Goal: Task Accomplishment & Management: Complete application form

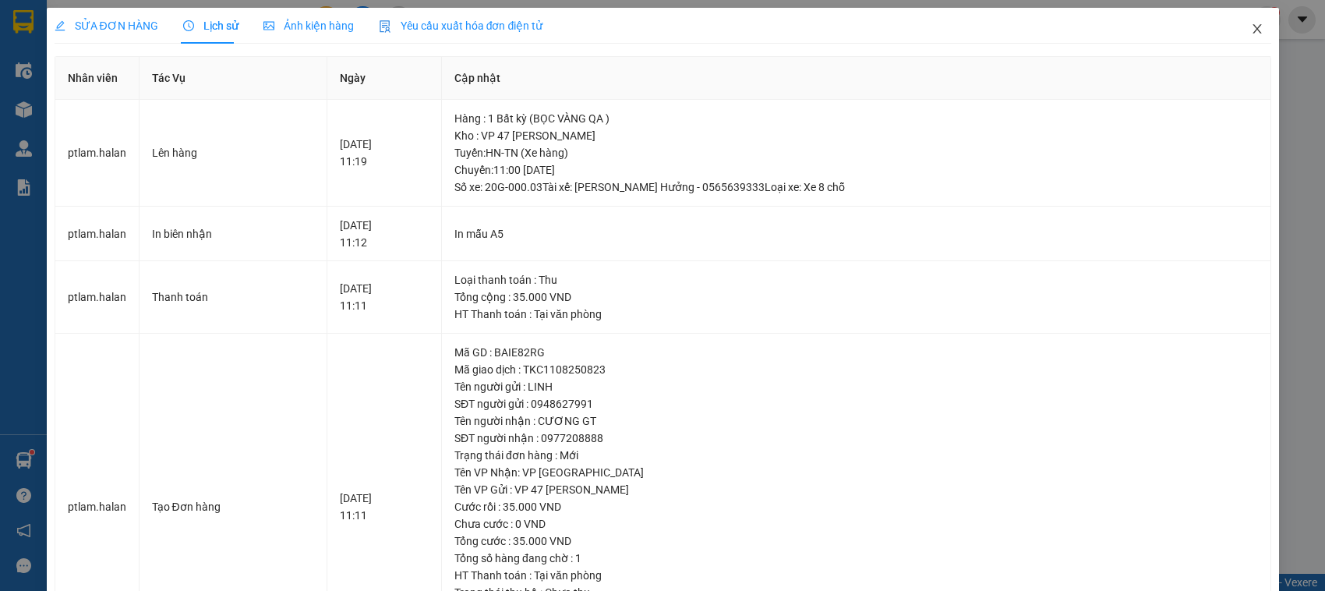
click at [1251, 28] on span "Close" at bounding box center [1258, 30] width 44 height 44
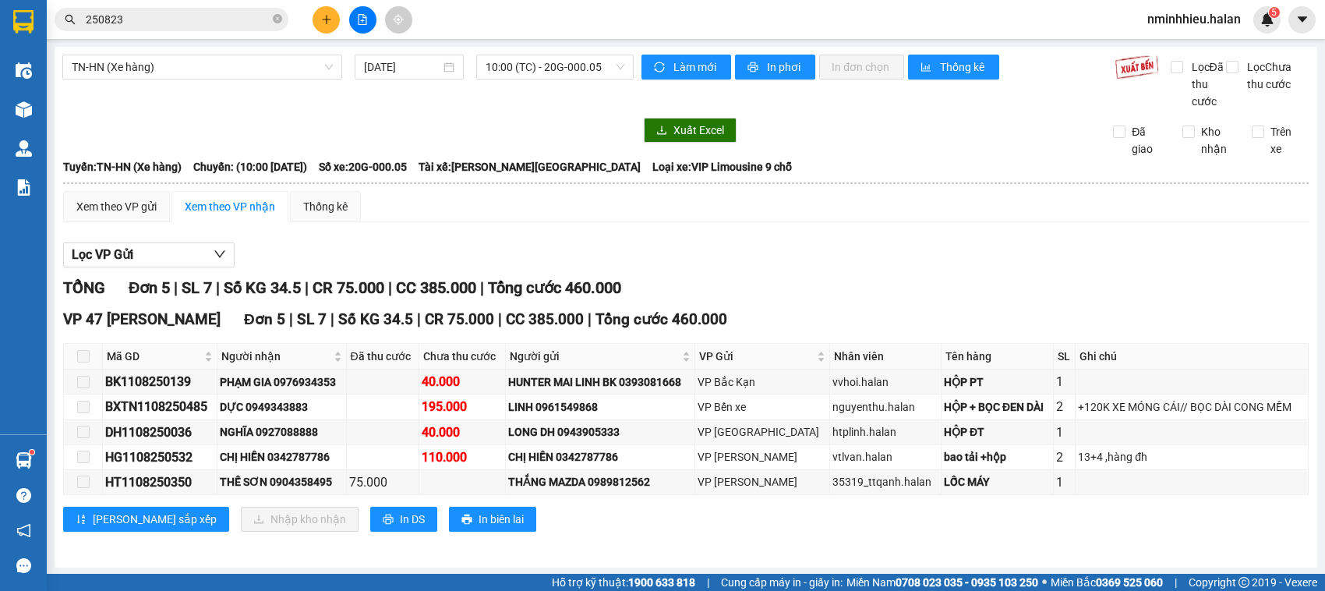
click at [1250, 28] on span "nminhhieu.halan" at bounding box center [1194, 18] width 119 height 19
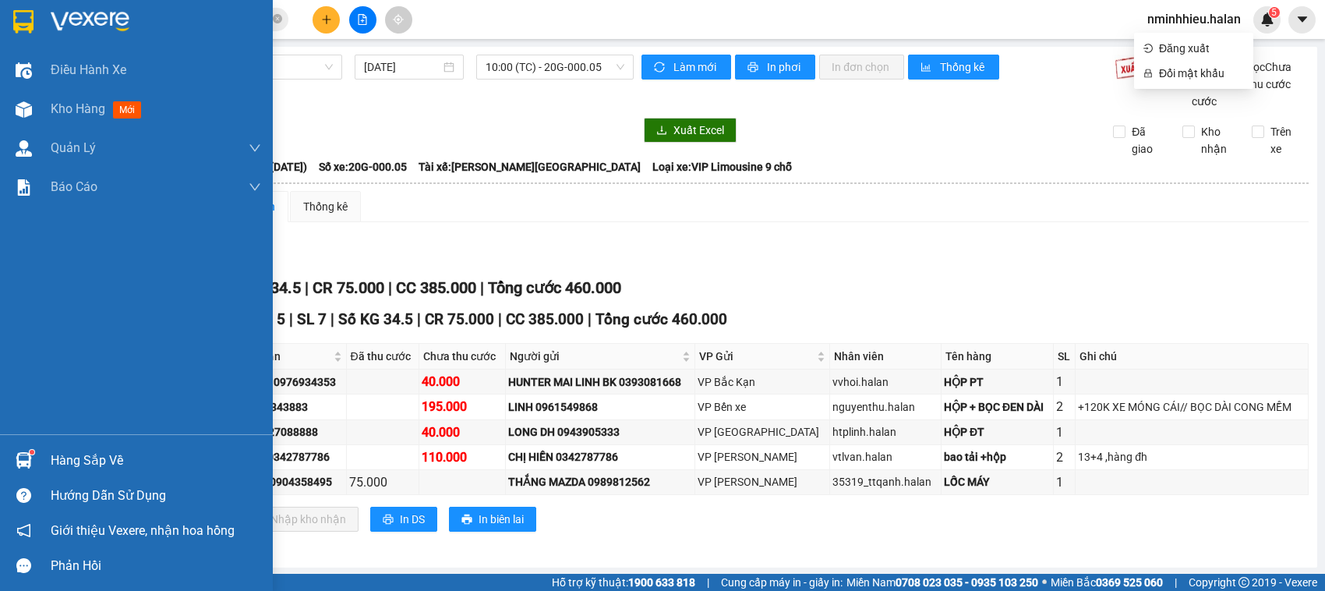
click at [64, 454] on div "Hàng sắp về" at bounding box center [156, 460] width 211 height 23
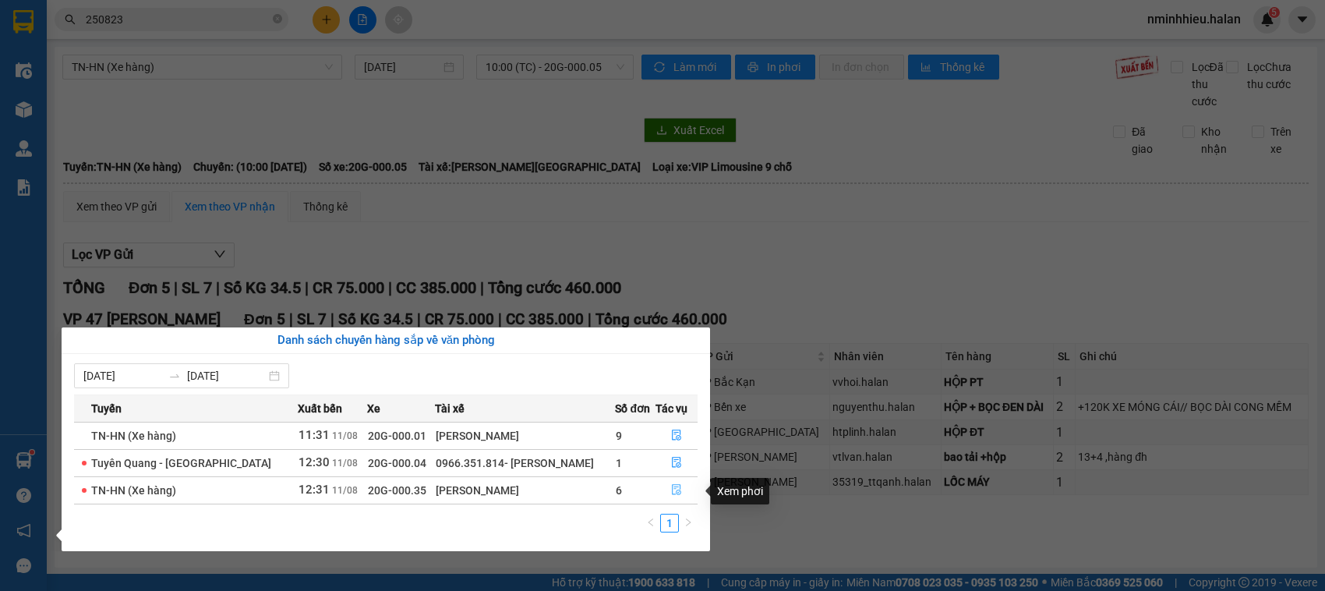
click at [690, 499] on button "button" at bounding box center [676, 490] width 41 height 25
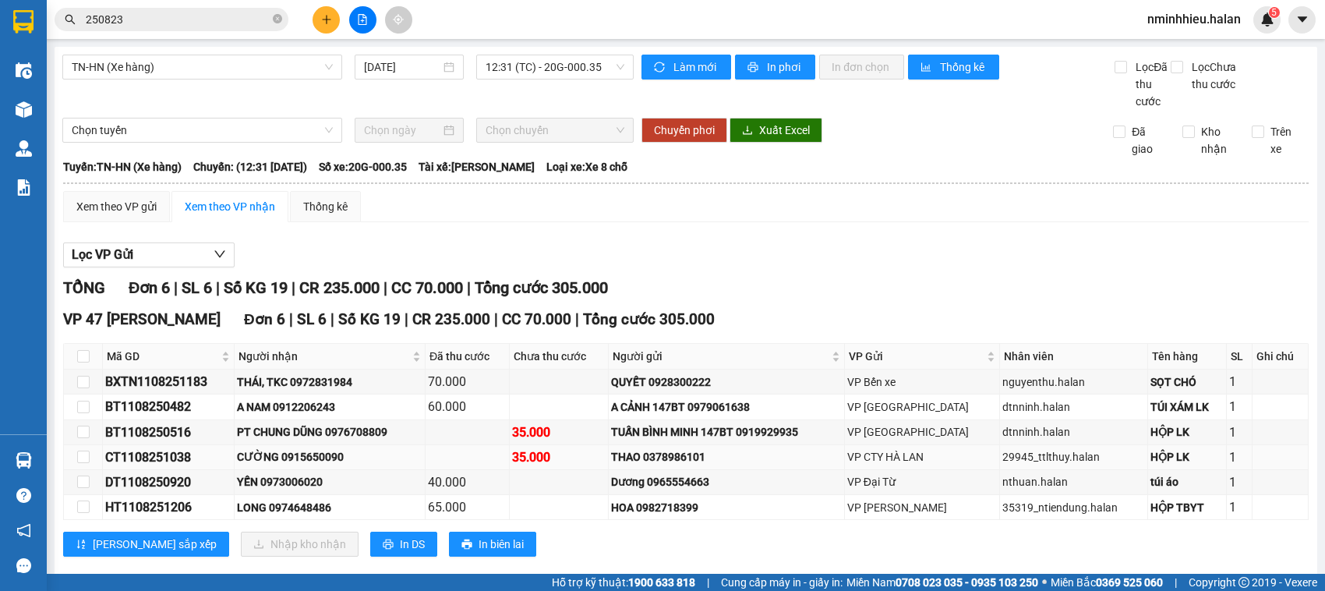
scroll to position [45, 0]
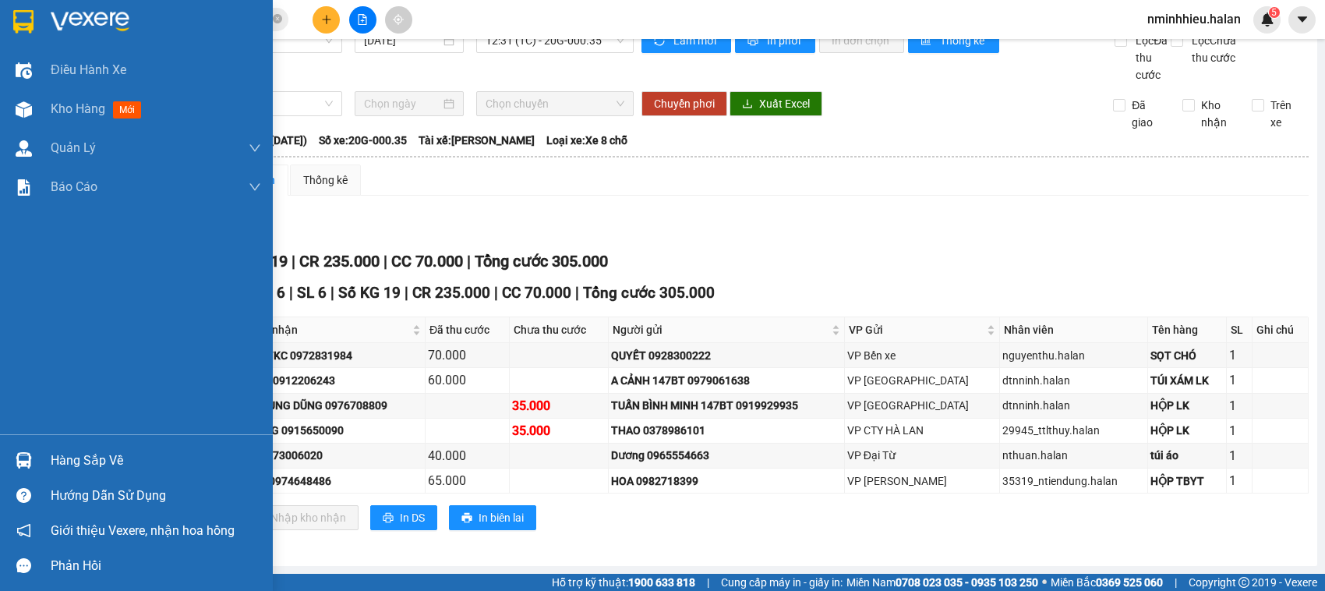
click at [12, 439] on div "Hàng sắp về Hướng dẫn sử dụng Giới thiệu Vexere, nhận hoa hồng Phản hồi" at bounding box center [136, 508] width 273 height 149
click at [108, 468] on div "Hàng sắp về" at bounding box center [156, 460] width 211 height 23
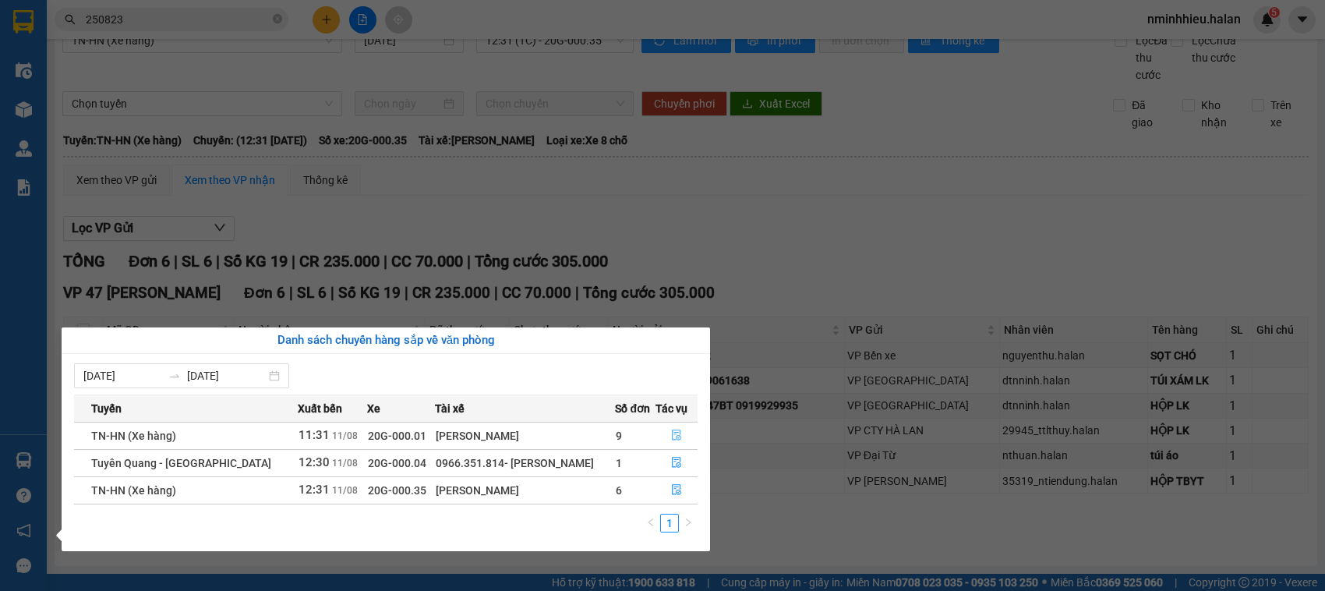
click at [659, 430] on button "button" at bounding box center [676, 435] width 41 height 25
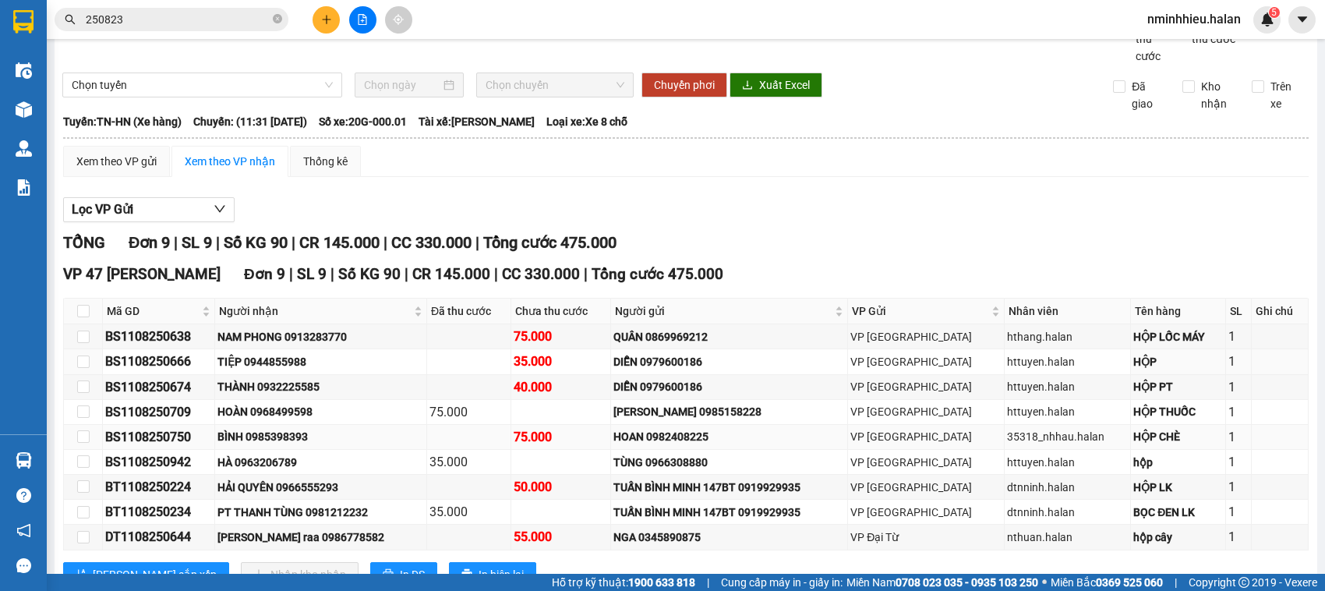
scroll to position [122, 0]
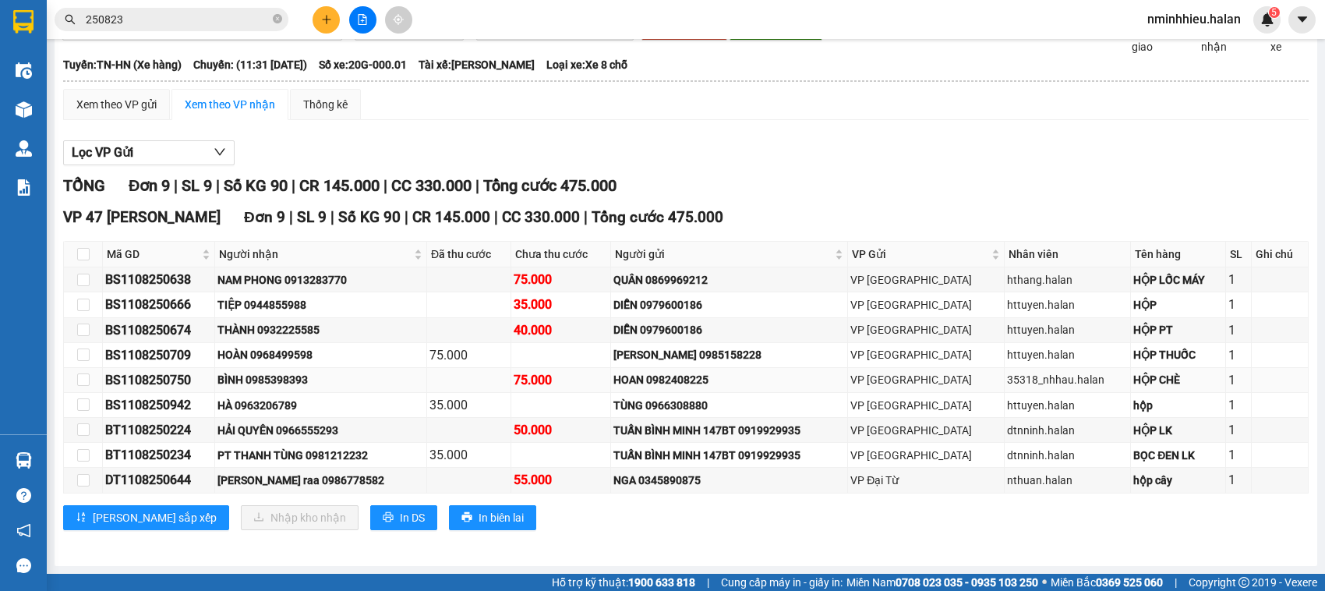
click at [313, 375] on div "BÌNH 0985398393" at bounding box center [321, 379] width 207 height 17
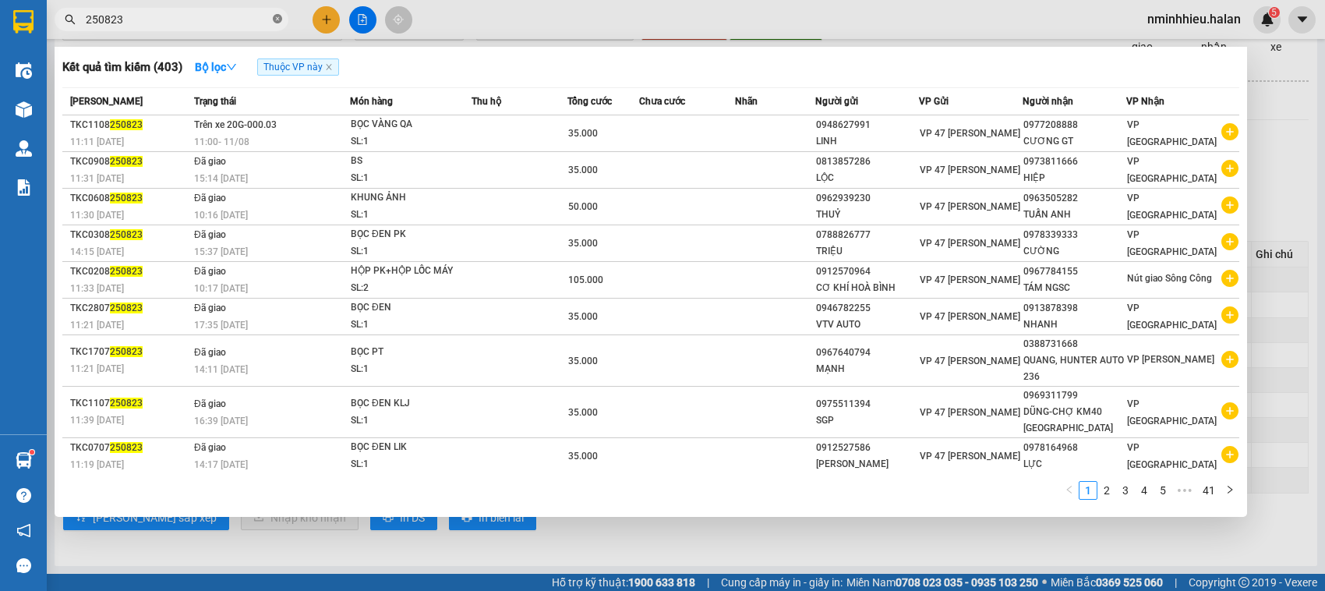
click at [281, 19] on icon "close-circle" at bounding box center [277, 18] width 9 height 9
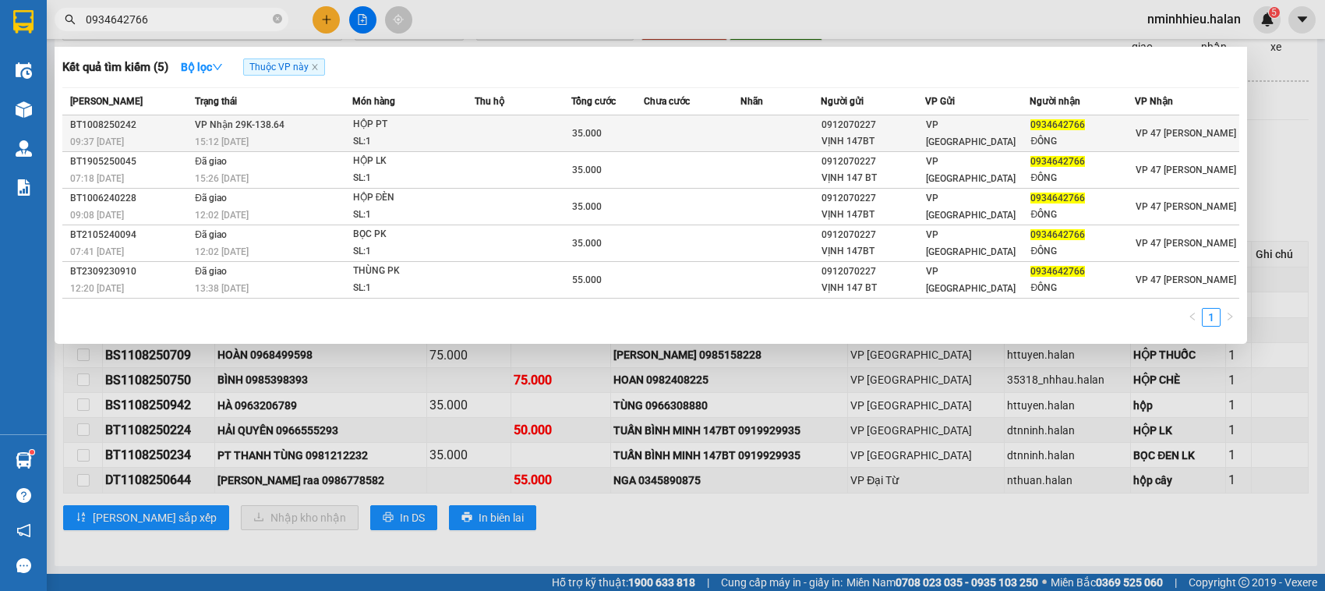
type input "0934642766"
click at [862, 127] on div "0912070227" at bounding box center [873, 125] width 103 height 16
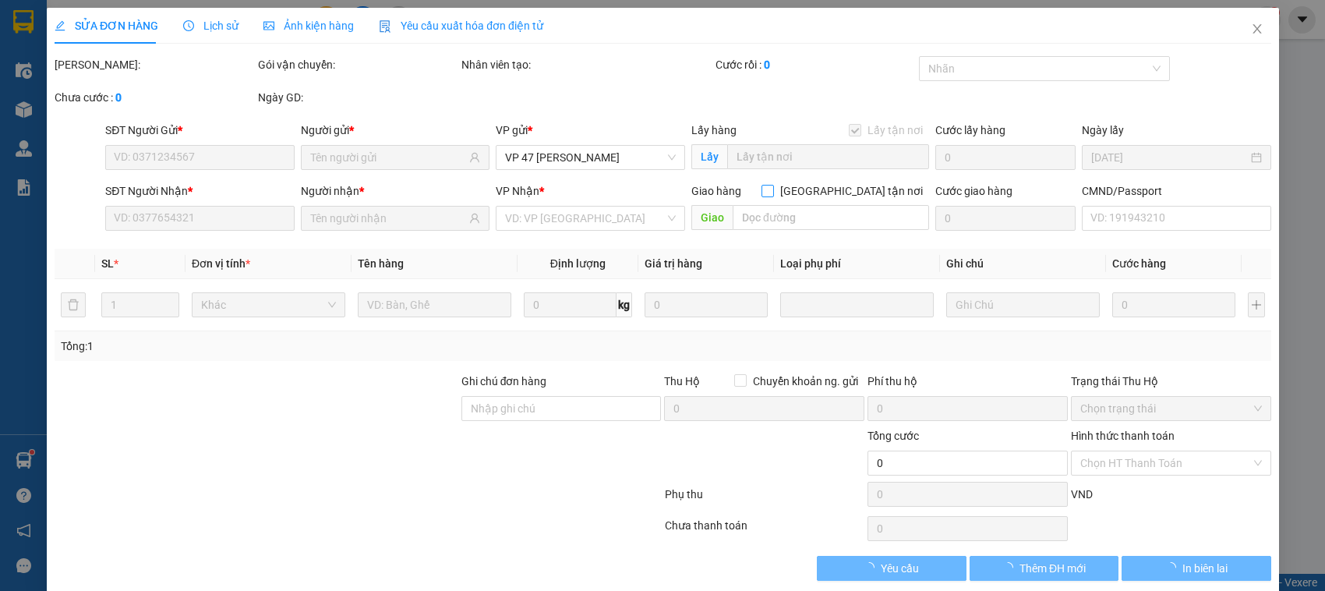
type input "0912070227"
type input "VỊNH 147BT"
checkbox input "false"
type input "0934642766"
type input "ĐÔNG"
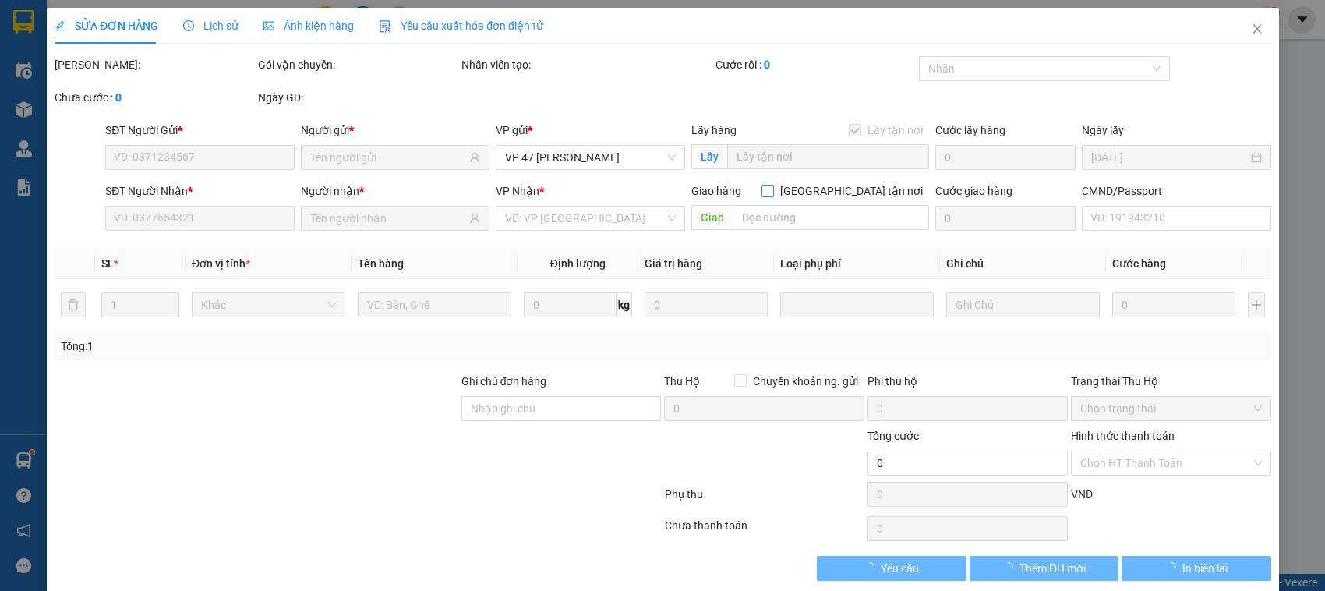
type input "35.000"
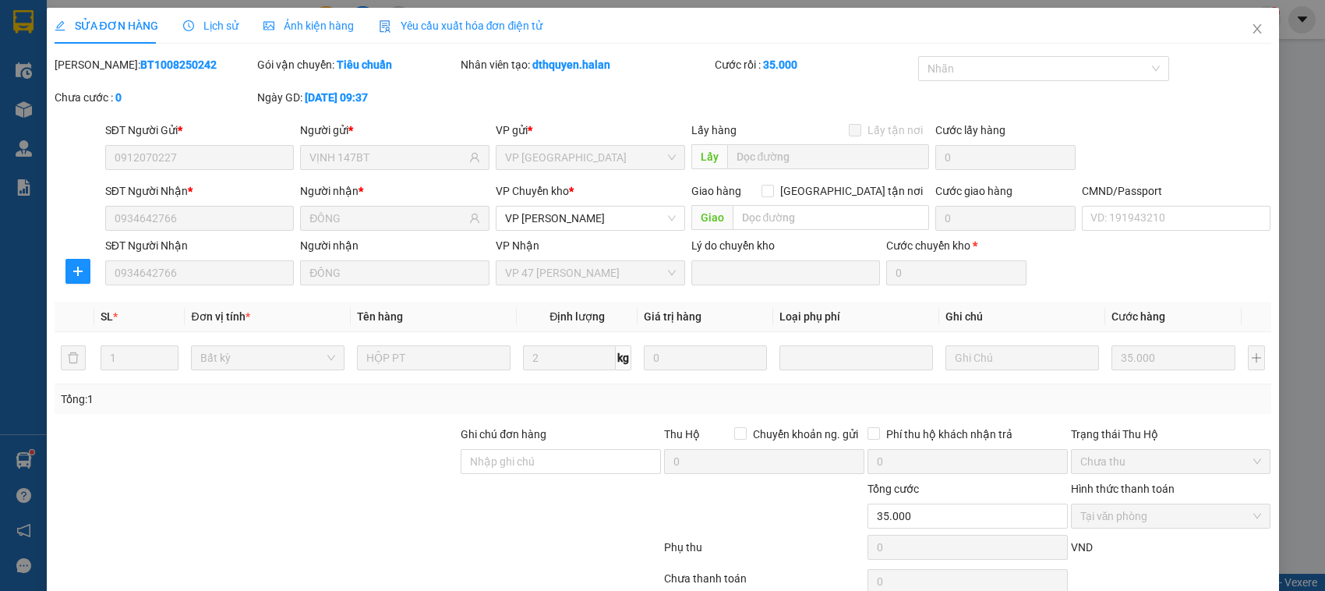
scroll to position [74, 0]
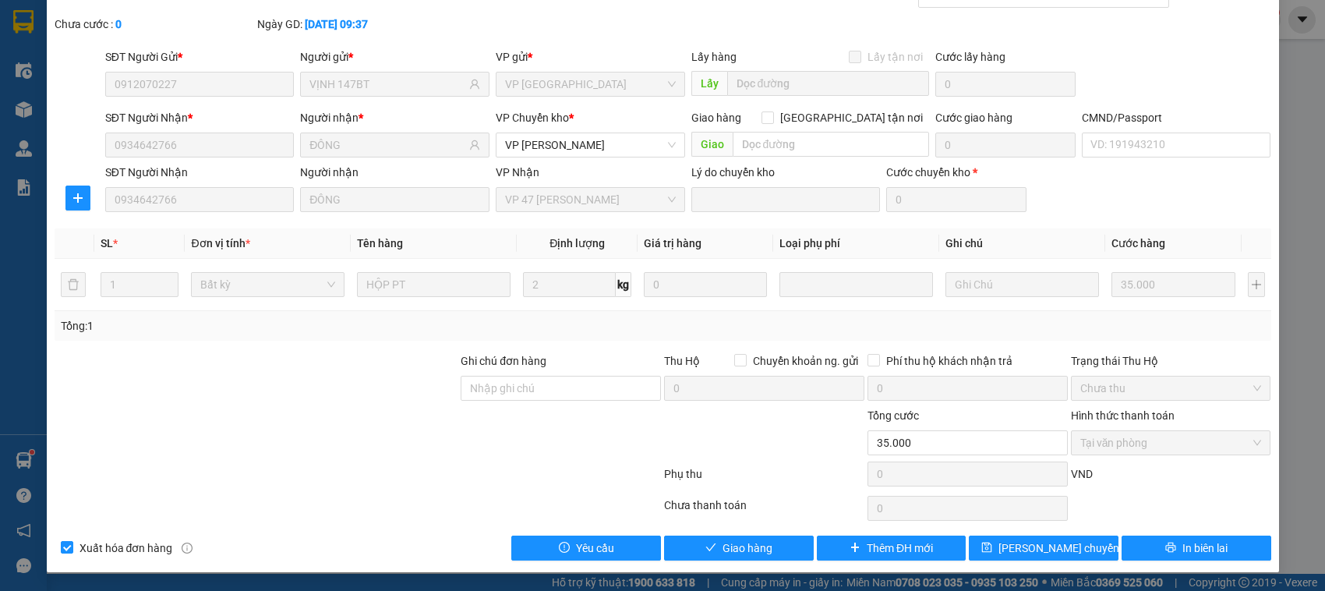
click at [734, 535] on div "Total Paid Fee 35.000 Total UnPaid Fee 0 Cash Collection Total Fee Mã ĐH: BT100…" at bounding box center [663, 272] width 1217 height 578
click at [734, 558] on button "Giao hàng" at bounding box center [739, 548] width 150 height 25
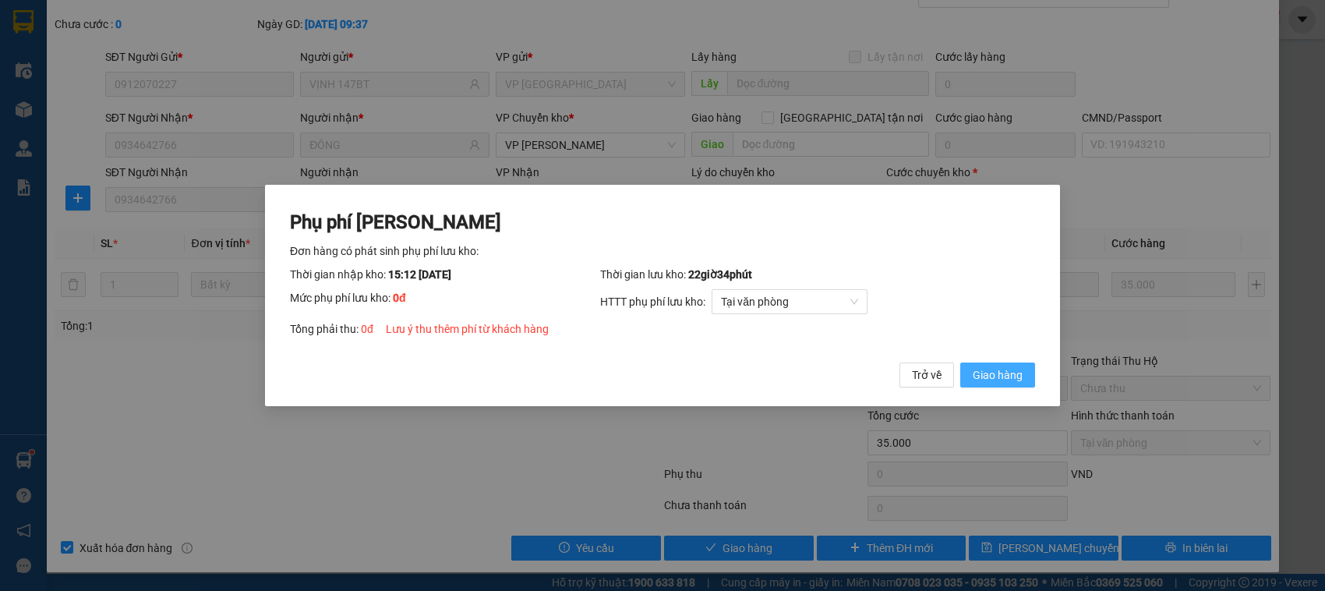
click at [1000, 372] on span "Giao hàng" at bounding box center [998, 374] width 50 height 17
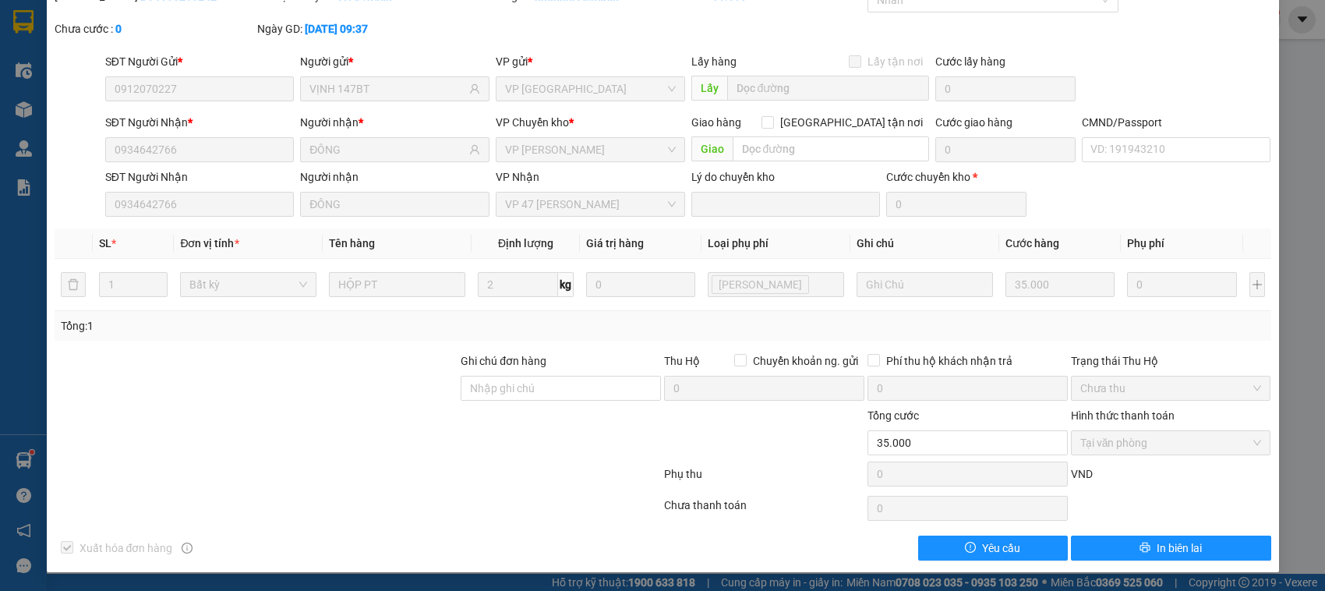
scroll to position [0, 0]
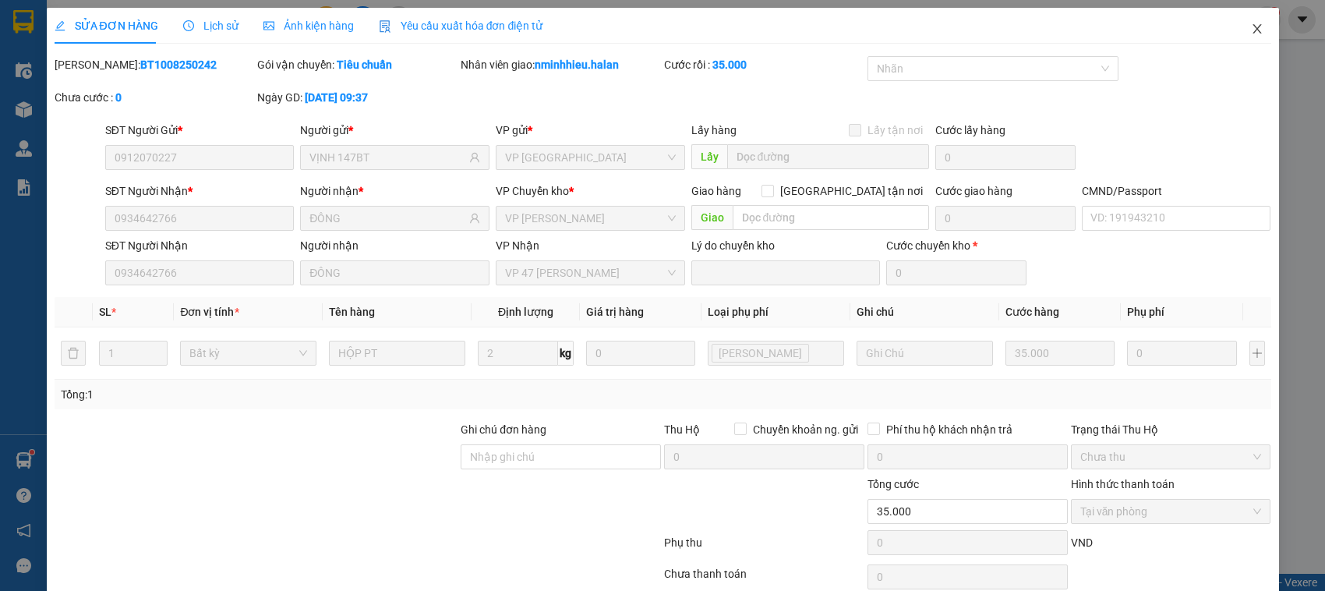
click at [1249, 36] on span "Close" at bounding box center [1258, 30] width 44 height 44
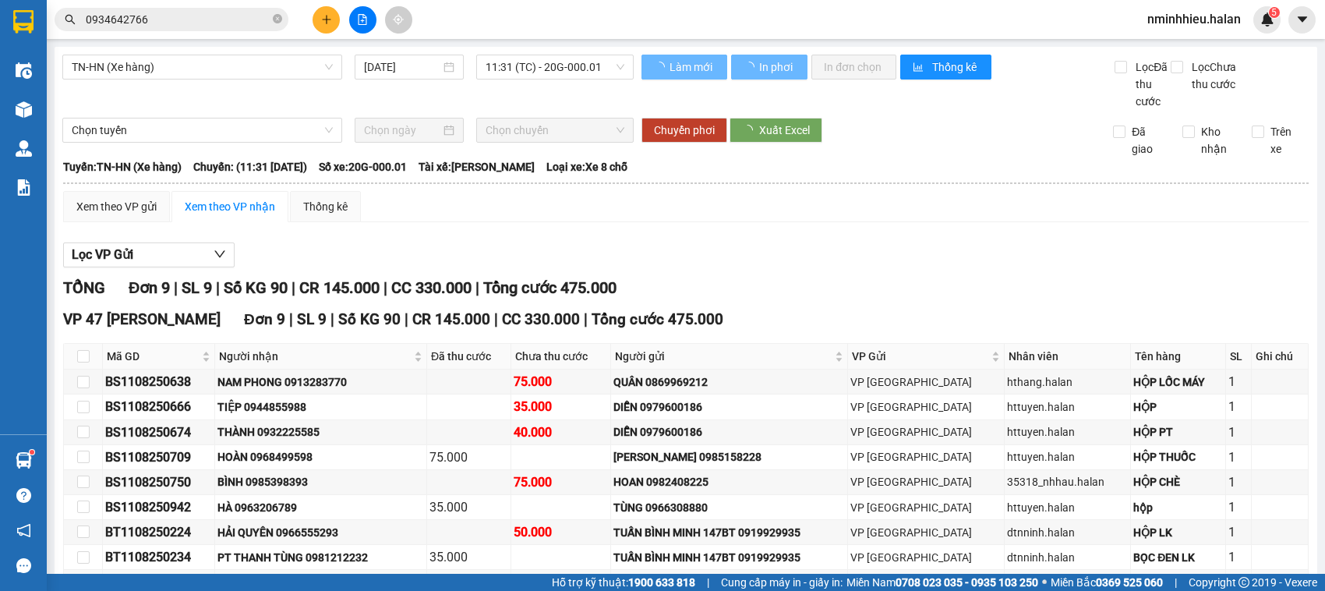
click at [207, 6] on div "Kết quả tìm kiếm ( 5 ) Bộ lọc Thuộc VP này Mã ĐH Trạng thái Món hàng Thu hộ Tổn…" at bounding box center [152, 19] width 304 height 27
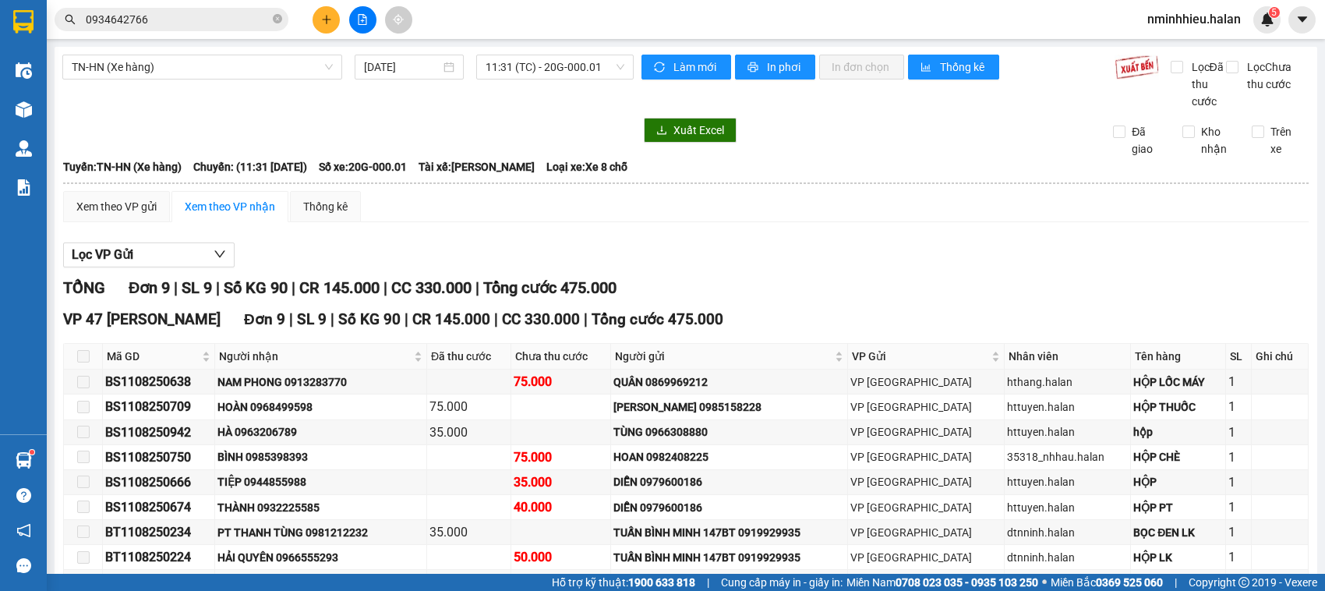
click at [192, 21] on input "0934642766" at bounding box center [178, 19] width 184 height 17
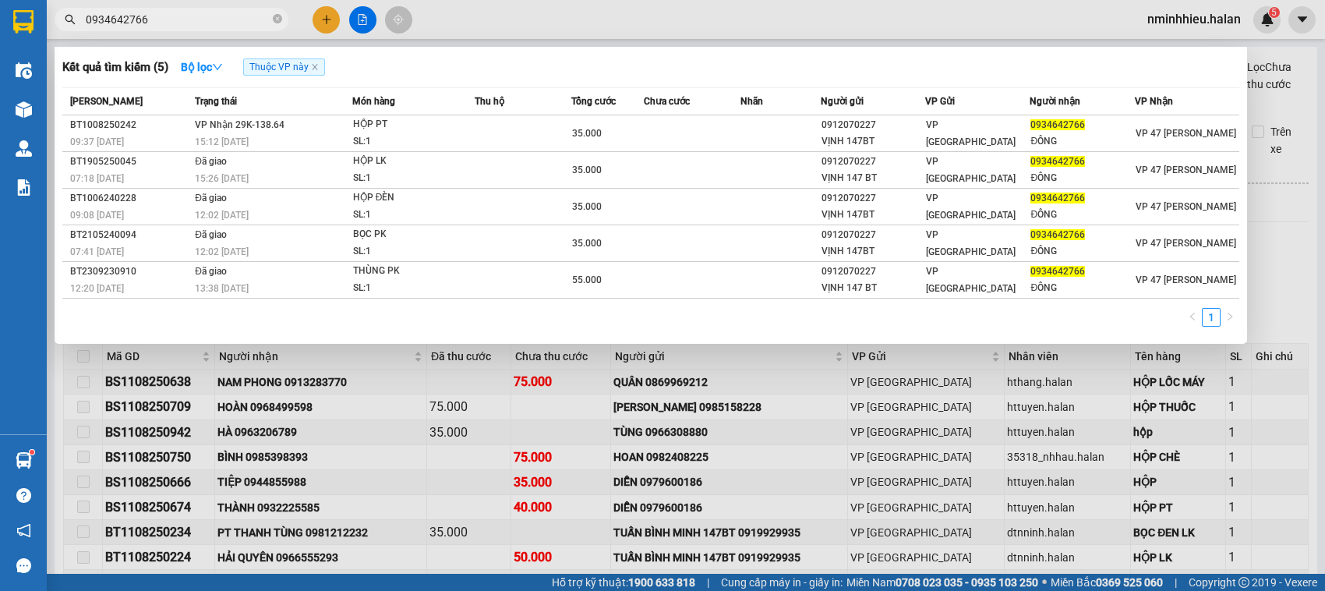
click at [192, 21] on input "0934642766" at bounding box center [178, 19] width 184 height 17
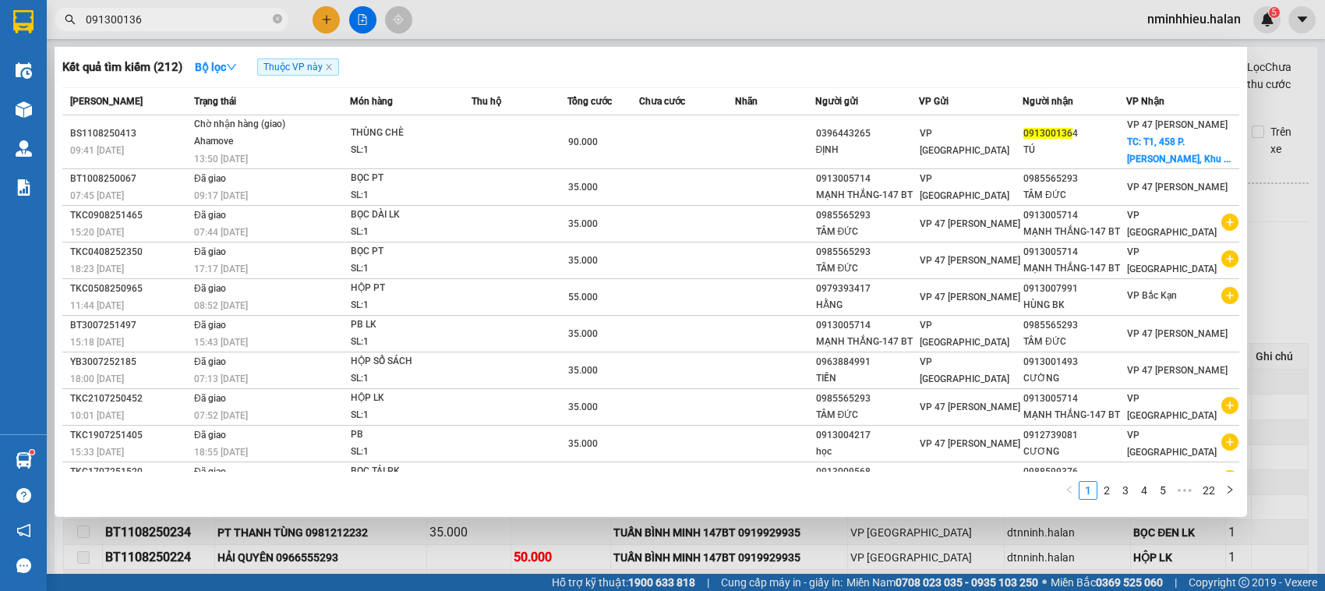
type input "0913001364"
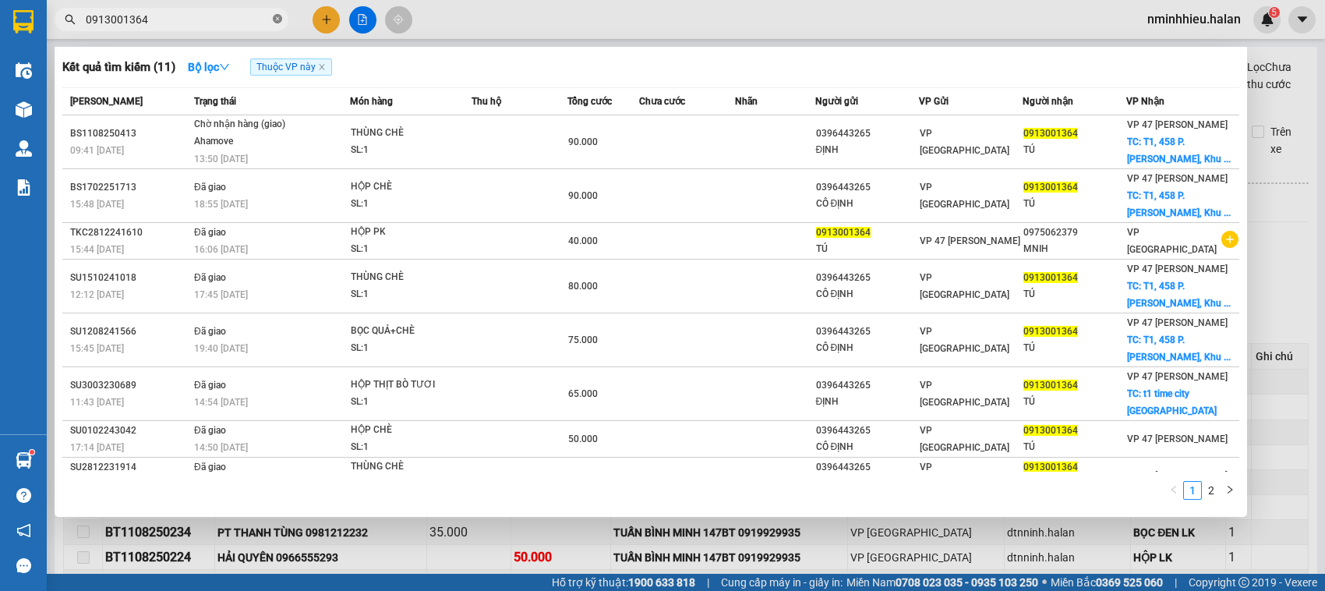
click at [274, 21] on icon "close-circle" at bounding box center [277, 18] width 9 height 9
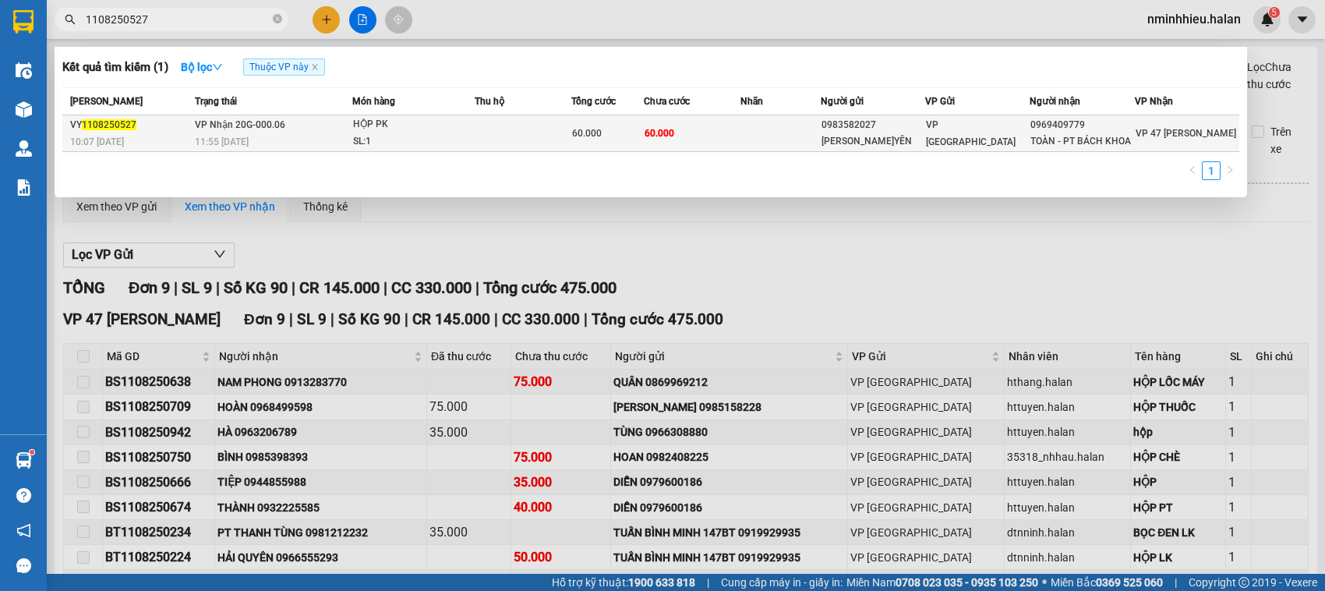
type input "1108250527"
click at [567, 135] on td at bounding box center [523, 133] width 97 height 37
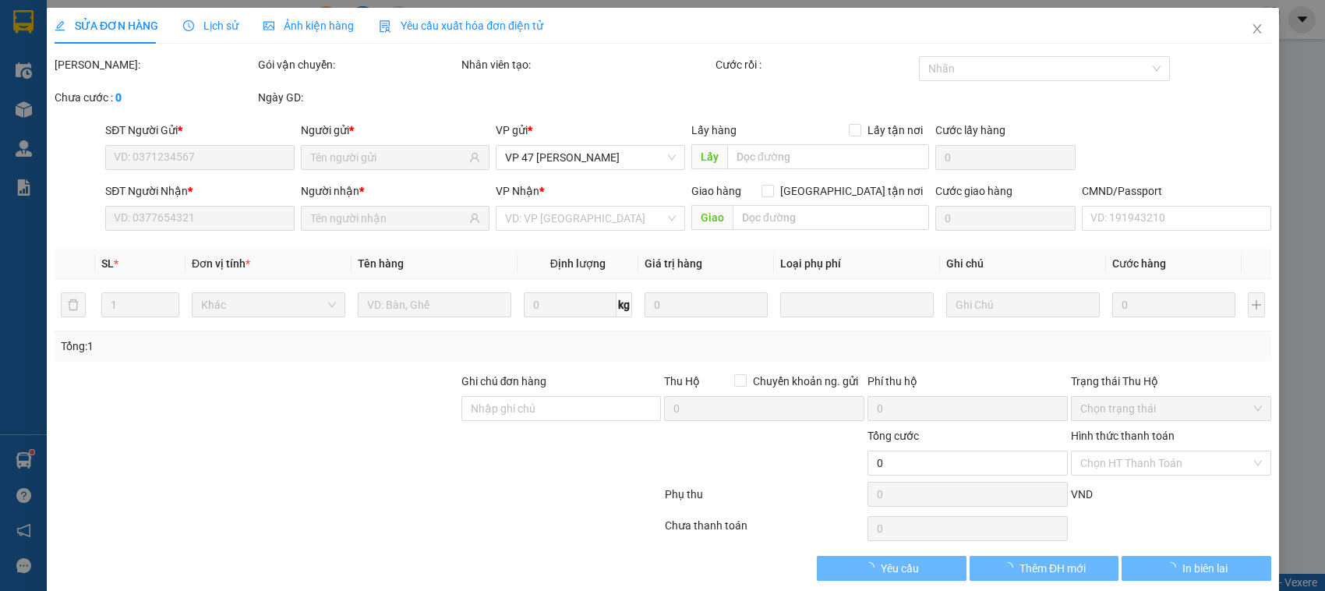
type input "0983582027"
type input "QUANG ANH V.YÊN"
type input "0969409779"
type input "TOÀN - PT BÁCH KHOA"
type input "60.000"
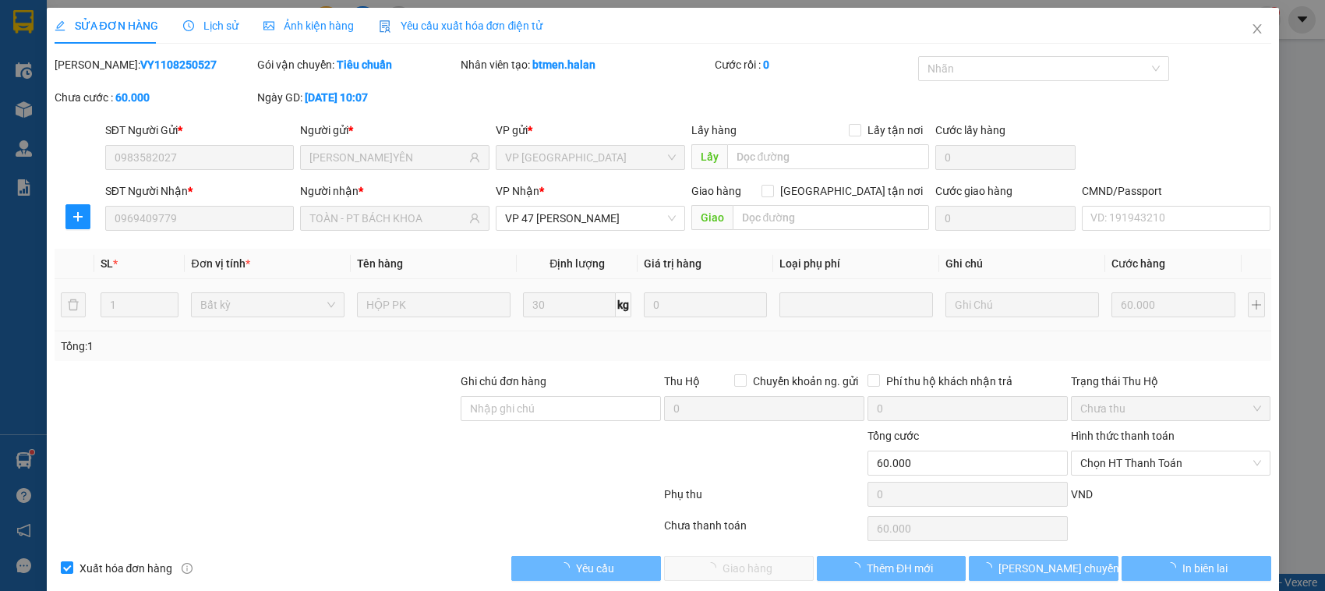
scroll to position [21, 0]
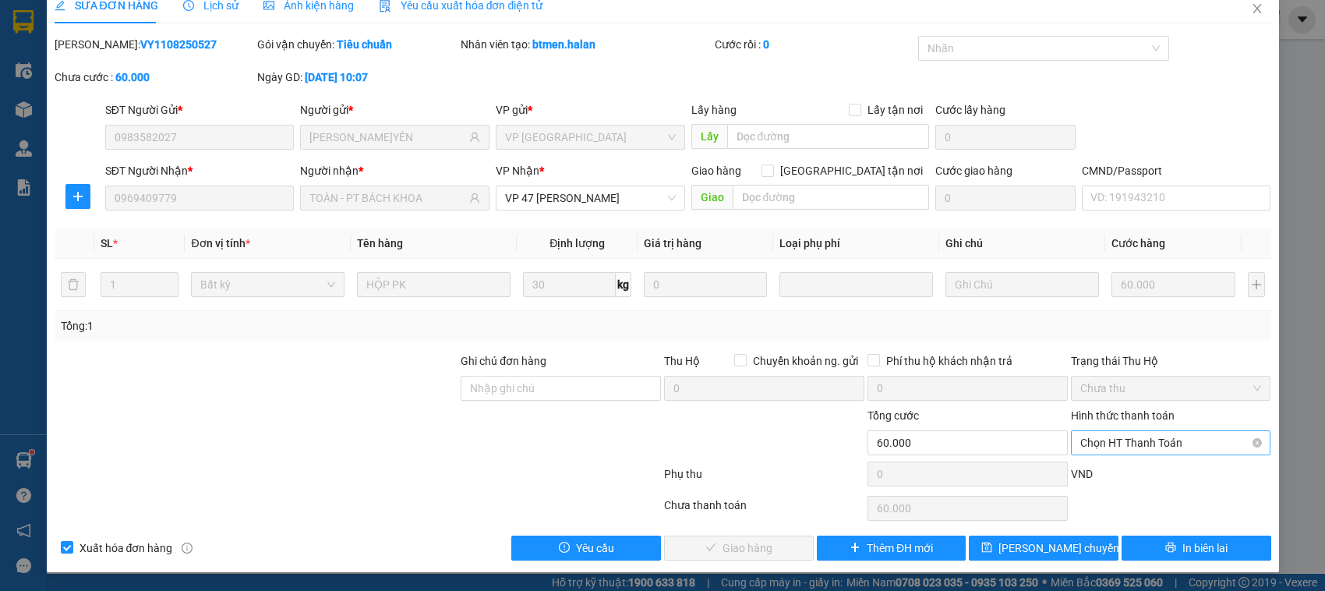
click at [1154, 451] on span "Chọn HT Thanh Toán" at bounding box center [1172, 442] width 182 height 23
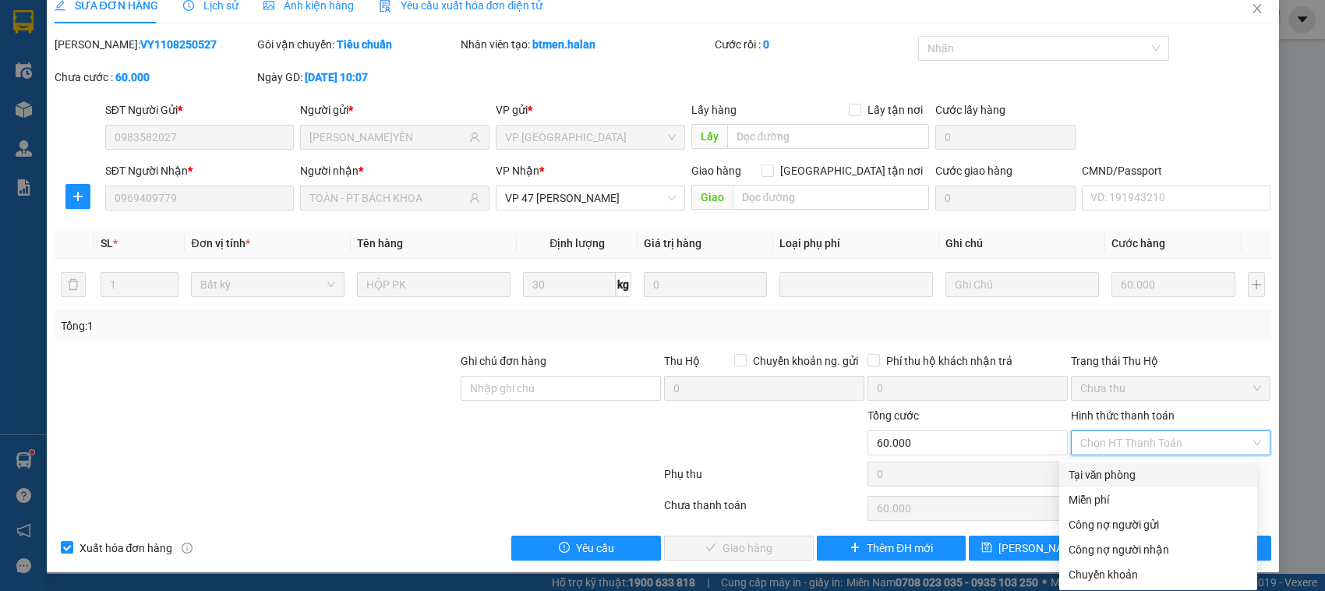
click at [1102, 484] on div "Tại văn phòng" at bounding box center [1159, 474] width 198 height 25
type input "0"
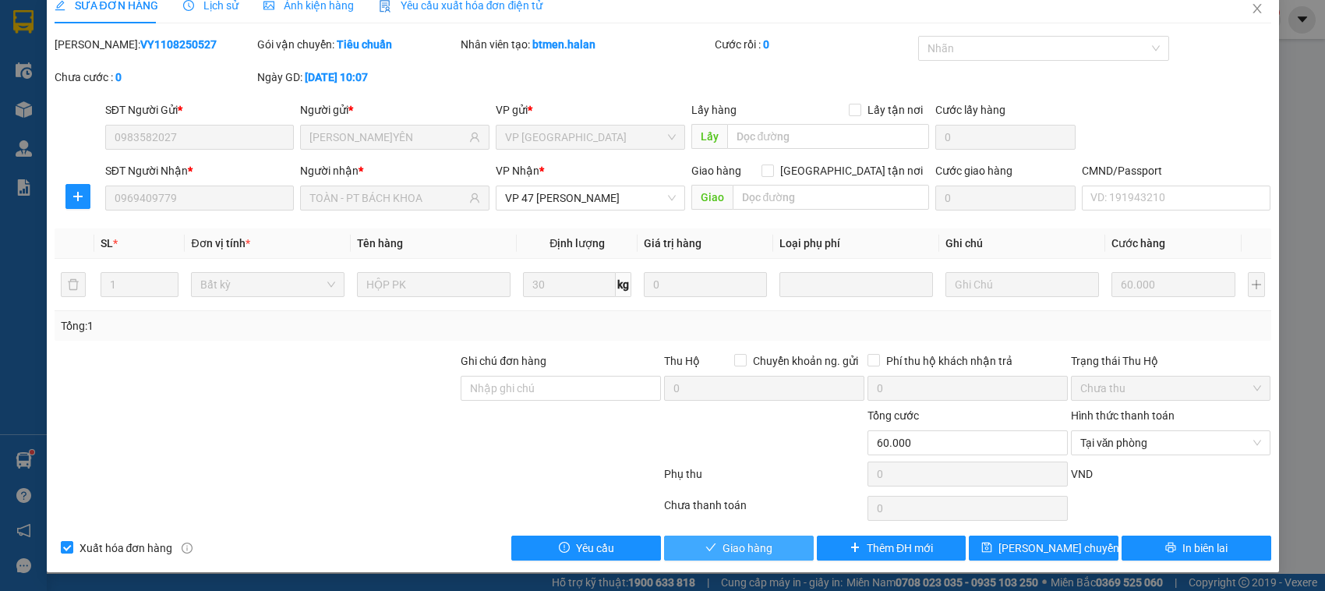
click at [769, 544] on button "Giao hàng" at bounding box center [739, 548] width 150 height 25
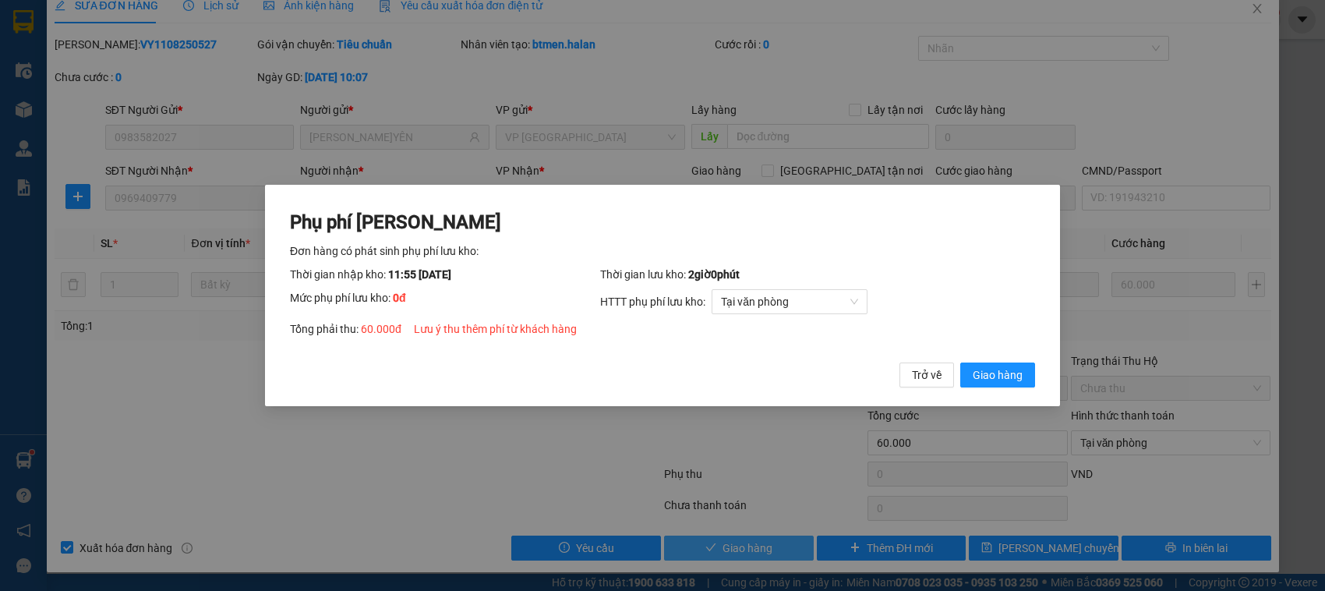
click at [961, 363] on button "Giao hàng" at bounding box center [998, 375] width 75 height 25
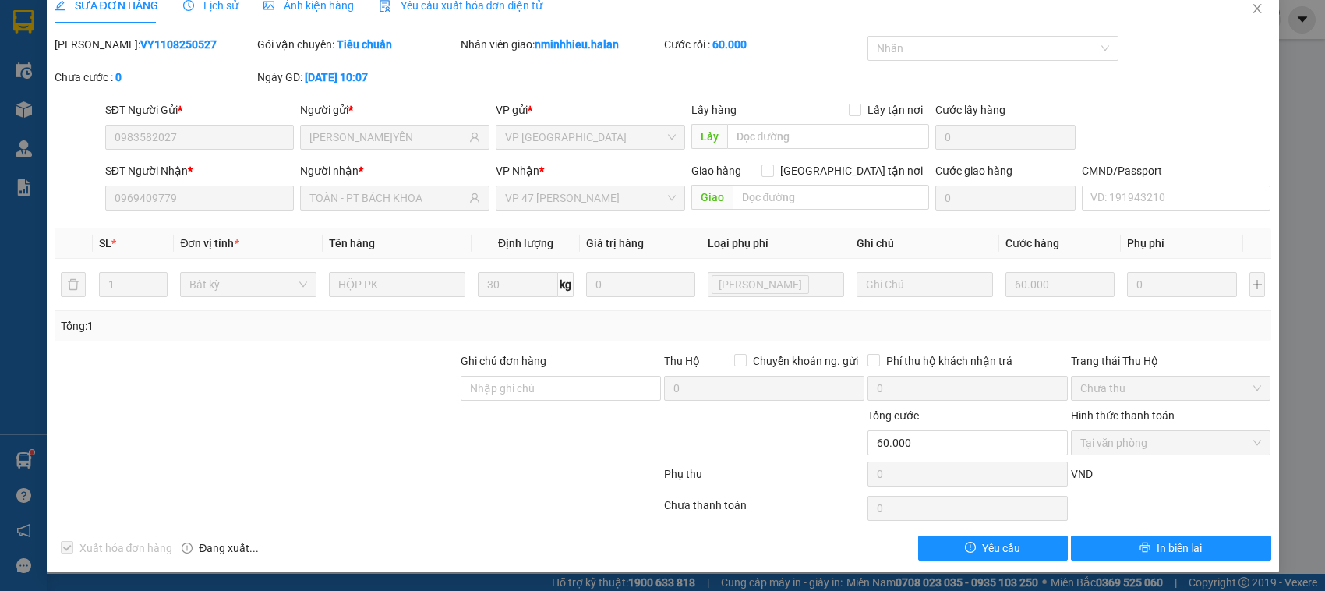
scroll to position [0, 0]
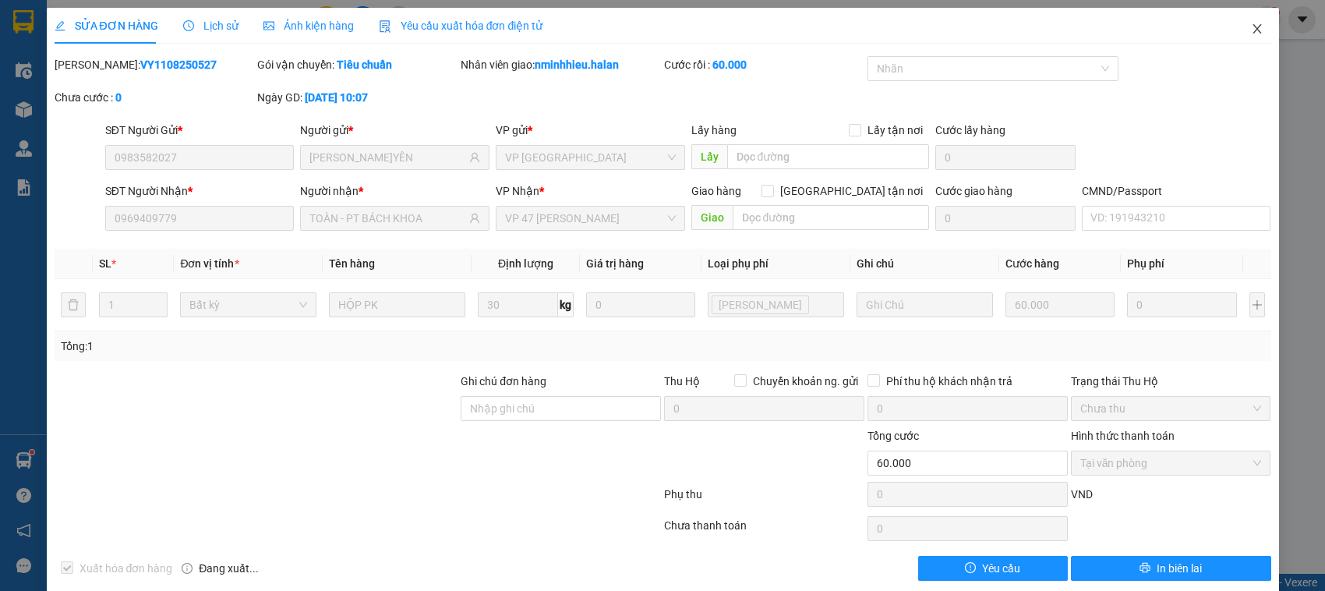
click at [1251, 32] on span "Close" at bounding box center [1258, 30] width 44 height 44
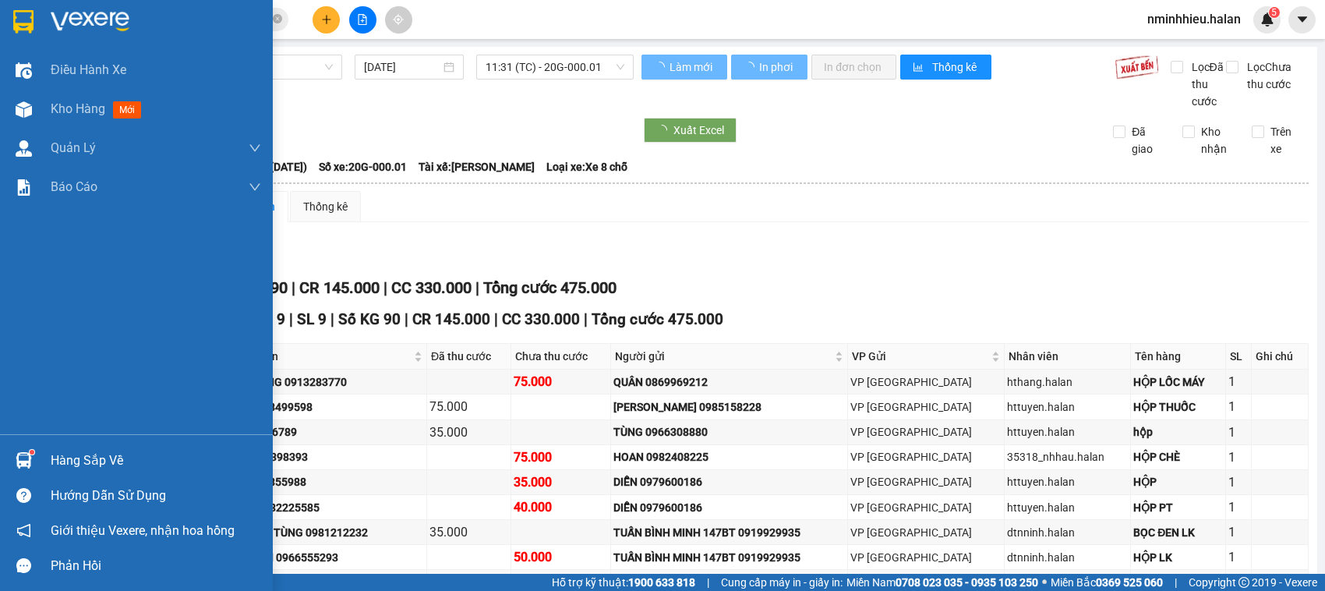
click at [78, 462] on div "Hàng sắp về" at bounding box center [156, 460] width 211 height 23
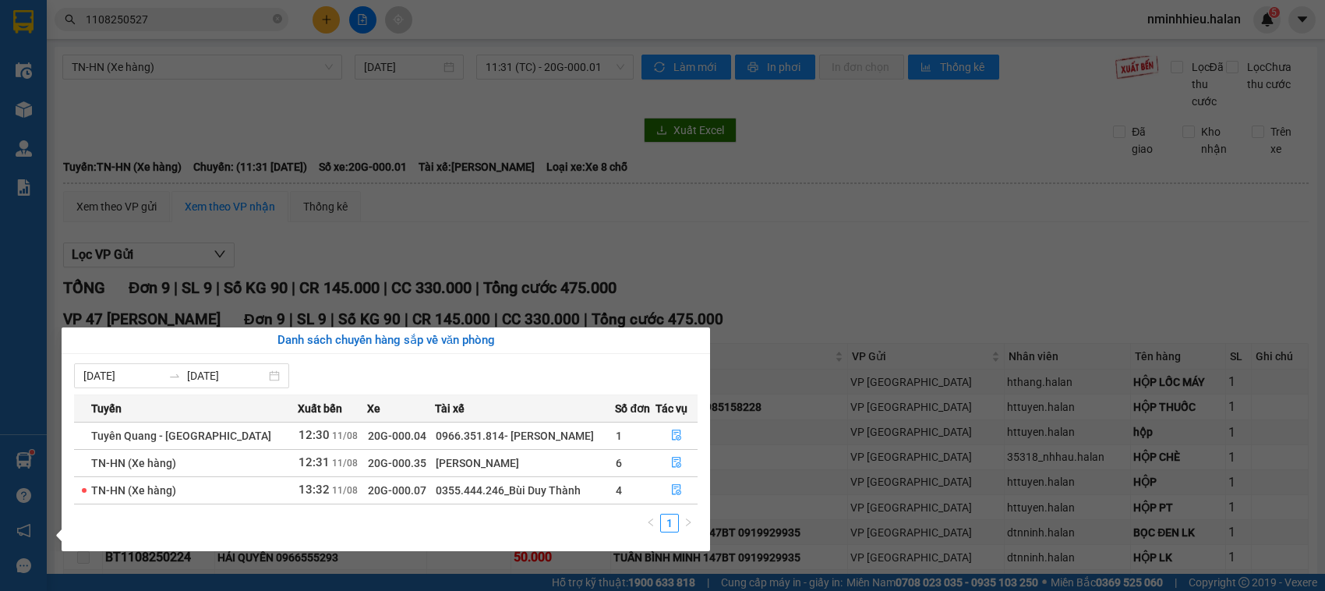
click at [285, 242] on section "Kết quả tìm kiếm ( 1 ) Bộ lọc Thuộc VP này Mã ĐH Trạng thái Món hàng Thu hộ Tổn…" at bounding box center [662, 295] width 1325 height 591
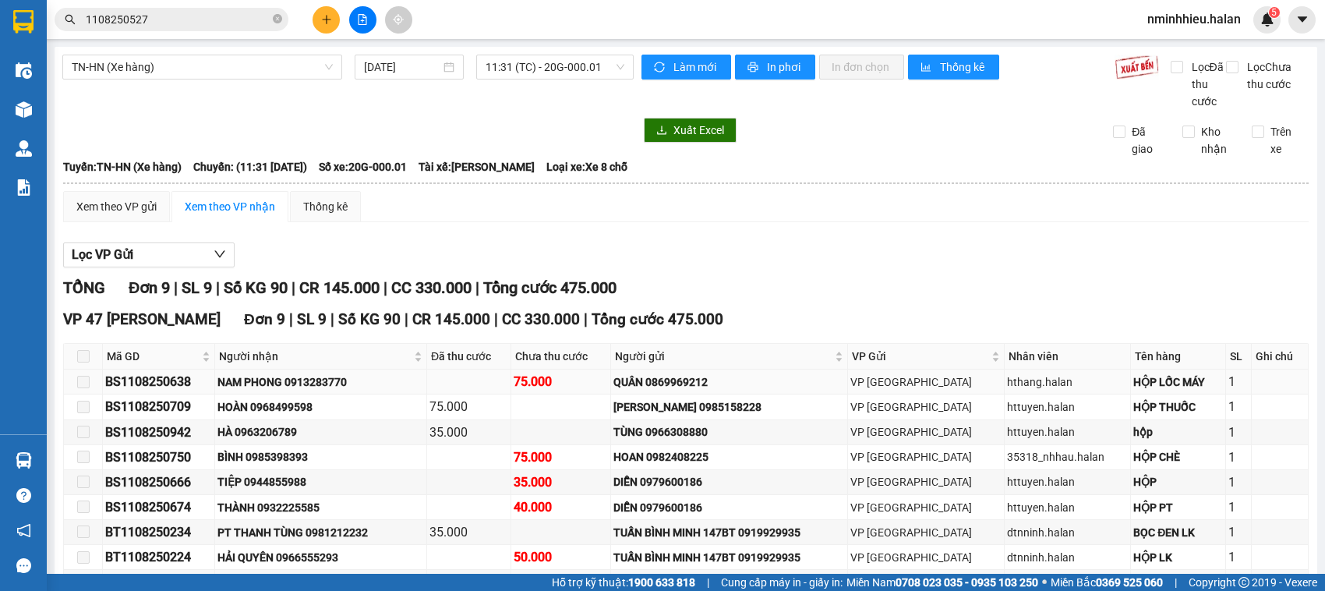
scroll to position [122, 0]
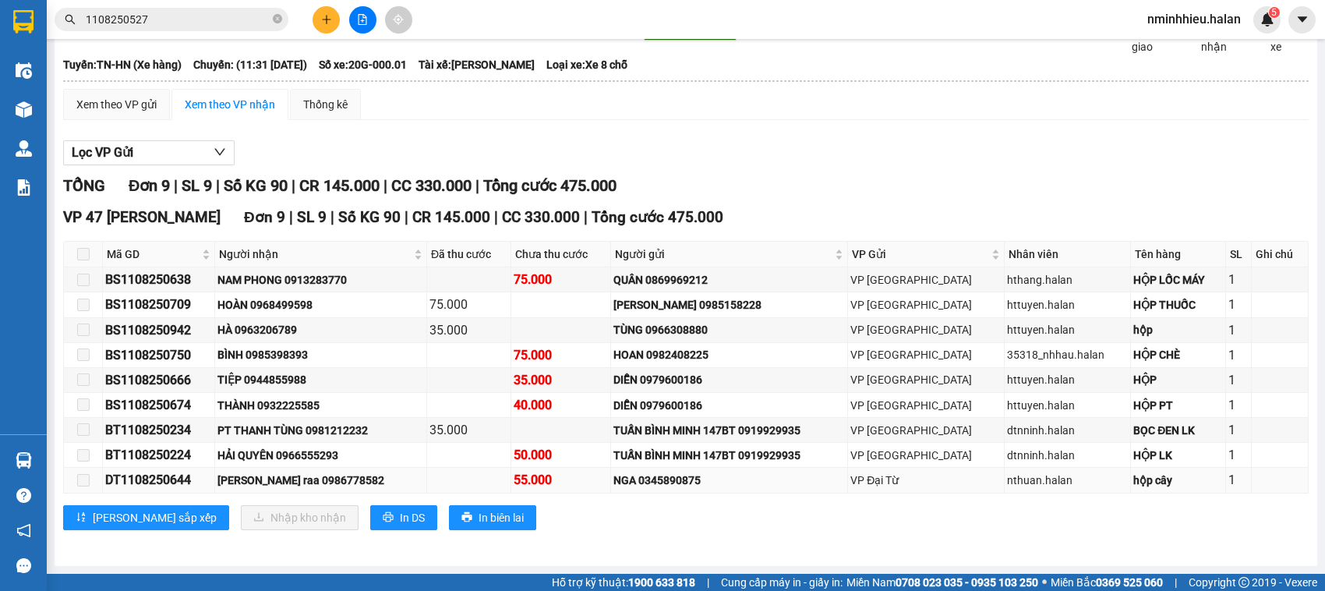
click at [330, 474] on div "Lương tê raa 0986778582" at bounding box center [321, 480] width 207 height 17
click at [281, 23] on icon "close-circle" at bounding box center [277, 18] width 9 height 9
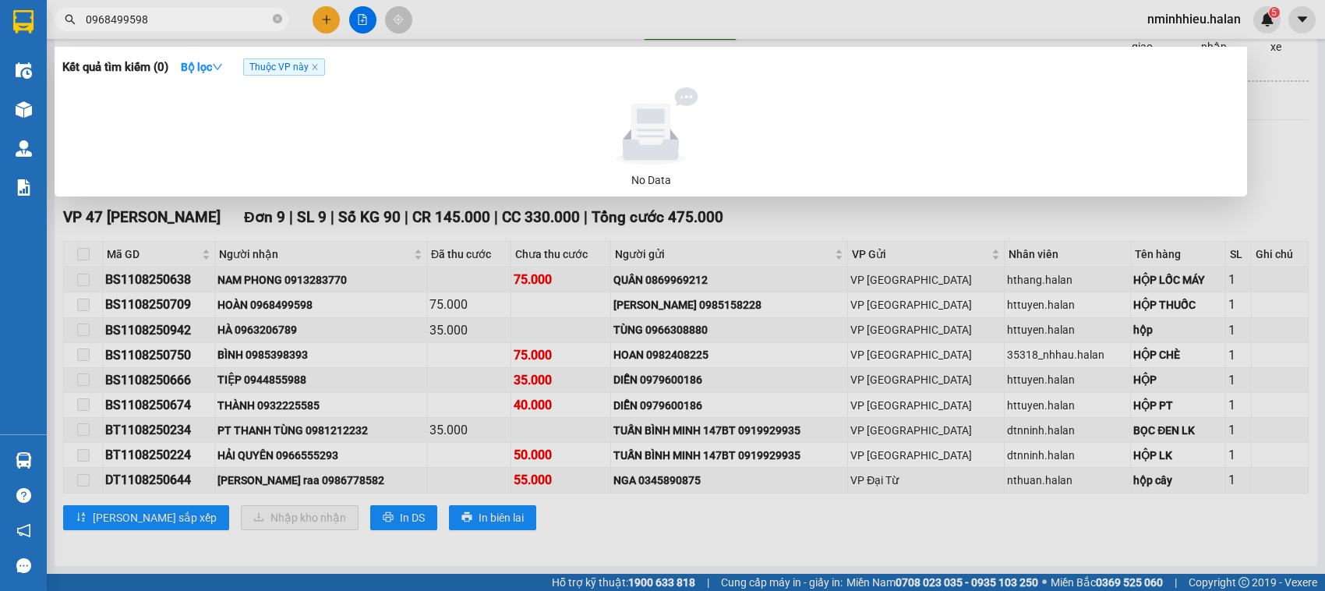
type input "0968499598"
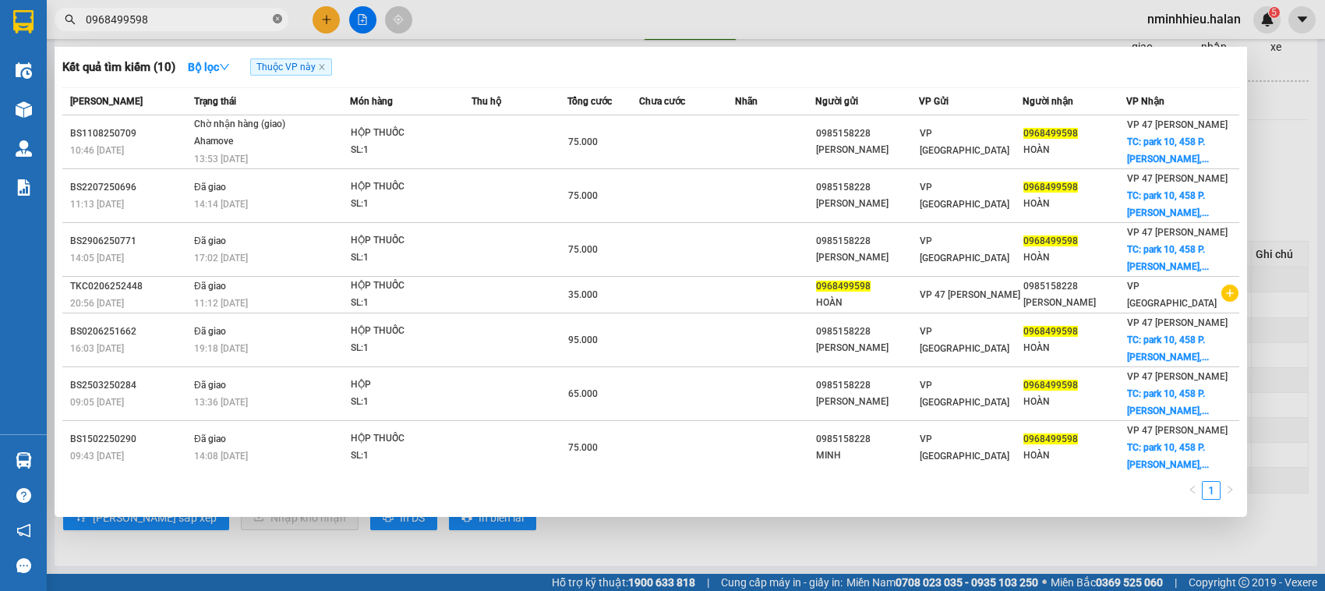
click at [279, 21] on icon "close-circle" at bounding box center [277, 18] width 9 height 9
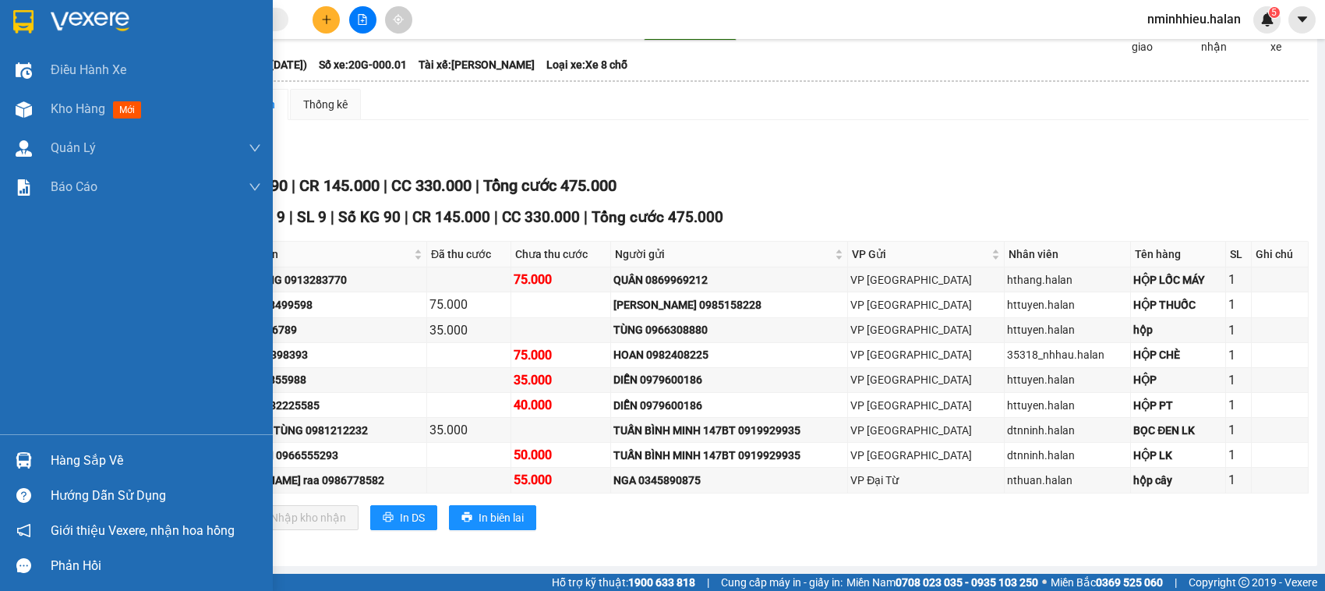
click at [83, 462] on div "Hàng sắp về" at bounding box center [156, 460] width 211 height 23
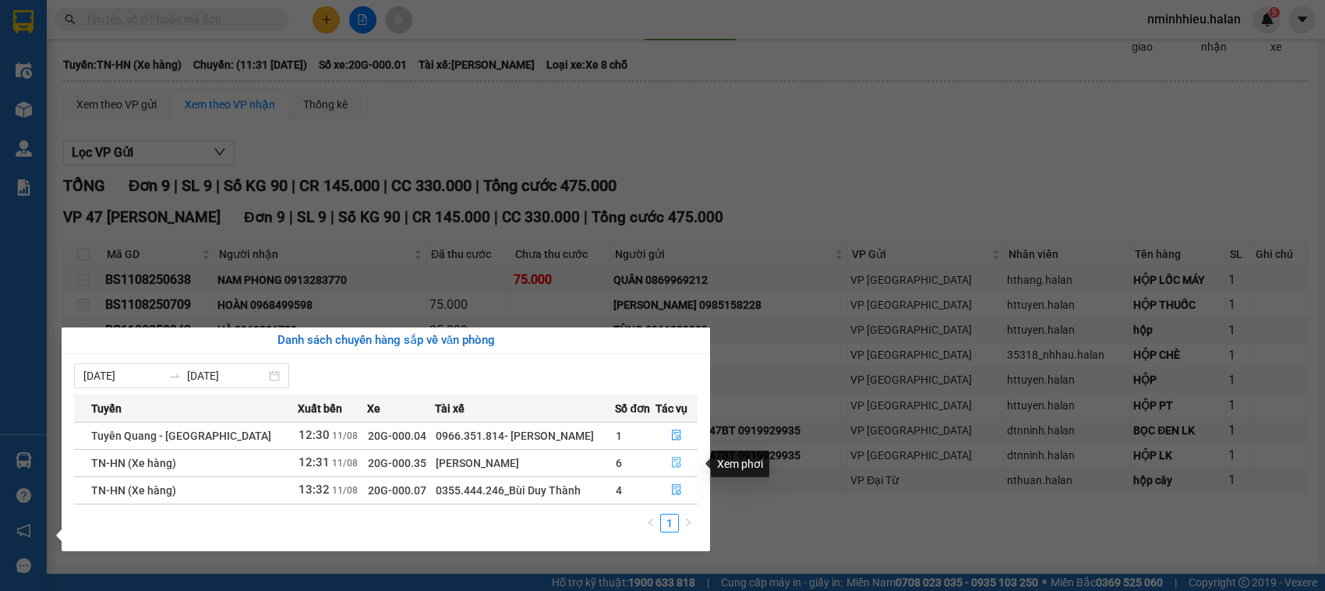
click at [684, 456] on button "button" at bounding box center [676, 463] width 41 height 25
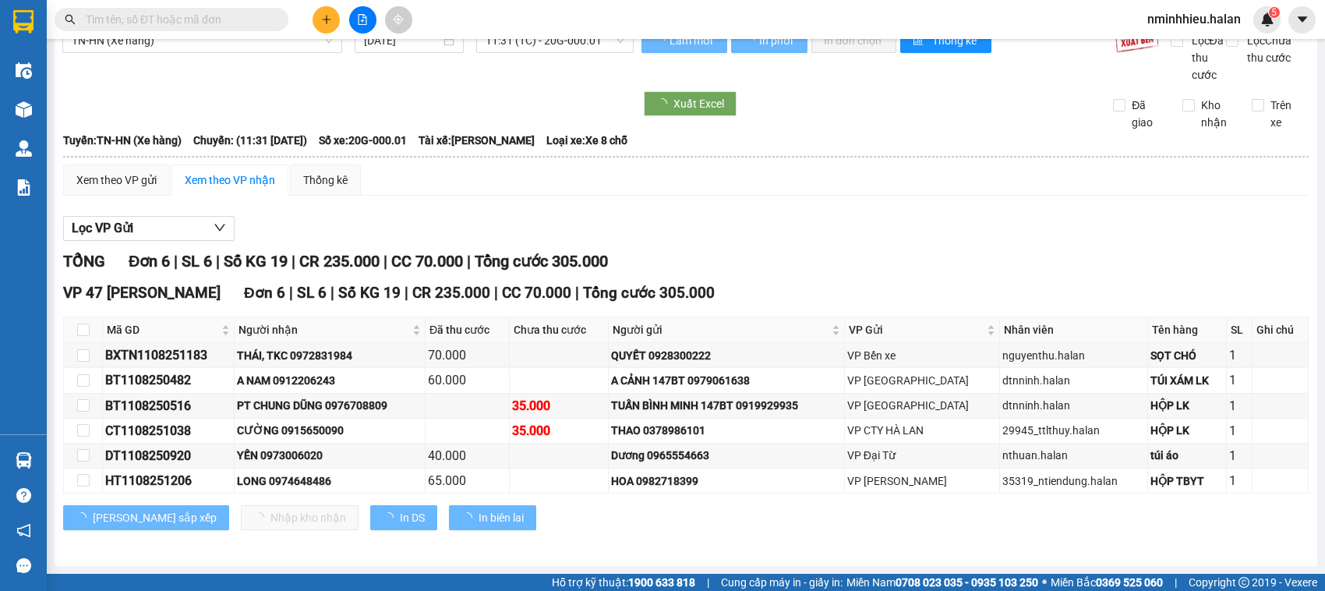
scroll to position [45, 0]
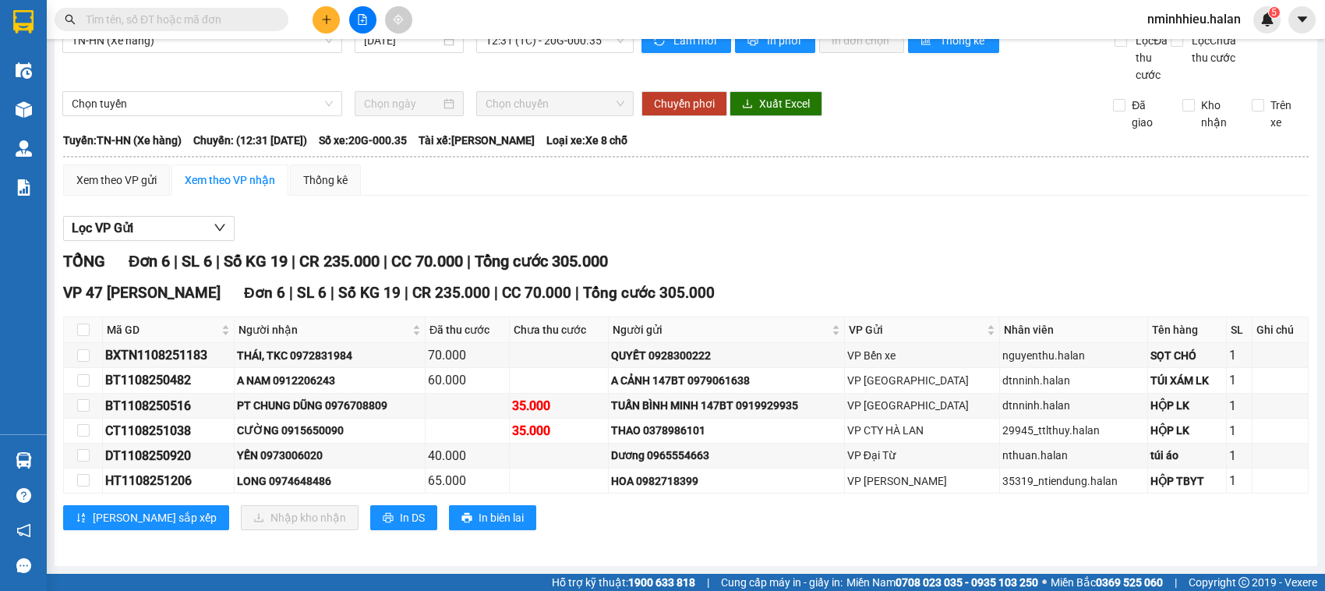
click at [183, 20] on input "text" at bounding box center [178, 19] width 184 height 17
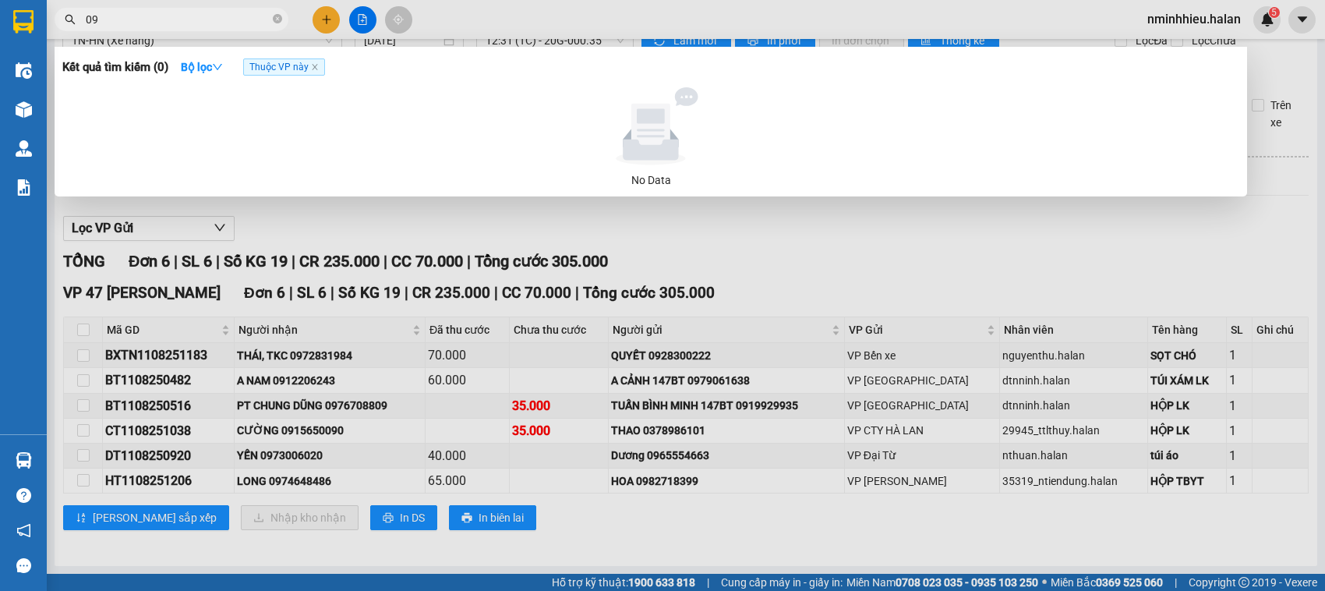
type input "0"
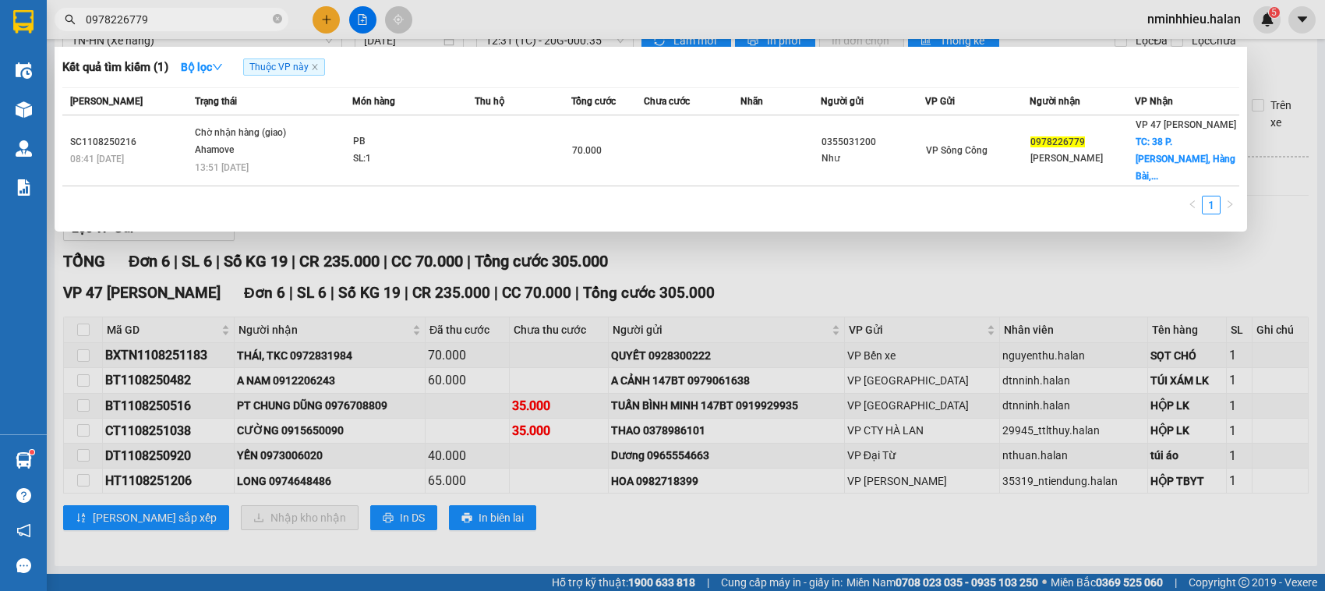
click at [1150, 581] on div at bounding box center [662, 295] width 1325 height 591
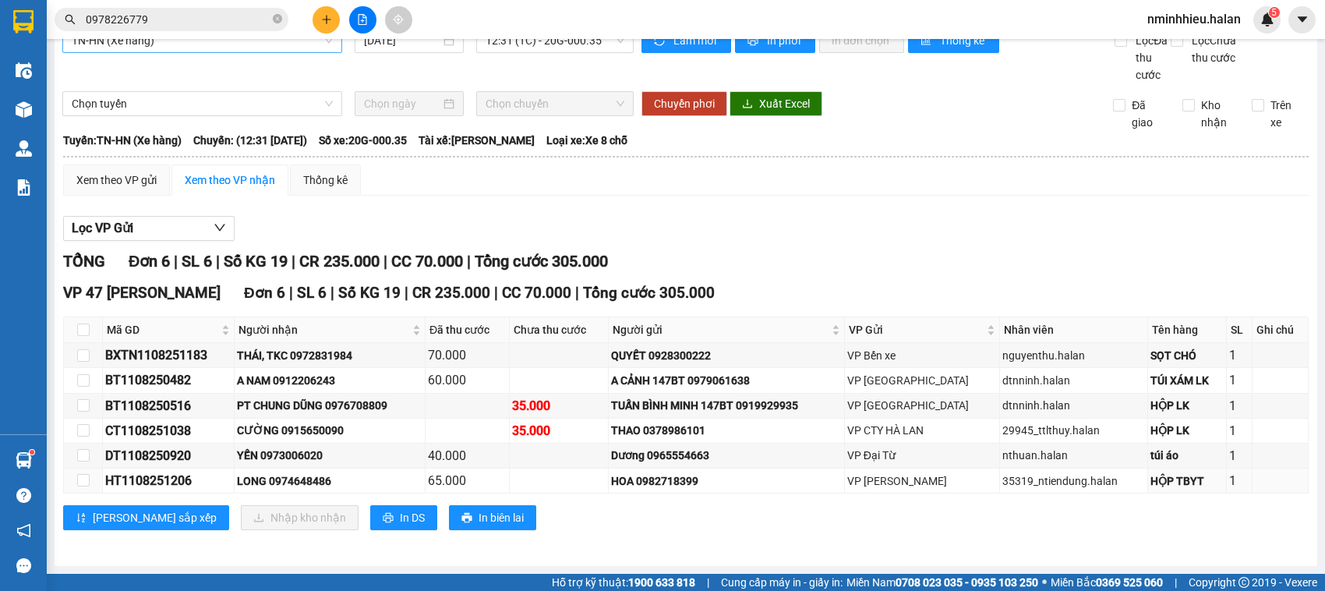
scroll to position [0, 0]
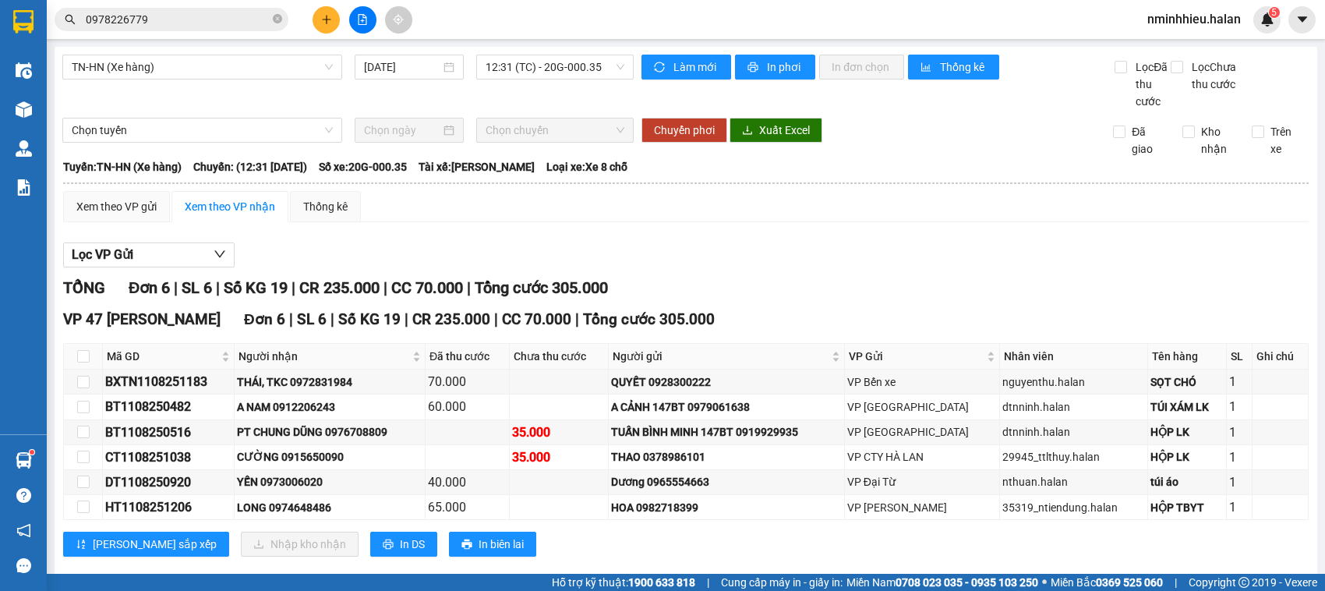
click at [203, 17] on input "0978226779" at bounding box center [178, 19] width 184 height 17
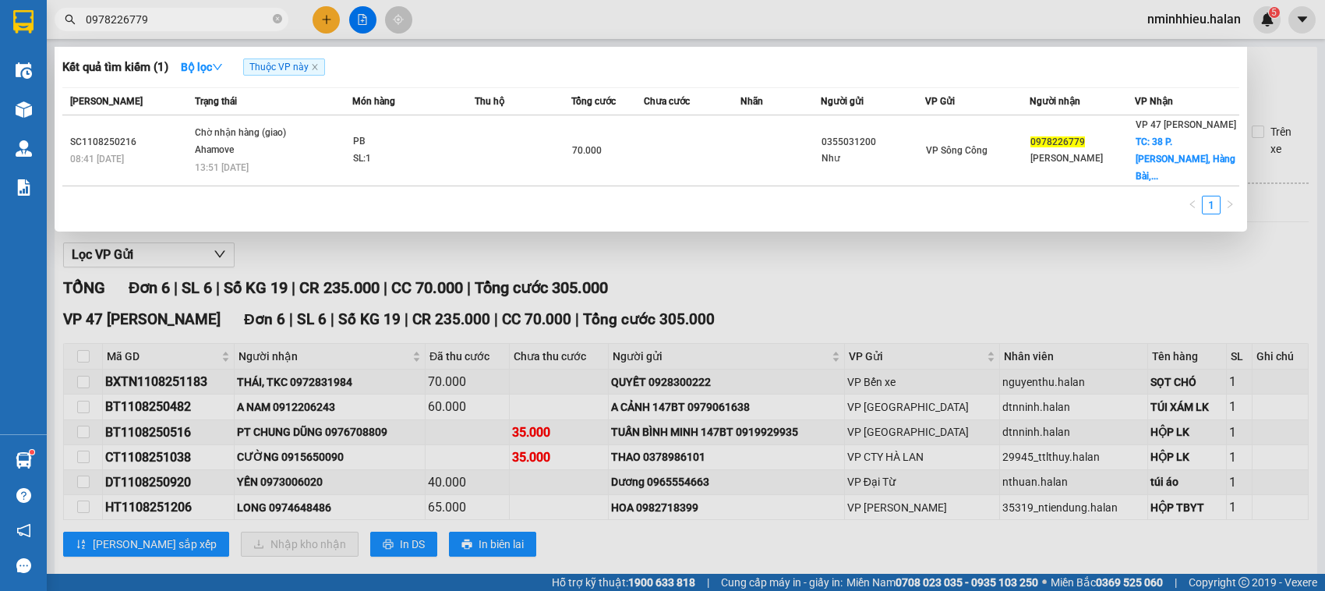
click at [203, 17] on input "0978226779" at bounding box center [178, 19] width 184 height 17
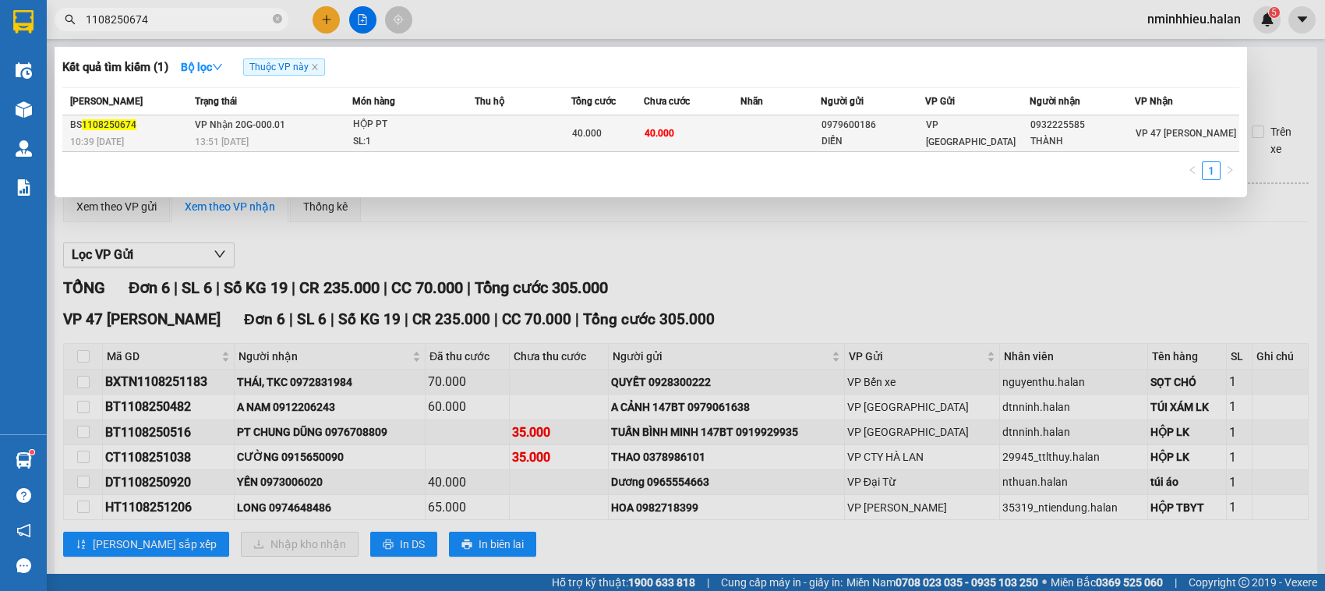
type input "1108250674"
click at [822, 126] on div "0979600186" at bounding box center [873, 125] width 103 height 16
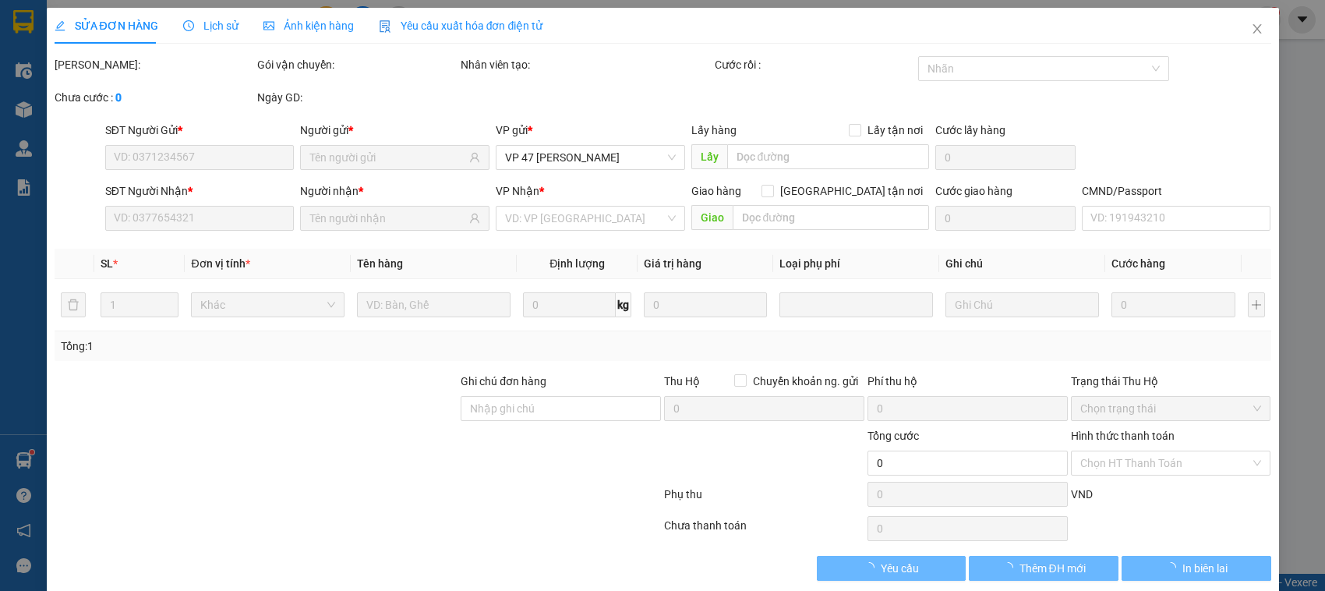
type input "0979600186"
type input "DIỄN"
type input "0932225585"
type input "THÀNH"
type input "40.000"
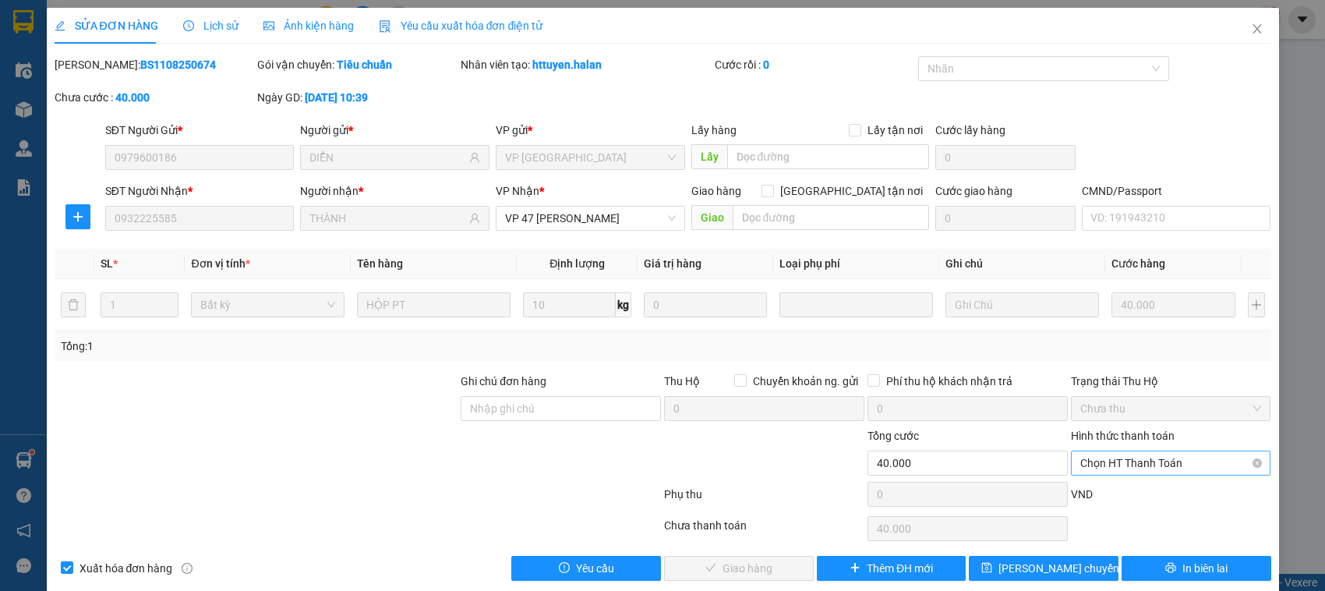
scroll to position [21, 0]
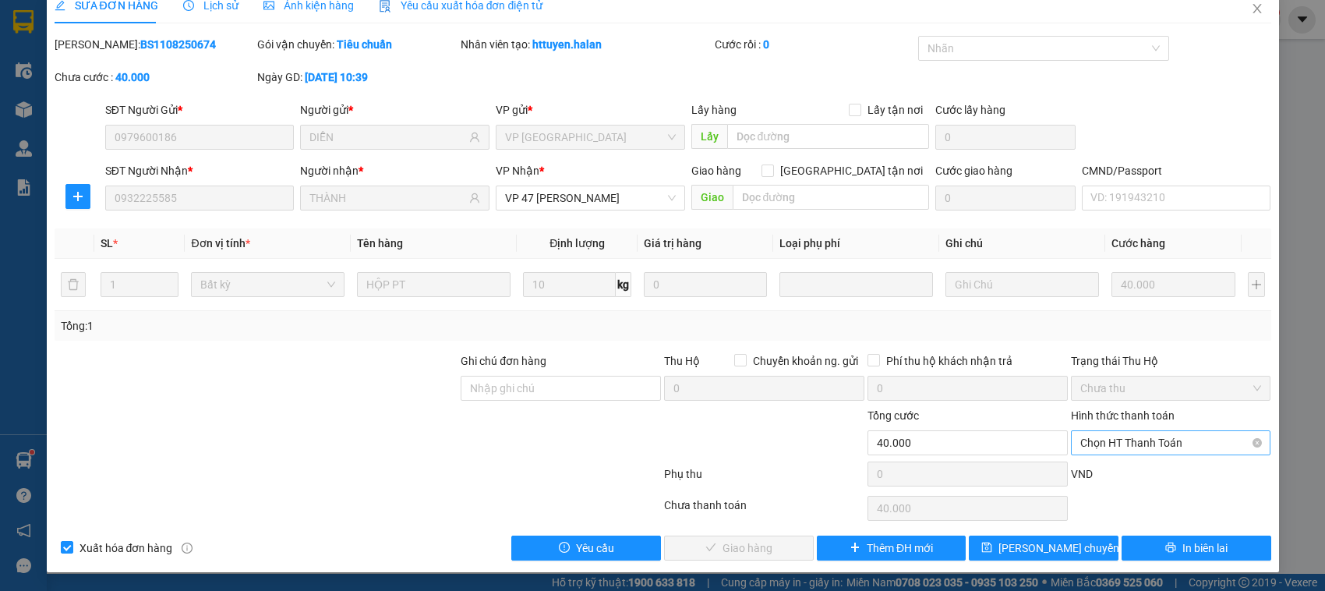
click at [1107, 437] on span "Chọn HT Thanh Toán" at bounding box center [1172, 442] width 182 height 23
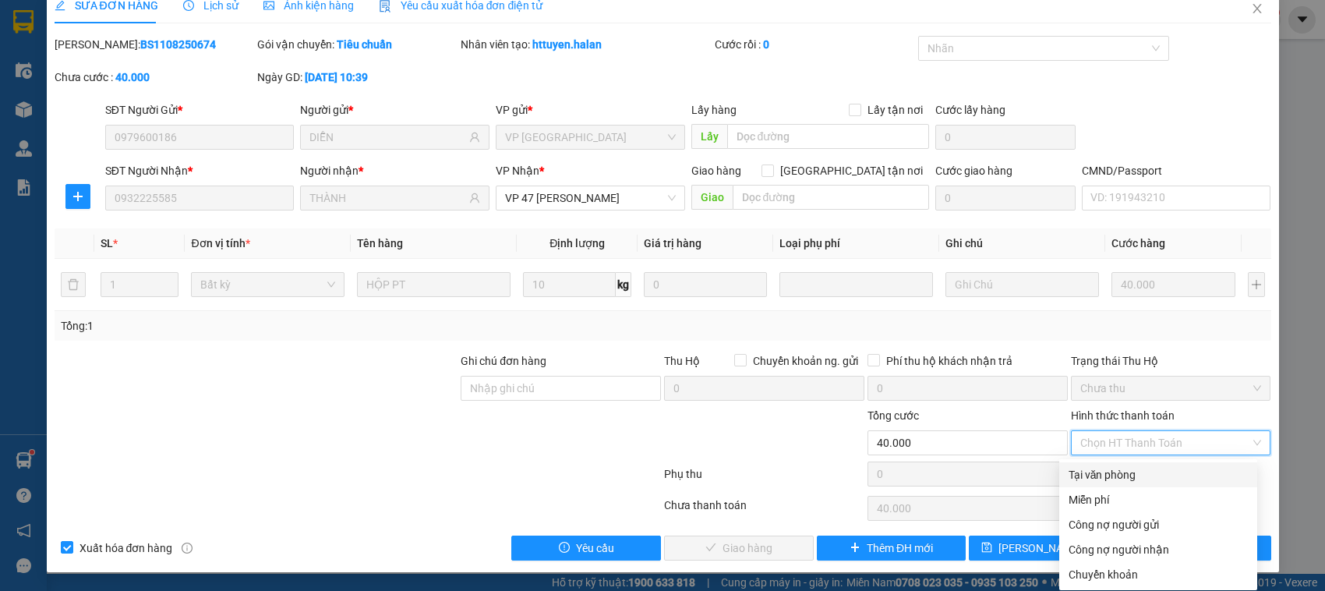
click at [1107, 462] on div "Tại văn phòng" at bounding box center [1159, 474] width 198 height 25
type input "0"
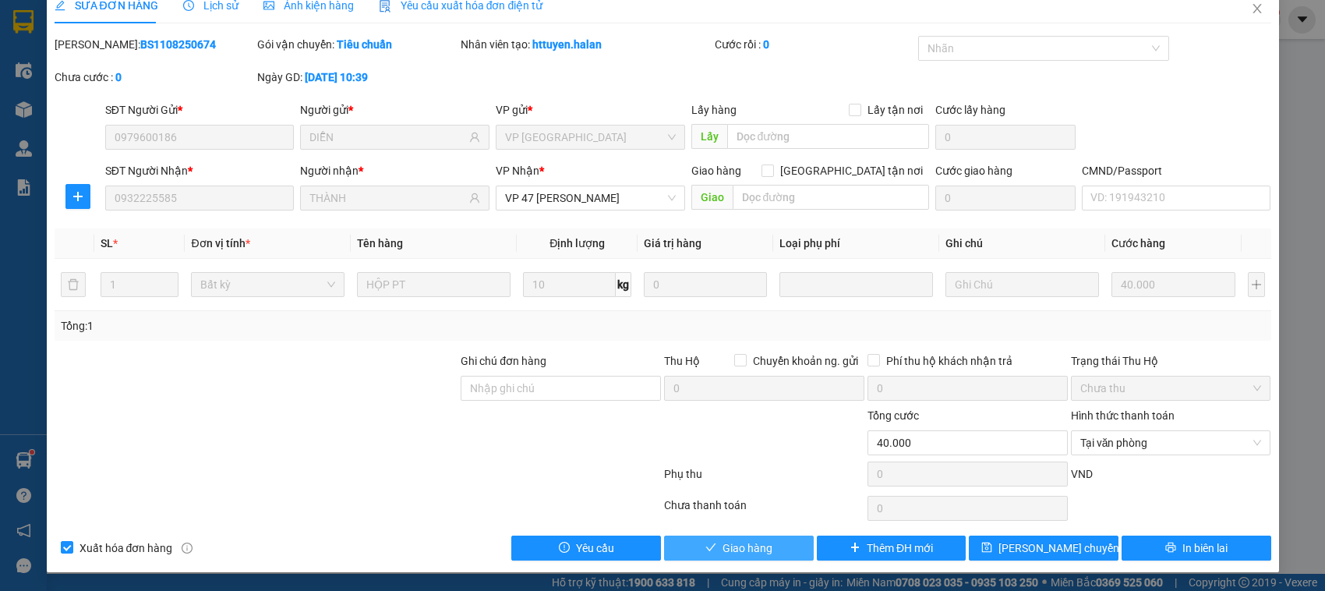
click at [737, 544] on span "Giao hàng" at bounding box center [748, 548] width 50 height 17
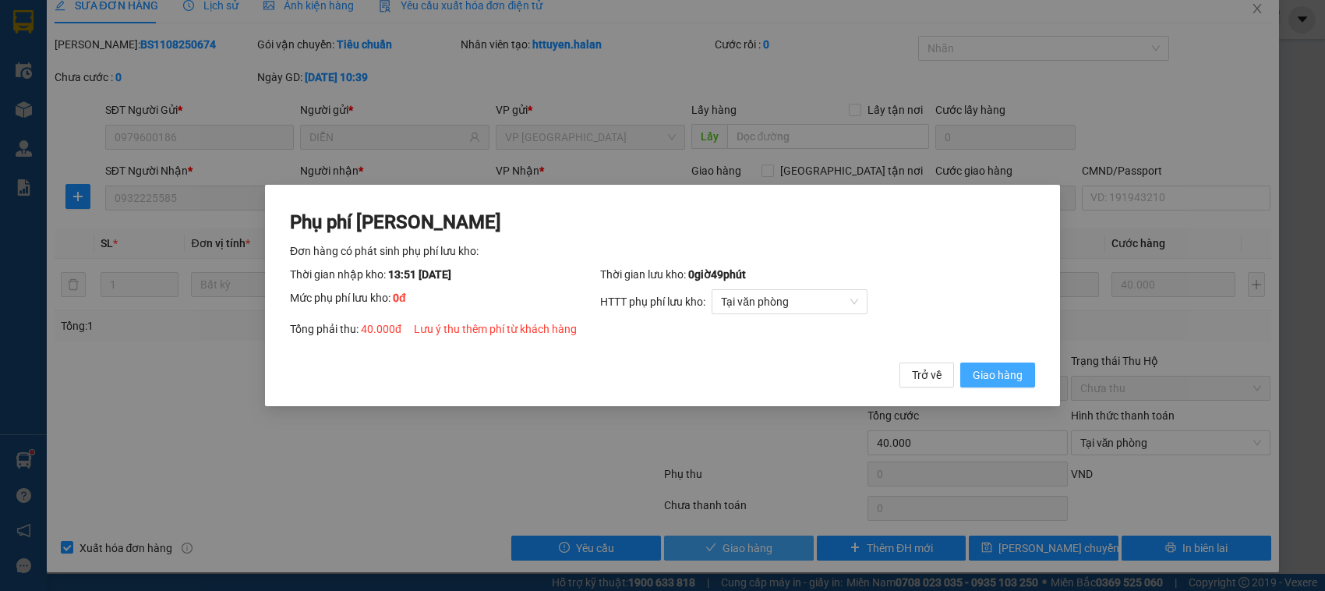
click at [961, 363] on button "Giao hàng" at bounding box center [998, 375] width 75 height 25
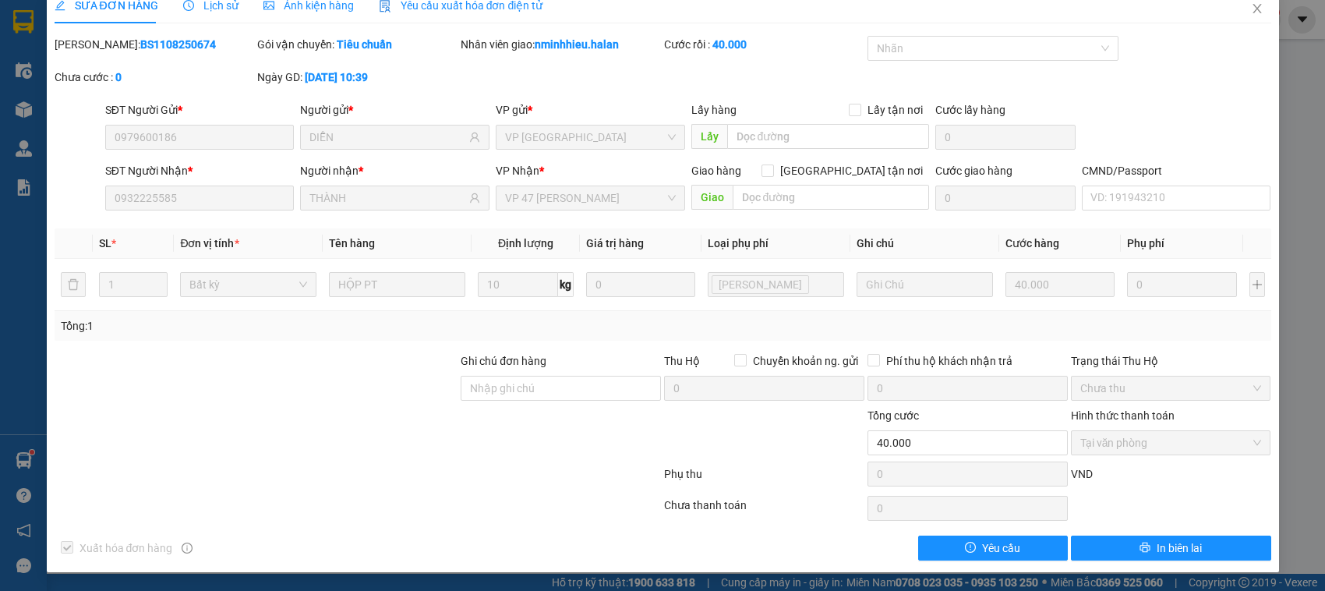
scroll to position [0, 0]
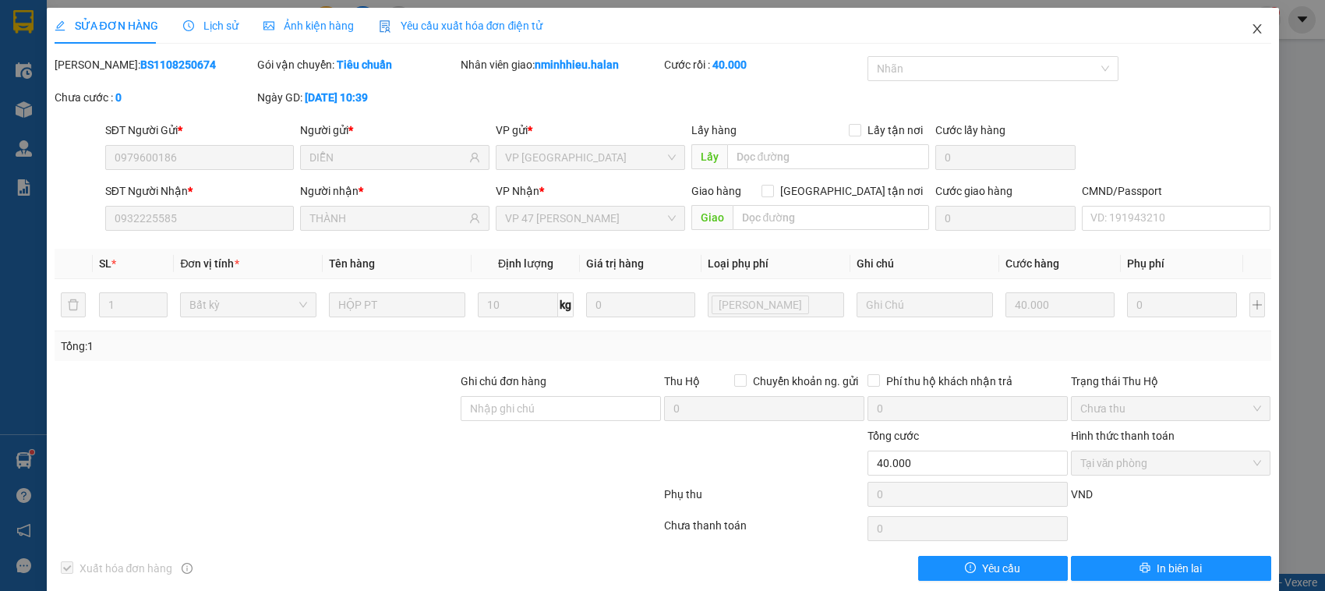
click at [1251, 35] on icon "close" at bounding box center [1257, 29] width 12 height 12
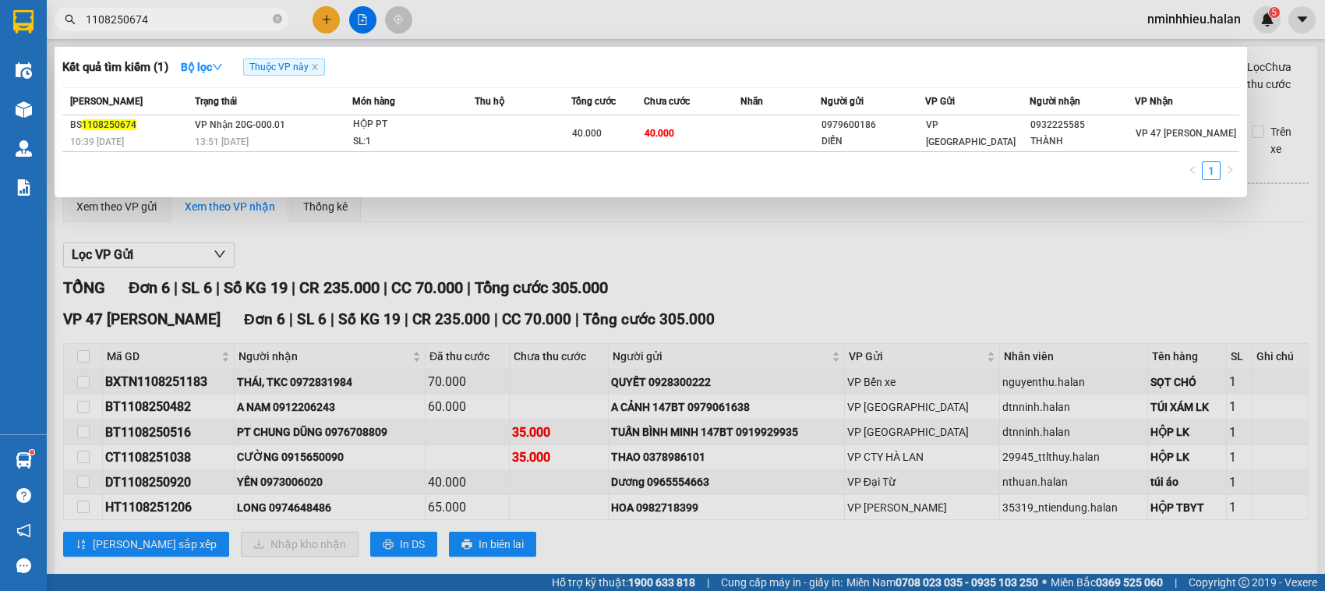
click at [152, 24] on input "1108250674" at bounding box center [178, 19] width 184 height 17
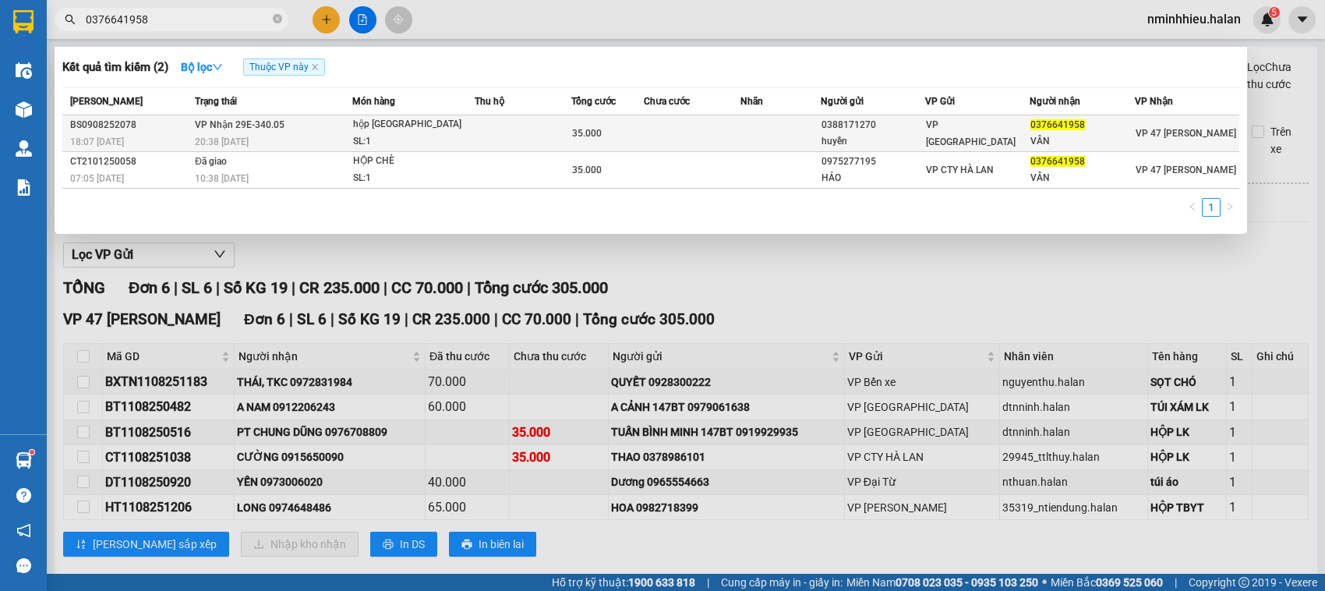
type input "0376641958"
click at [589, 144] on td "35.000" at bounding box center [607, 133] width 73 height 37
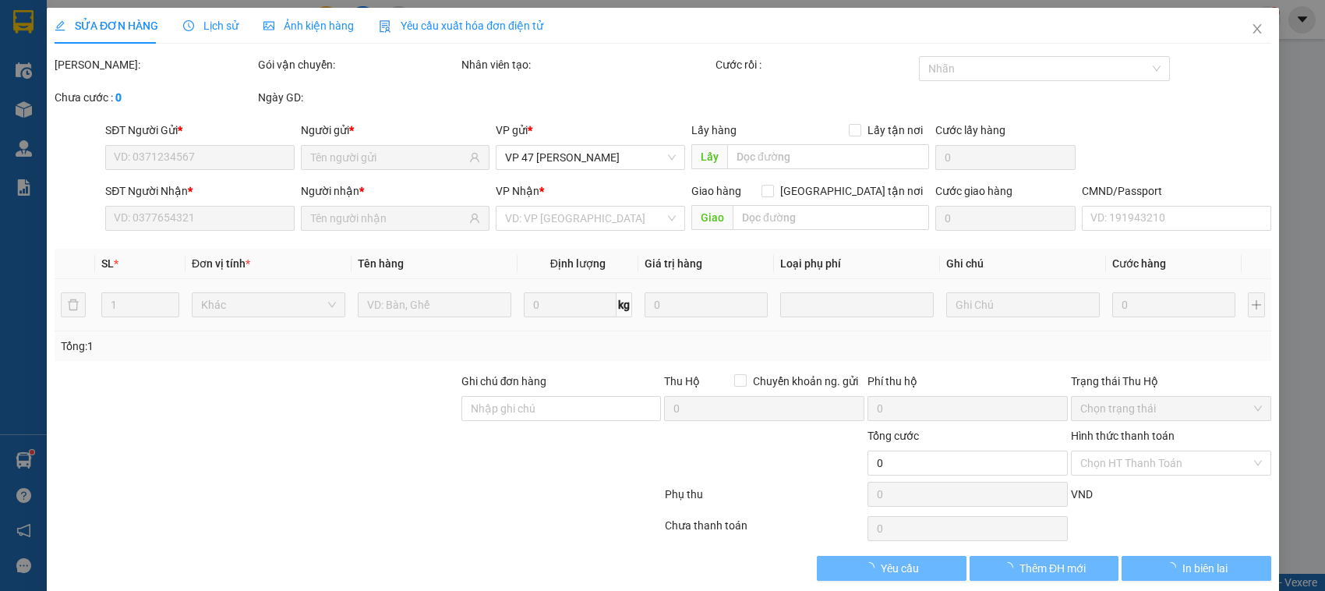
type input "0388171270"
type input "huyền"
type input "0376641958"
type input "VÂN"
type input "35.000"
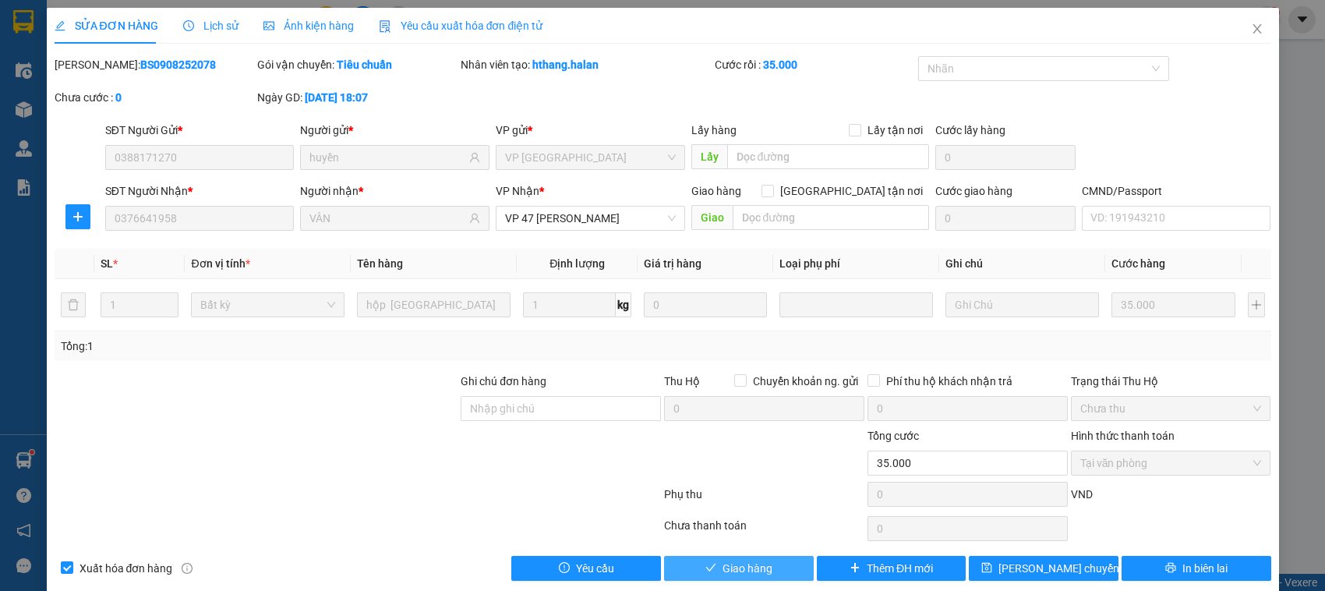
click at [686, 573] on button "Giao hàng" at bounding box center [739, 568] width 150 height 25
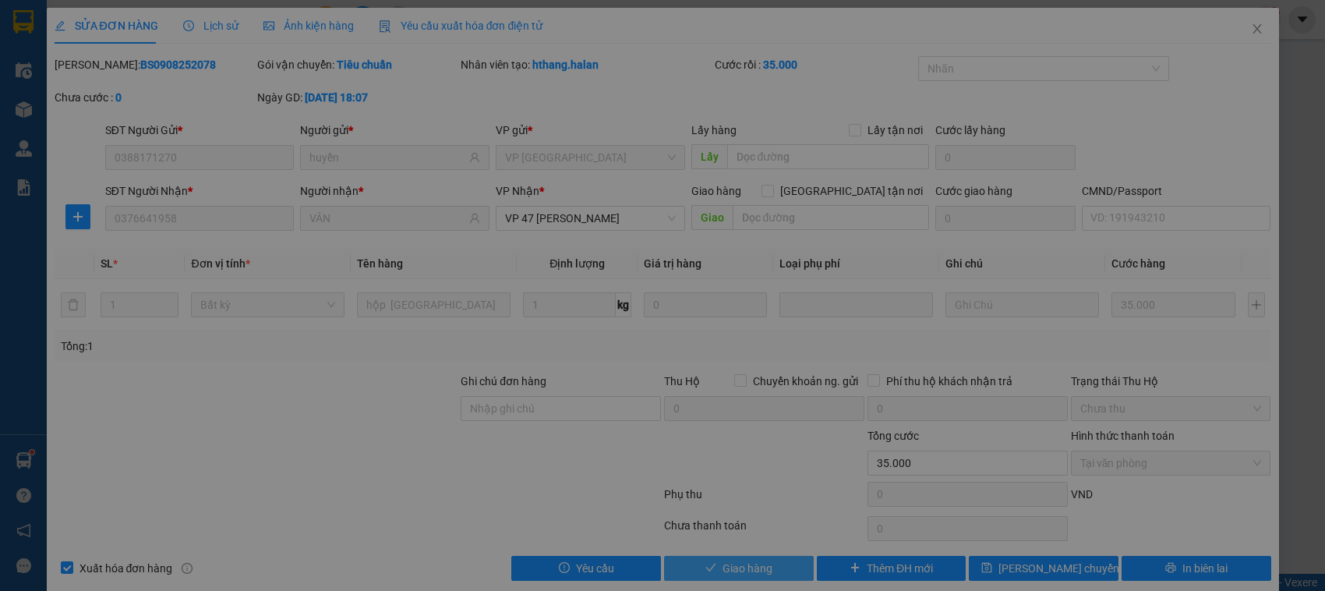
click at [961, 363] on button "Giao hàng" at bounding box center [998, 375] width 75 height 25
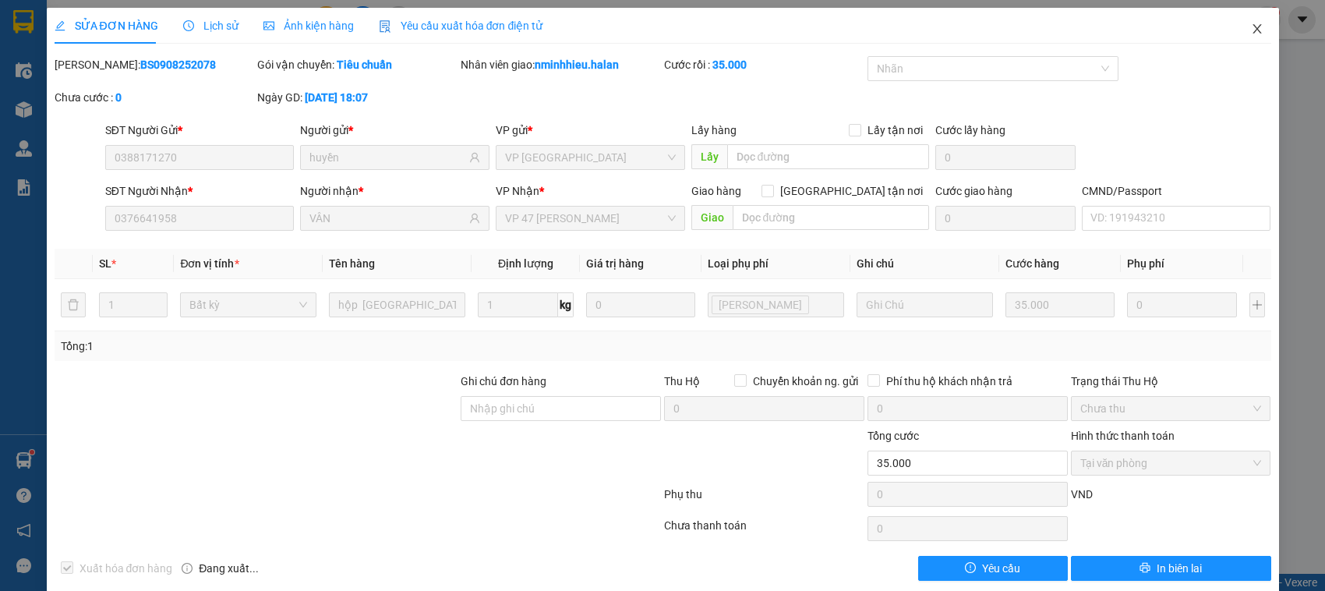
drag, startPoint x: 1229, startPoint y: 31, endPoint x: 416, endPoint y: 13, distance: 813.4
click at [1236, 31] on span "Close" at bounding box center [1258, 30] width 44 height 44
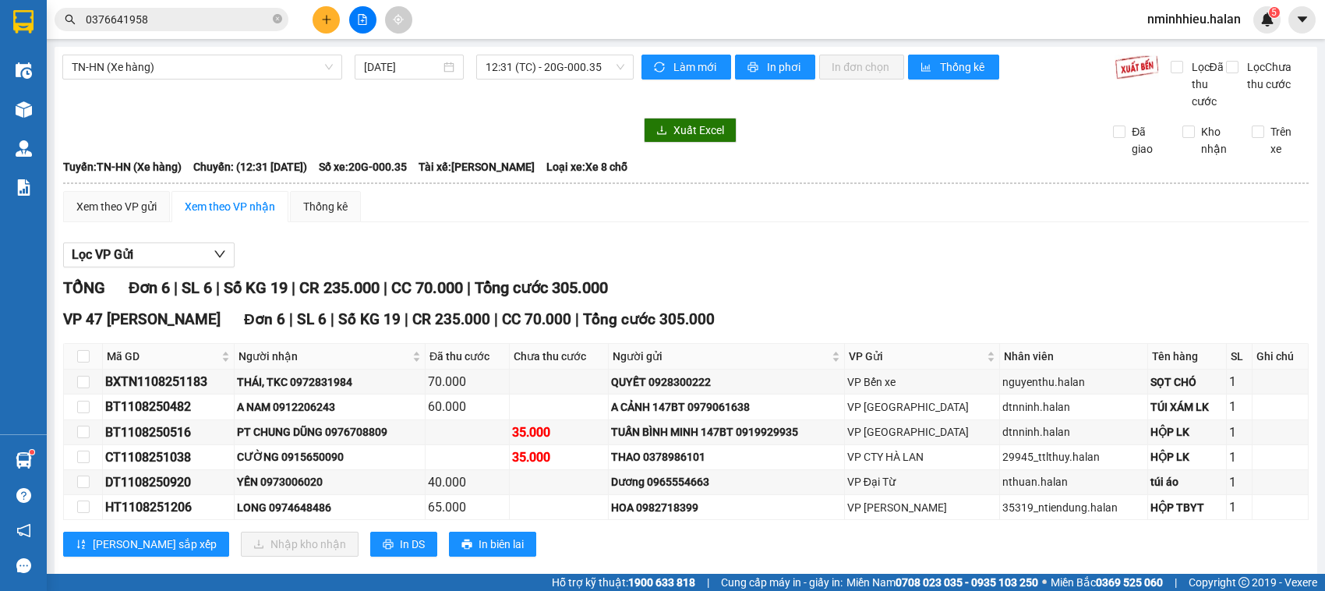
click at [192, 23] on input "0376641958" at bounding box center [178, 19] width 184 height 17
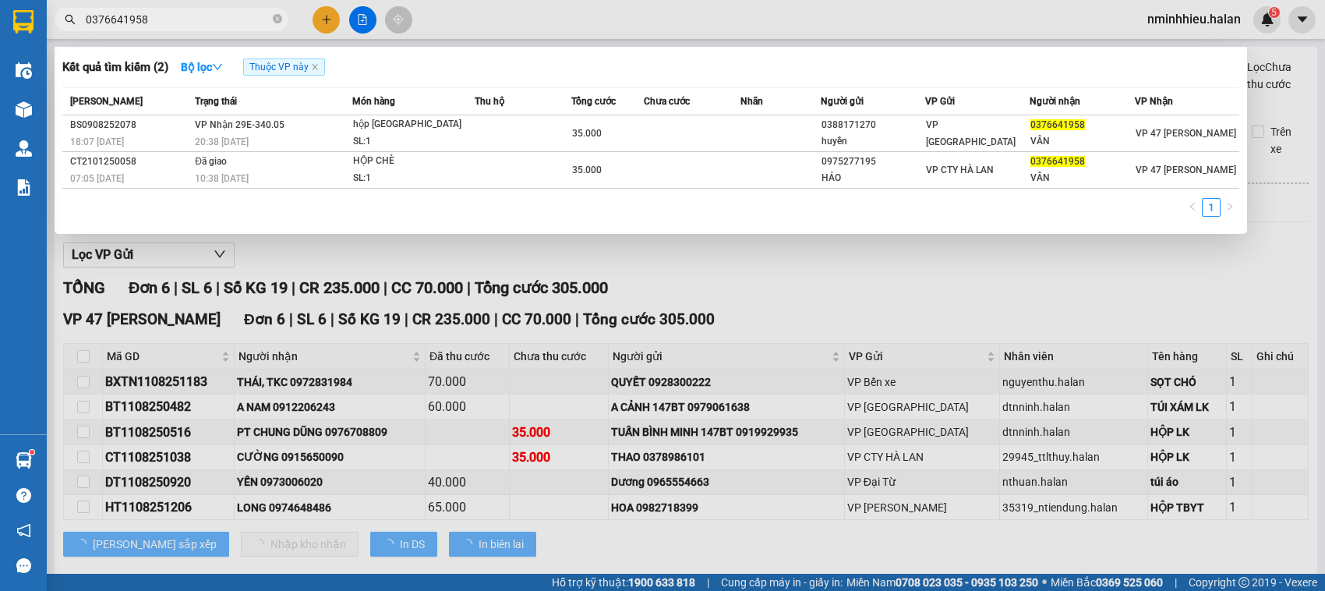
click at [192, 23] on input "0376641958" at bounding box center [178, 19] width 184 height 17
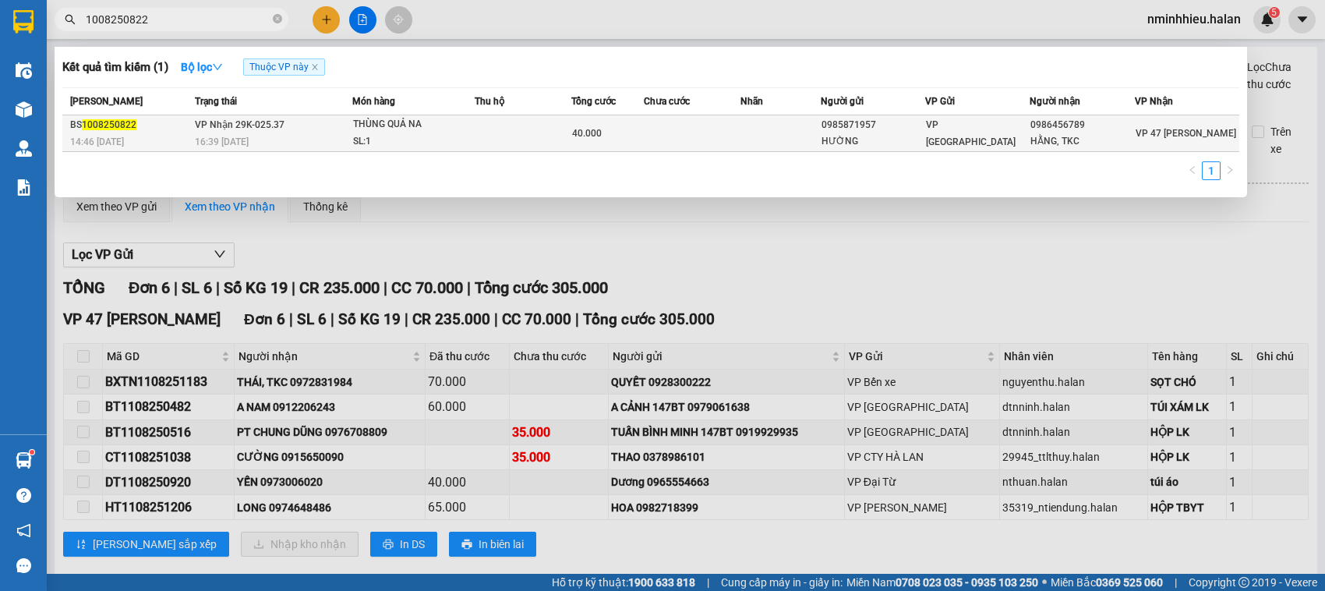
type input "1008250822"
click at [419, 135] on div "SL: 1" at bounding box center [411, 141] width 117 height 17
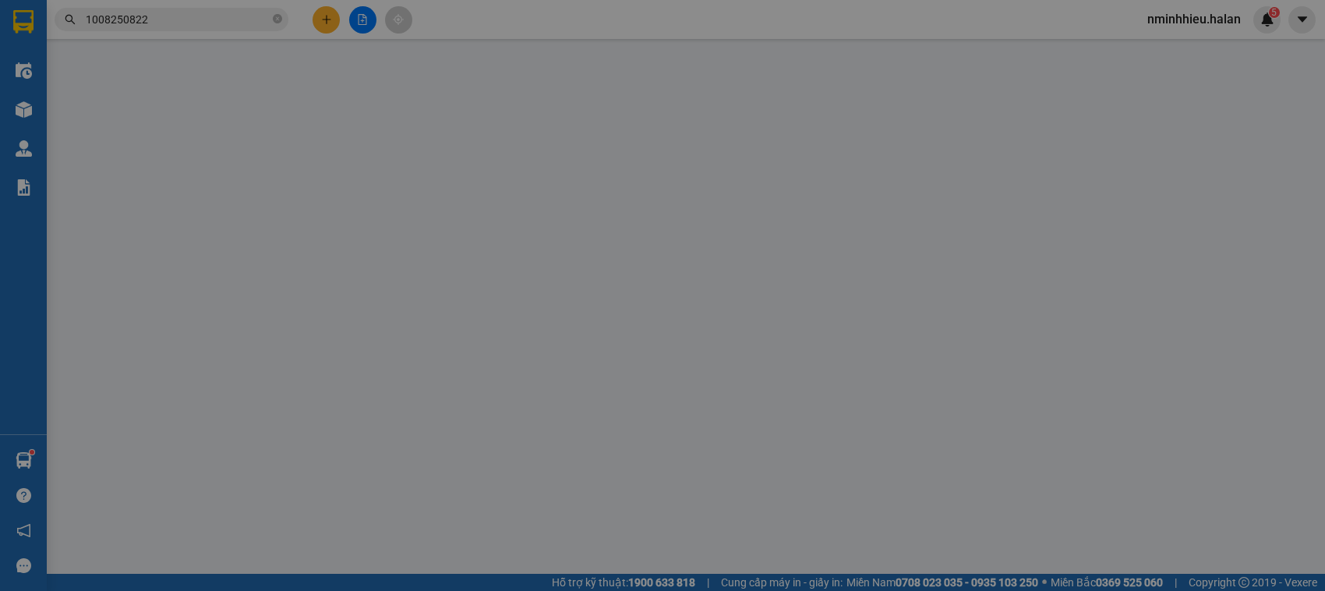
type input "0985871957"
type input "HƯỜNG"
type input "0986456789"
type input "HẰNG, TKC"
type input "40.000"
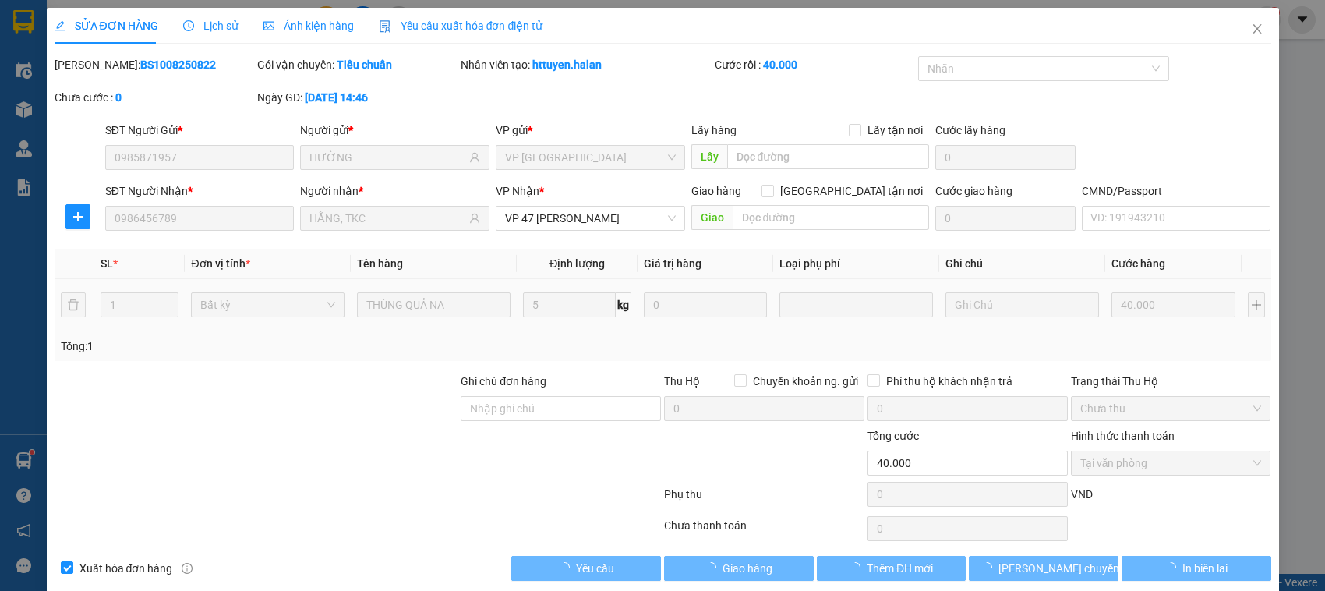
scroll to position [21, 0]
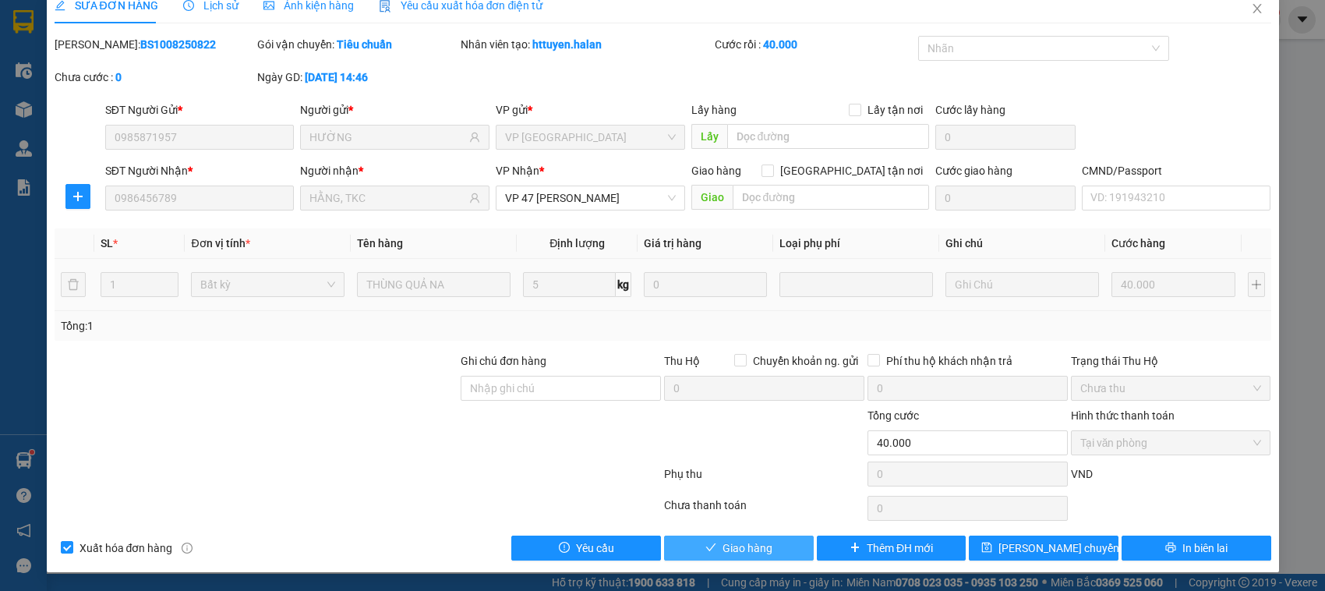
click at [743, 554] on span "Giao hàng" at bounding box center [748, 548] width 50 height 17
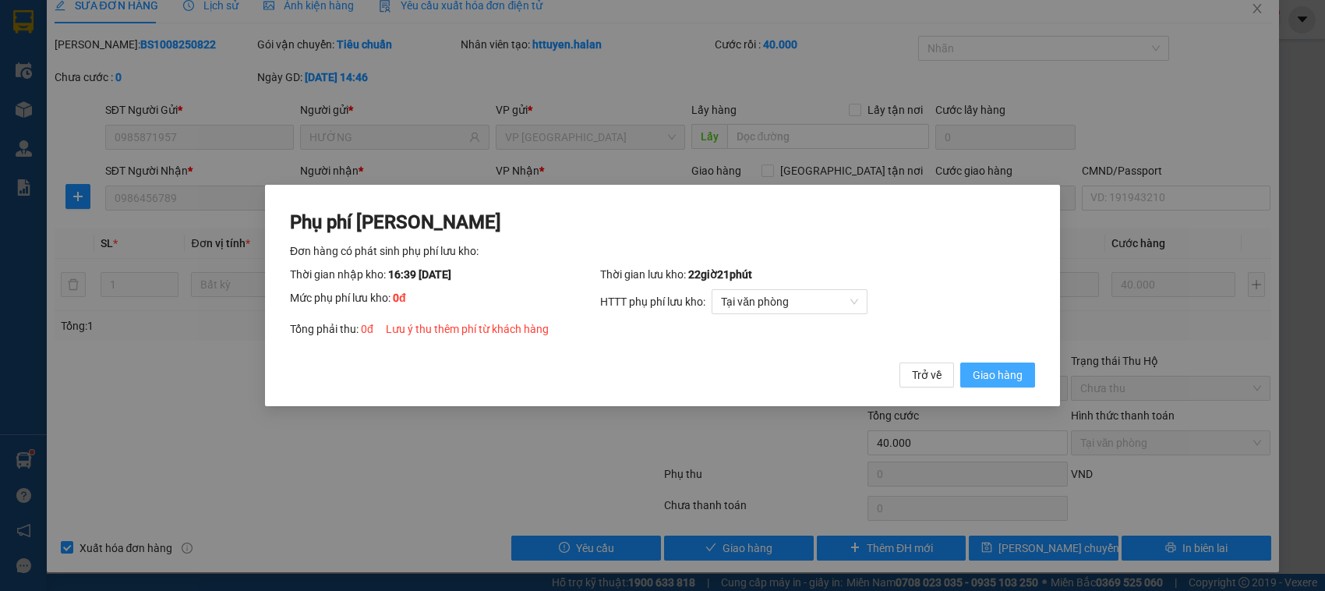
click at [961, 363] on button "Giao hàng" at bounding box center [998, 375] width 75 height 25
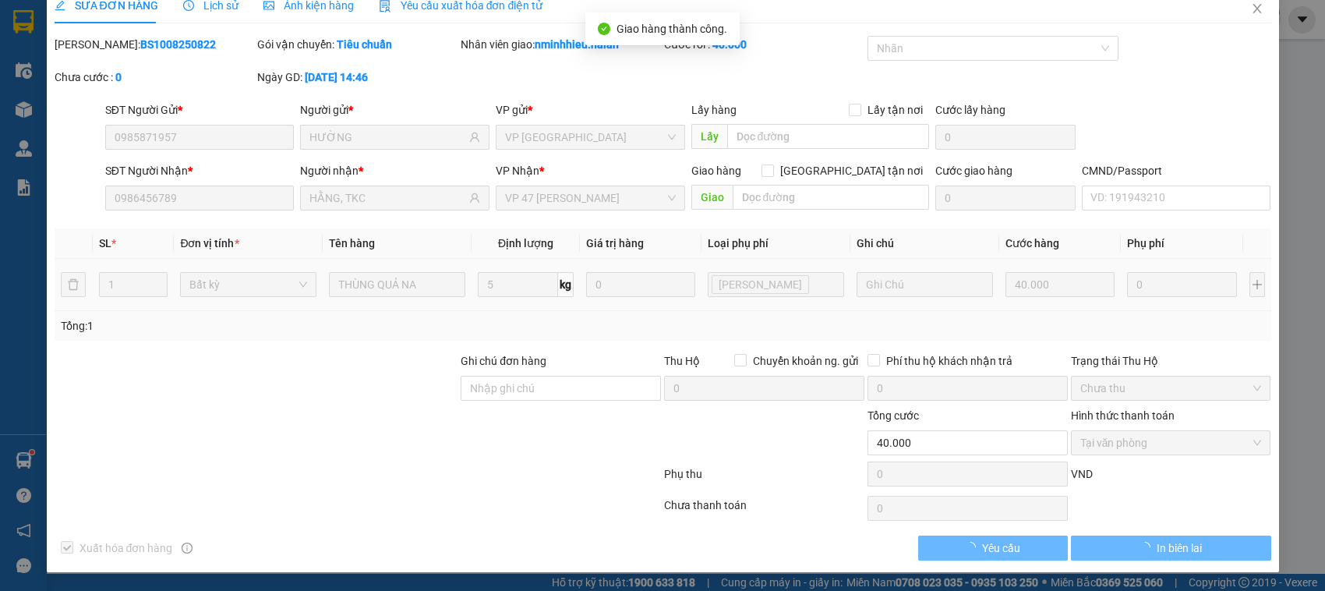
scroll to position [0, 0]
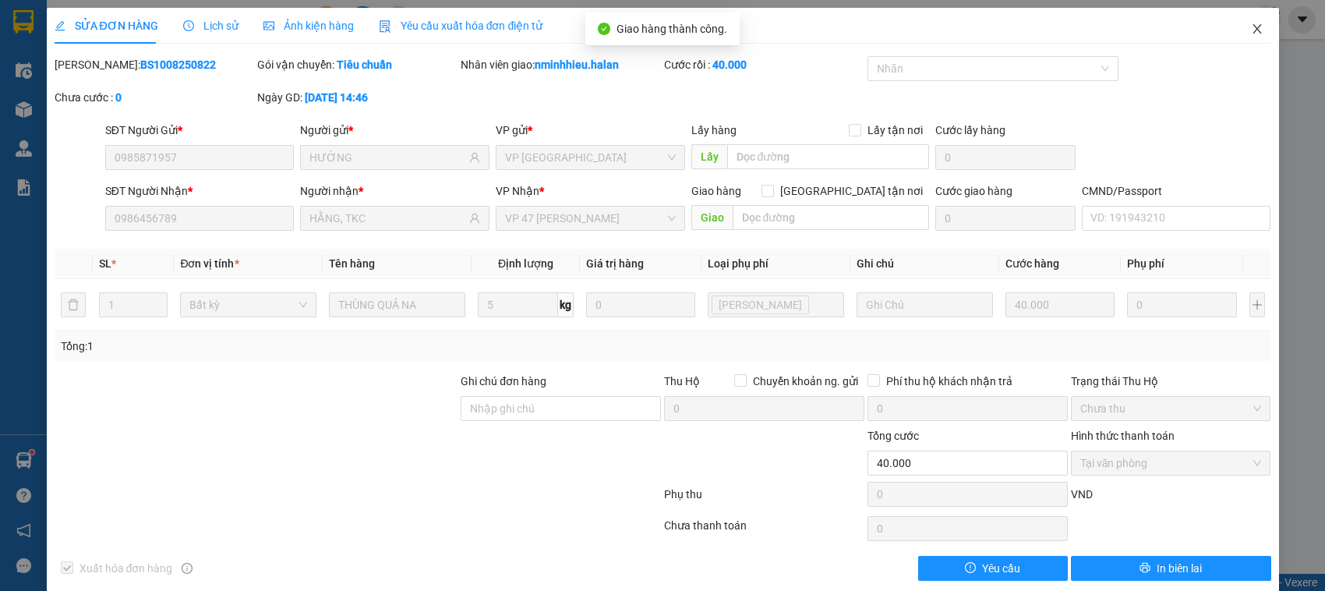
click at [1251, 31] on icon "close" at bounding box center [1257, 29] width 12 height 12
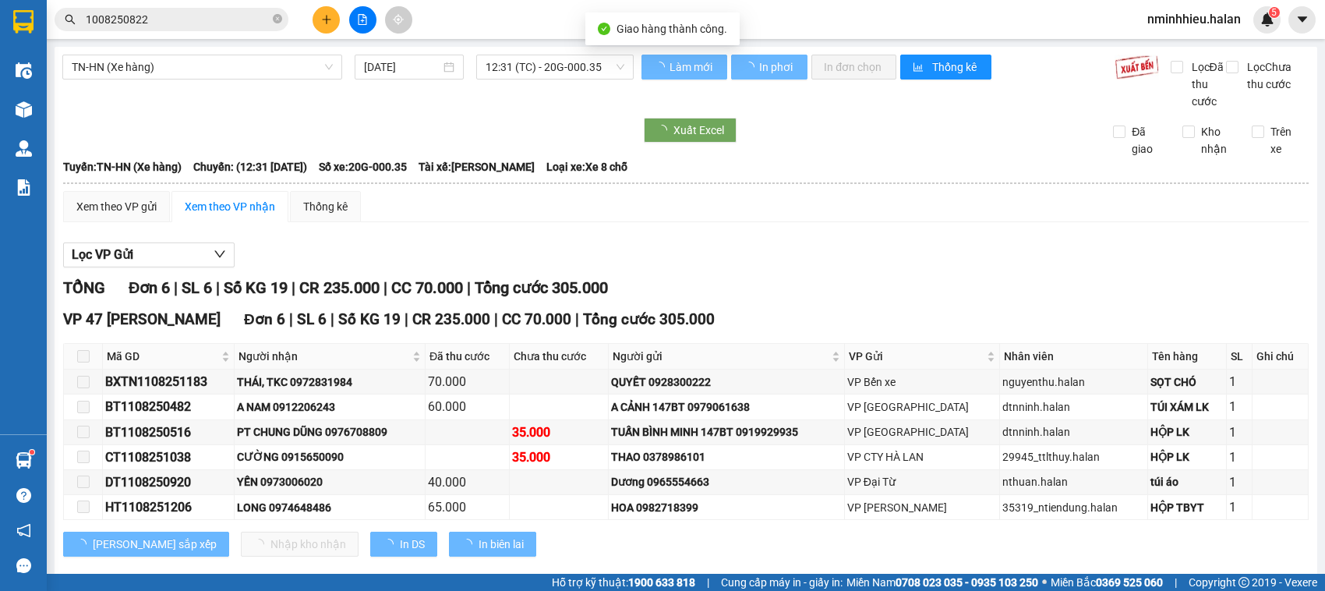
click at [214, 12] on input "1008250822" at bounding box center [178, 19] width 184 height 17
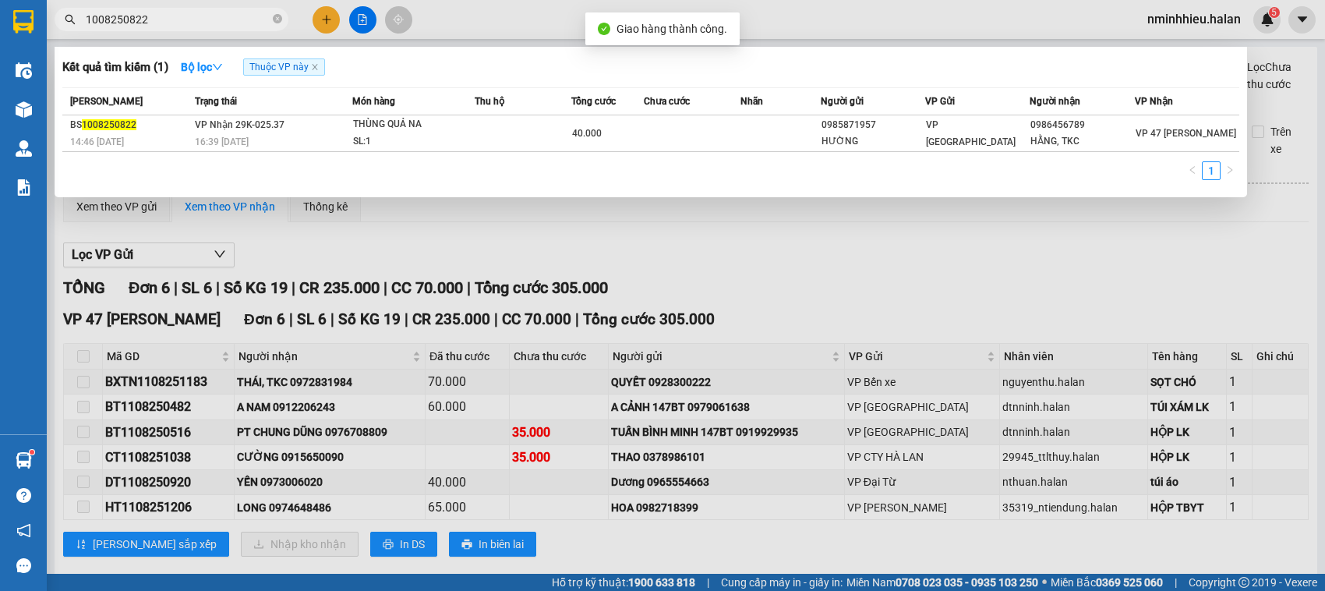
click at [214, 11] on input "1008250822" at bounding box center [178, 19] width 184 height 17
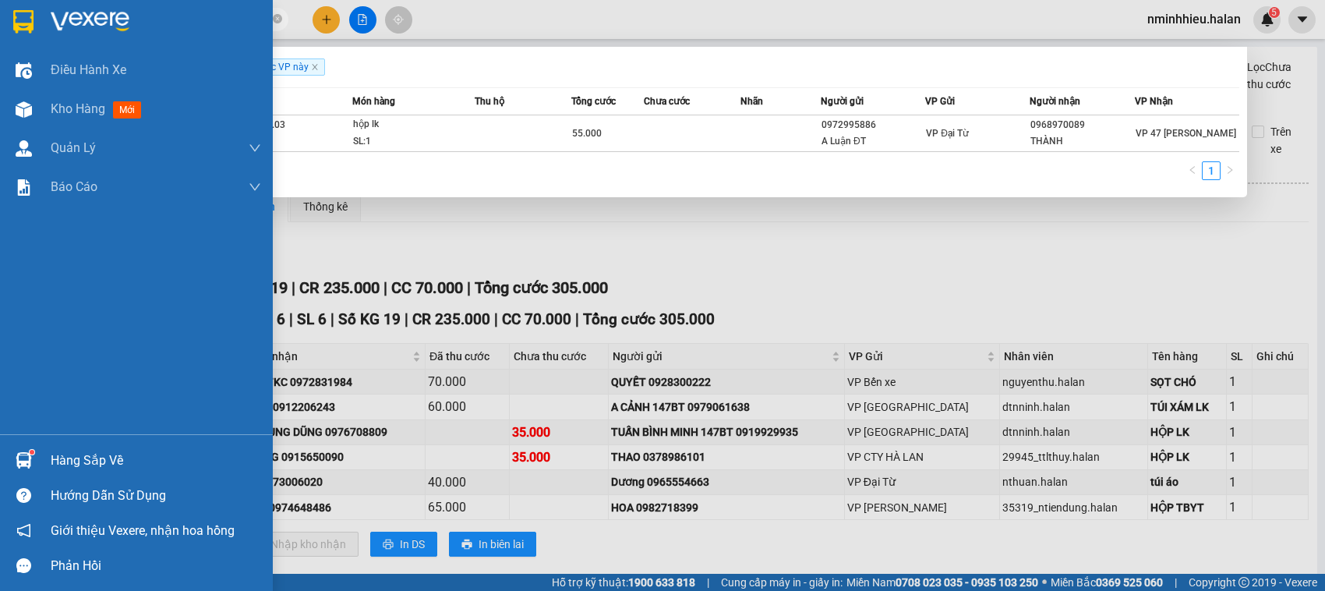
type input "1108250119"
click at [76, 461] on div "Hàng sắp về" at bounding box center [156, 460] width 211 height 23
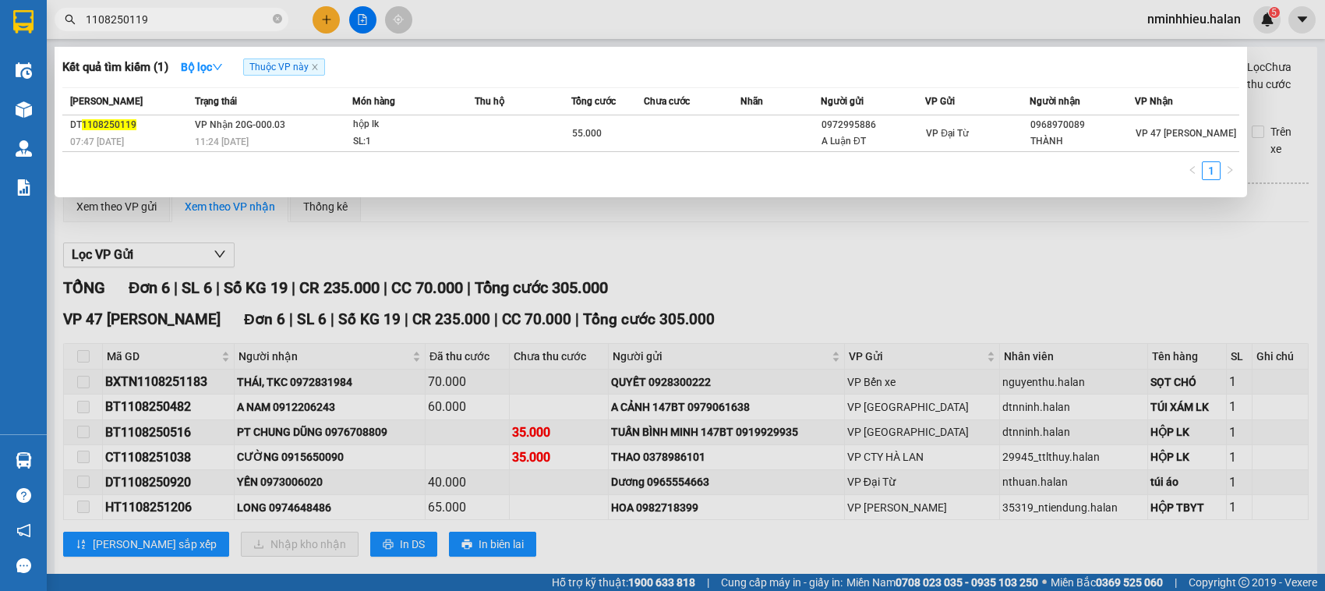
click at [374, 256] on section "Kết quả tìm kiếm ( 1 ) Bộ lọc Thuộc VP này Mã ĐH Trạng thái Món hàng Thu hộ Tổn…" at bounding box center [662, 295] width 1325 height 591
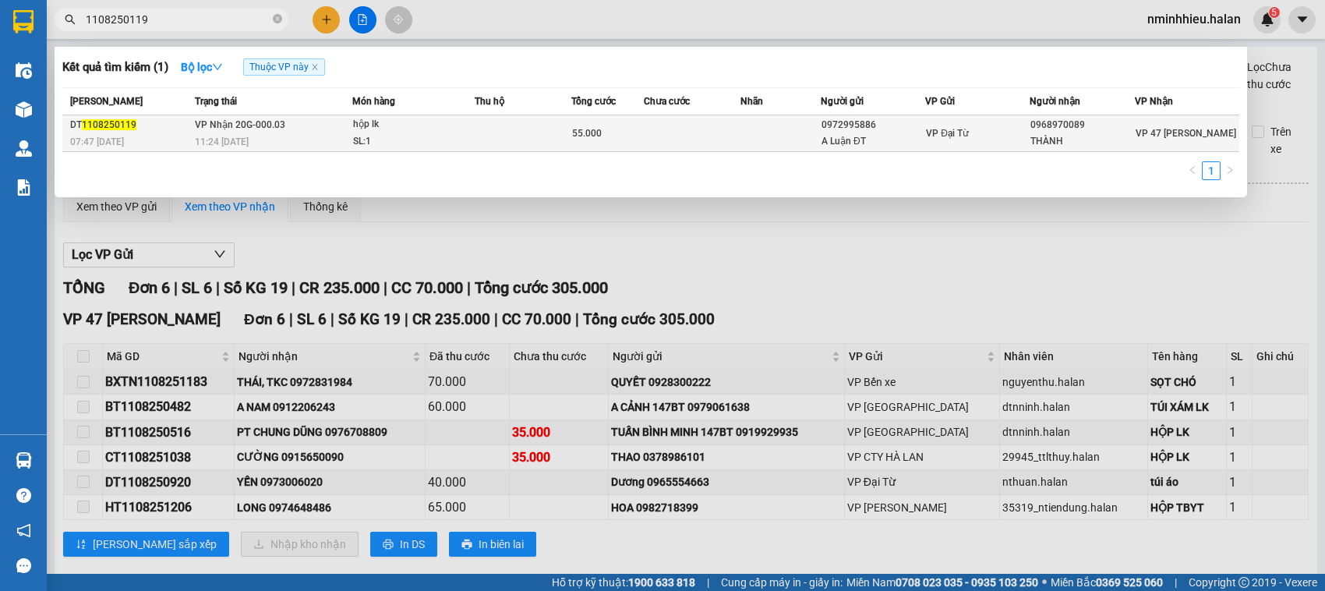
click at [715, 139] on td at bounding box center [692, 133] width 97 height 37
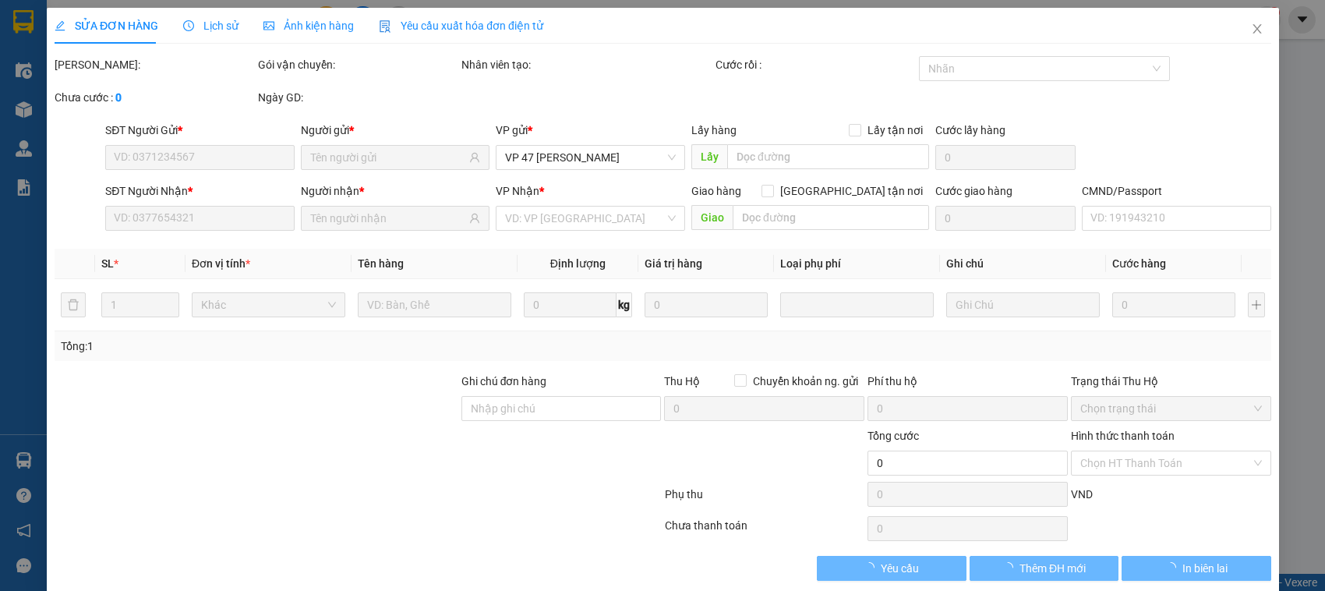
type input "0972995886"
type input "A Luận ĐT"
type input "0968970089"
type input "THÀNH"
type input "55.000"
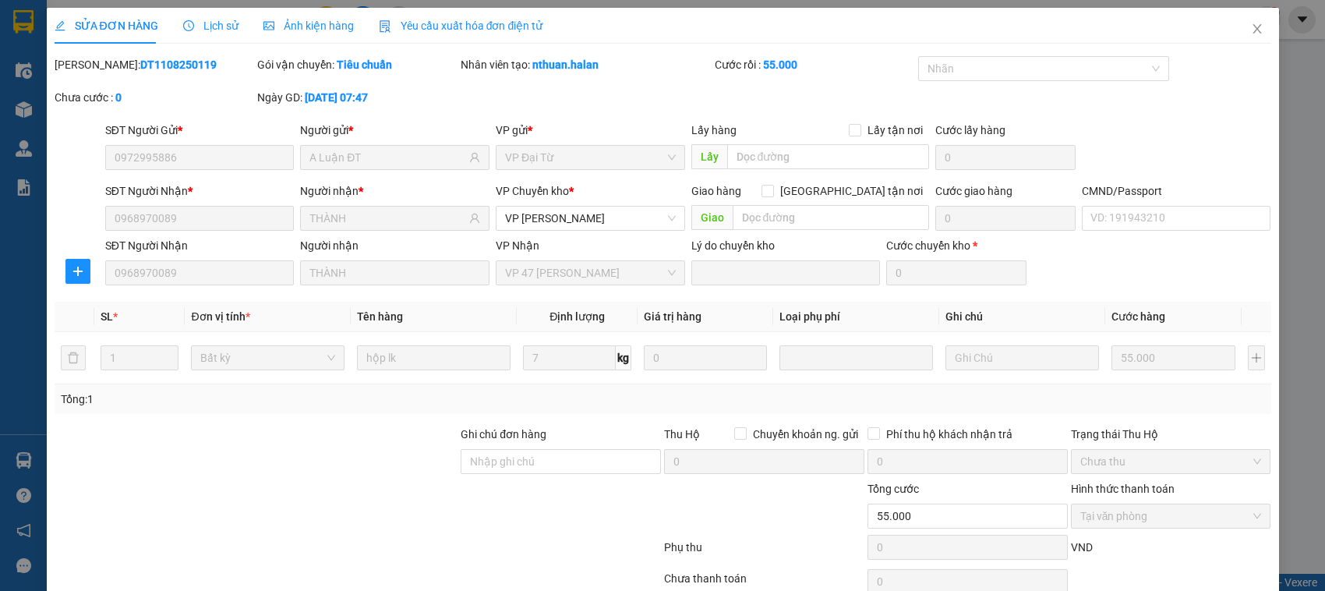
click at [560, 388] on div "Tổng: 1" at bounding box center [663, 399] width 1217 height 30
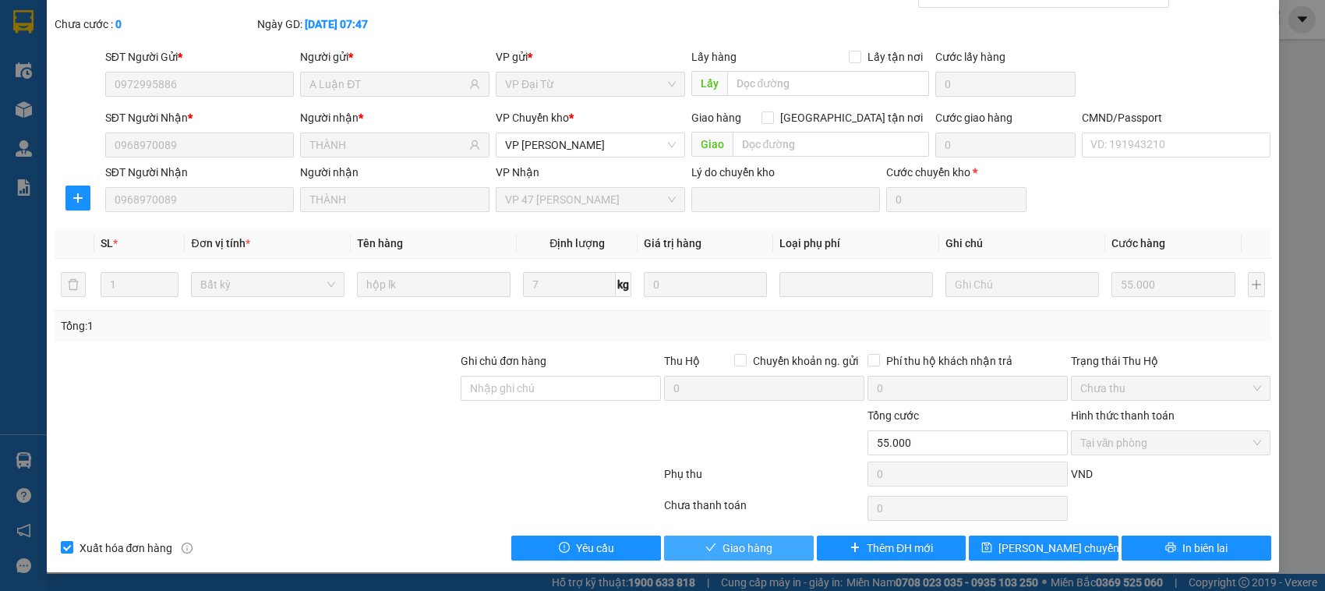
click at [762, 559] on button "Giao hàng" at bounding box center [739, 548] width 150 height 25
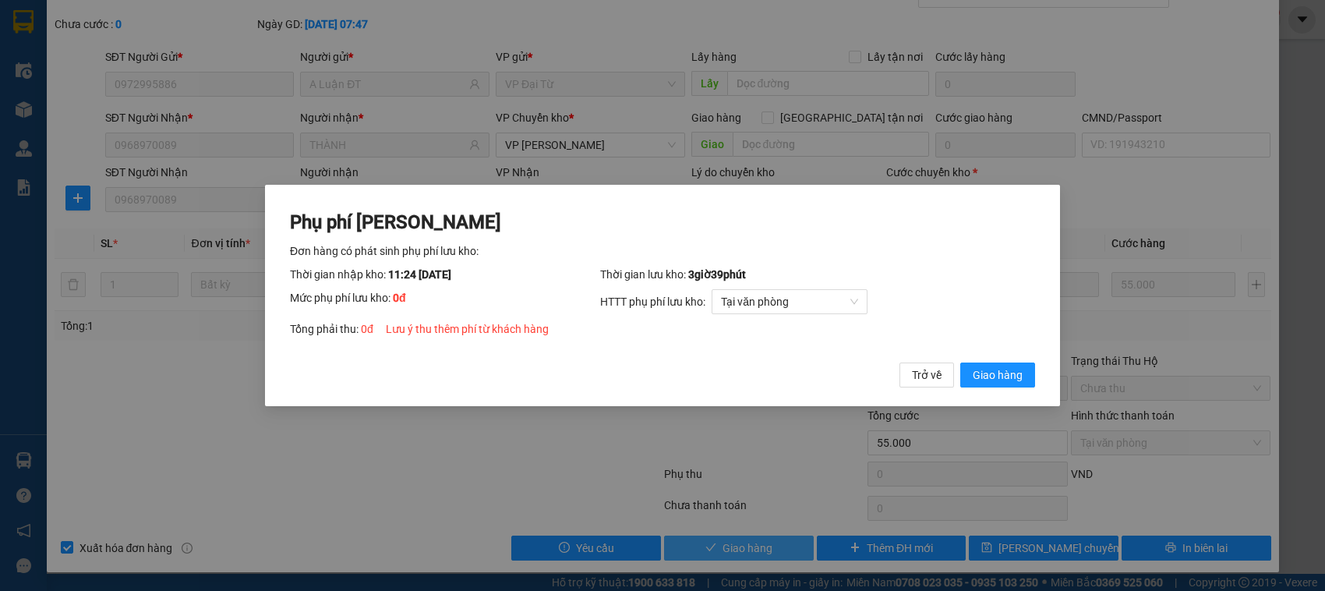
click at [961, 363] on button "Giao hàng" at bounding box center [998, 375] width 75 height 25
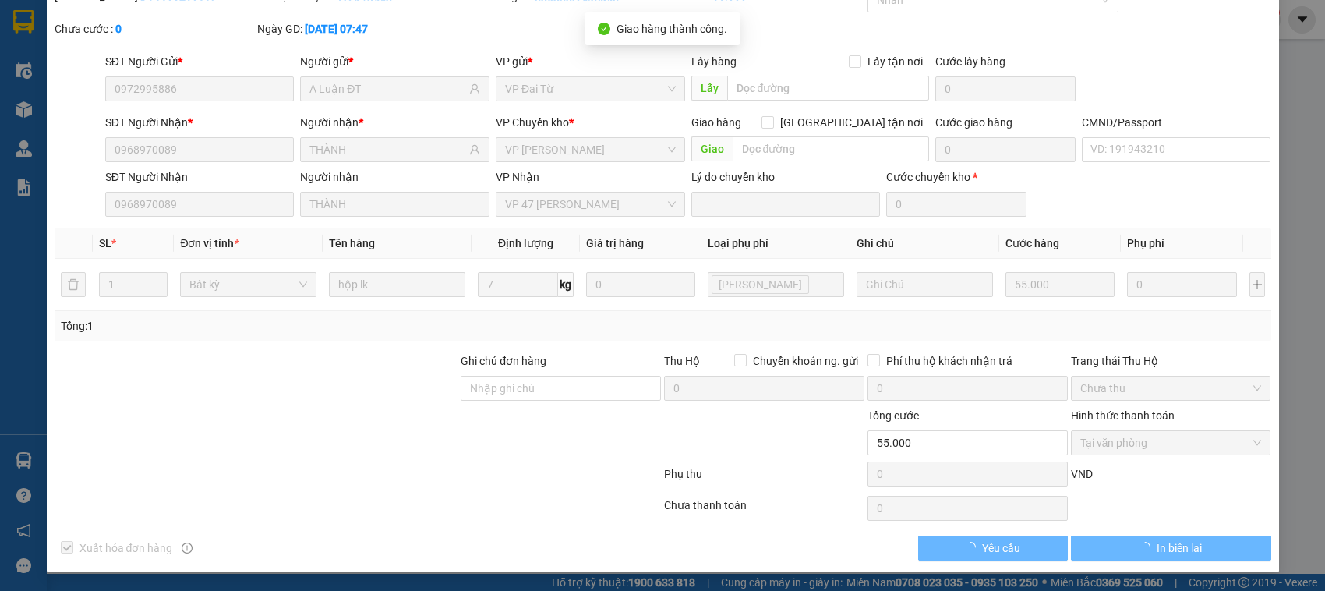
scroll to position [0, 0]
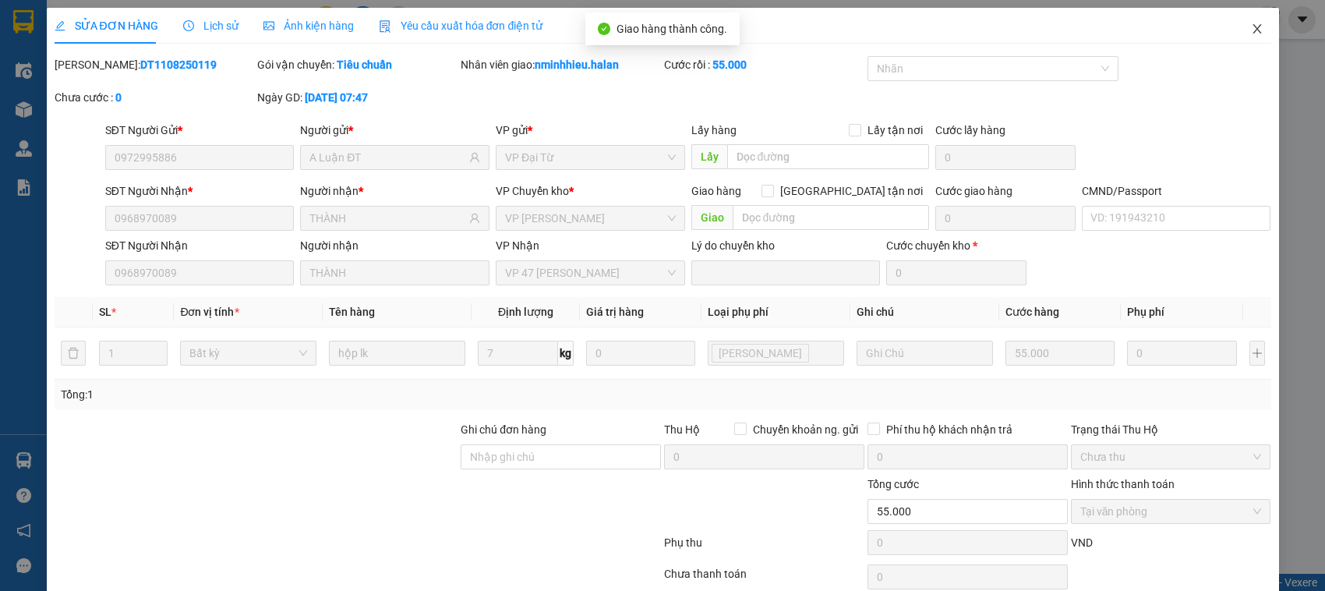
click at [1236, 31] on span "Close" at bounding box center [1258, 30] width 44 height 44
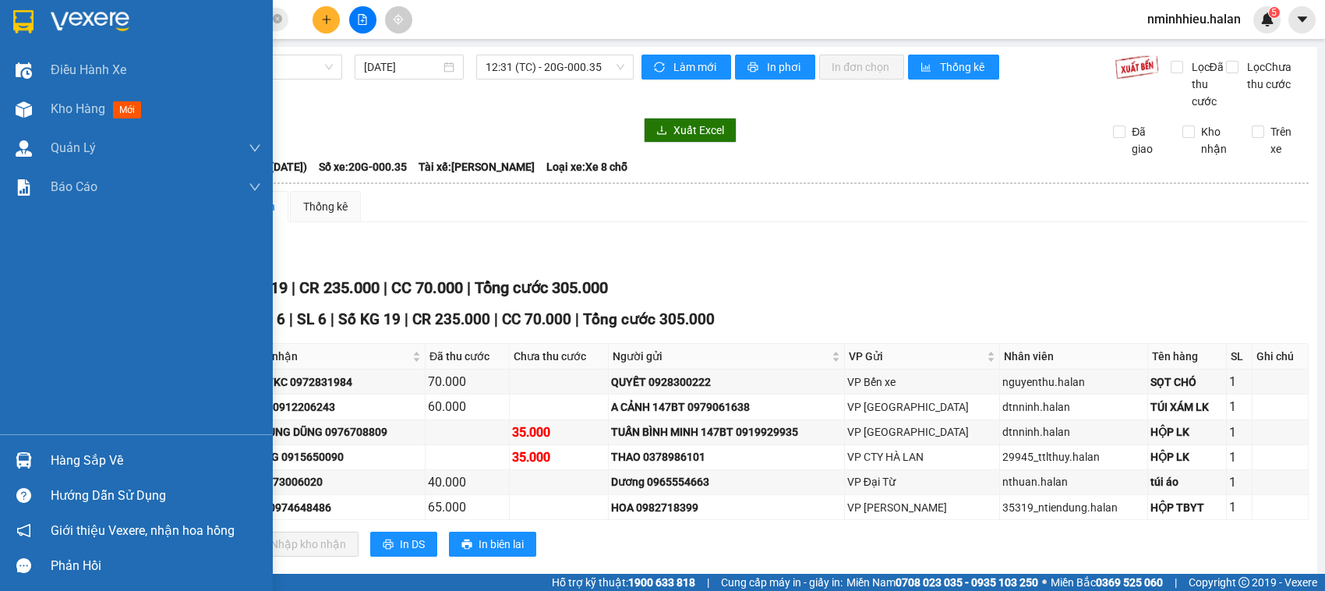
click at [10, 453] on div at bounding box center [23, 460] width 27 height 27
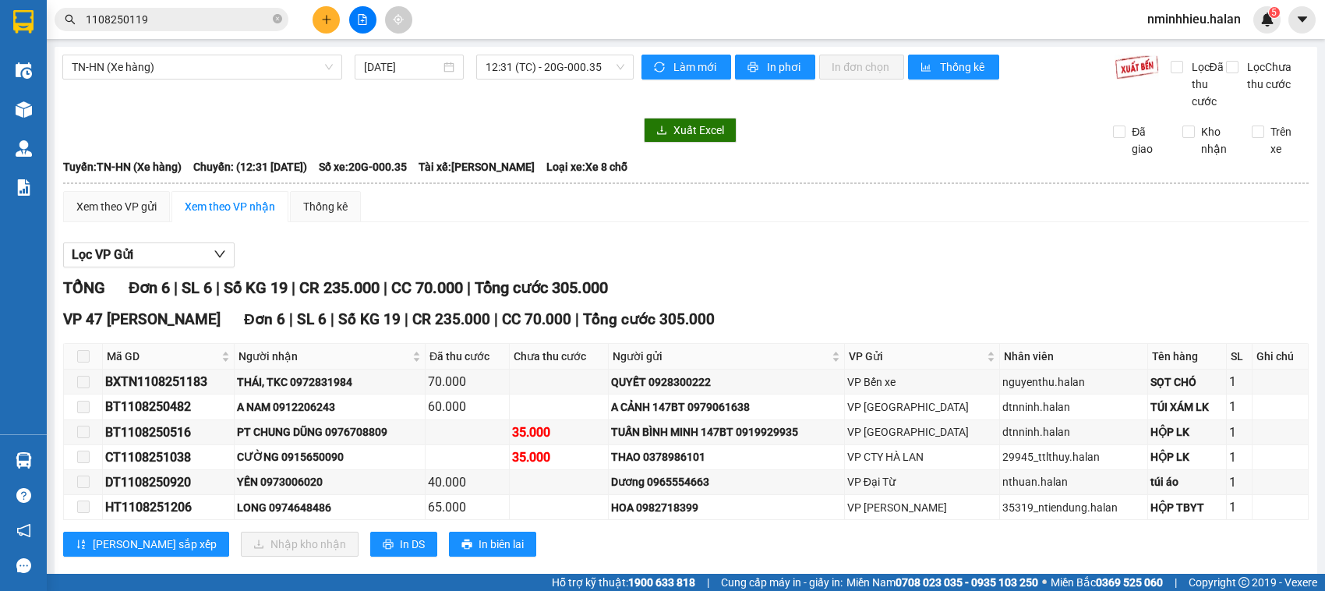
click at [182, 24] on section "Kết quả tìm kiếm ( 1 ) Bộ lọc Thuộc VP này Mã ĐH Trạng thái Món hàng Thu hộ Tổn…" at bounding box center [662, 295] width 1325 height 591
click at [182, 24] on input "1108250119" at bounding box center [178, 19] width 184 height 17
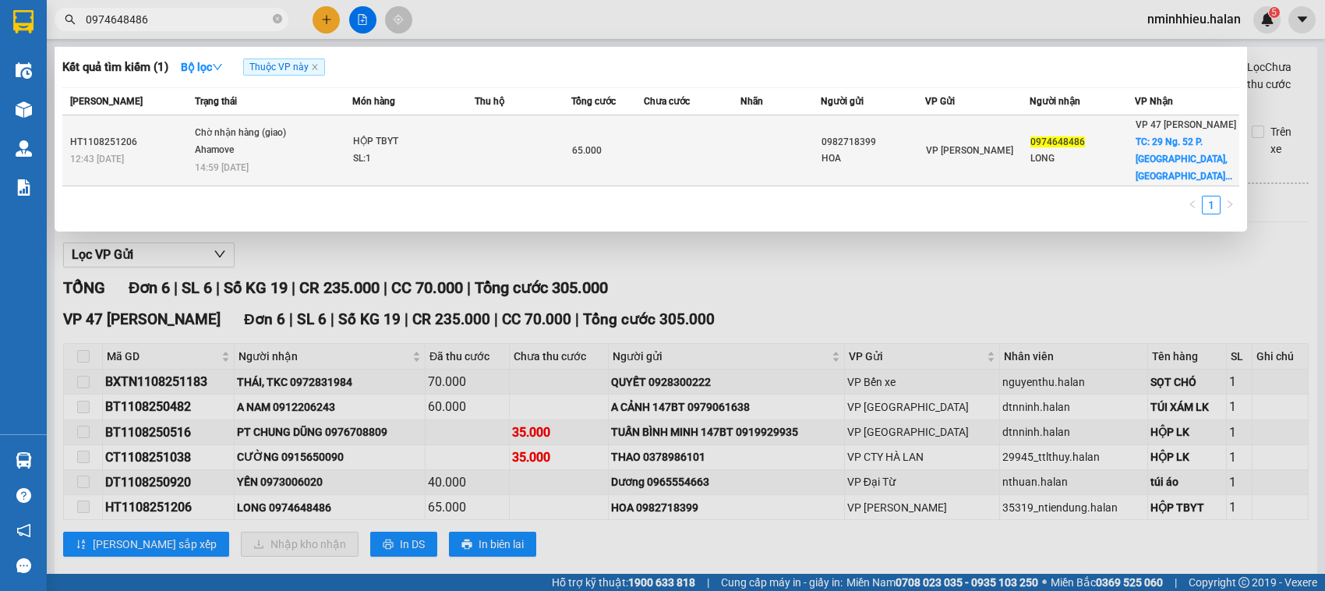
type input "0974648486"
click at [453, 152] on div "SL: 1" at bounding box center [411, 158] width 117 height 17
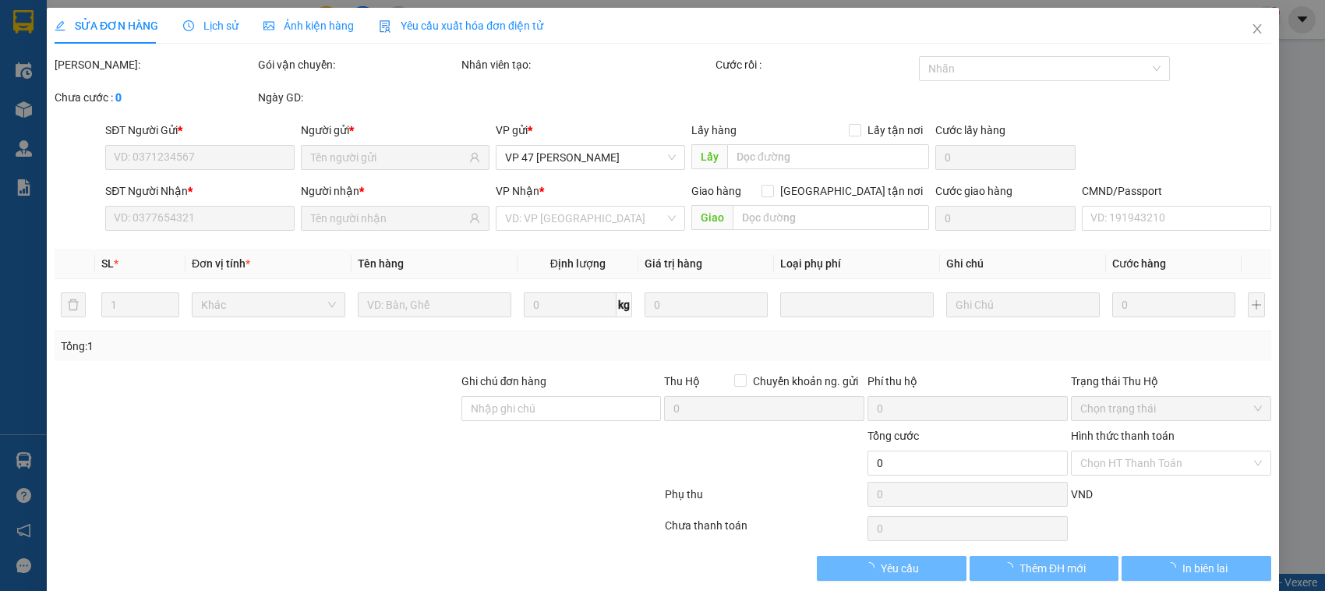
type input "0982718399"
type input "HOA"
type input "0974648486"
type input "LONG"
checkbox input "true"
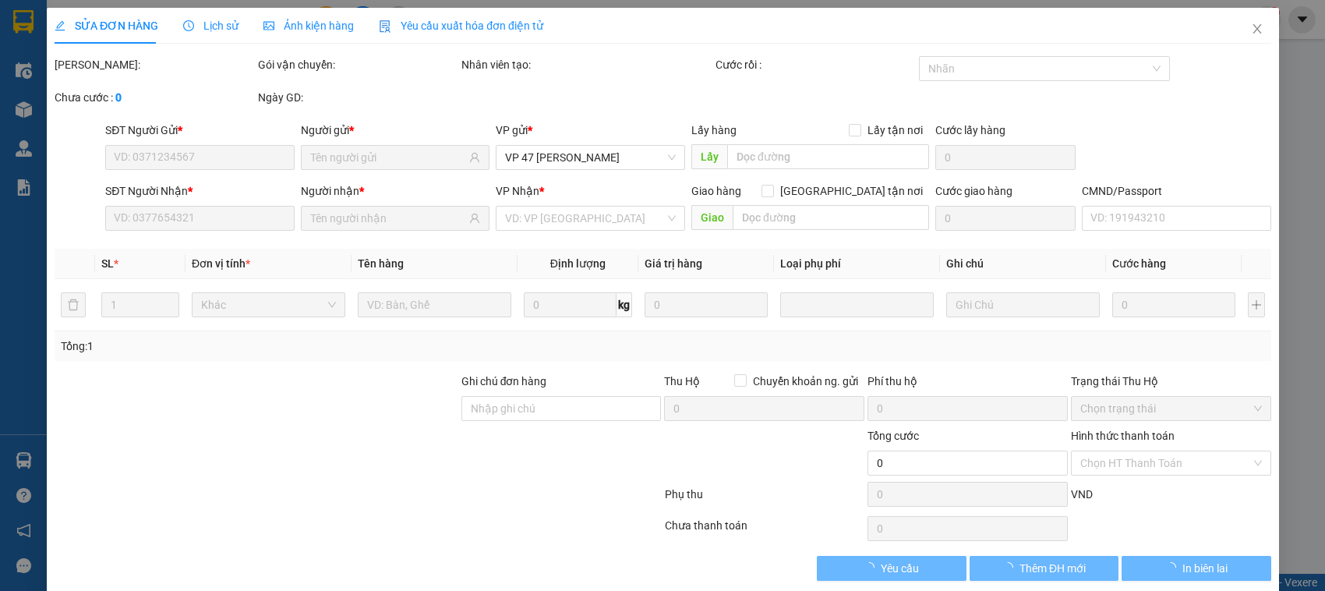
type input "29 Ng. 52 P. Yên Lạc, Vĩnh Tuy, Hai Bà Trưng, Hà Nội 10000, Vietnam"
type input "30.000"
type input "65.000"
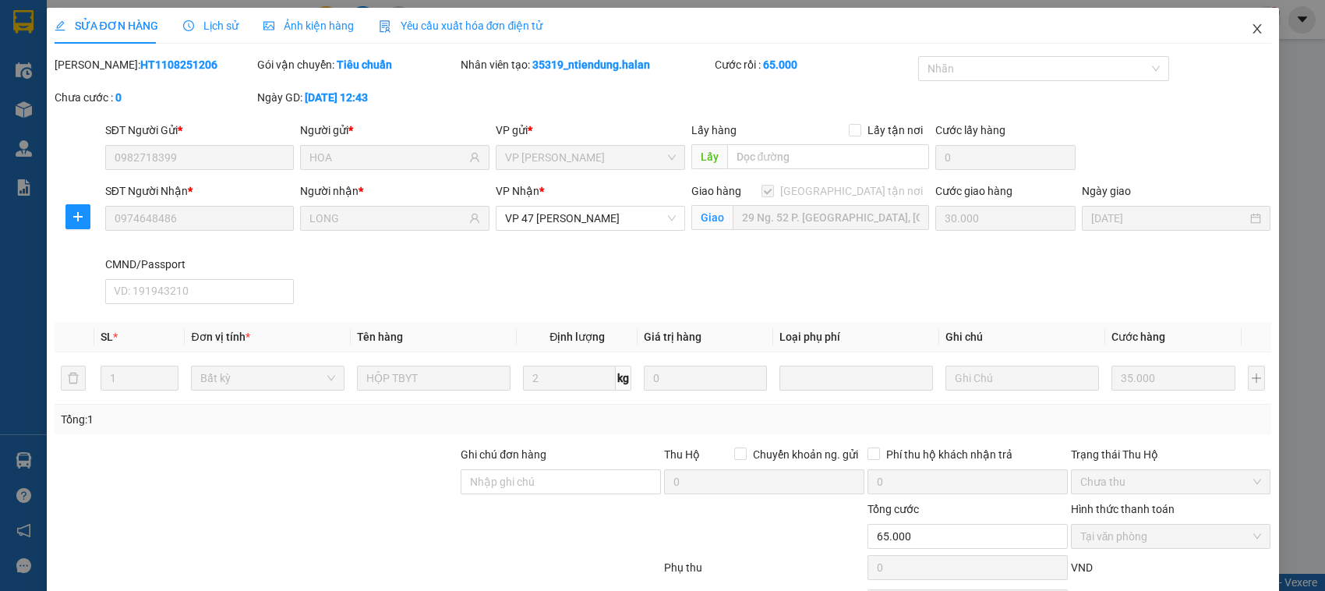
click at [1254, 35] on span "Close" at bounding box center [1258, 30] width 44 height 44
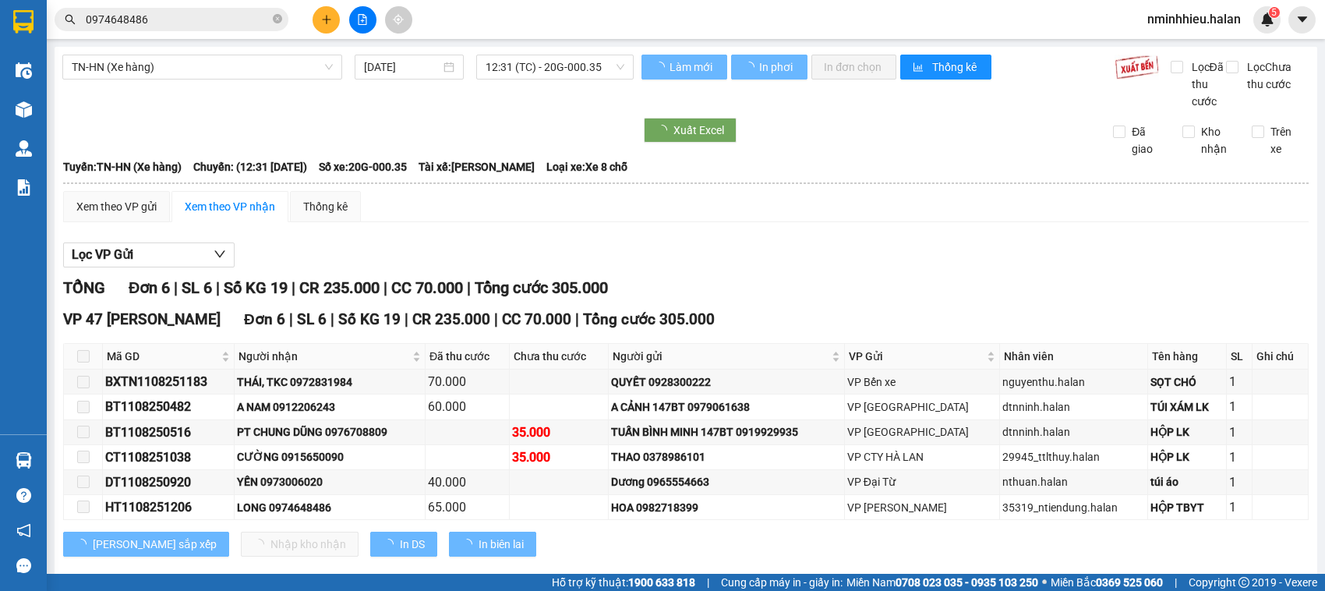
click at [174, 23] on input "0974648486" at bounding box center [178, 19] width 184 height 17
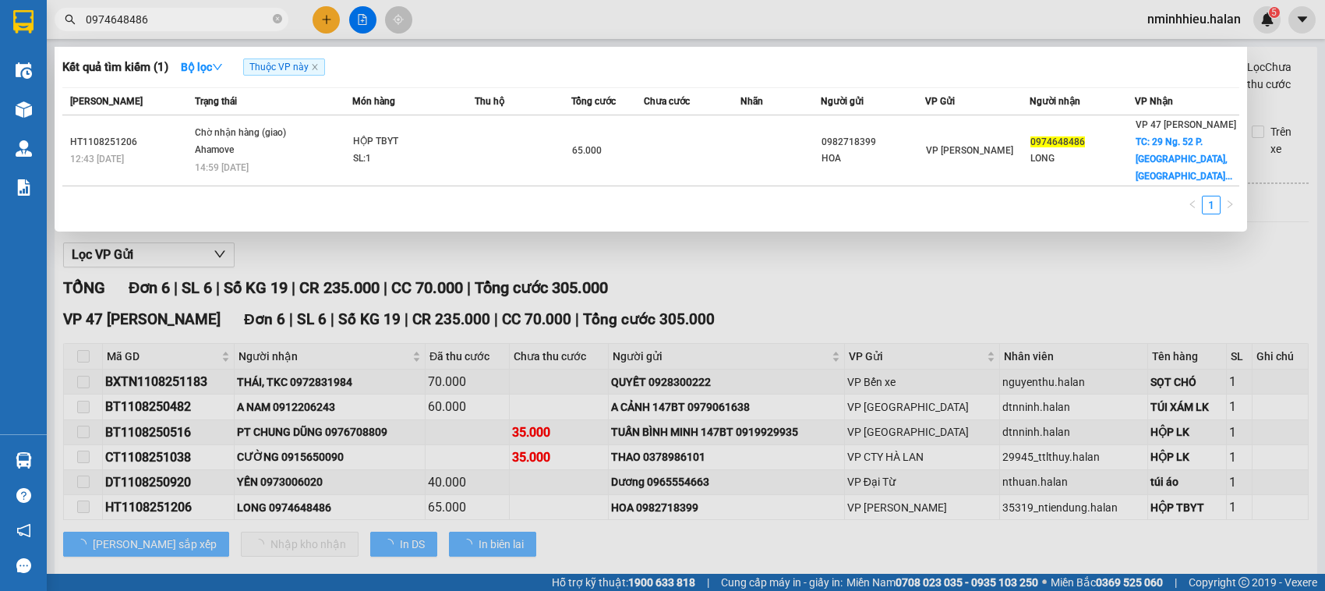
click at [174, 23] on input "0974648486" at bounding box center [178, 19] width 184 height 17
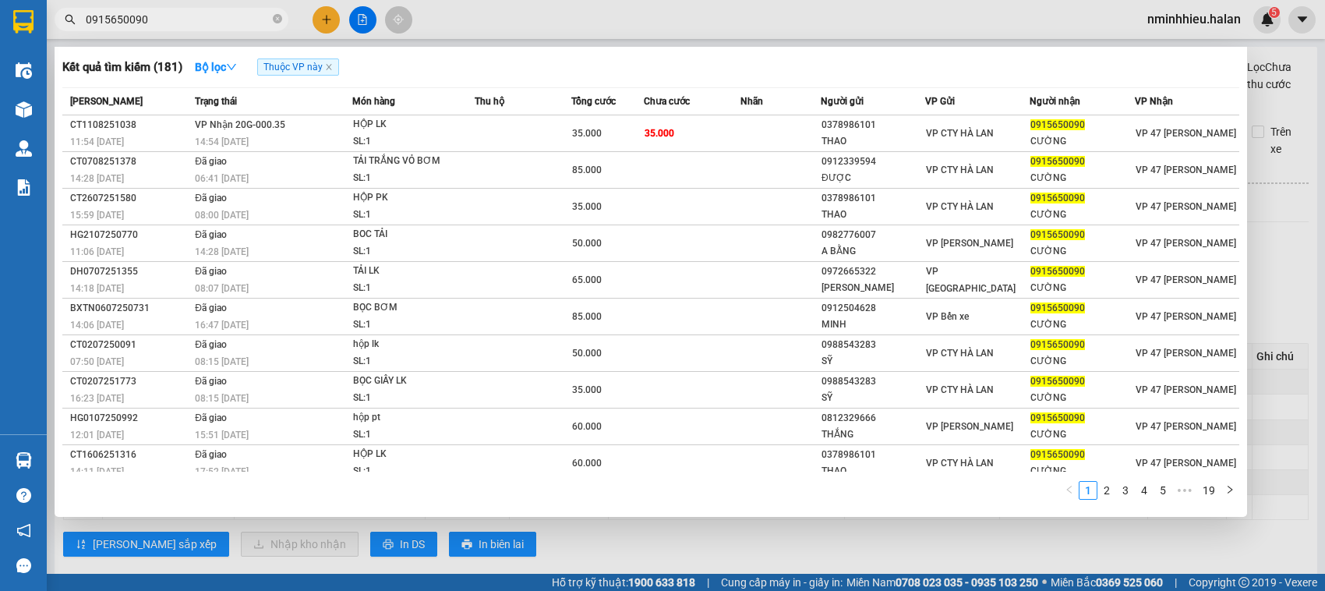
click at [184, 16] on input "0915650090" at bounding box center [178, 19] width 184 height 17
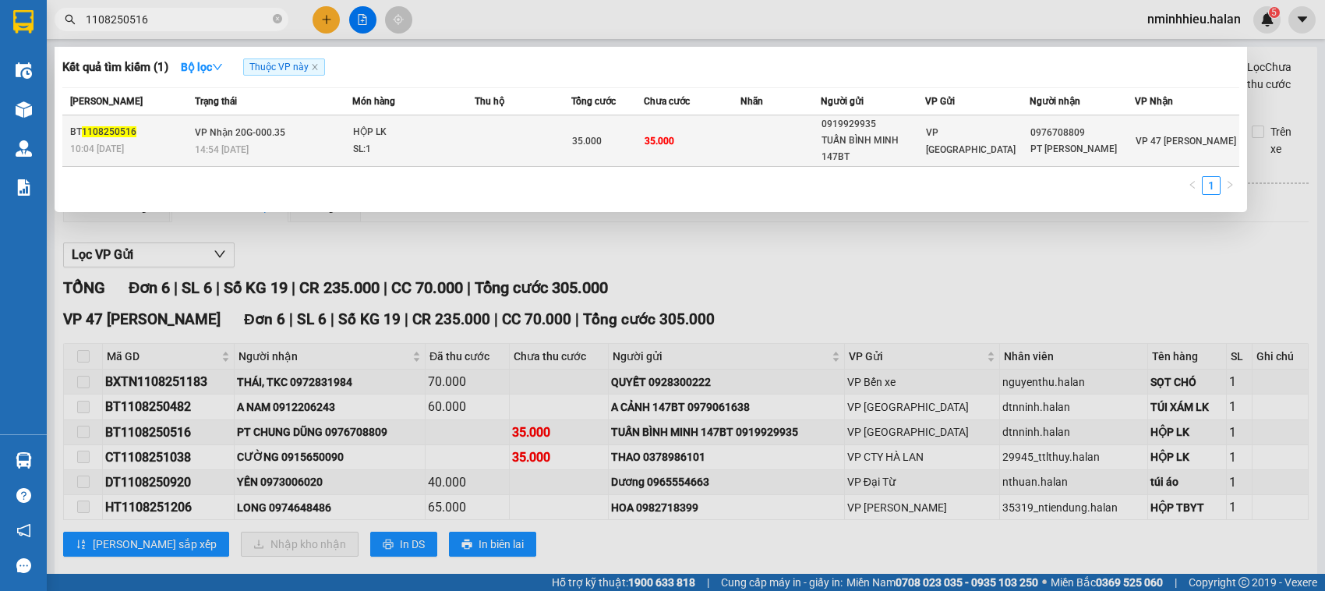
type input "1108250516"
click at [406, 142] on div "SL: 1" at bounding box center [411, 149] width 117 height 17
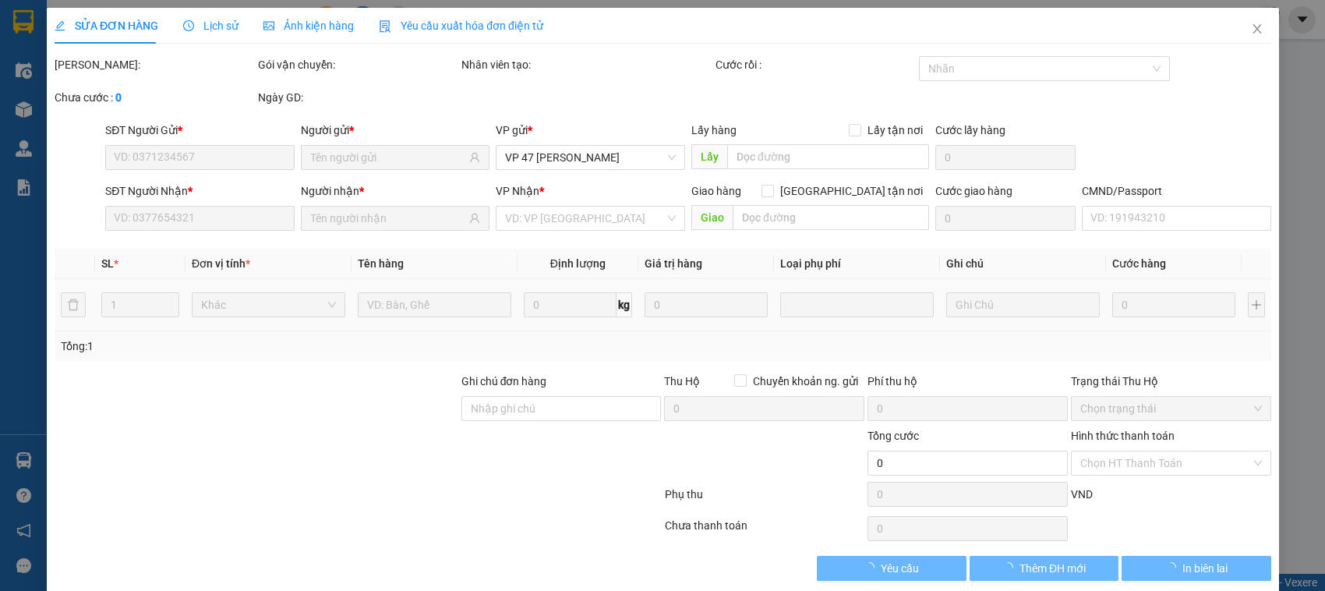
type input "0919929935"
type input "TUẤN BÌNH MINH 147BT"
type input "0976708809"
type input "PT CHUNG DŨNG"
type input "35.000"
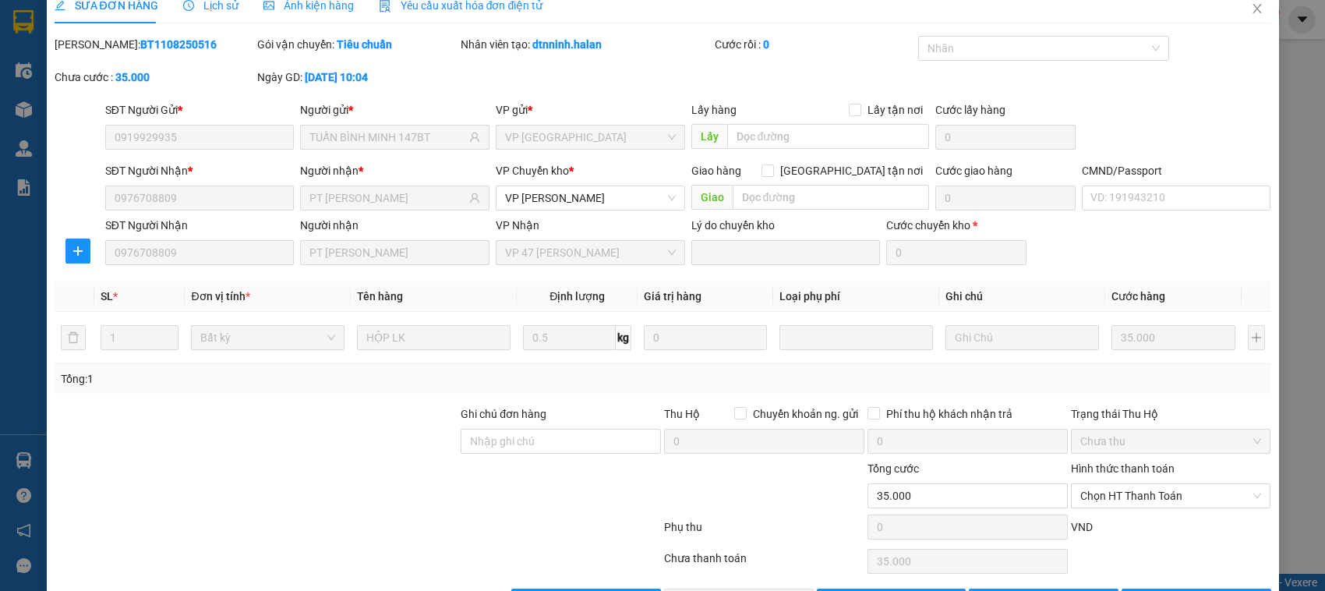
scroll to position [74, 0]
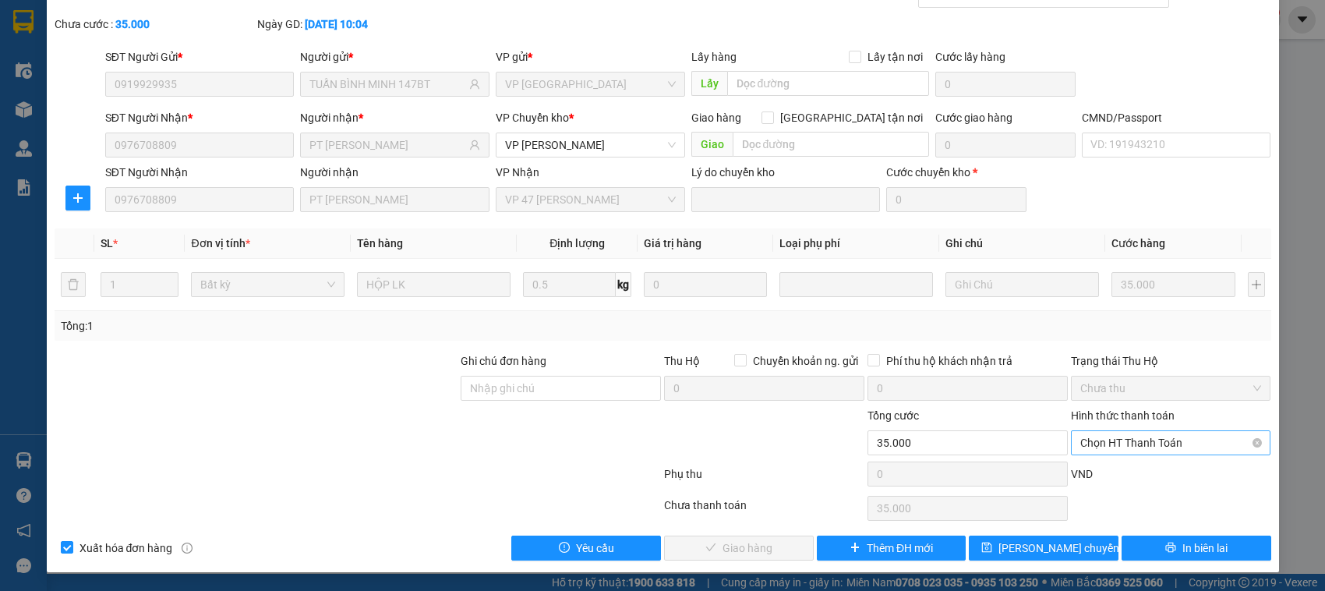
click at [1173, 452] on span "Chọn HT Thanh Toán" at bounding box center [1172, 442] width 182 height 23
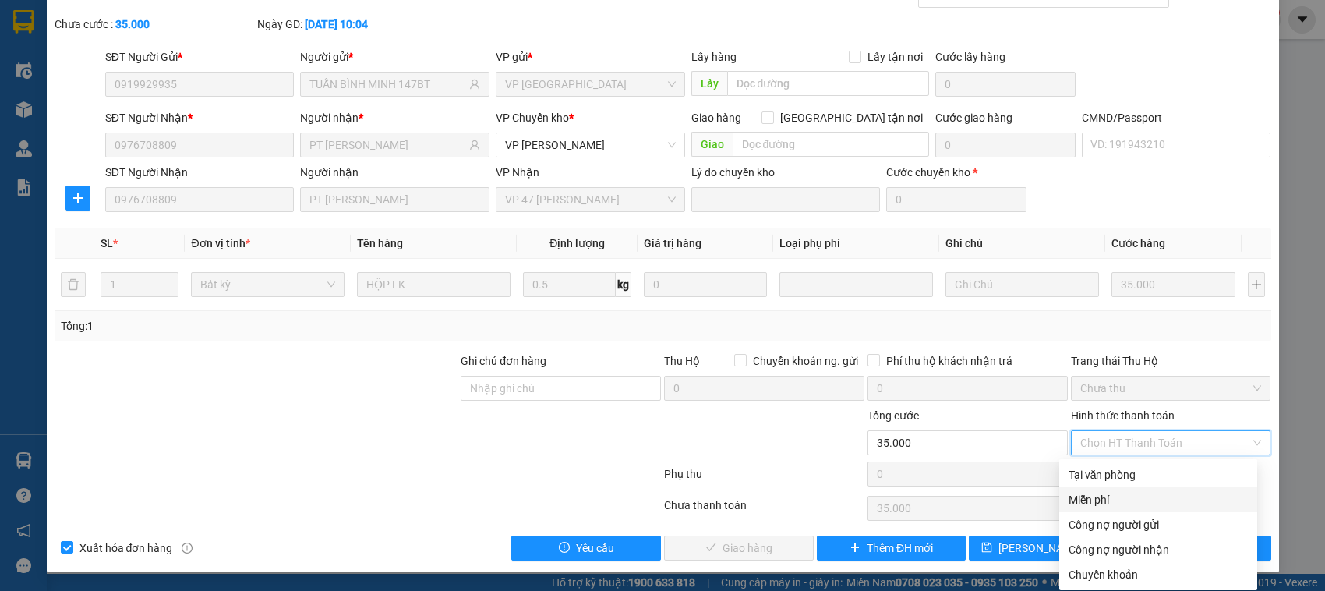
click at [1081, 478] on div "Tại văn phòng" at bounding box center [1158, 474] width 179 height 17
type input "0"
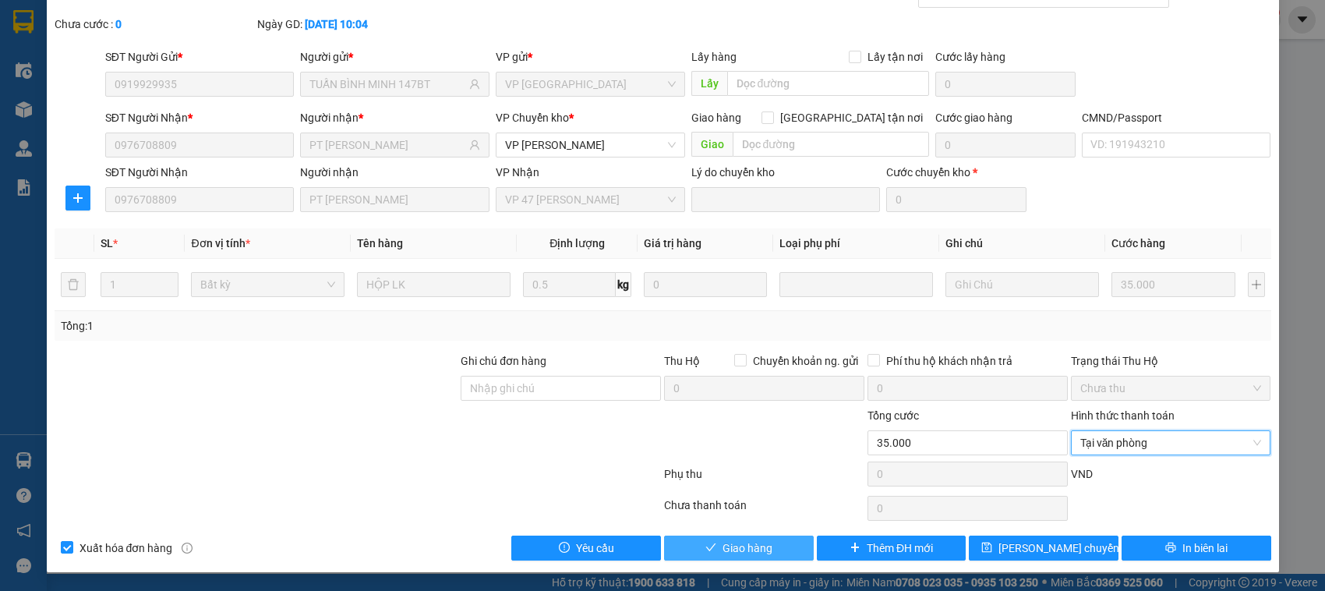
click at [733, 539] on button "Giao hàng" at bounding box center [739, 548] width 150 height 25
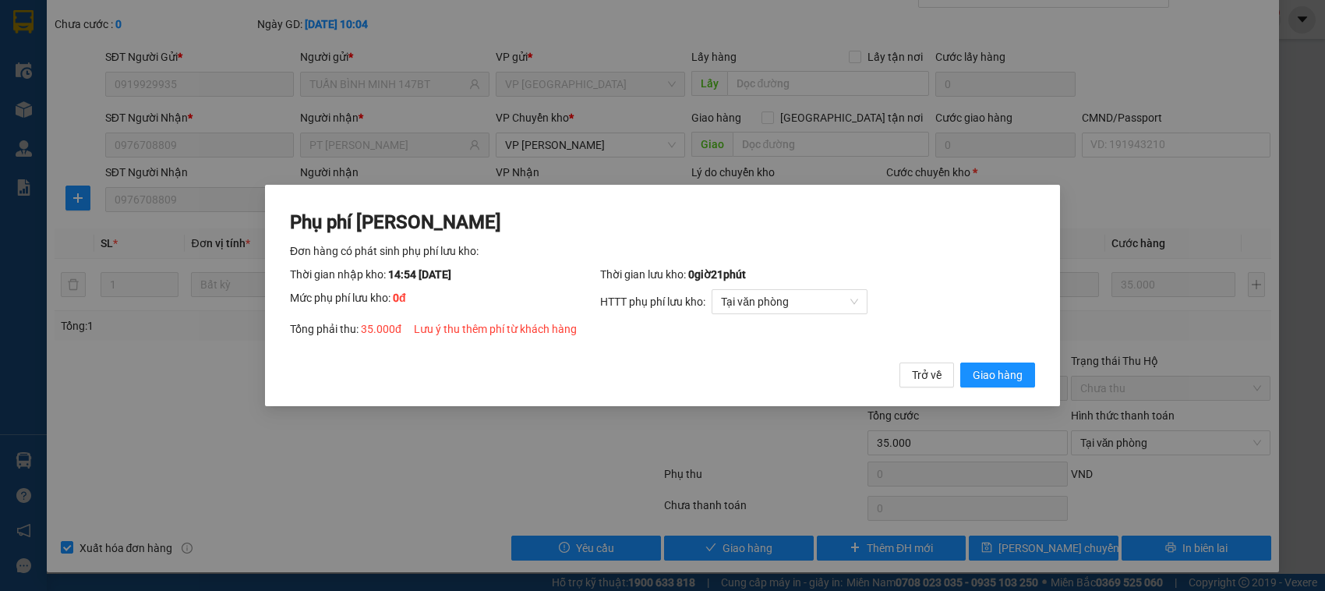
click at [961, 363] on button "Giao hàng" at bounding box center [998, 375] width 75 height 25
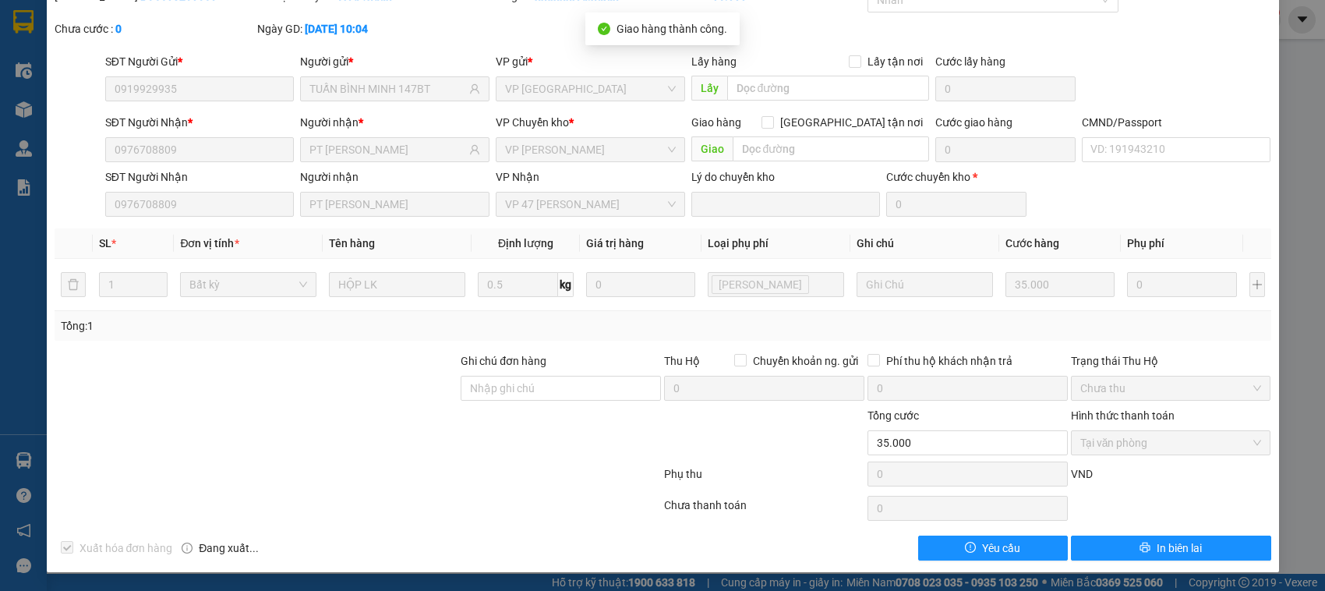
scroll to position [0, 0]
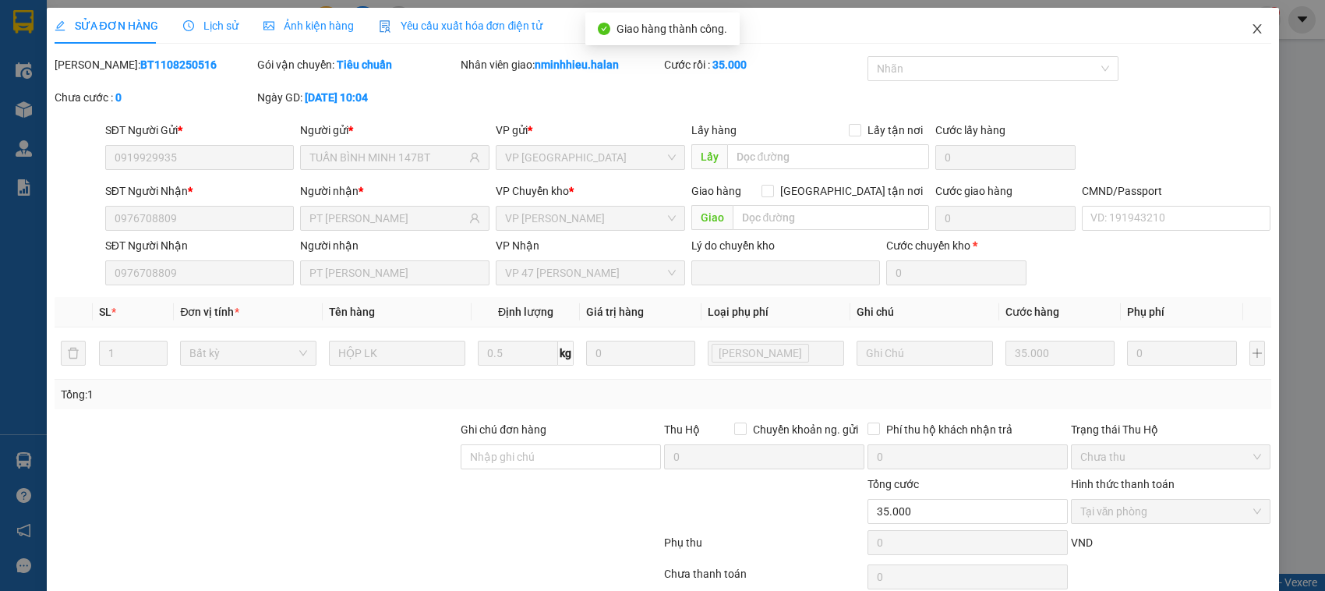
click at [1236, 26] on span "Close" at bounding box center [1258, 30] width 44 height 44
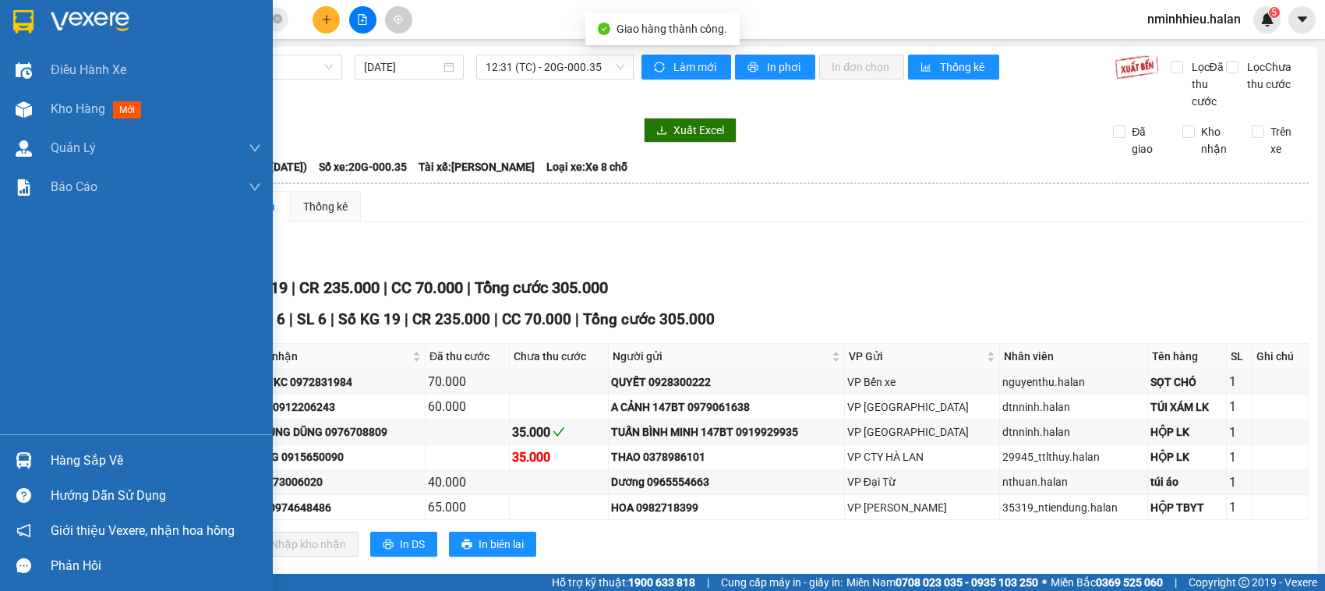
click at [5, 465] on div "Hàng sắp về" at bounding box center [136, 460] width 273 height 35
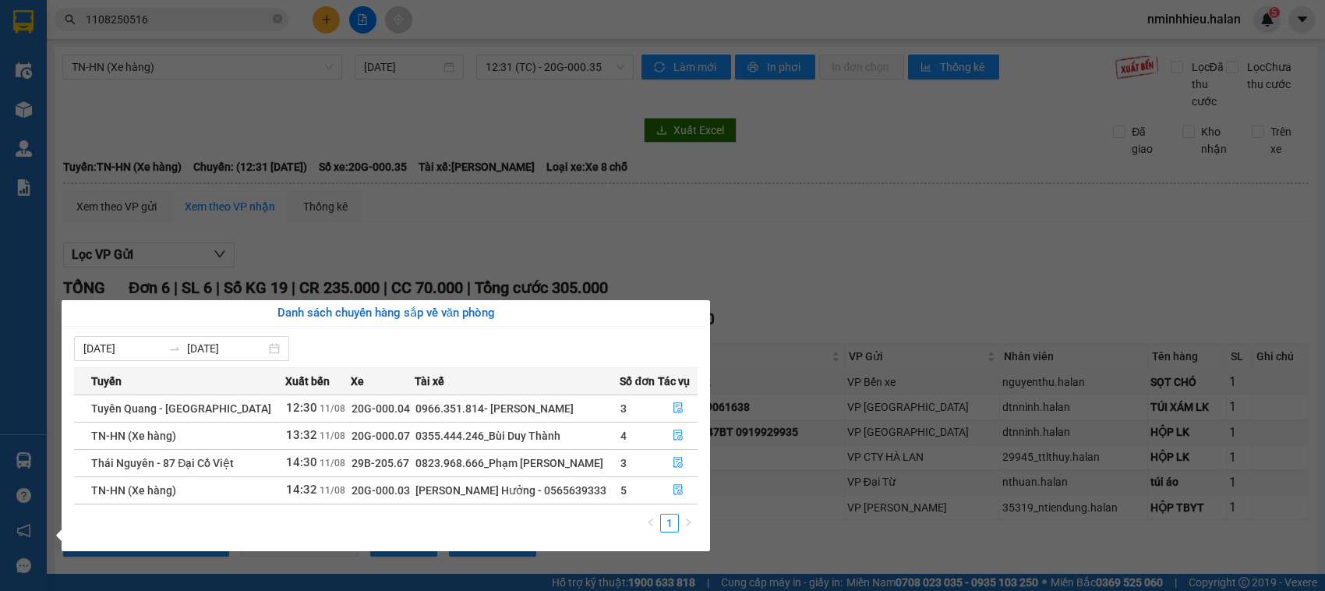
click at [196, 21] on section "Kết quả tìm kiếm ( 1 ) Bộ lọc Thuộc VP này Mã ĐH Trạng thái Món hàng Thu hộ Tổn…" at bounding box center [662, 295] width 1325 height 591
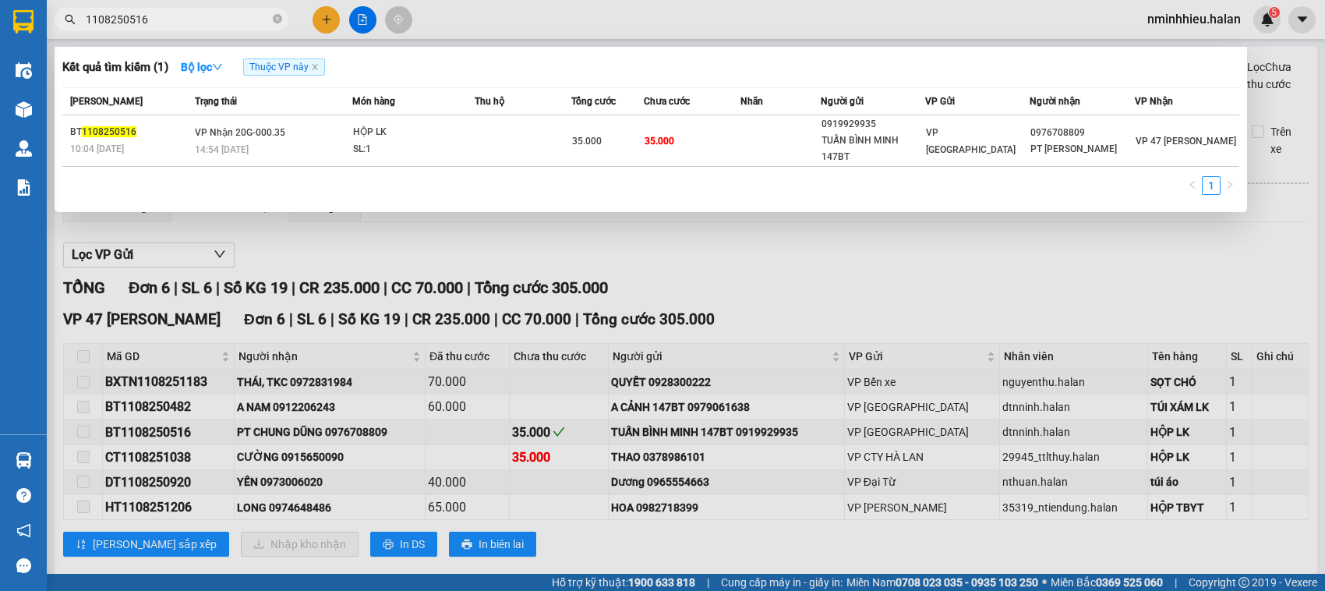
click at [196, 21] on input "1108250516" at bounding box center [178, 19] width 184 height 17
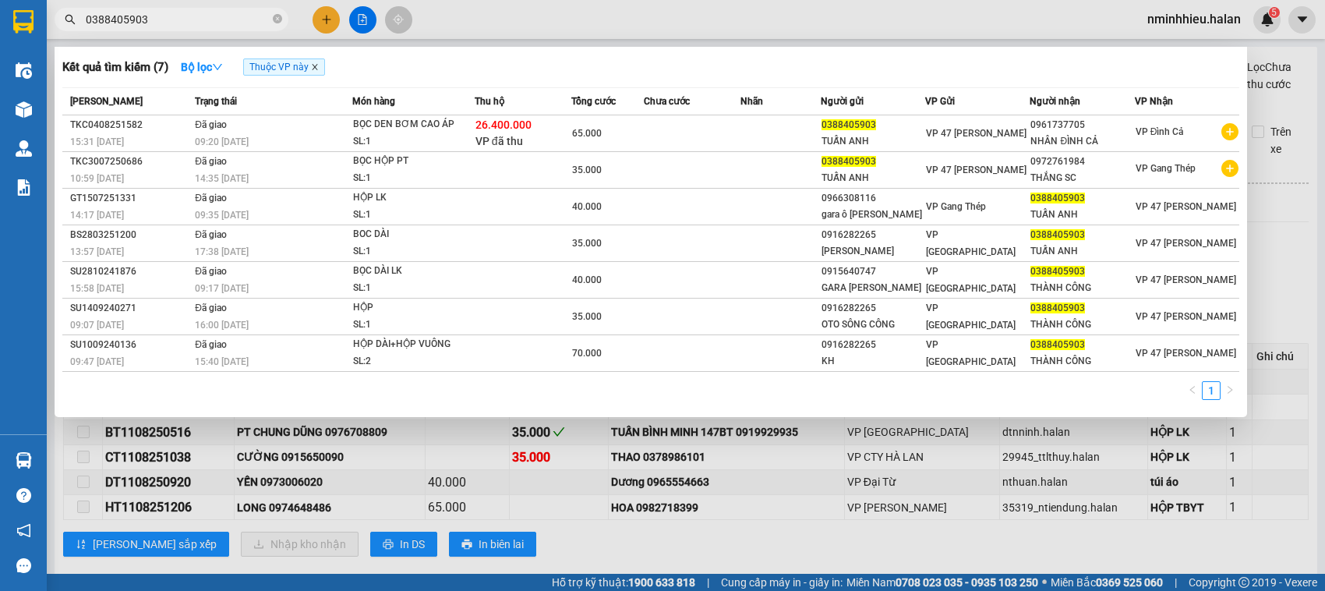
click at [314, 68] on icon "close" at bounding box center [315, 67] width 8 height 8
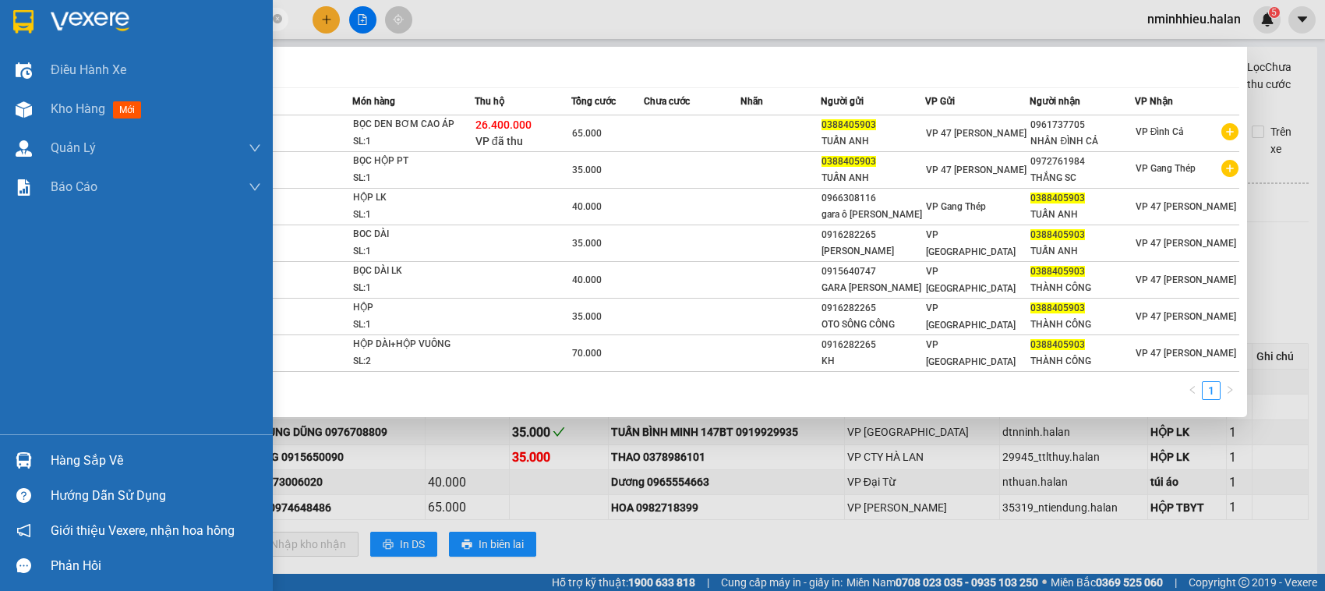
click at [33, 444] on div "Hàng sắp về" at bounding box center [136, 460] width 273 height 35
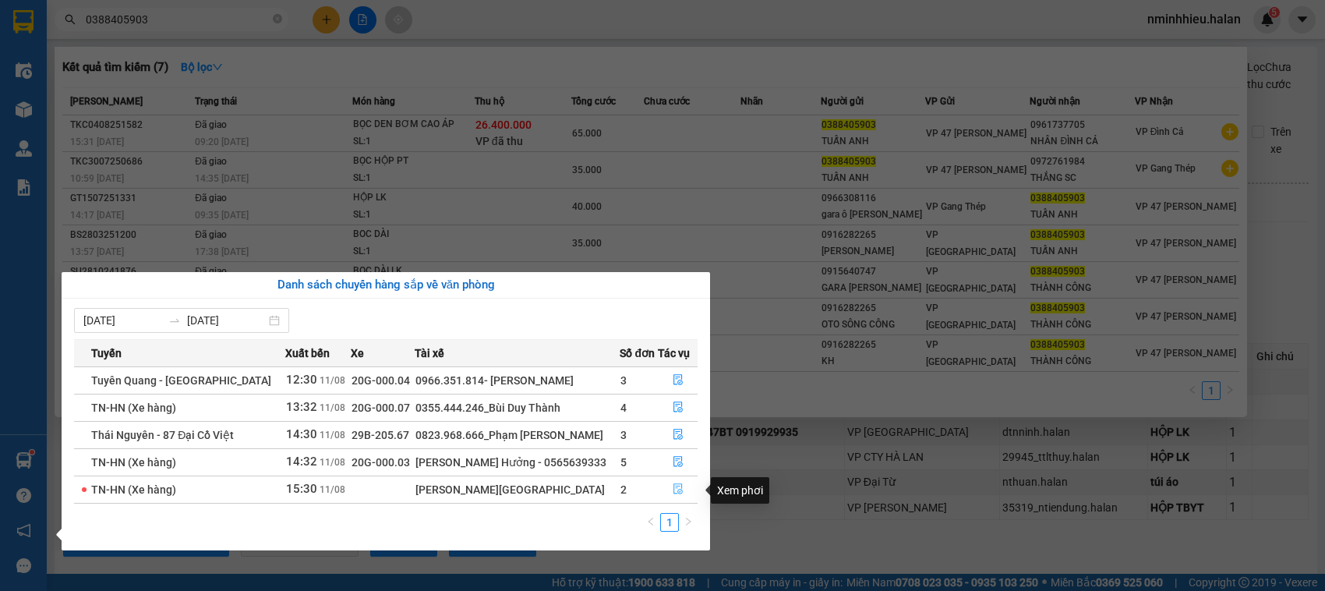
click at [682, 485] on button "button" at bounding box center [678, 489] width 38 height 25
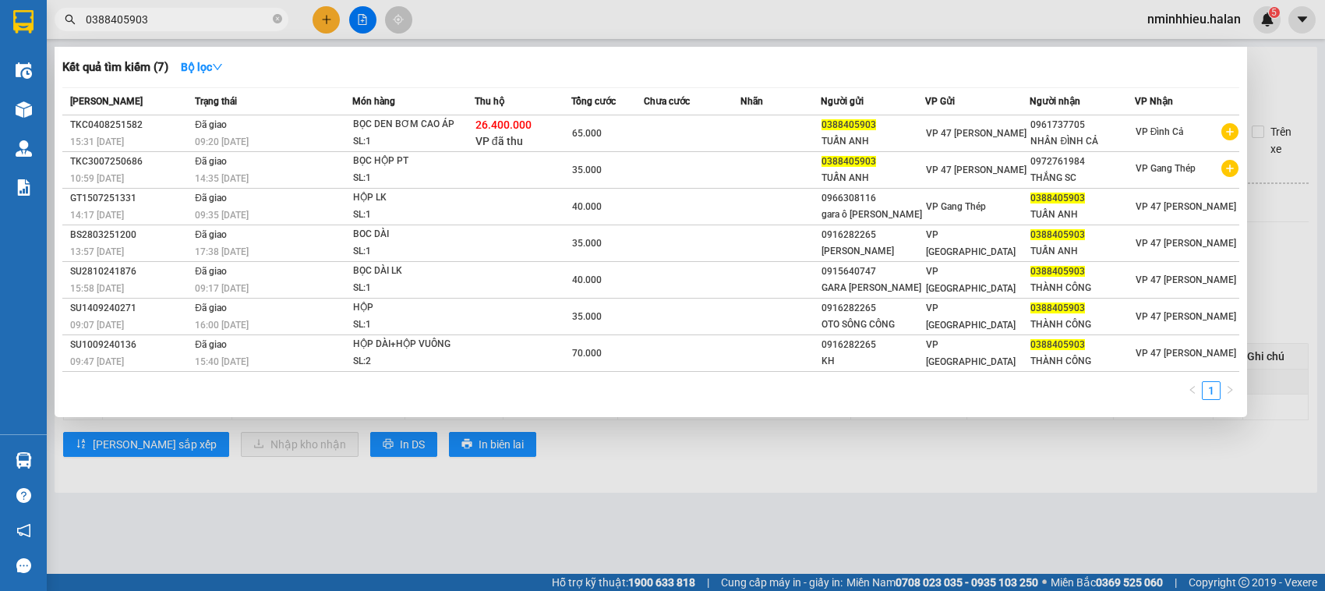
click at [634, 447] on div at bounding box center [662, 295] width 1325 height 591
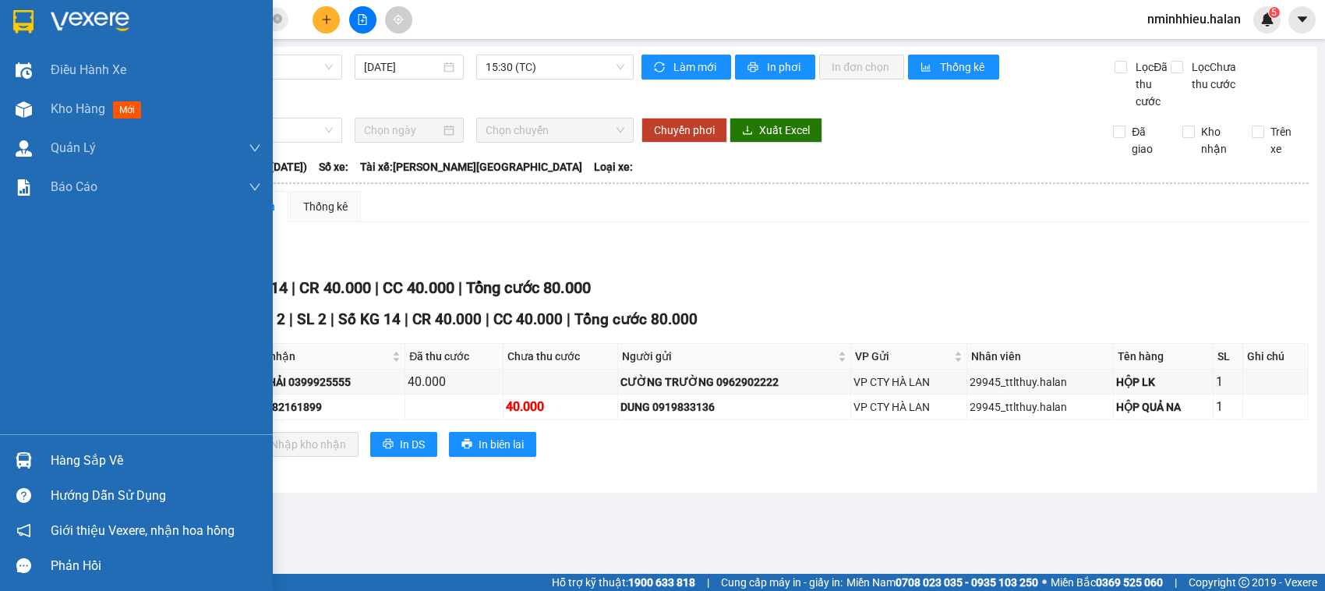
click at [60, 451] on div "Hàng sắp về" at bounding box center [156, 460] width 211 height 23
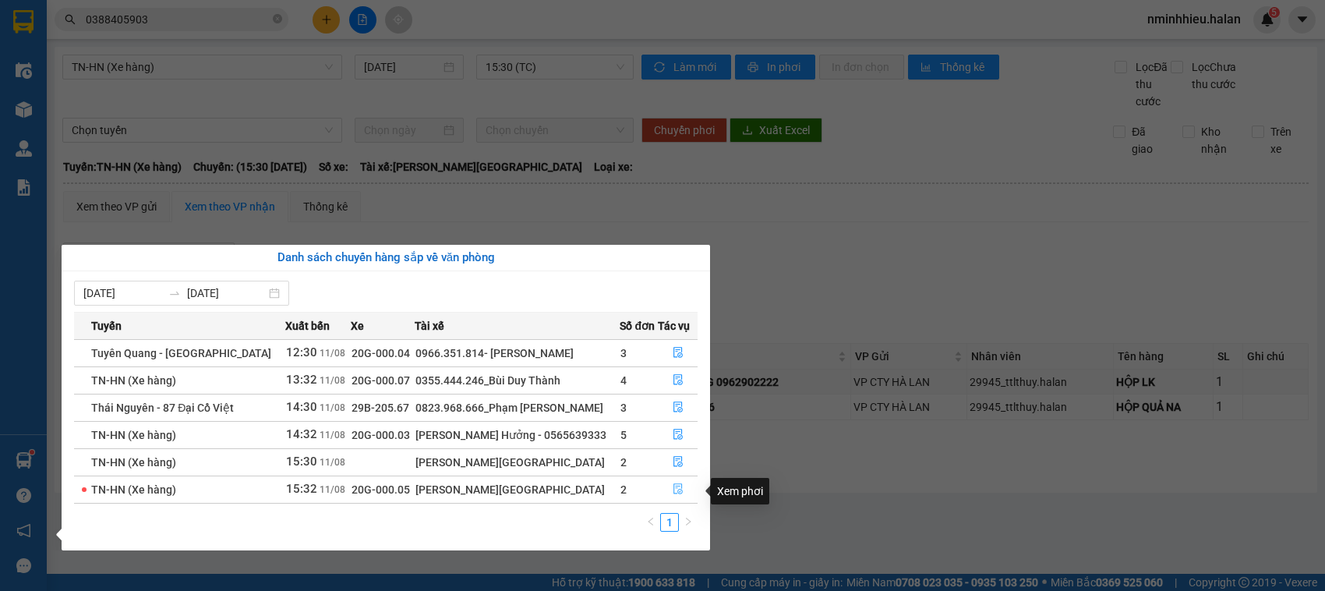
click at [688, 495] on button "button" at bounding box center [678, 489] width 38 height 25
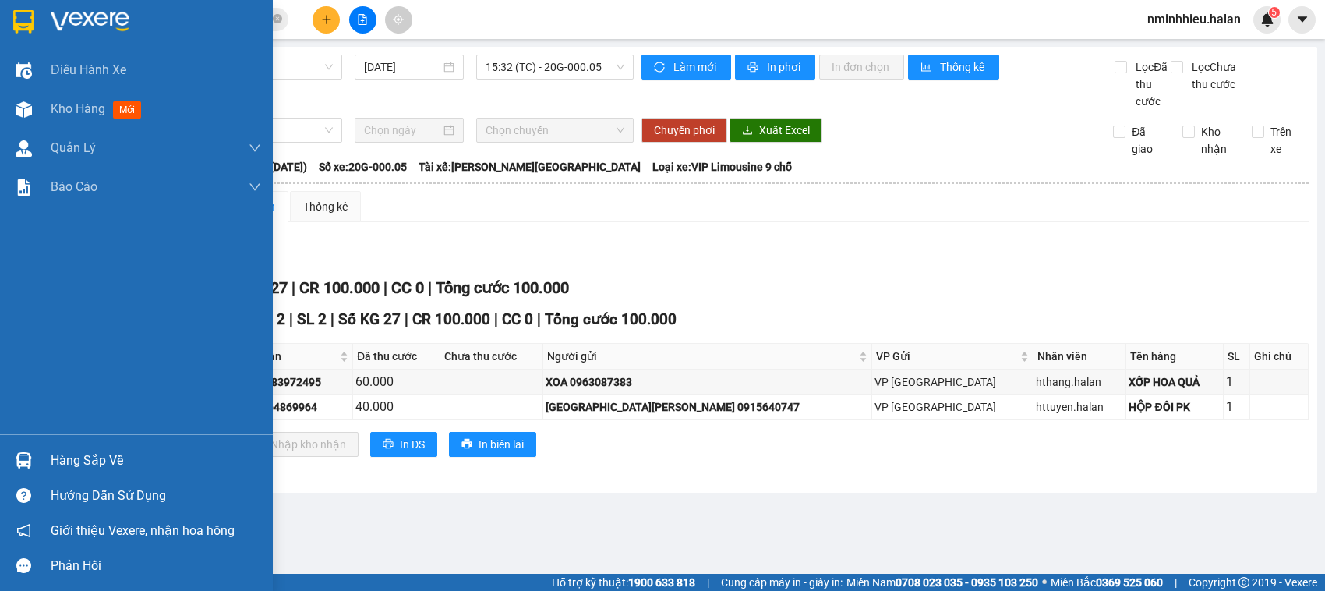
click at [0, 450] on div "Hàng sắp về" at bounding box center [136, 460] width 273 height 35
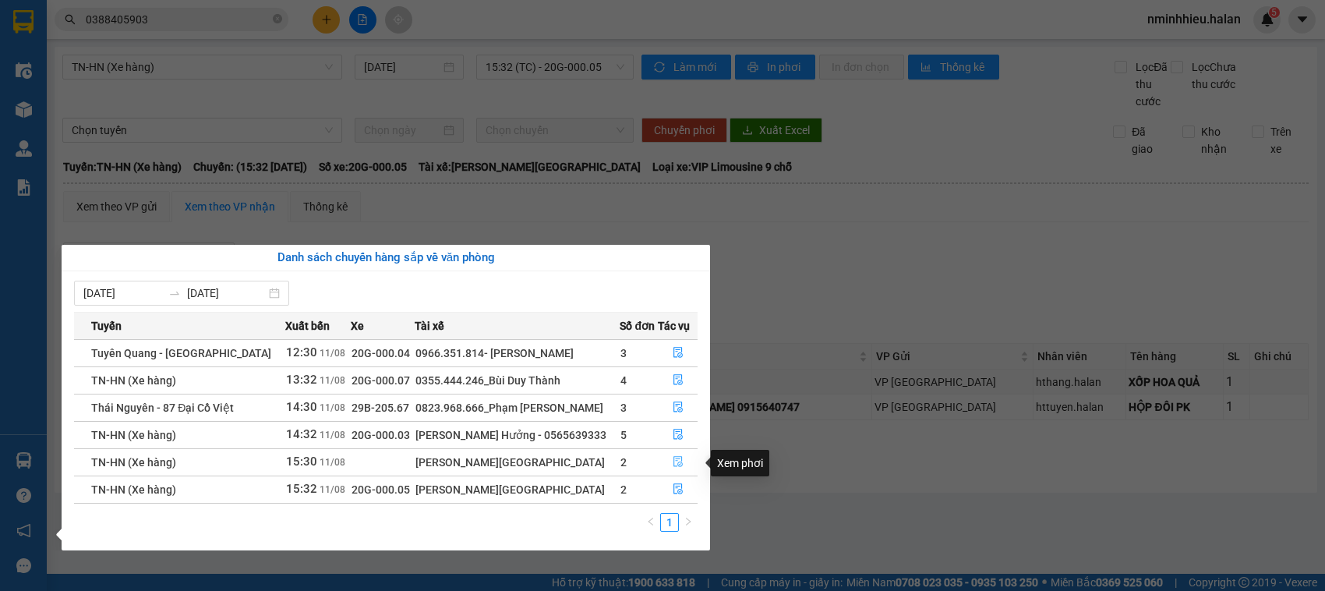
click at [682, 464] on button "button" at bounding box center [678, 462] width 38 height 25
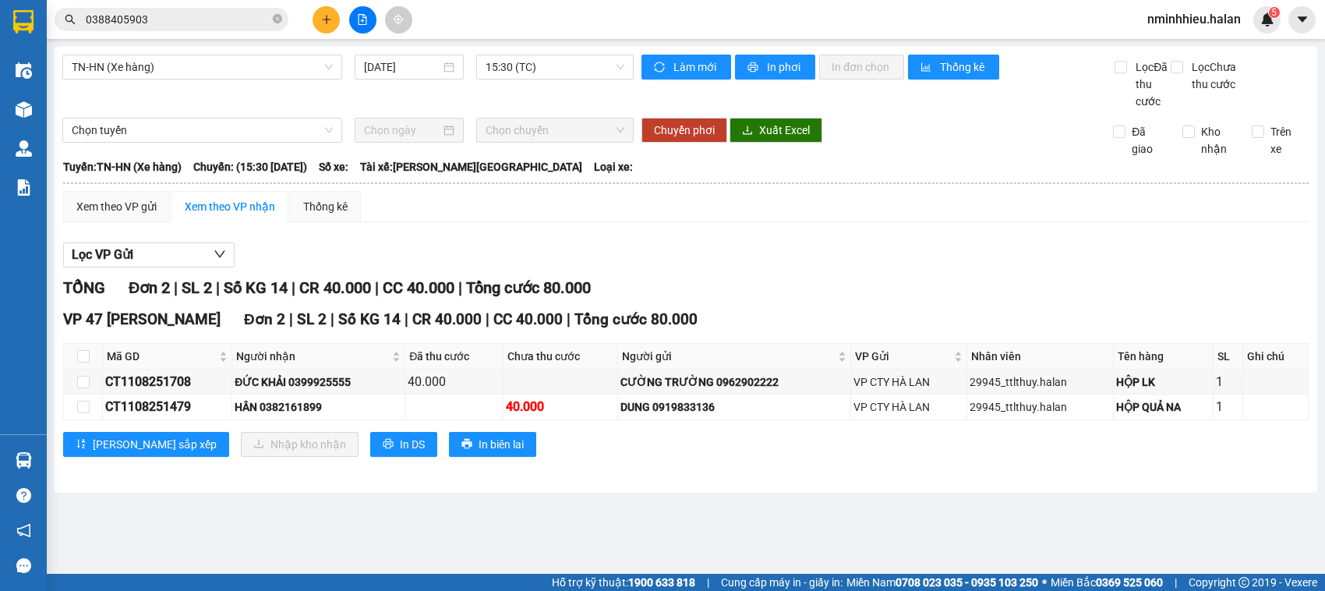
click at [217, 23] on input "0388405903" at bounding box center [178, 19] width 184 height 17
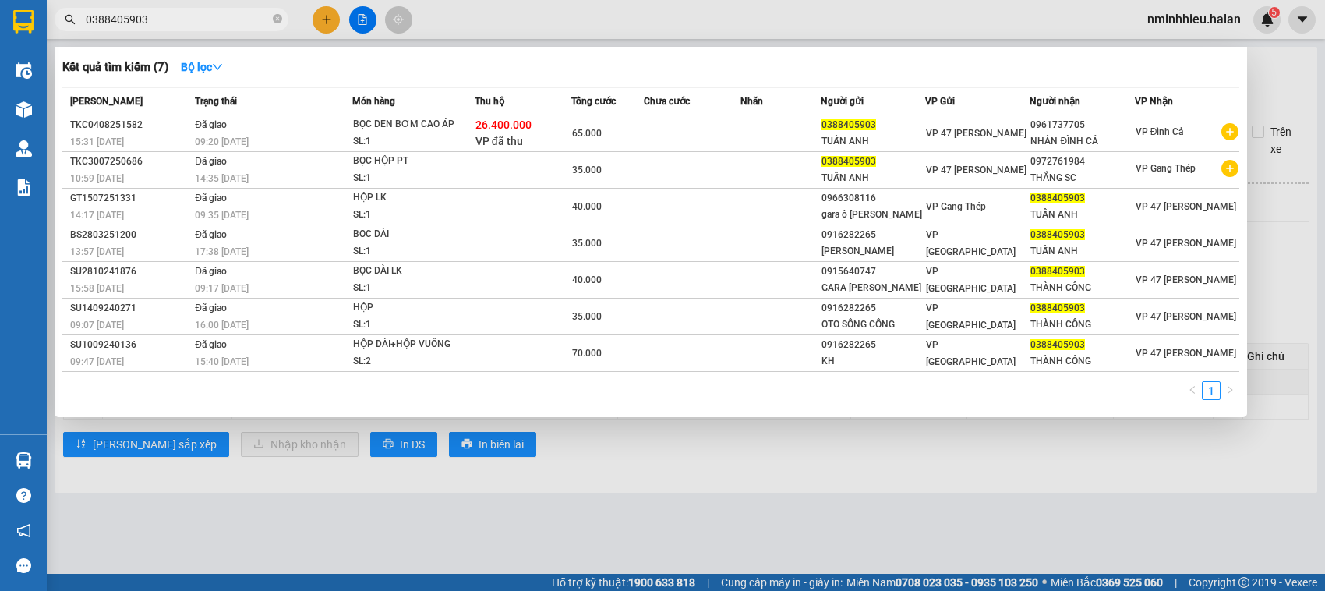
click at [217, 23] on input "0388405903" at bounding box center [178, 19] width 184 height 17
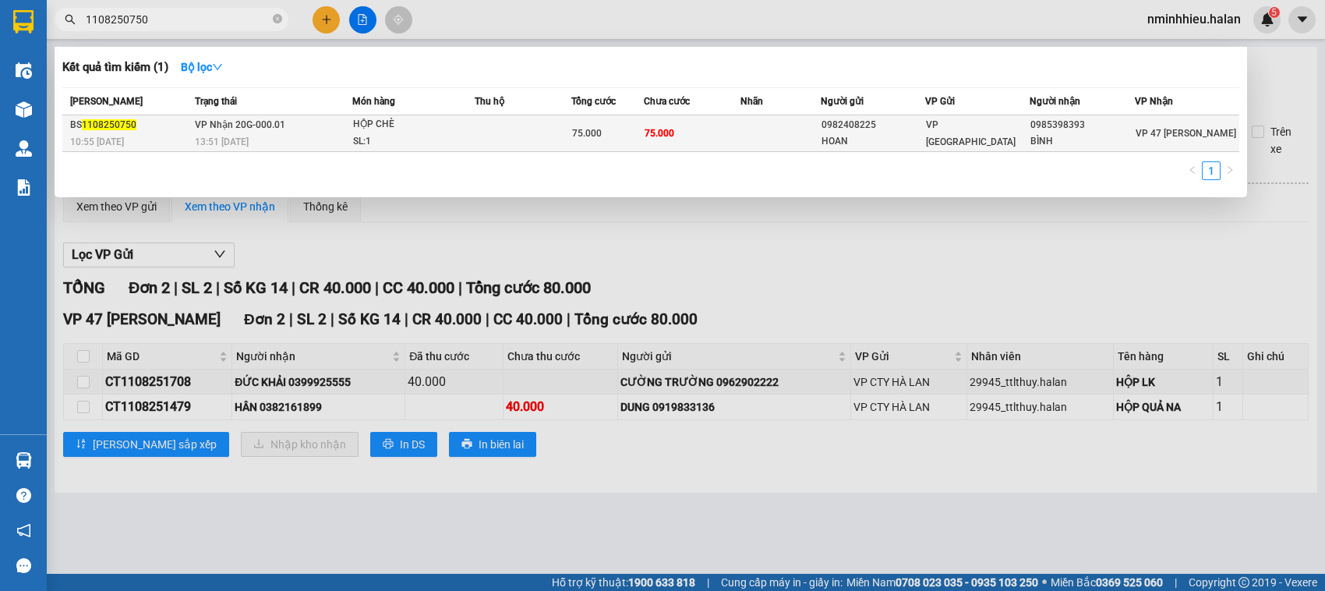
type input "1108250750"
click at [722, 126] on td "75.000" at bounding box center [692, 133] width 97 height 37
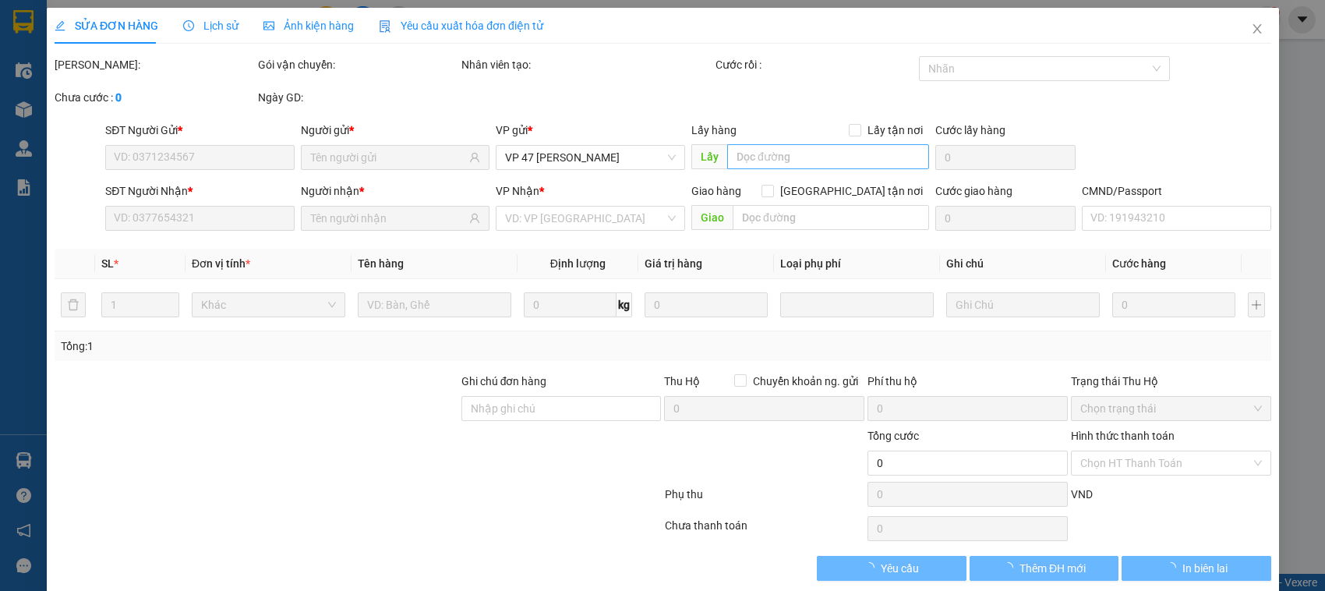
type input "0982408225"
type input "HOAN"
type input "0985398393"
type input "BÌNH"
type input "75.000"
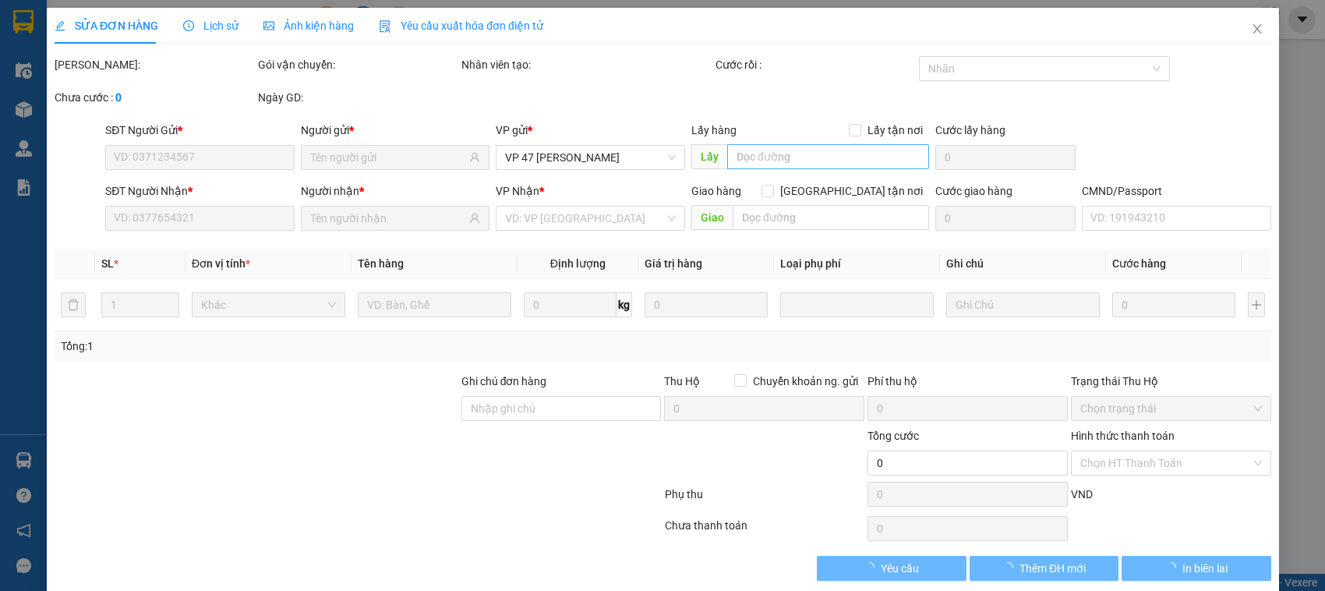
type input "75.000"
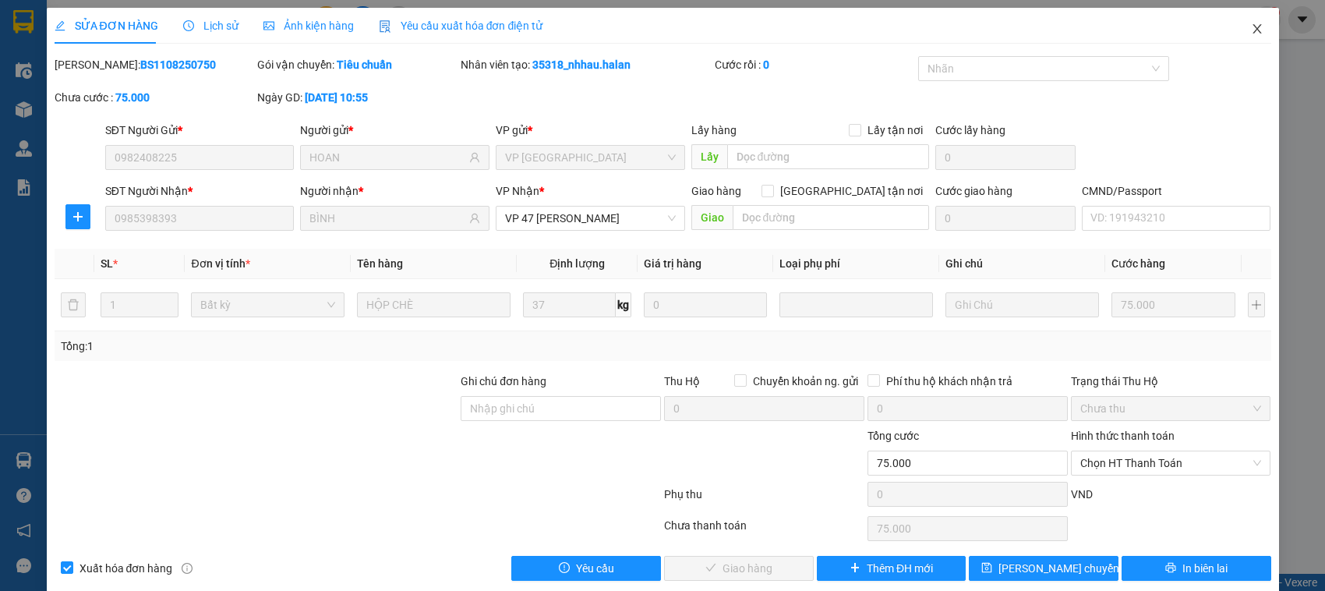
click at [1251, 34] on icon "close" at bounding box center [1257, 29] width 12 height 12
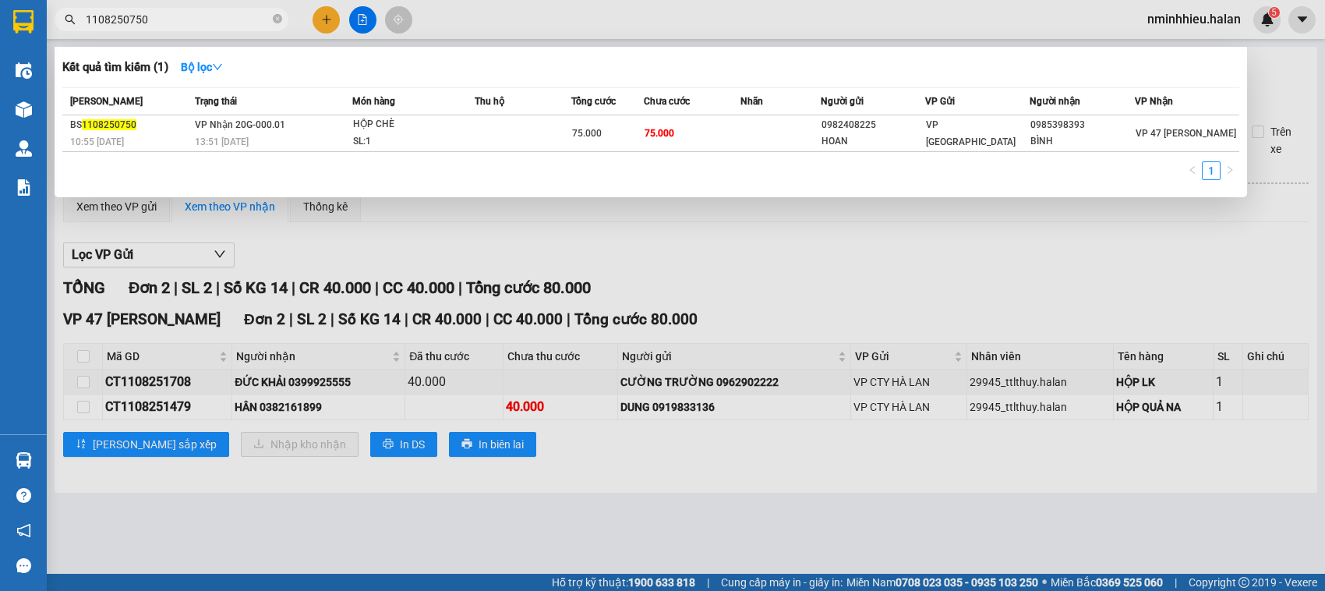
click at [201, 20] on input "1108250750" at bounding box center [178, 19] width 184 height 17
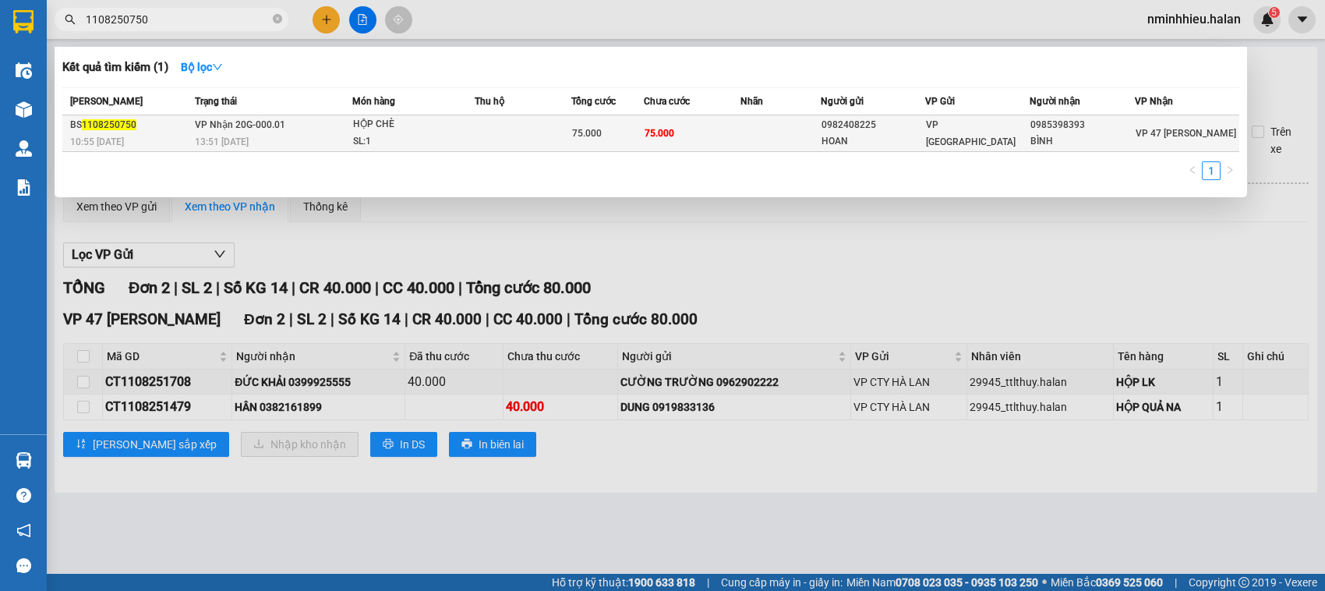
click at [347, 138] on div "13:51 [DATE]" at bounding box center [273, 141] width 157 height 17
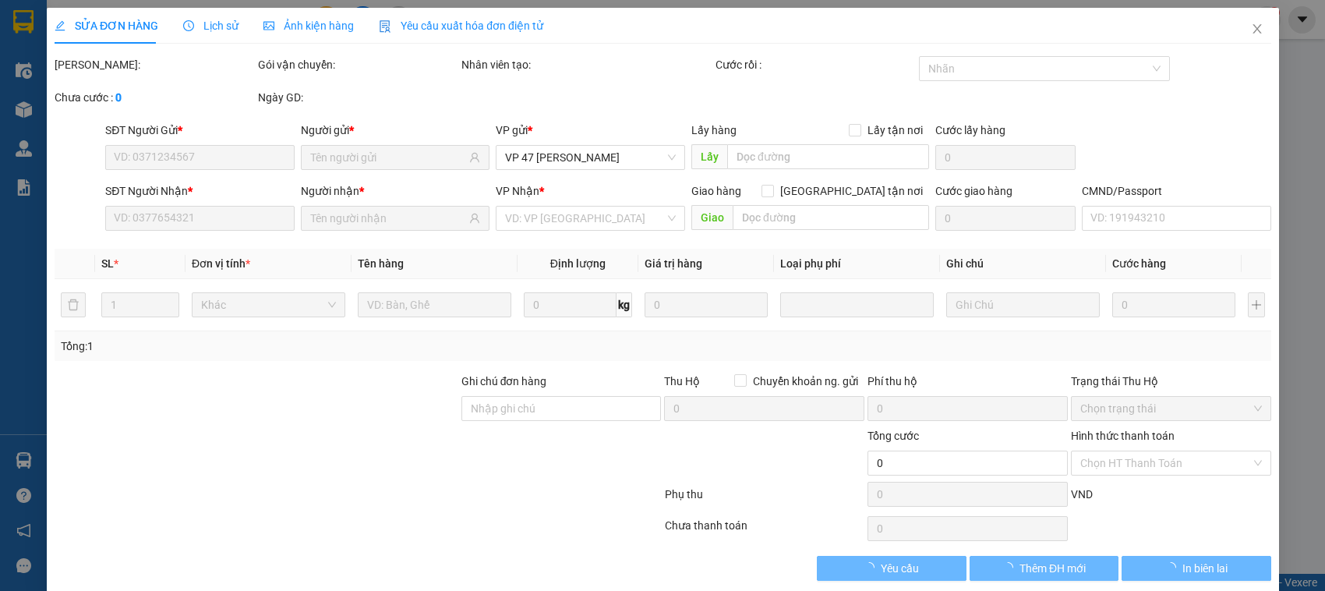
type input "0982408225"
type input "HOAN"
type input "0985398393"
type input "BÌNH"
type input "75.000"
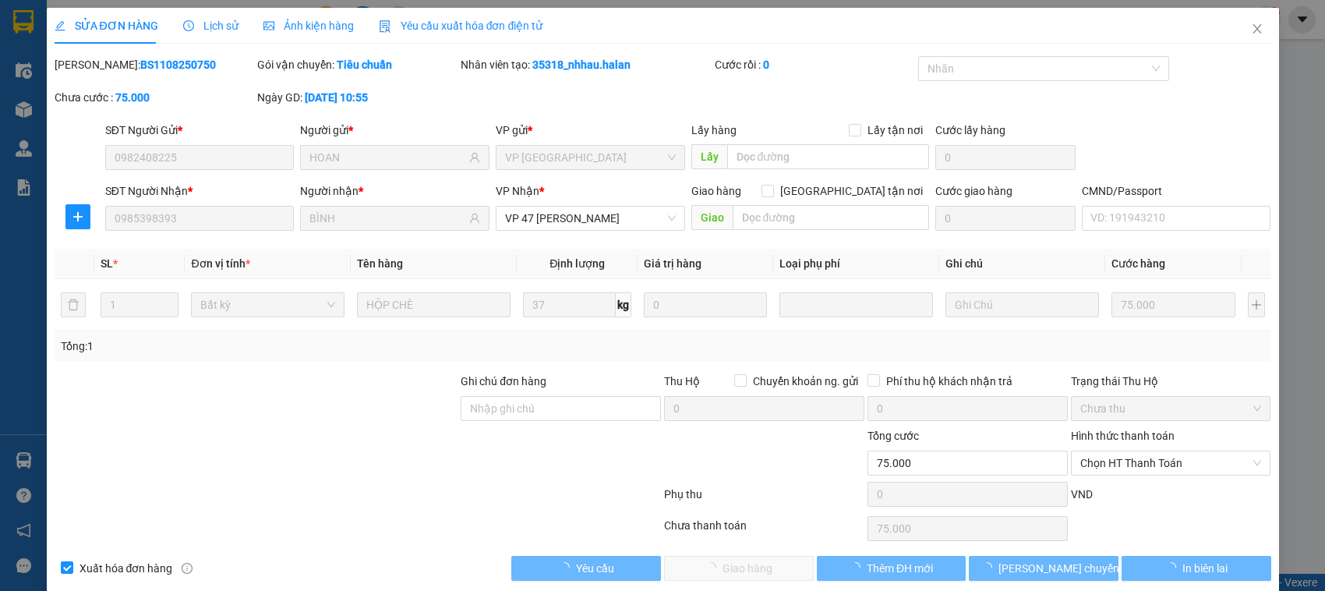
scroll to position [13, 0]
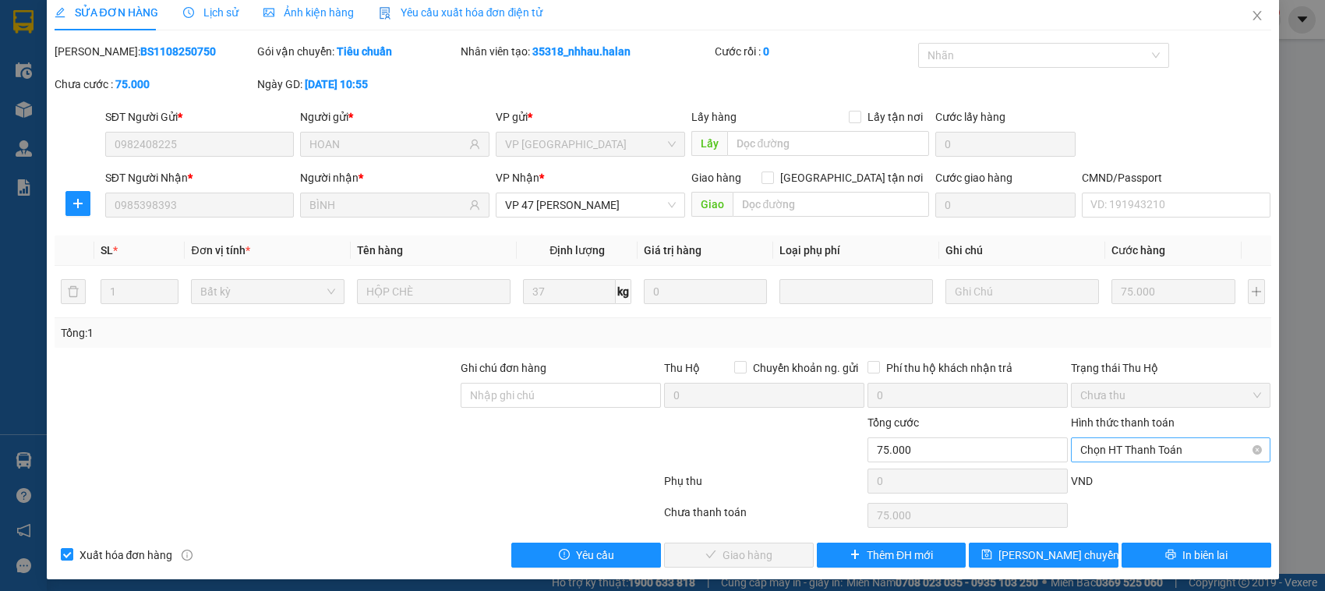
click at [1181, 453] on span "Chọn HT Thanh Toán" at bounding box center [1172, 449] width 182 height 23
click at [1103, 314] on div "Tại văn phòng" at bounding box center [1158, 319] width 179 height 17
type input "0"
click at [757, 550] on span "Giao hàng" at bounding box center [748, 555] width 50 height 17
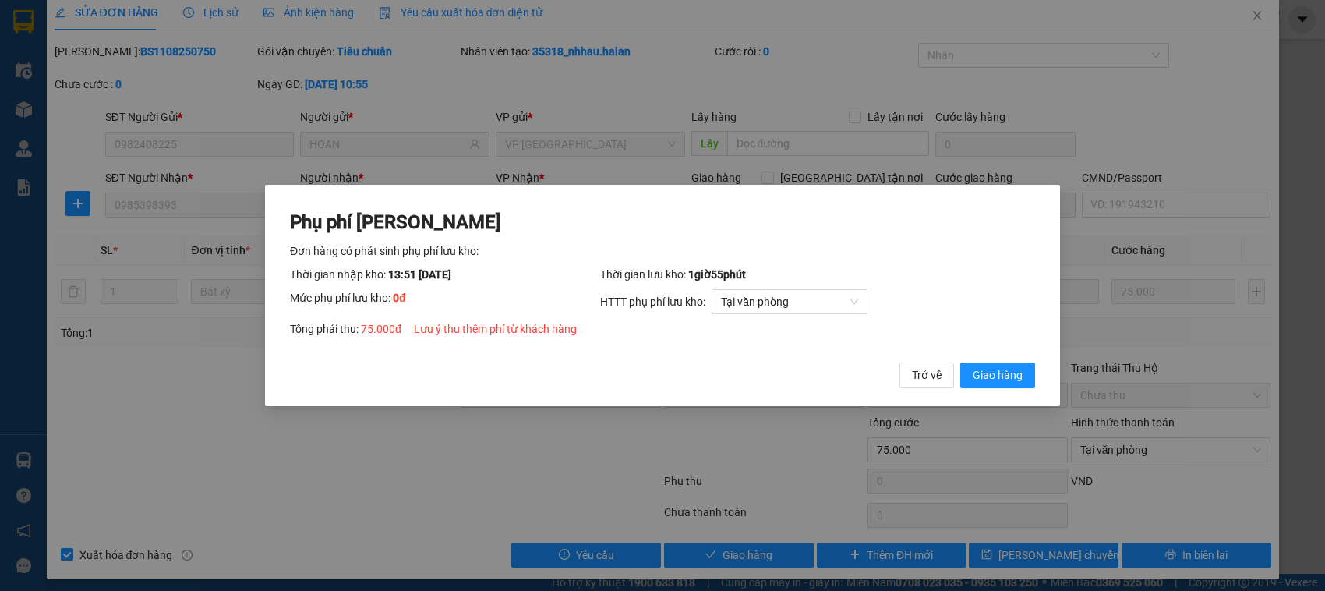
click at [961, 363] on button "Giao hàng" at bounding box center [998, 375] width 75 height 25
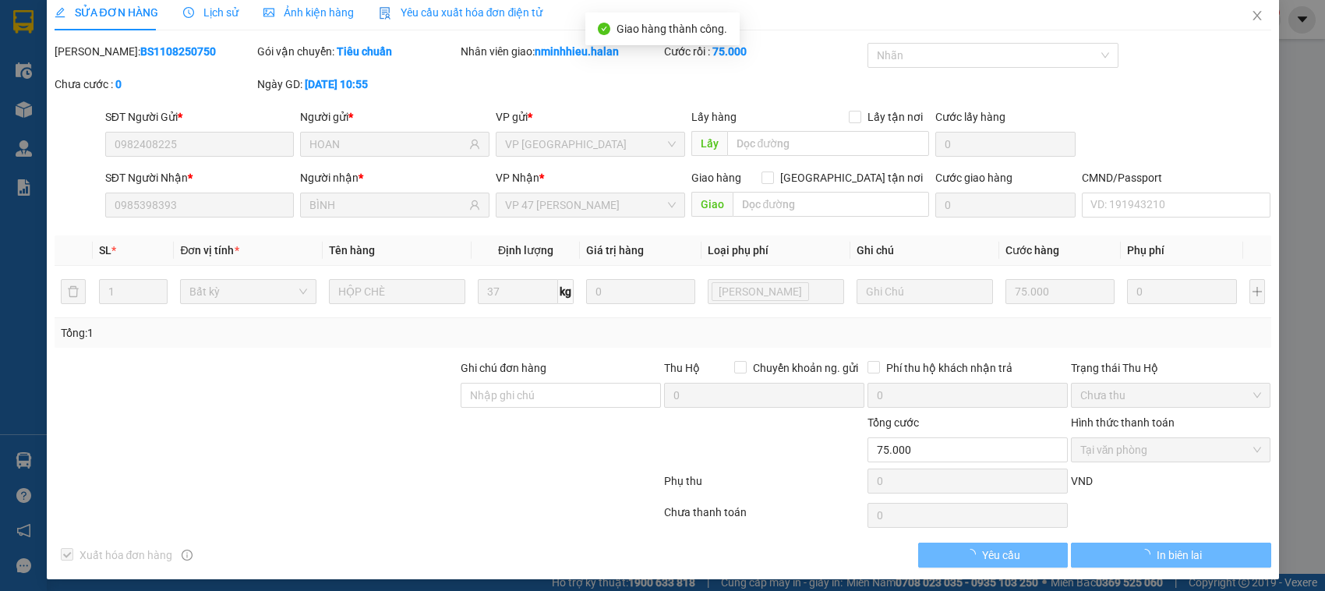
scroll to position [0, 0]
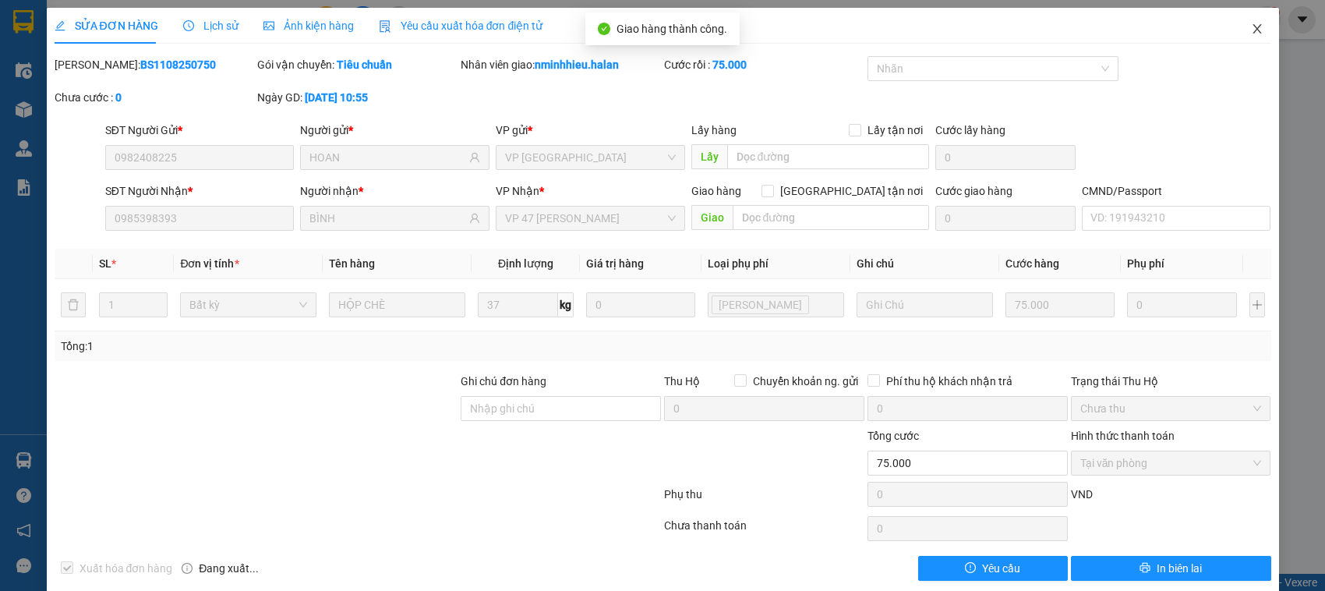
click at [1251, 26] on icon "close" at bounding box center [1257, 29] width 12 height 12
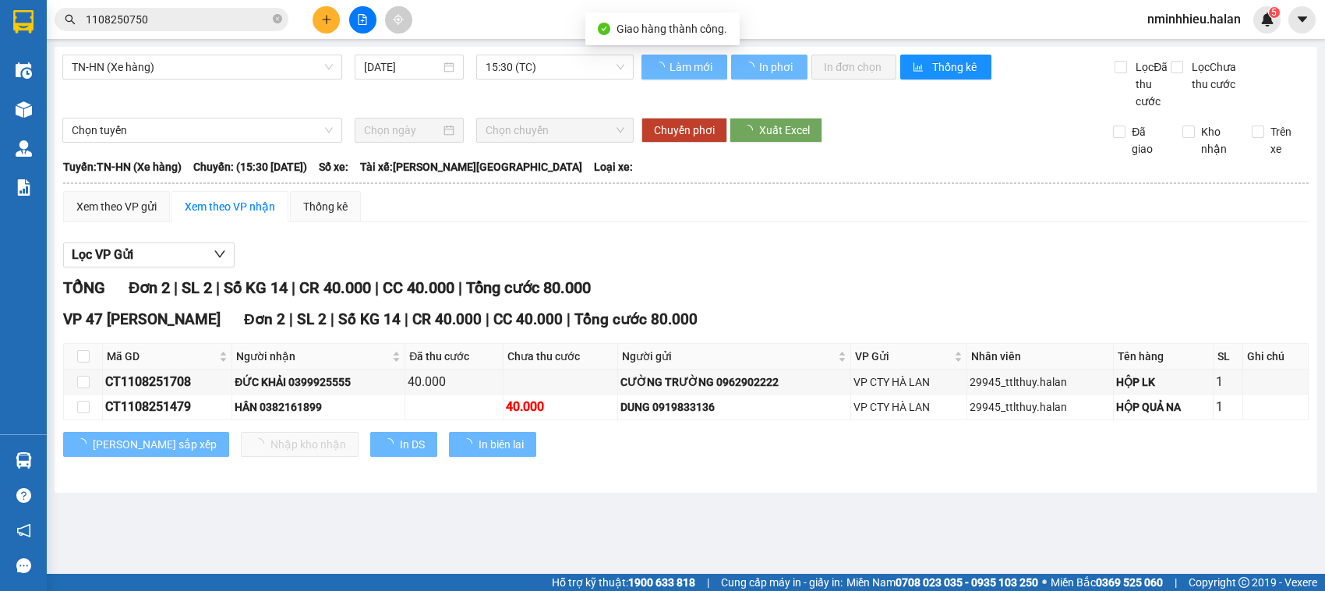
click at [222, 26] on input "1108250750" at bounding box center [178, 19] width 184 height 17
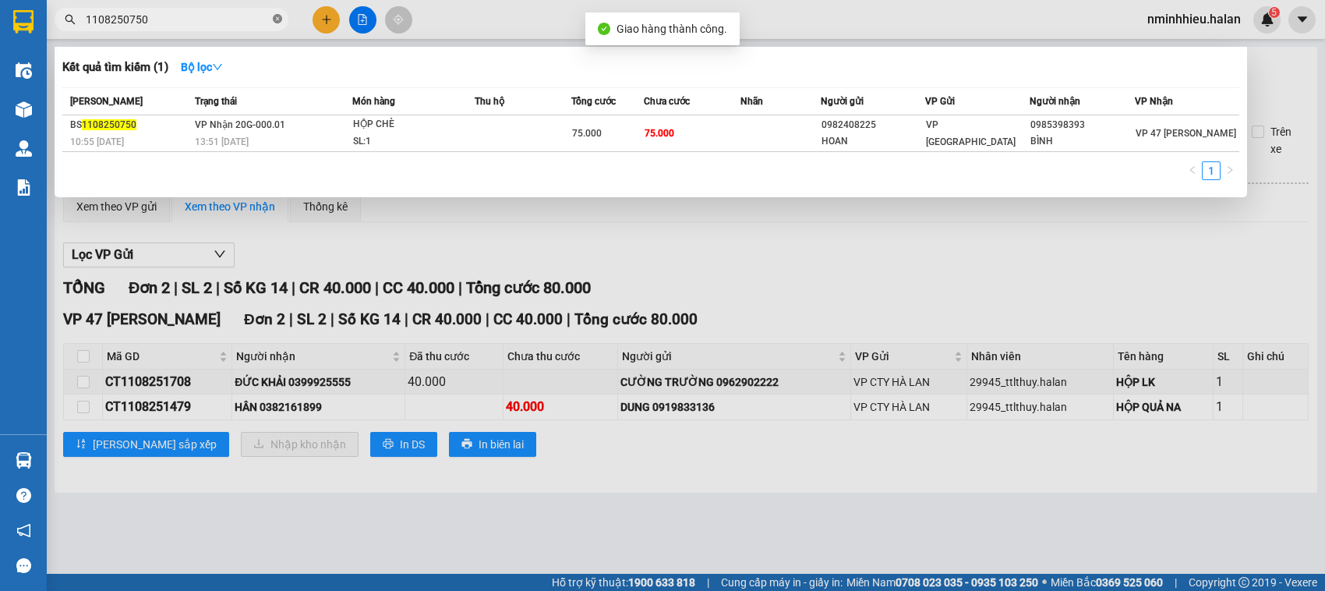
click at [273, 19] on span "1108250750" at bounding box center [172, 19] width 234 height 23
click at [274, 19] on icon "close-circle" at bounding box center [277, 18] width 9 height 9
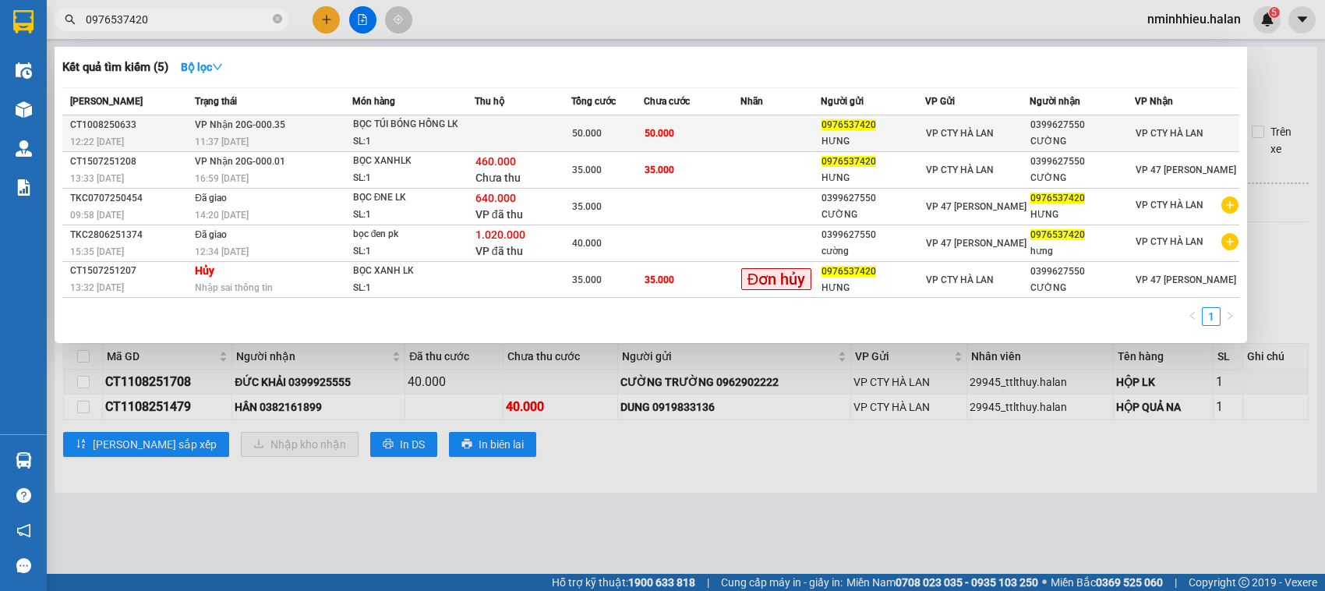
type input "0976537420"
click at [632, 138] on div "50.000" at bounding box center [607, 133] width 71 height 17
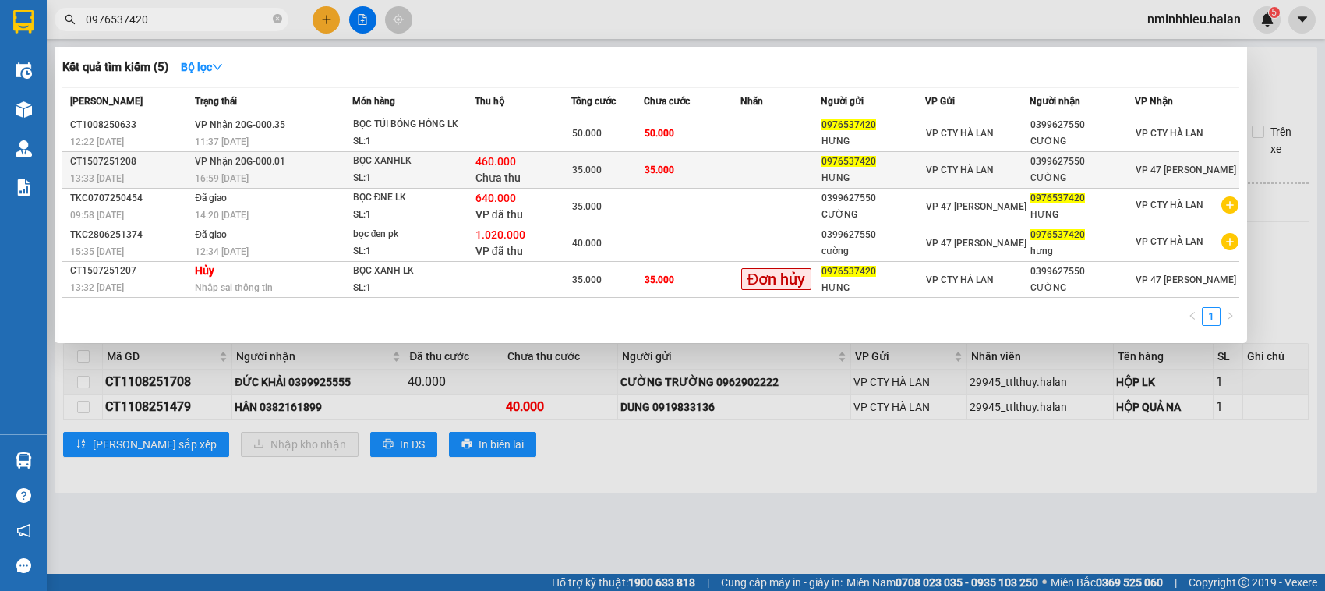
click at [629, 166] on div "35.000" at bounding box center [607, 169] width 71 height 17
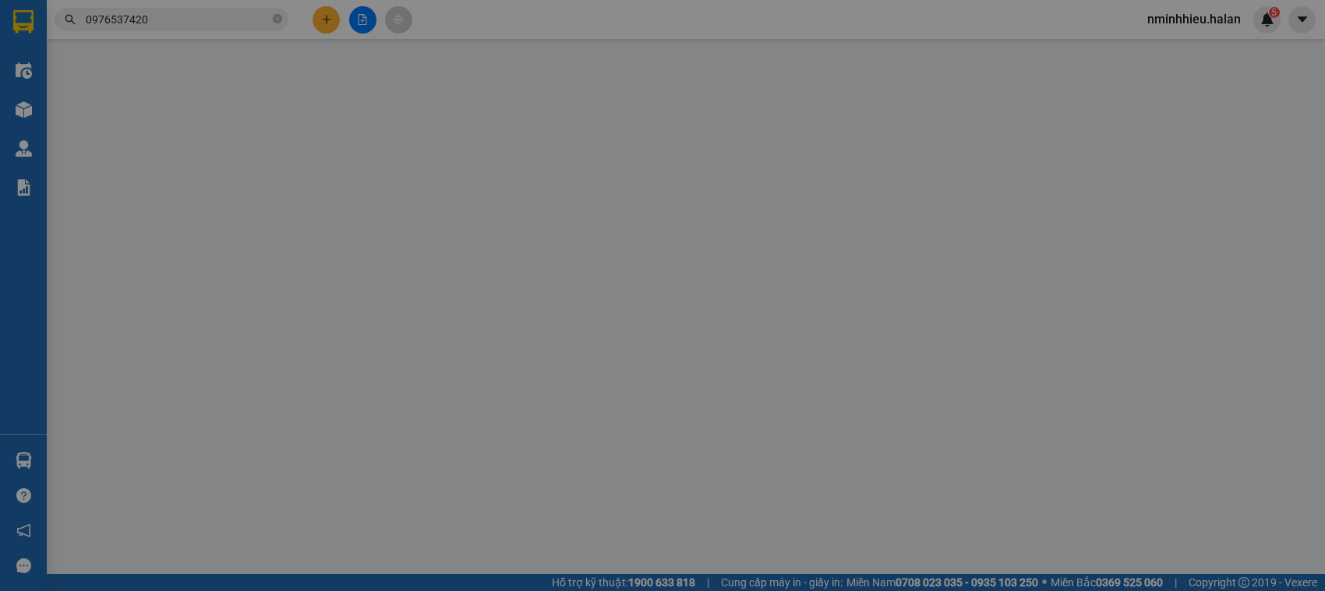
type input "0976537420"
type input "HƯNG"
type input "0399627550"
type input "CƯỜNG"
checkbox input "true"
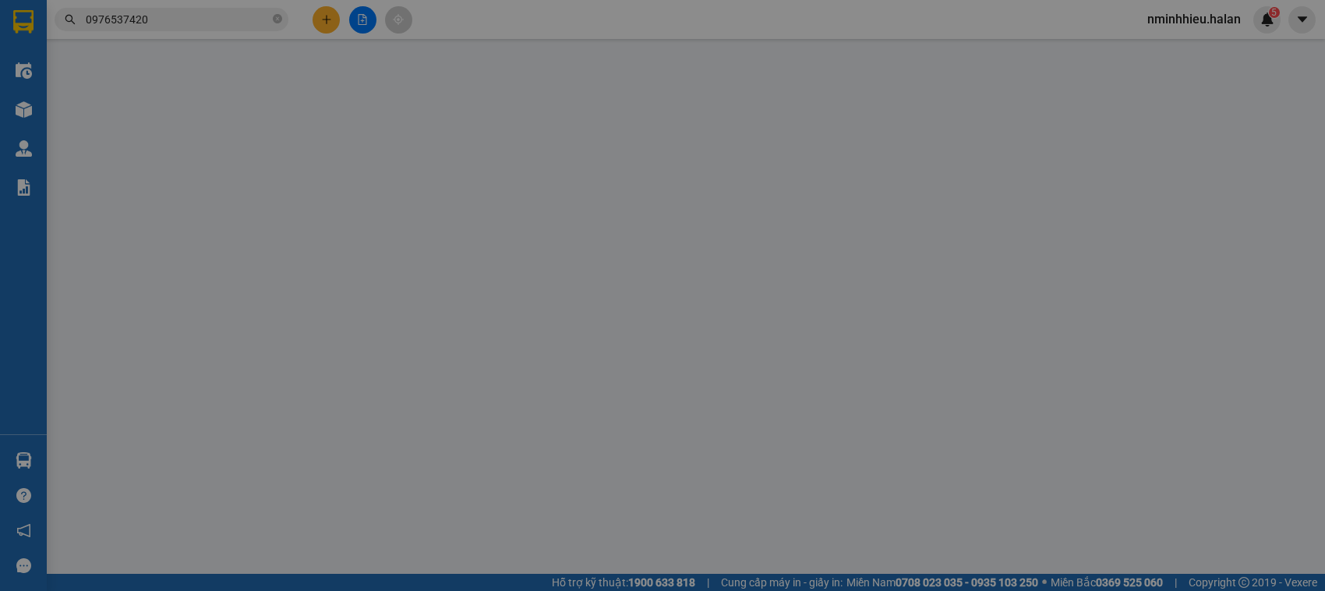
type input "460.000"
type input "30.000"
type input "35.000"
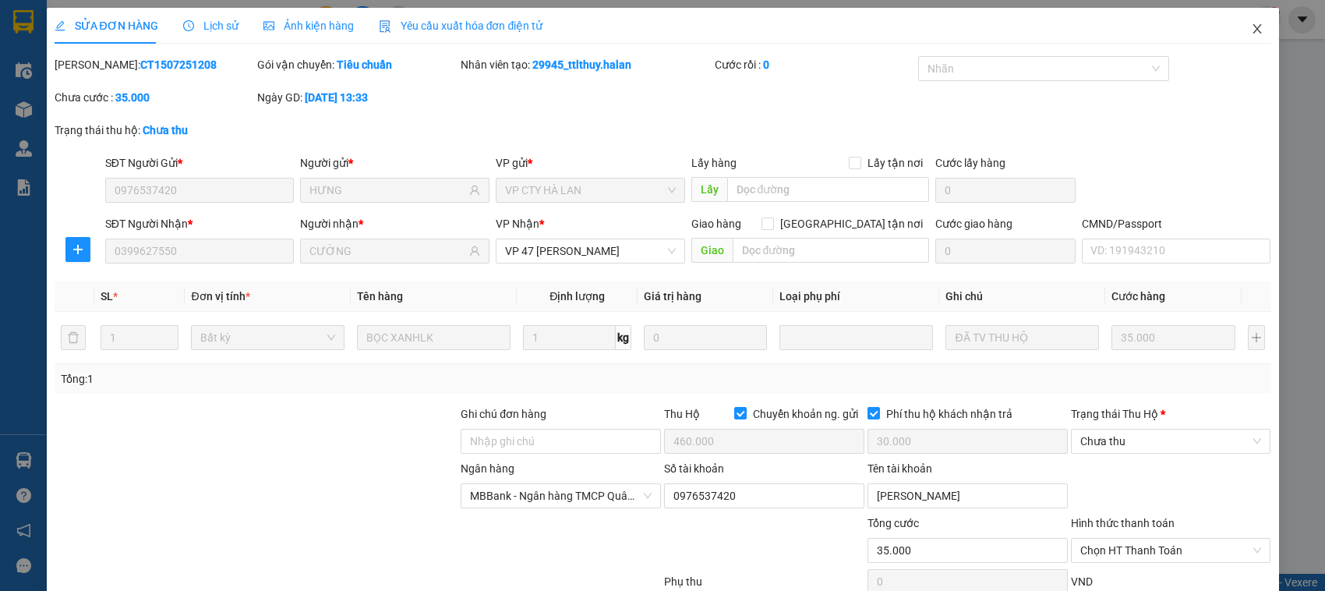
click at [1251, 30] on icon "close" at bounding box center [1257, 29] width 12 height 12
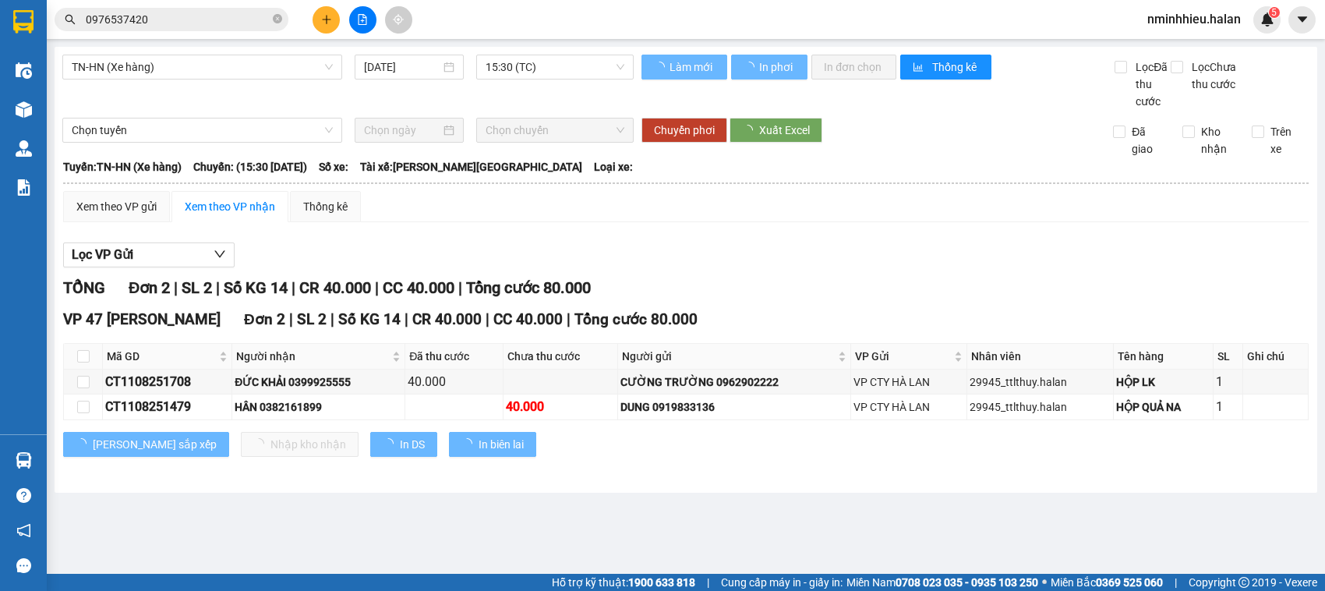
click at [216, 16] on input "0976537420" at bounding box center [178, 19] width 184 height 17
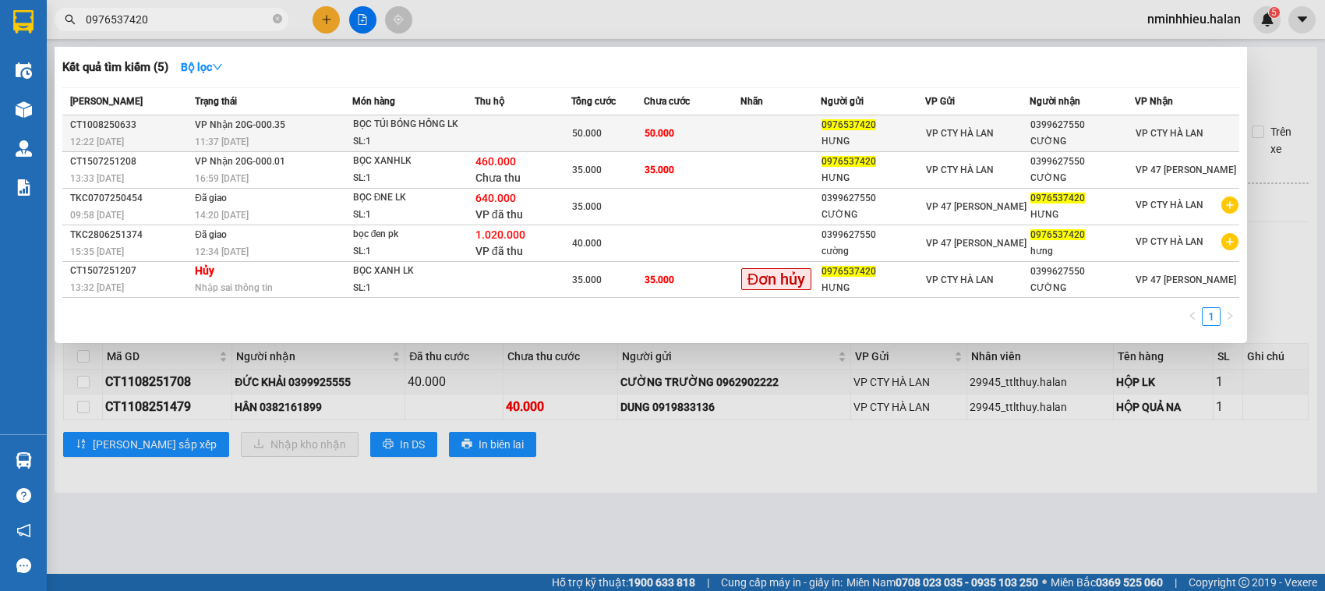
click at [524, 122] on td at bounding box center [523, 133] width 97 height 37
click at [525, 122] on td at bounding box center [523, 133] width 97 height 37
click at [528, 123] on td at bounding box center [523, 133] width 97 height 37
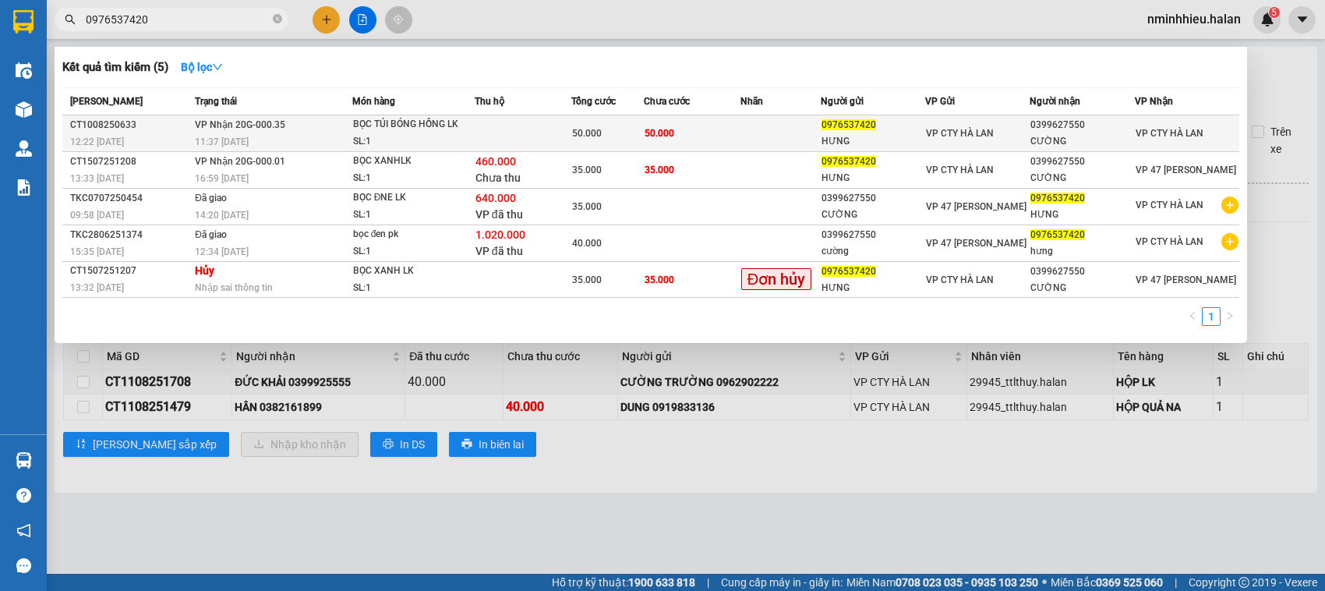
click at [536, 134] on td at bounding box center [523, 133] width 97 height 37
click at [556, 136] on td at bounding box center [523, 133] width 97 height 37
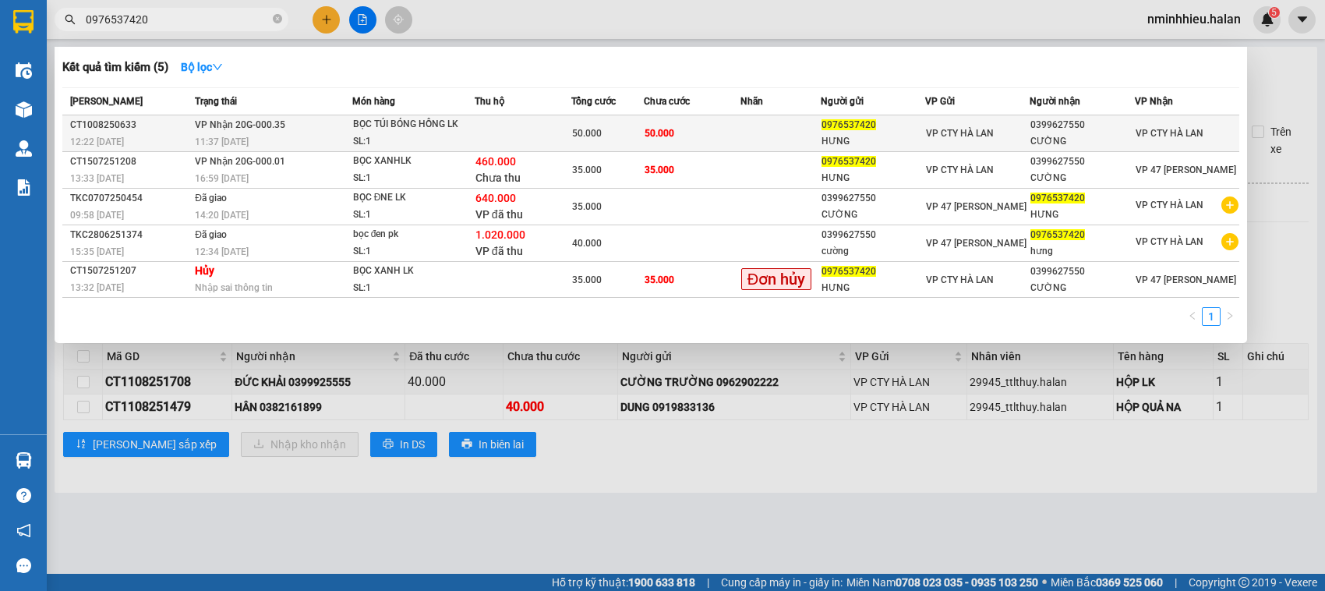
click at [556, 136] on td at bounding box center [523, 133] width 97 height 37
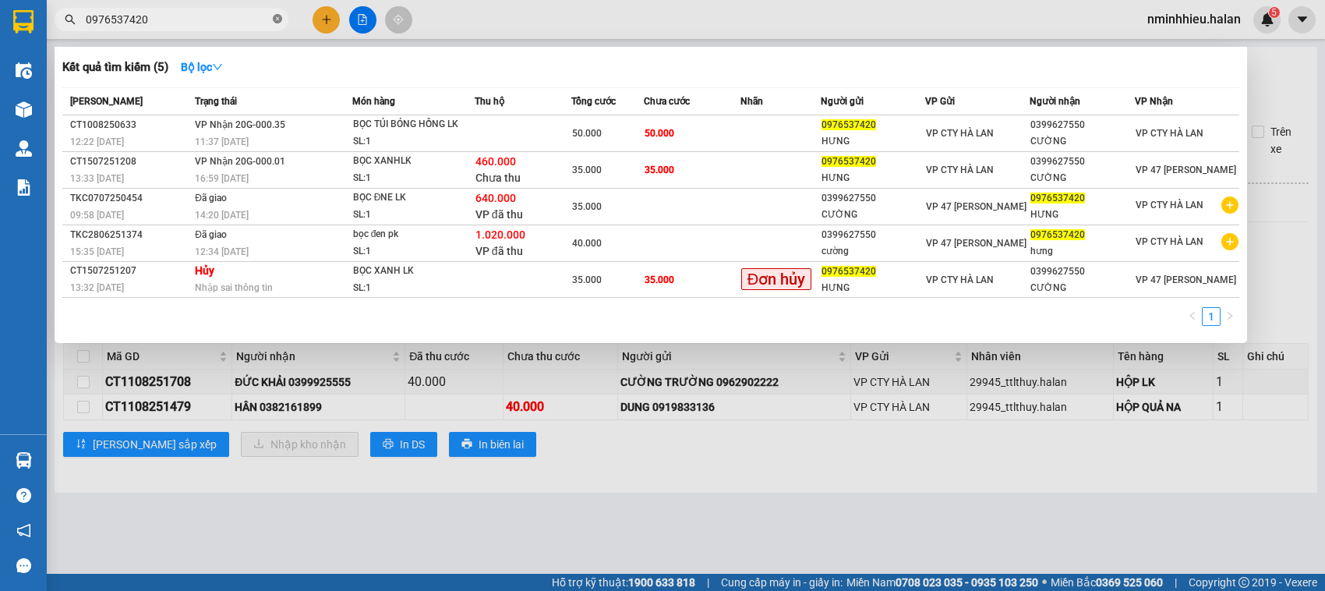
click at [278, 16] on icon "close-circle" at bounding box center [277, 18] width 9 height 9
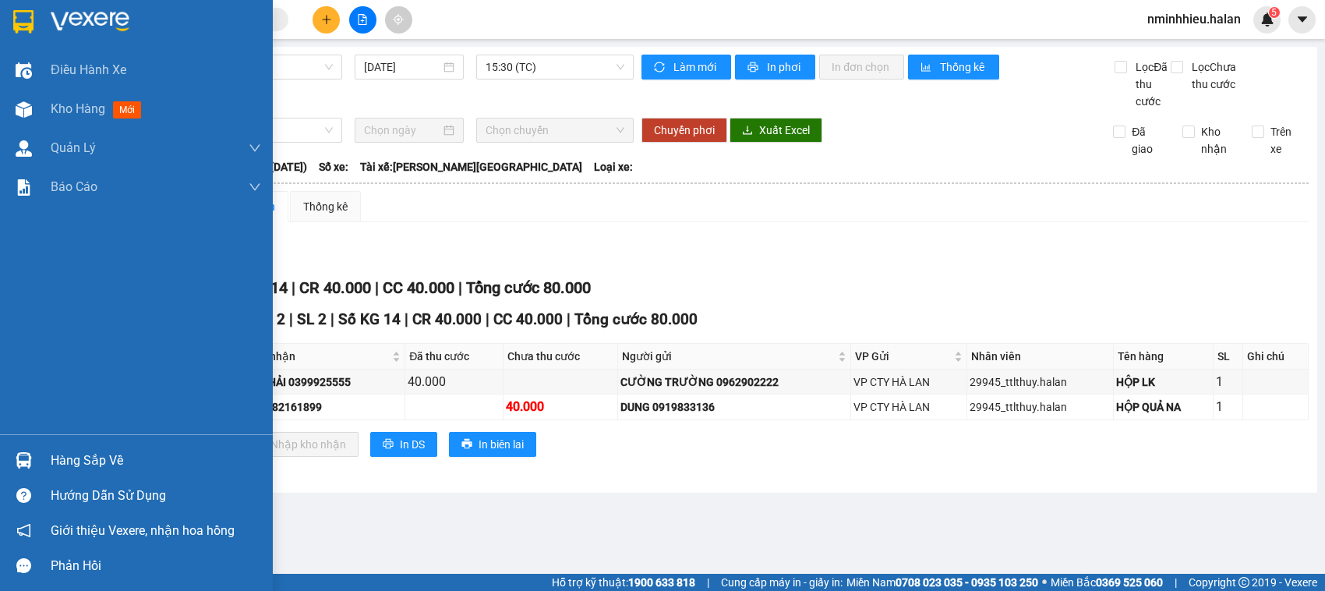
click at [0, 455] on div "Hàng sắp về" at bounding box center [136, 460] width 273 height 35
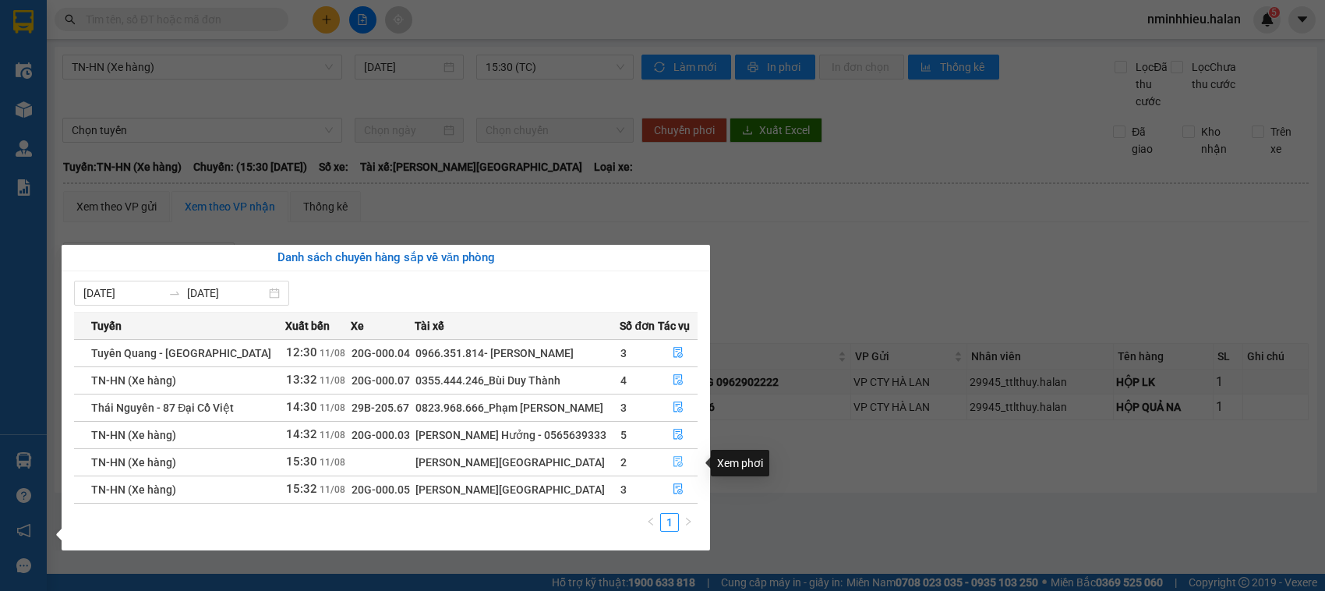
click at [674, 460] on icon "file-done" at bounding box center [678, 461] width 9 height 11
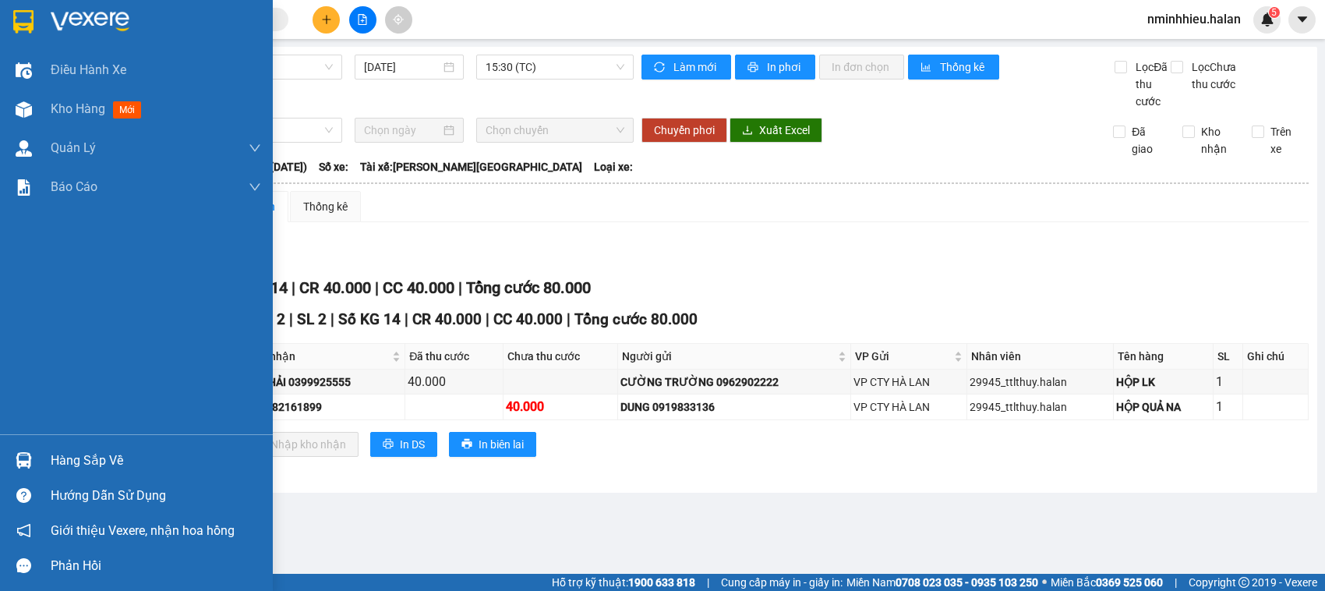
click at [9, 450] on div "Hàng sắp về" at bounding box center [136, 460] width 273 height 35
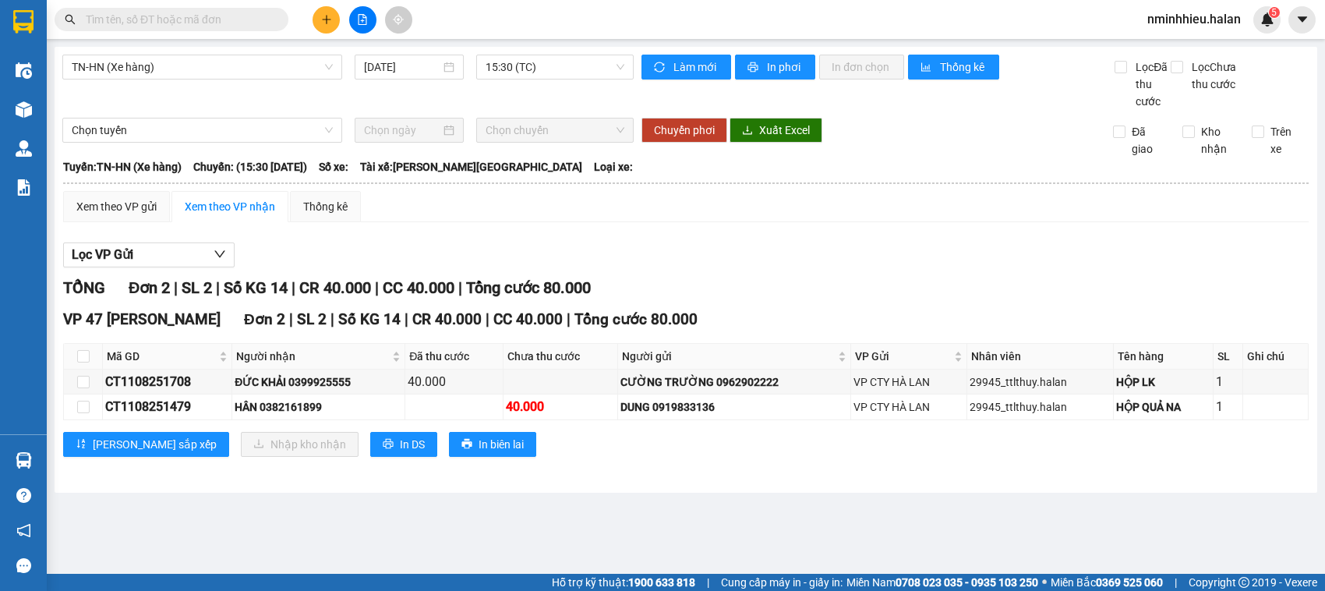
click at [133, 17] on section "Kết quả tìm kiếm ( 5 ) Bộ lọc Mã ĐH Trạng thái Món hàng Thu hộ Tổng cước Chưa c…" at bounding box center [662, 295] width 1325 height 591
click at [133, 19] on input "text" at bounding box center [178, 19] width 184 height 17
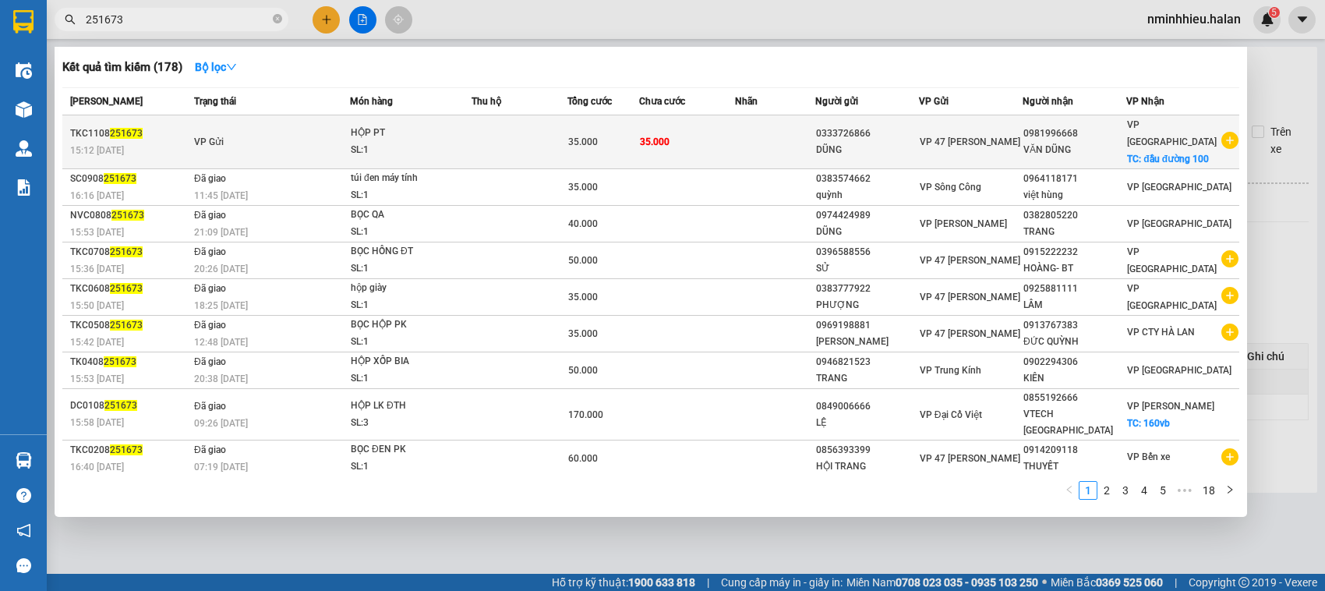
type input "251673"
click at [753, 133] on td at bounding box center [775, 142] width 80 height 54
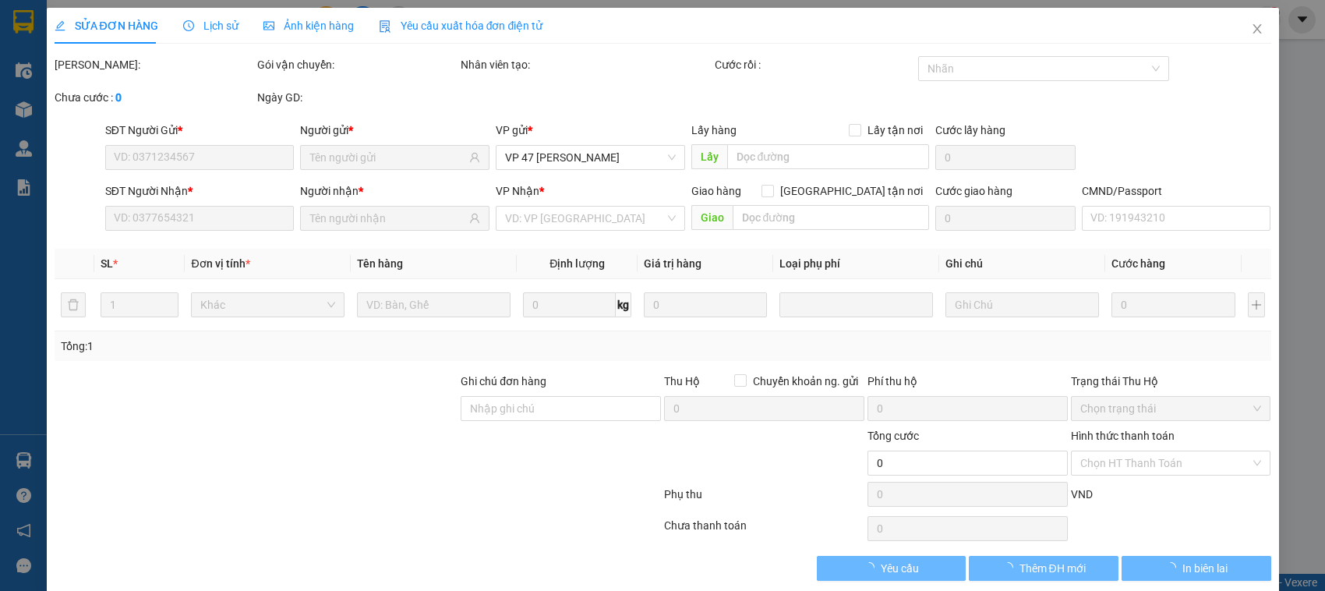
type input "0333726866"
type input "0981996668"
checkbox input "true"
type input "đầu đường 100"
type input "35.000"
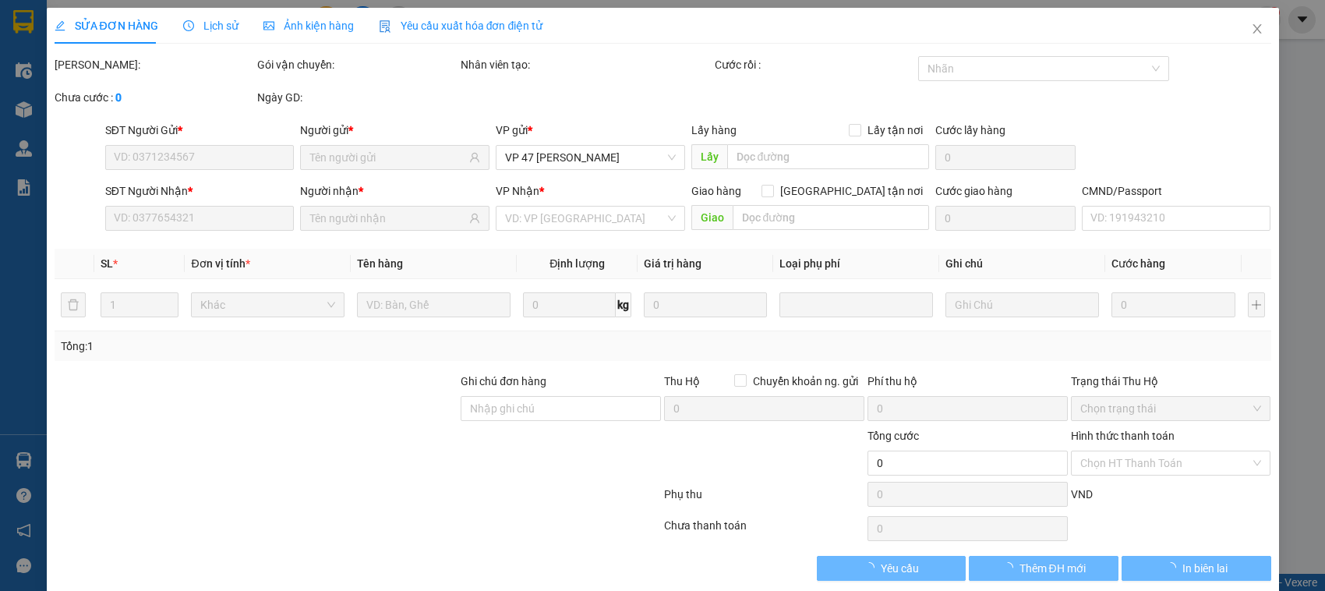
type input "35.000"
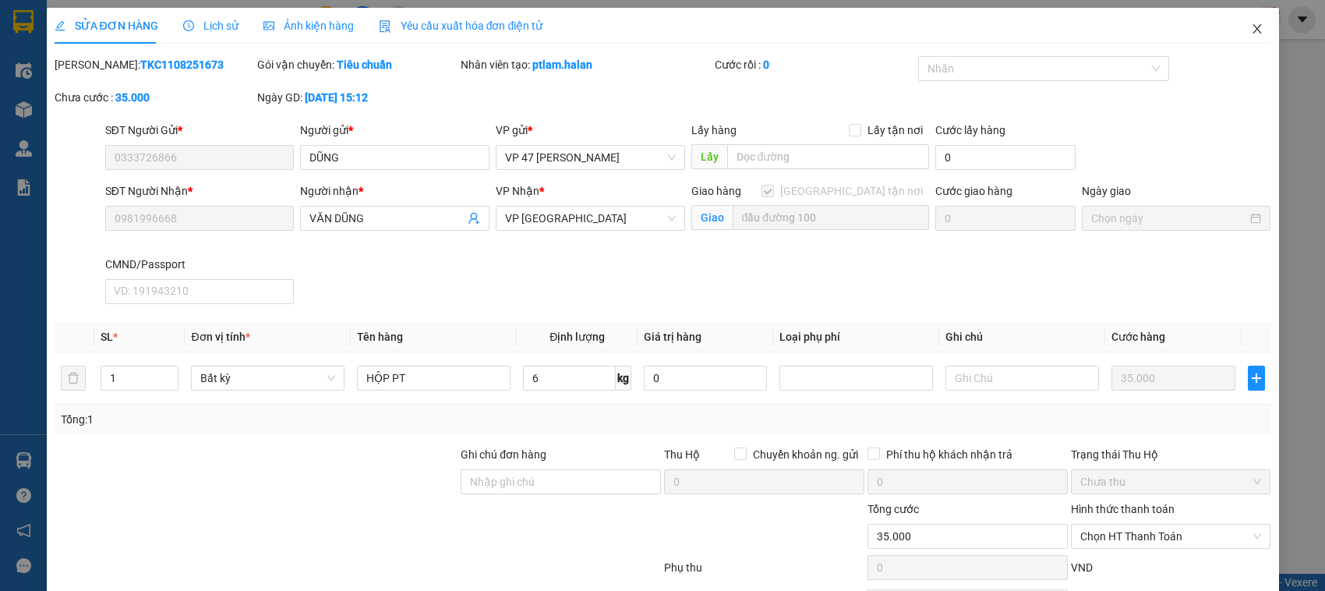
click at [1251, 28] on icon "close" at bounding box center [1257, 29] width 12 height 12
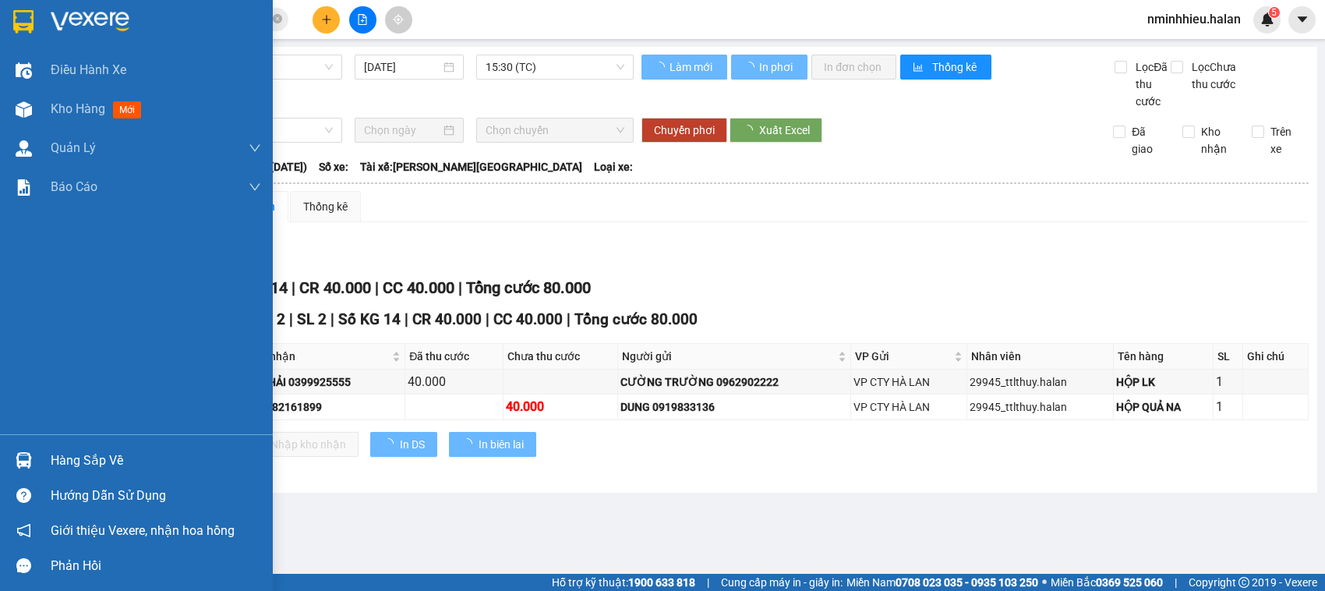
click at [47, 472] on div "Hàng sắp về" at bounding box center [136, 460] width 273 height 35
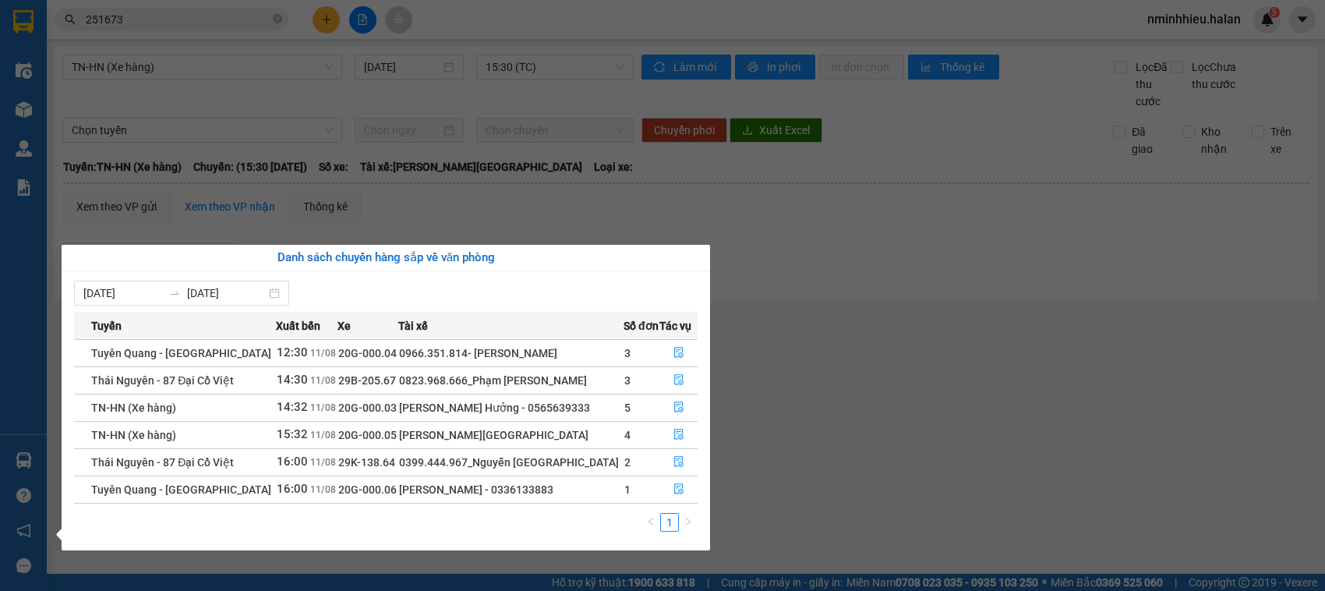
click at [355, 123] on section "Kết quả tìm kiếm ( 178 ) Bộ lọc Mã ĐH Trạng thái Món hàng Thu hộ Tổng cước Chưa…" at bounding box center [662, 295] width 1325 height 591
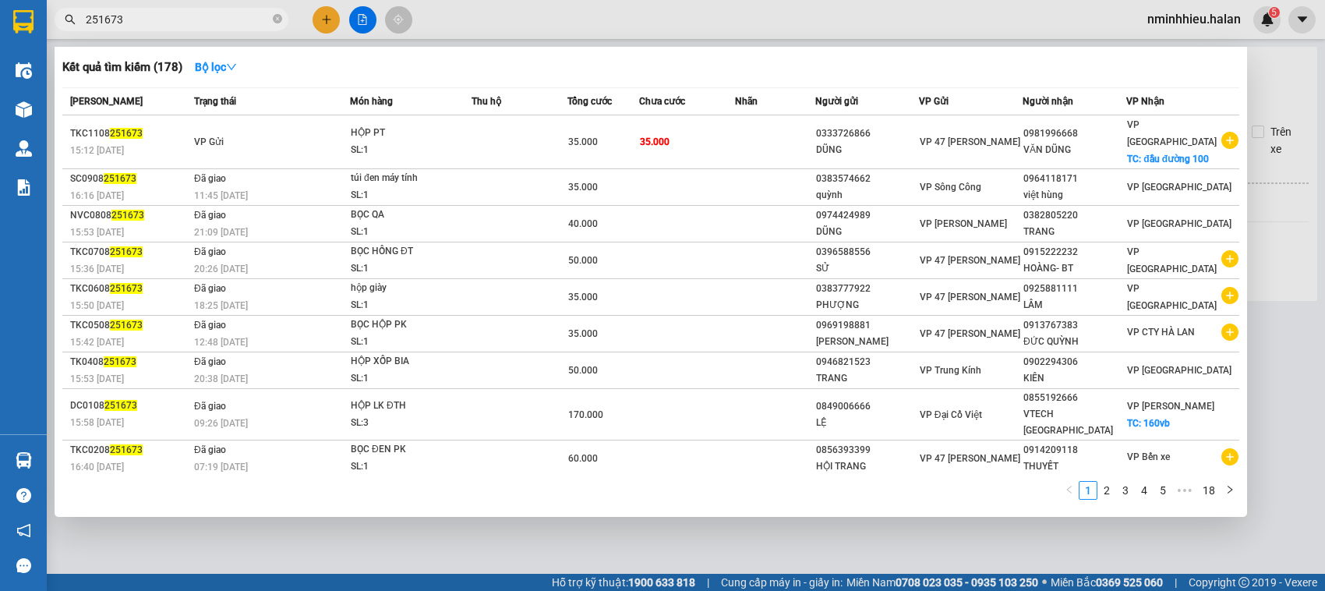
click at [157, 20] on input "251673" at bounding box center [178, 19] width 184 height 17
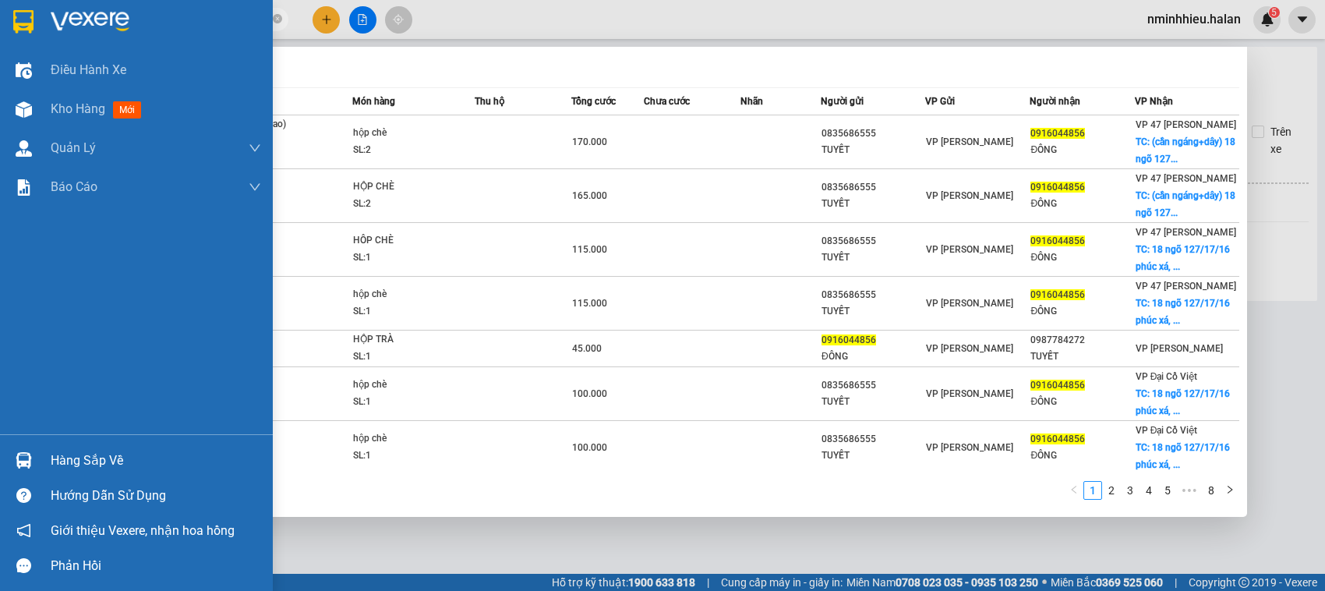
click at [104, 450] on div "Hàng sắp về" at bounding box center [156, 460] width 211 height 23
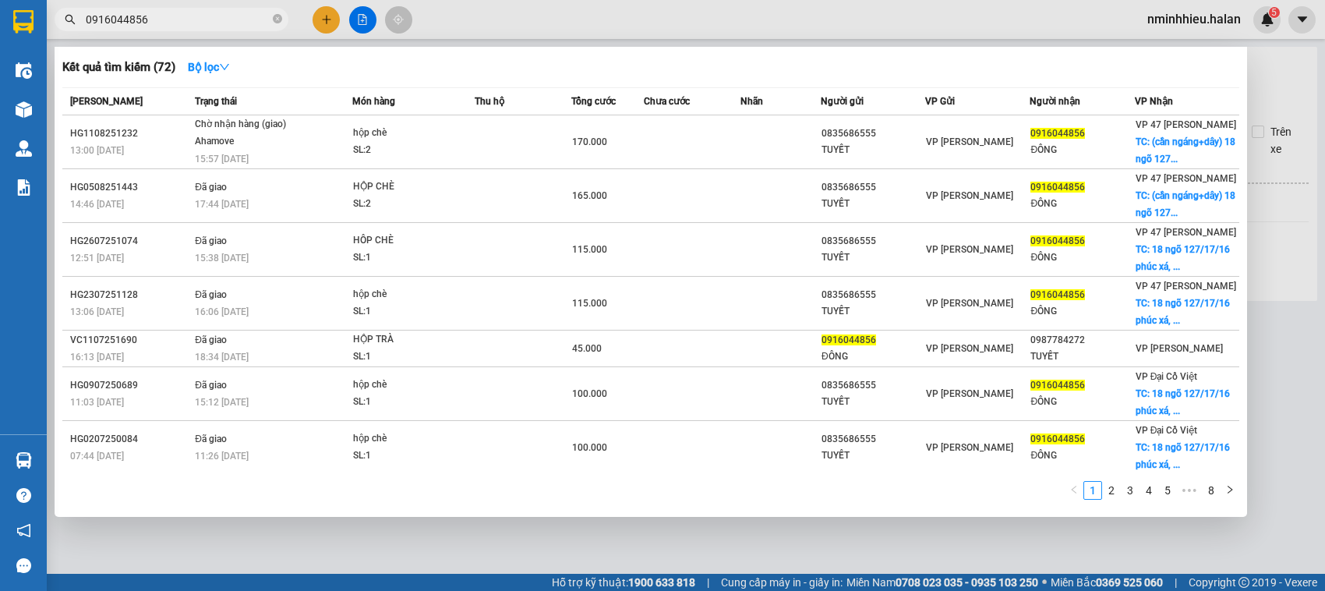
click at [1141, 8] on section "Kết quả tìm kiếm ( 72 ) Bộ lọc Mã ĐH Trạng thái Món hàng Thu hộ Tổng cước Chưa …" at bounding box center [662, 295] width 1325 height 591
click at [1008, 13] on div at bounding box center [662, 295] width 1325 height 591
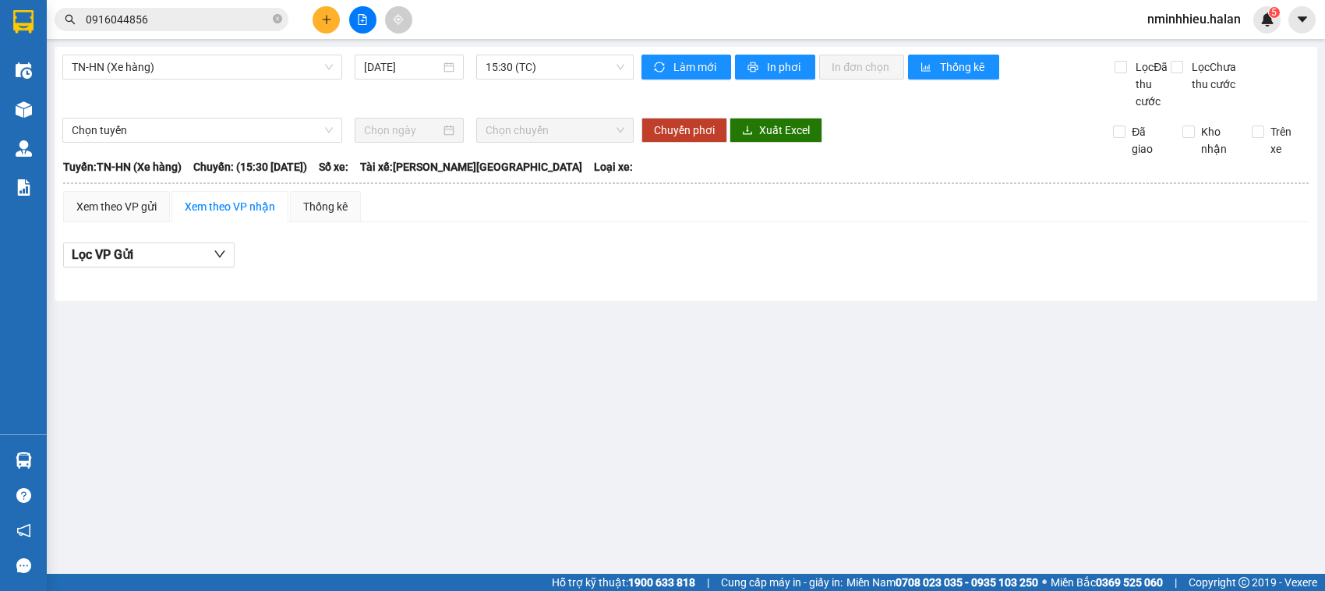
click at [168, 12] on input "0916044856" at bounding box center [178, 19] width 184 height 17
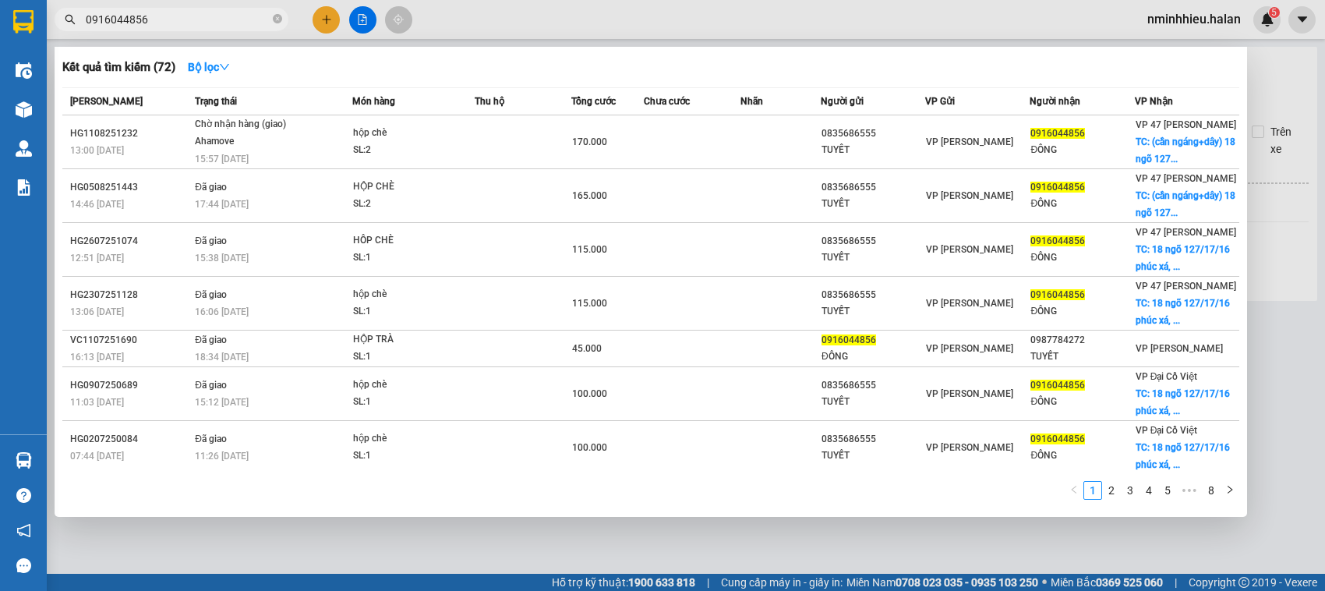
click at [168, 12] on input "0916044856" at bounding box center [178, 19] width 184 height 17
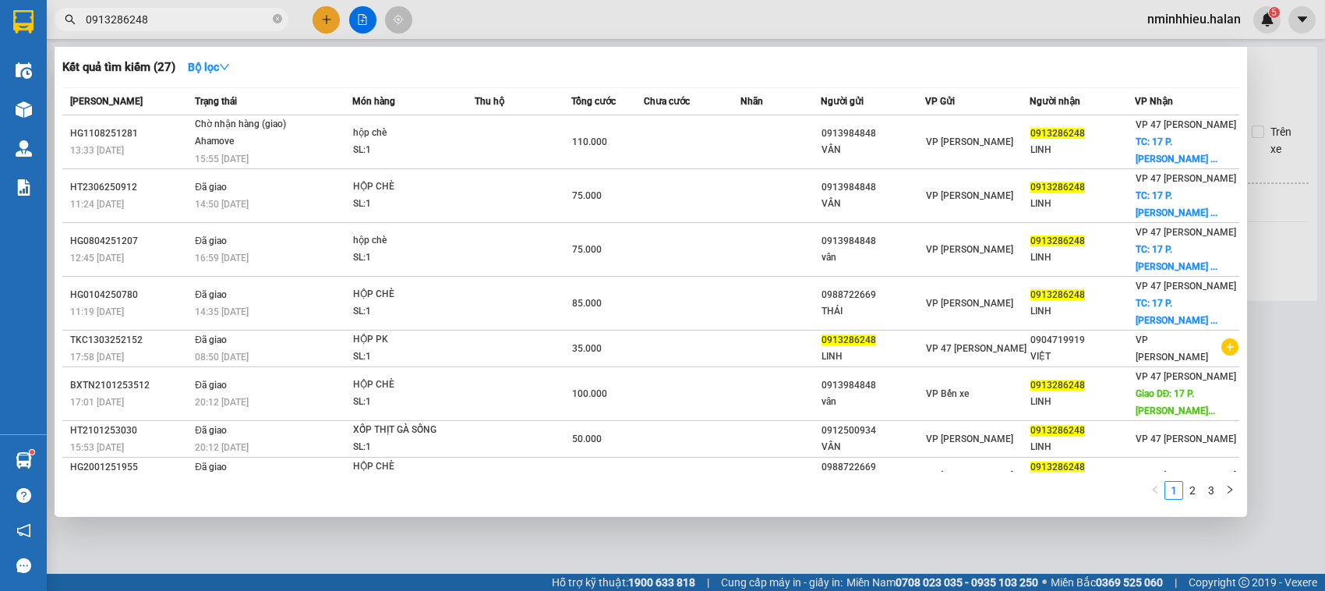
click at [170, 17] on input "0913286248" at bounding box center [178, 19] width 184 height 17
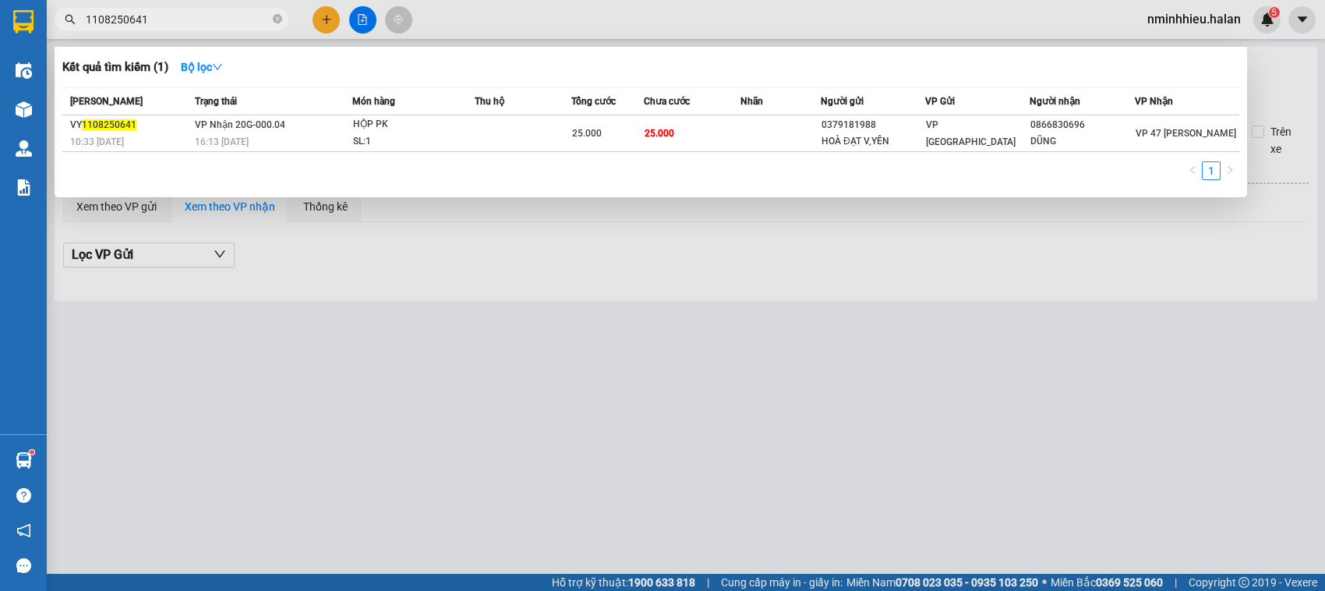
type input "1108250641"
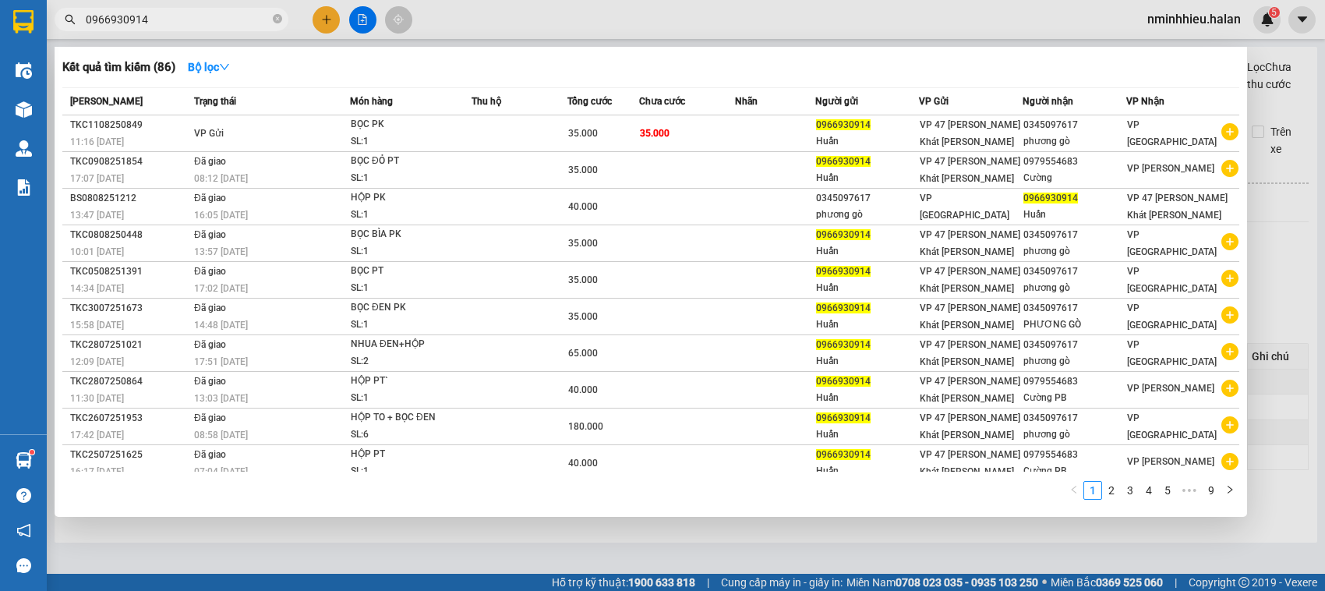
click at [209, 25] on input "0966930914" at bounding box center [178, 19] width 184 height 17
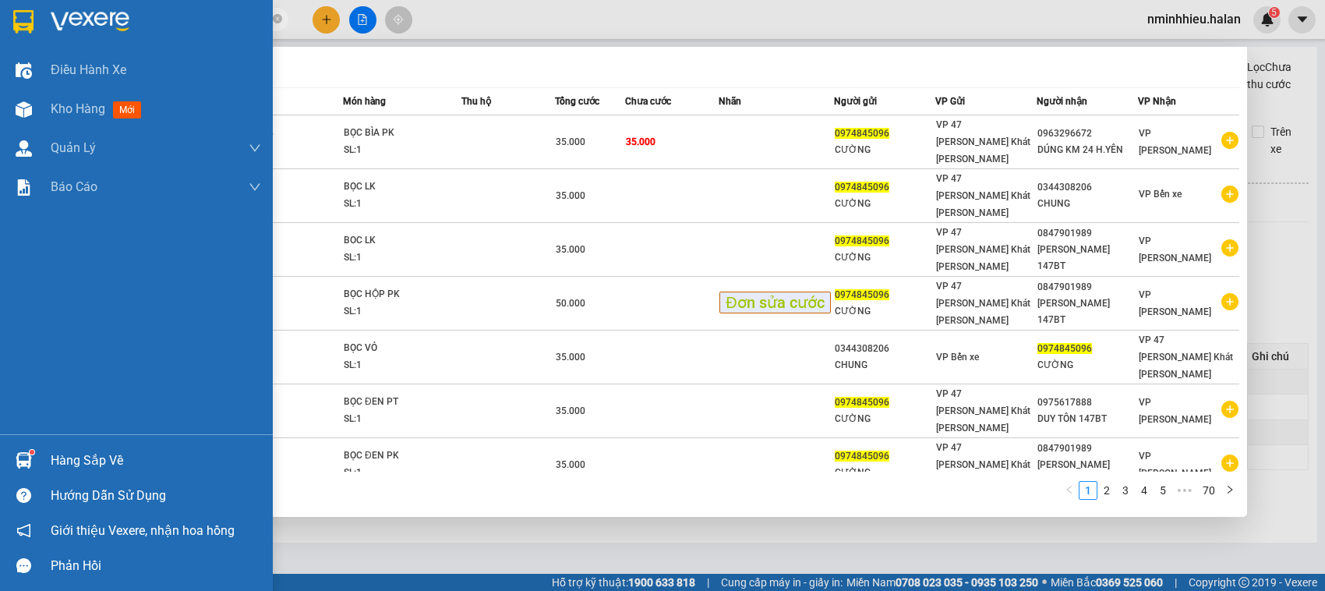
click at [59, 460] on div "Hàng sắp về" at bounding box center [156, 460] width 211 height 23
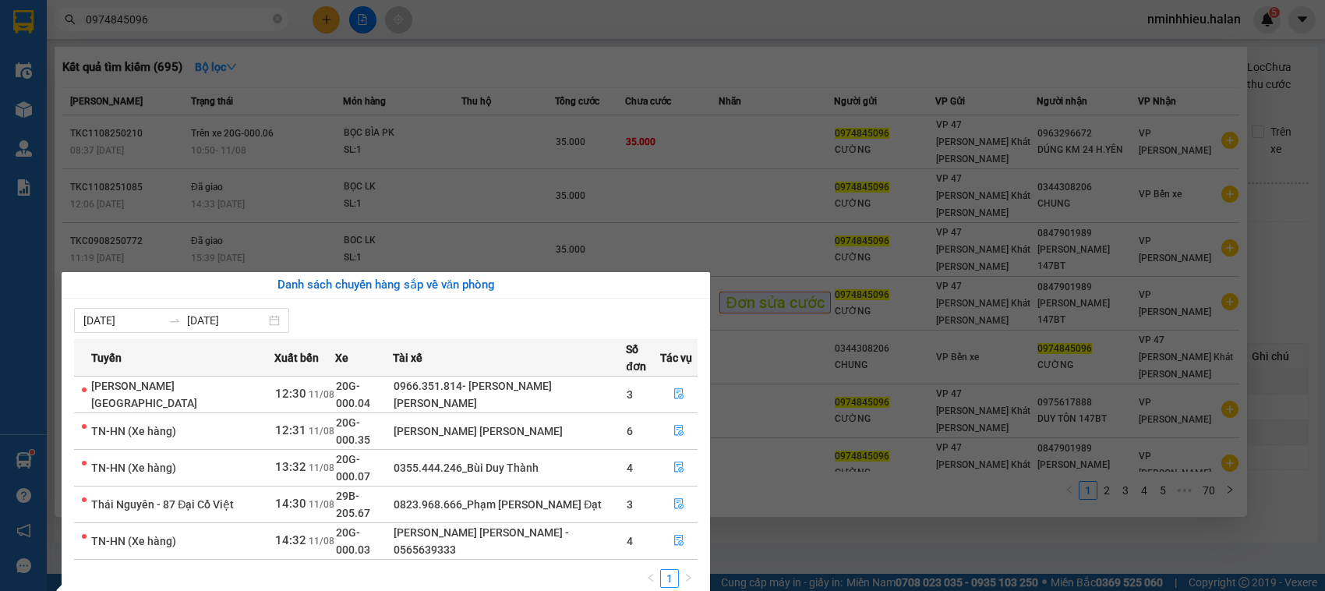
click at [222, 22] on section "Kết quả tìm kiếm ( 695 ) Bộ lọc Mã ĐH Trạng thái Món hàng Thu hộ Tổng cước Chưa…" at bounding box center [662, 295] width 1325 height 591
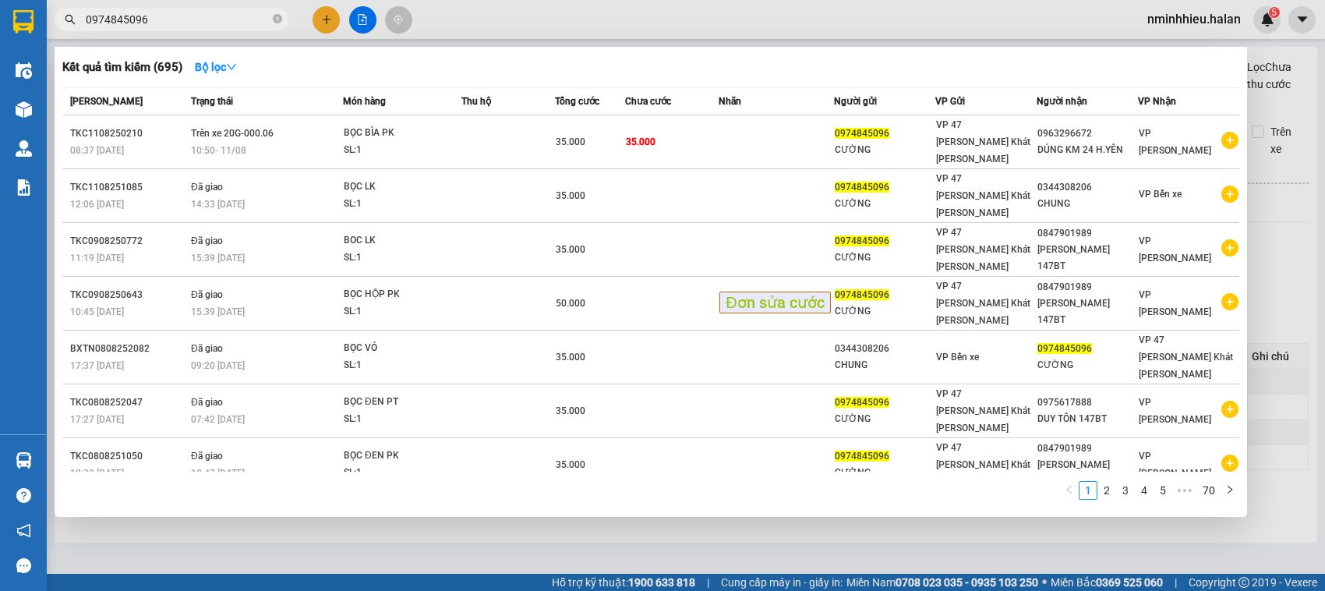
click at [222, 22] on input "0974845096" at bounding box center [178, 19] width 184 height 17
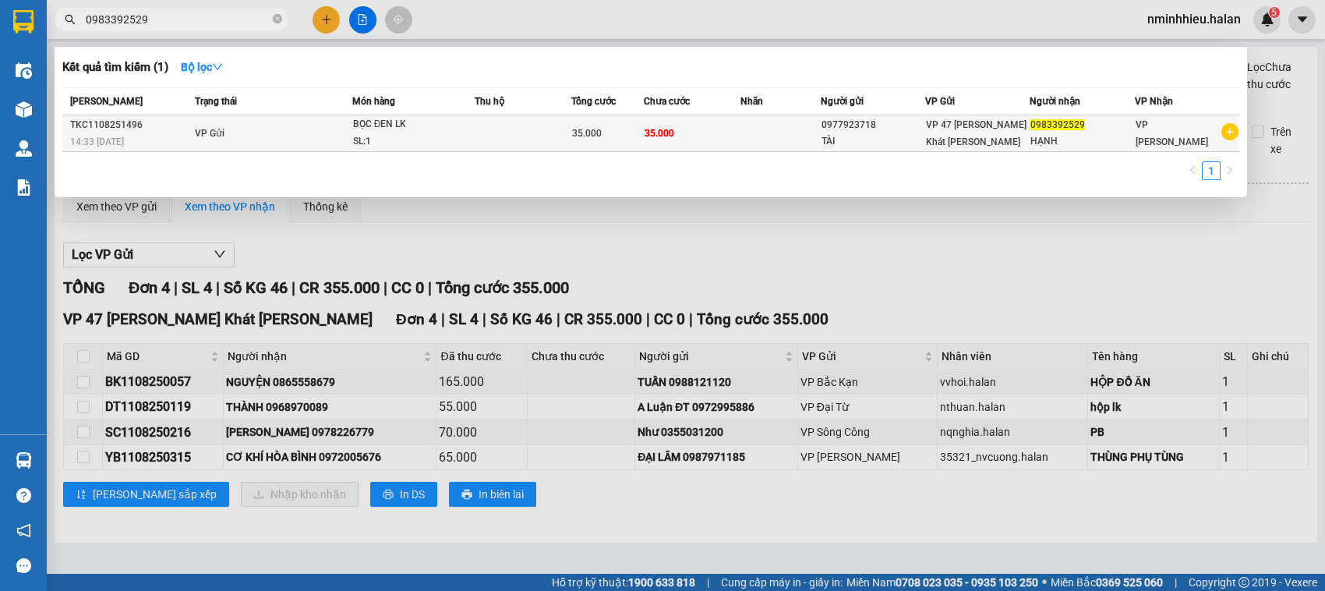
type input "0983392529"
click at [608, 134] on div "35.000" at bounding box center [607, 133] width 71 height 17
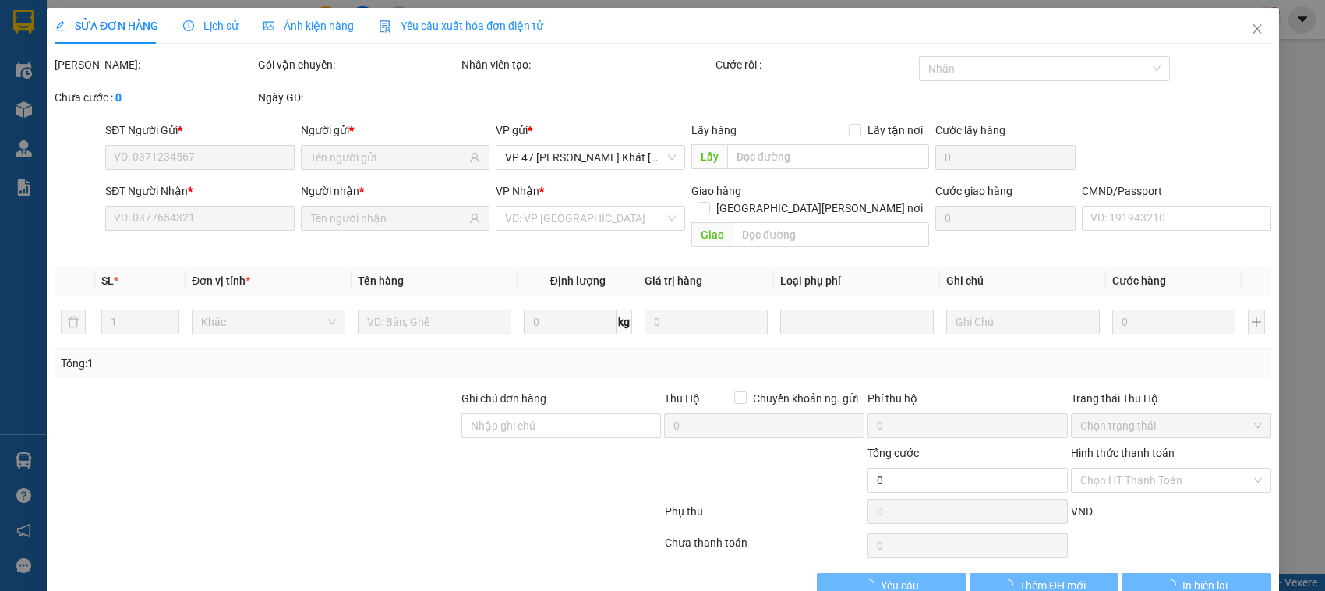
type input "0977923718"
type input "0983392529"
type input "35.000"
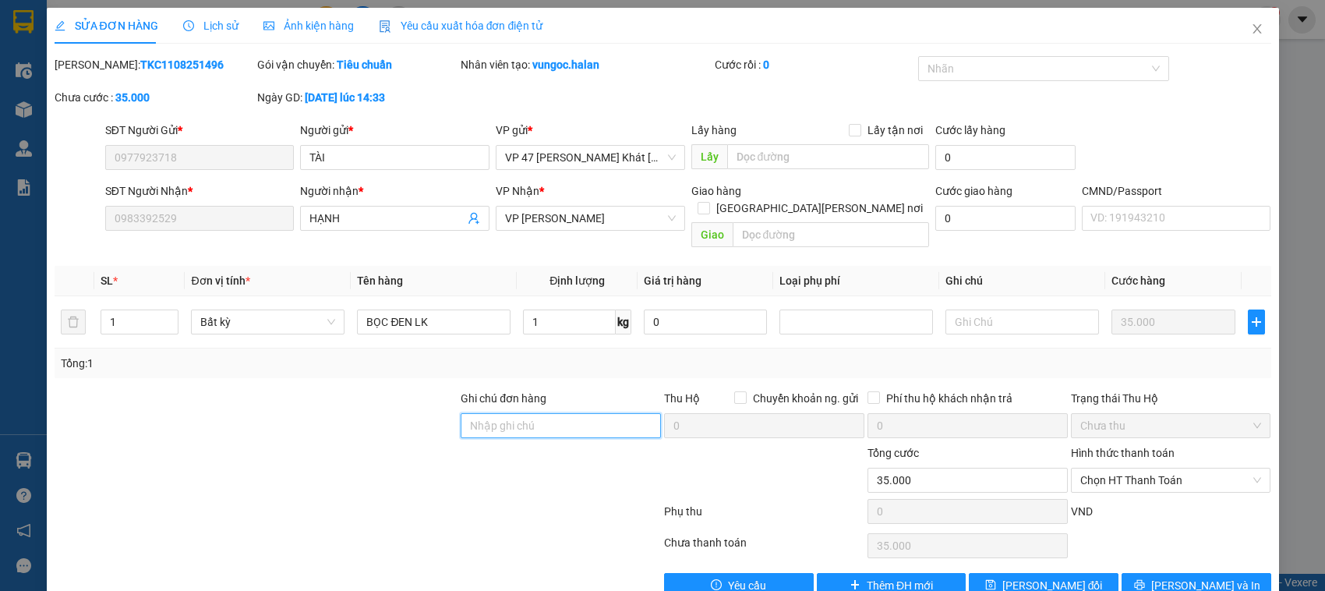
click at [551, 413] on input "Ghi chú đơn hàng" at bounding box center [561, 425] width 200 height 25
type input "0983391529"
click at [391, 419] on div at bounding box center [256, 417] width 407 height 55
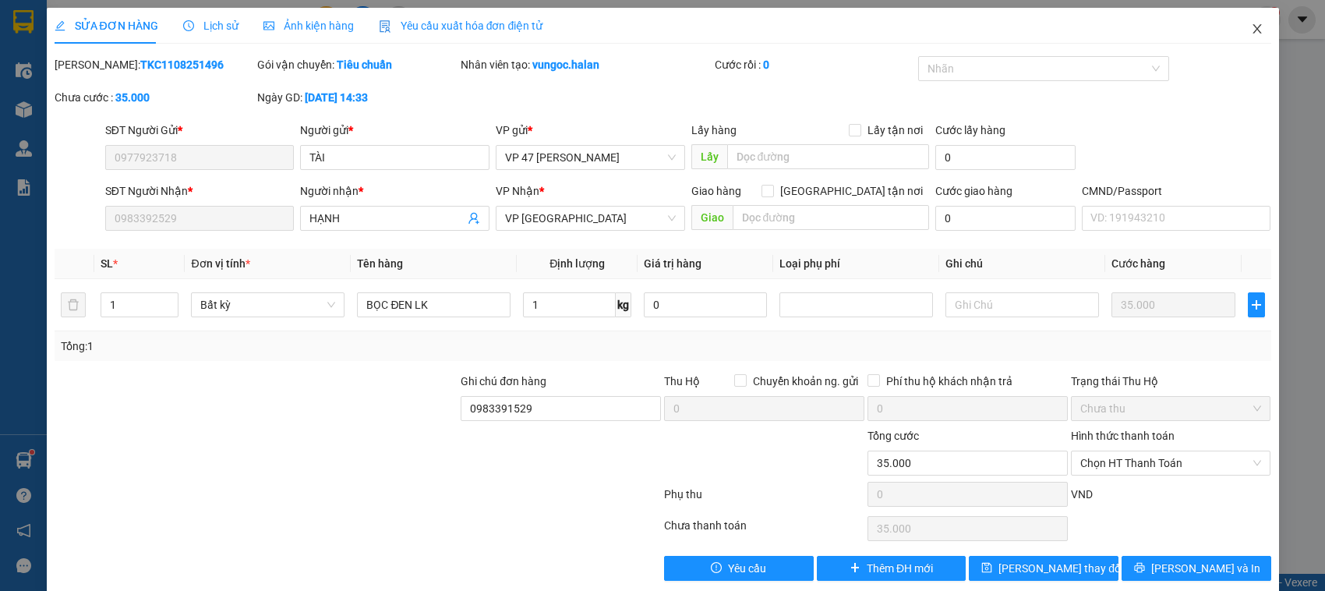
click at [1251, 26] on icon "close" at bounding box center [1257, 29] width 12 height 12
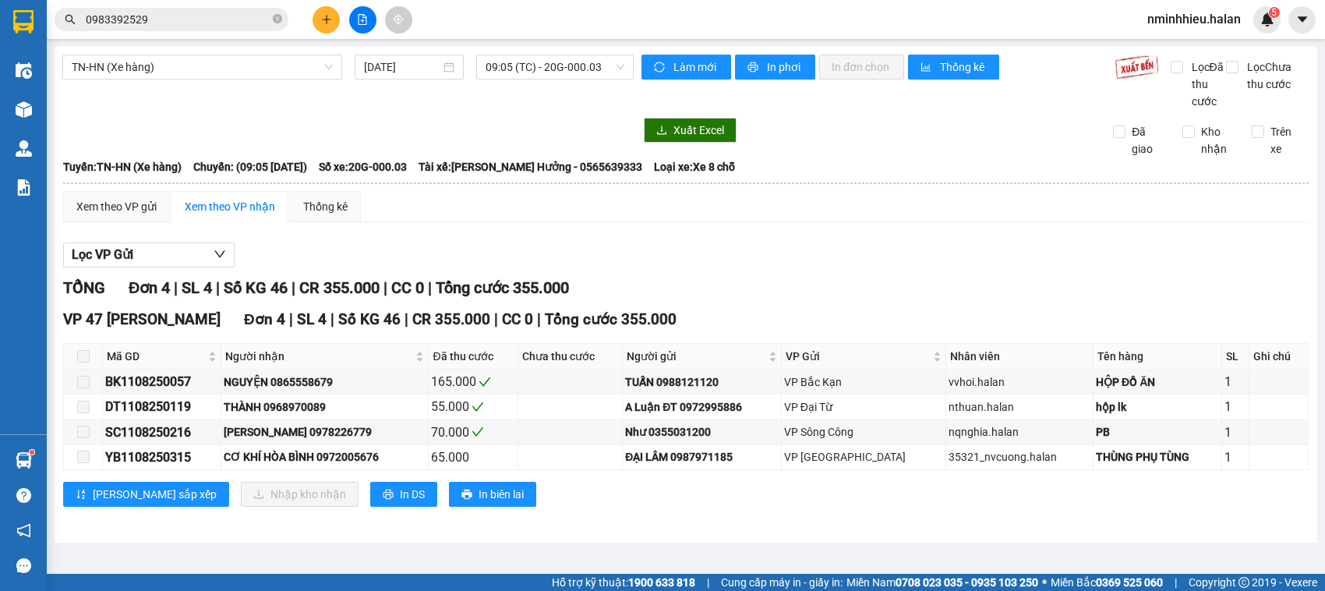
click at [220, 19] on input "0983392529" at bounding box center [178, 19] width 184 height 17
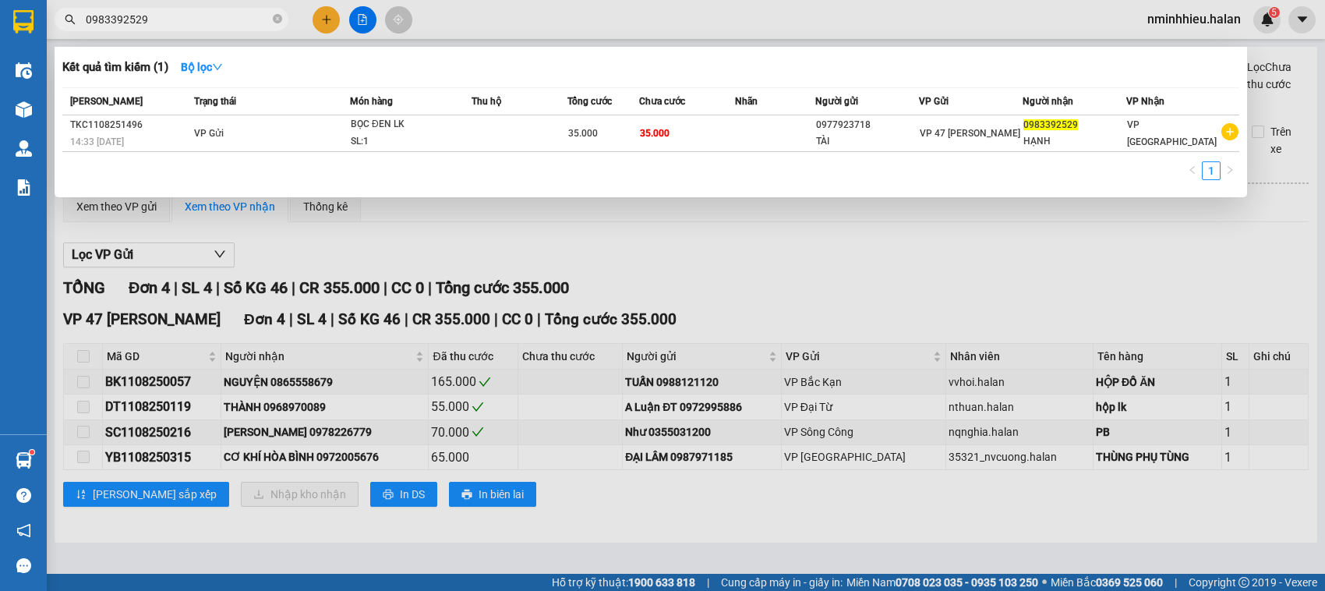
click at [220, 19] on input "0983392529" at bounding box center [178, 19] width 184 height 17
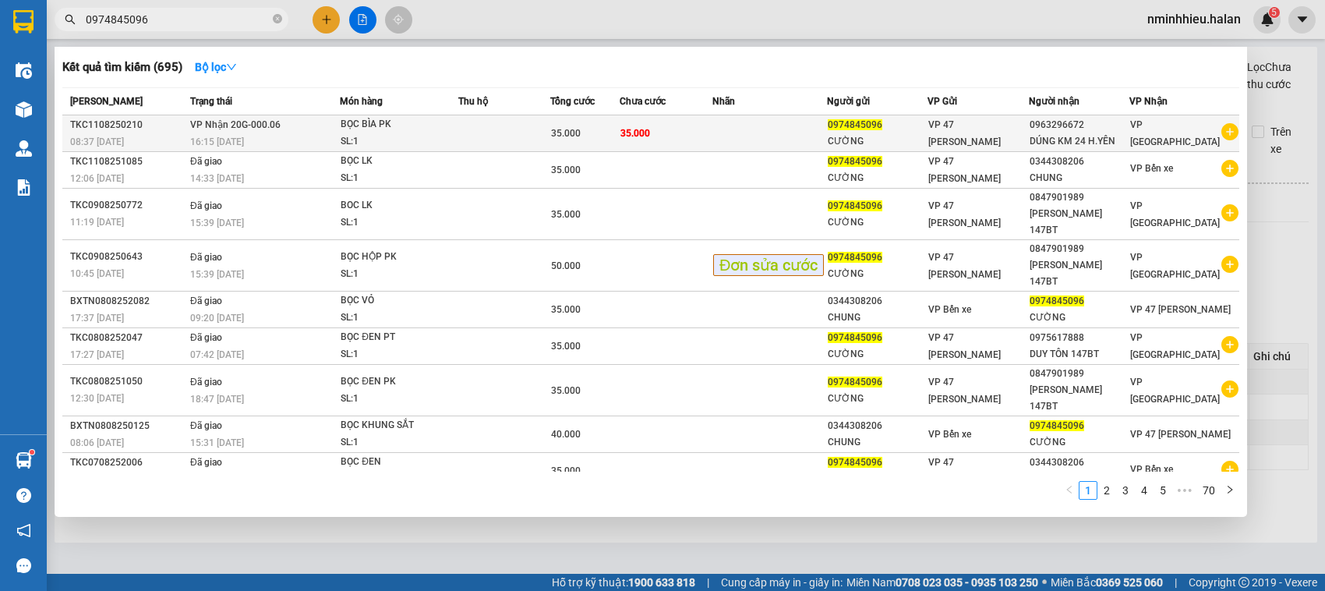
type input "0974845096"
click at [674, 141] on td "35.000" at bounding box center [666, 133] width 93 height 37
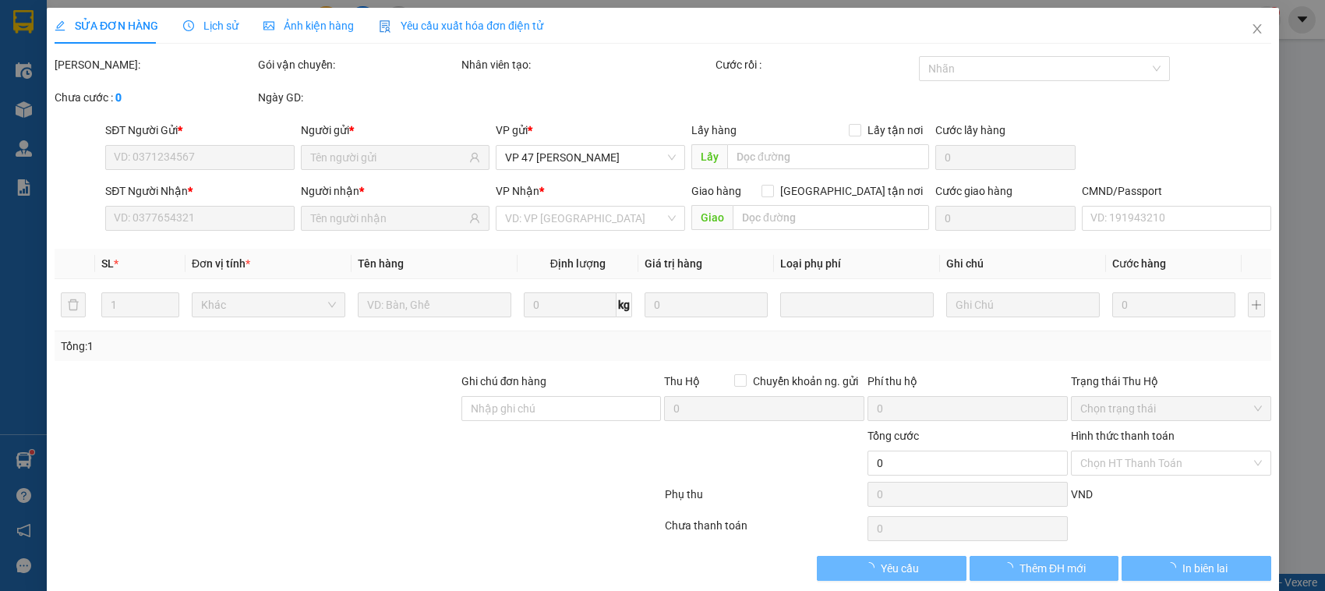
type input "0974845096"
type input "0963296672"
type input "35.000"
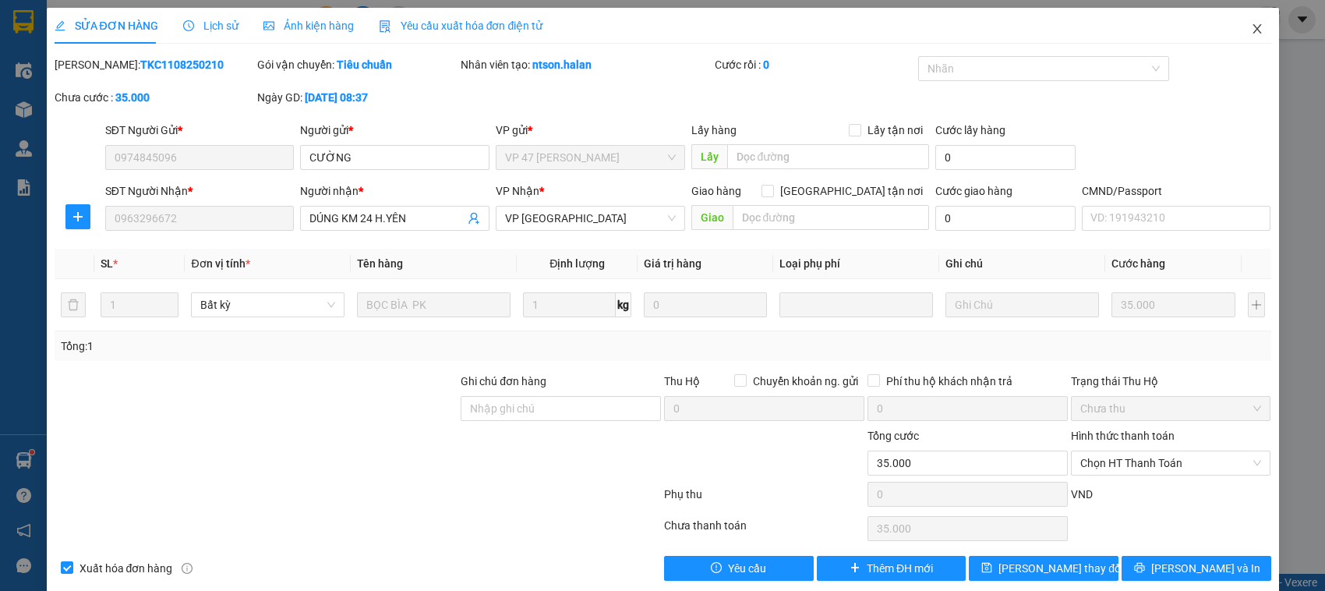
click at [1255, 20] on span "Close" at bounding box center [1258, 30] width 44 height 44
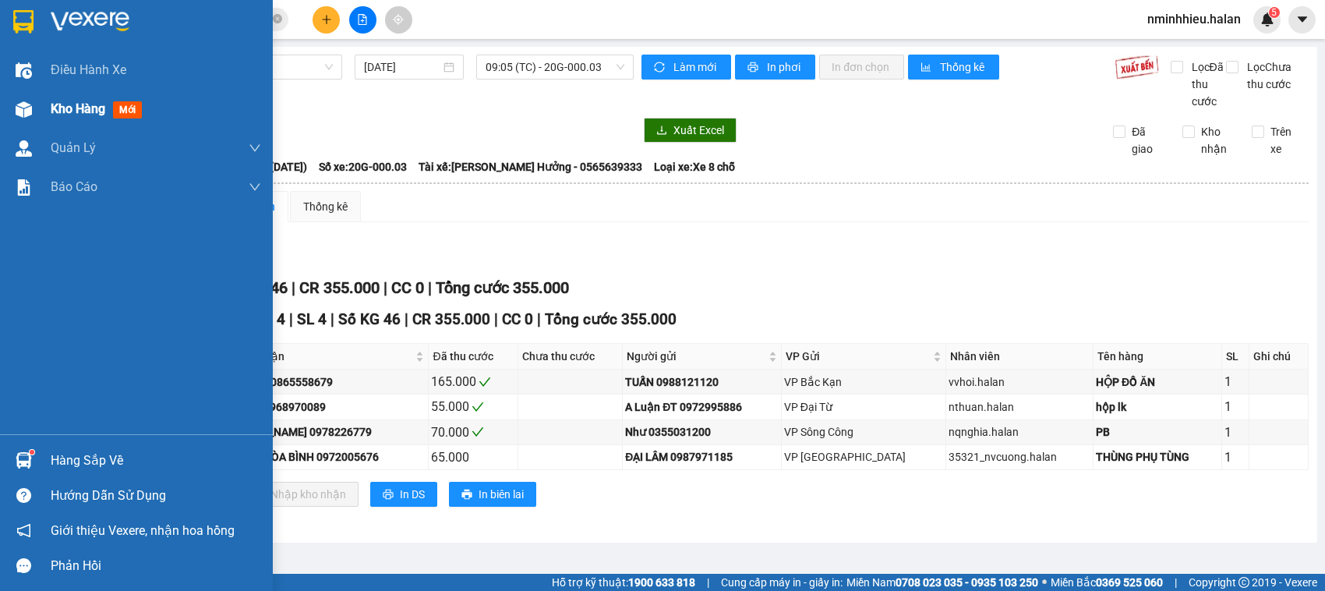
click at [68, 108] on span "Kho hàng" at bounding box center [78, 108] width 55 height 15
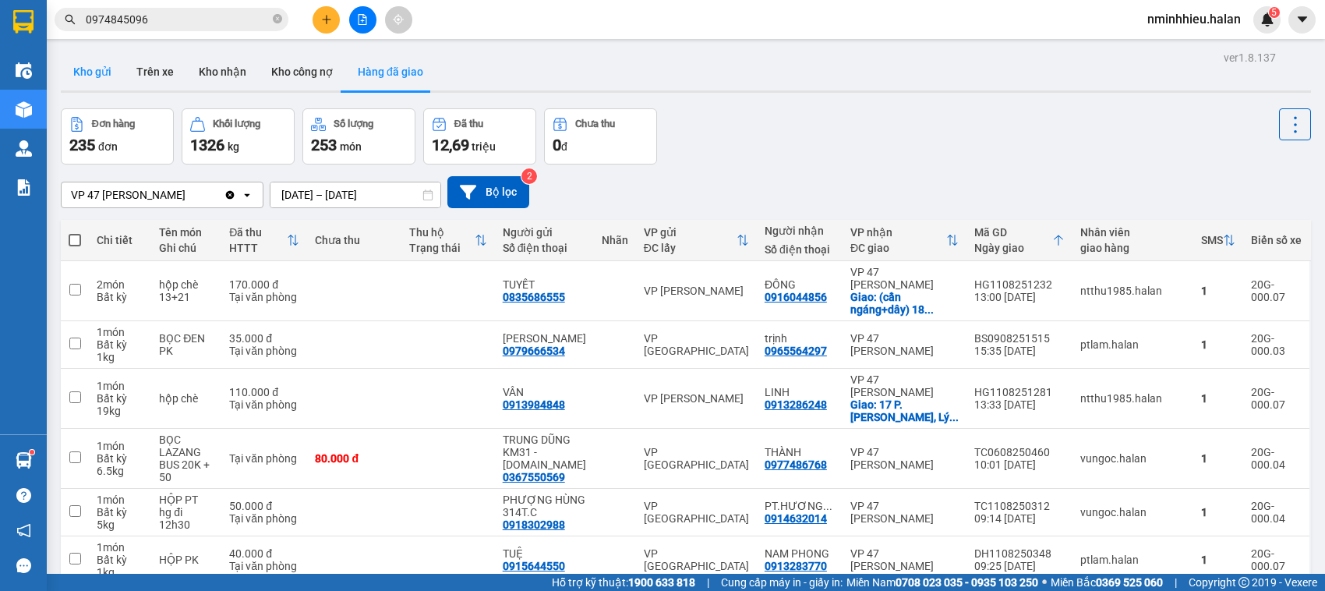
click at [107, 72] on button "Kho gửi" at bounding box center [92, 71] width 63 height 37
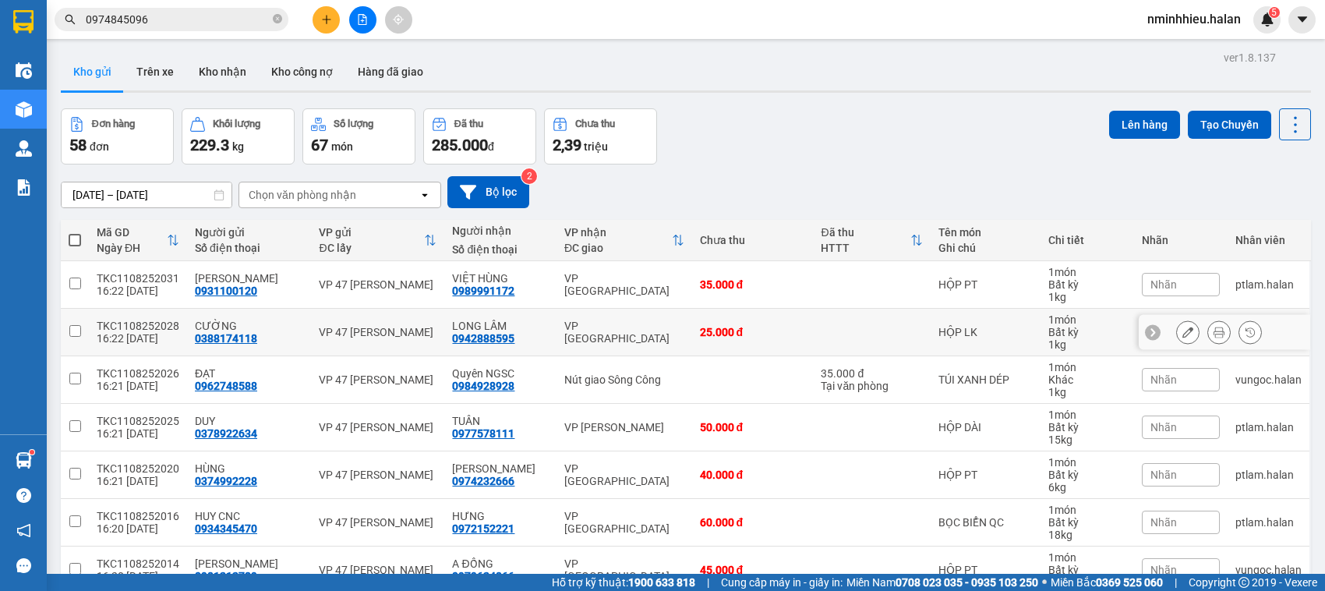
scroll to position [228, 0]
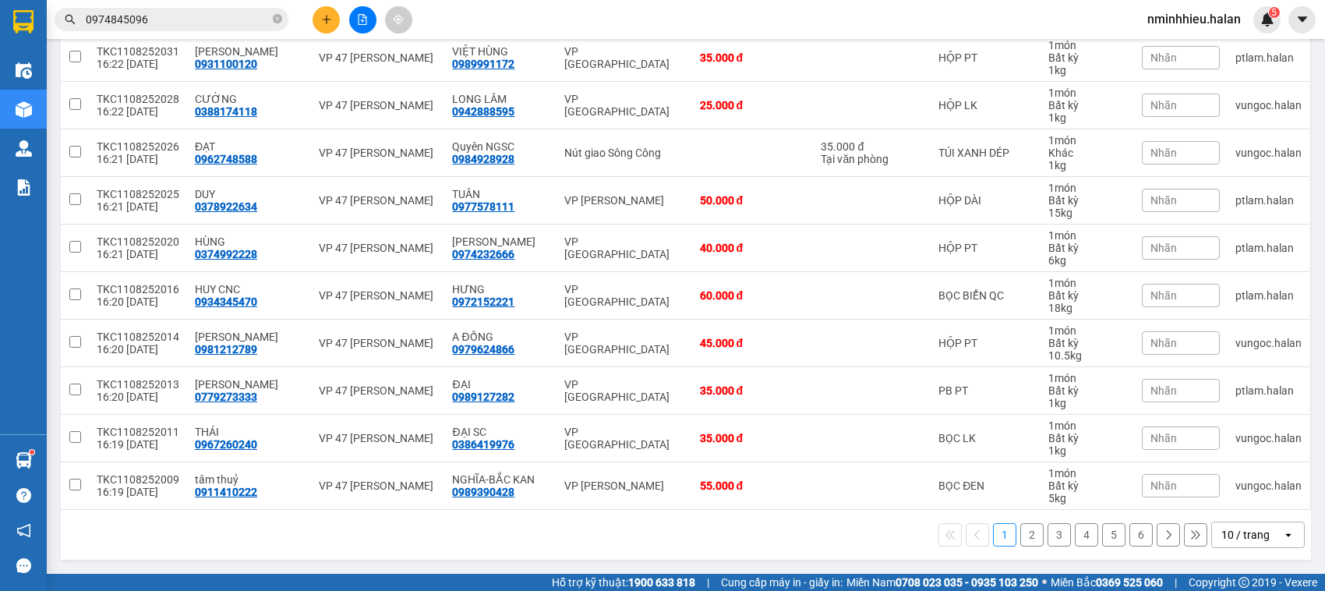
click at [1228, 542] on div "10 / trang" at bounding box center [1246, 535] width 48 height 16
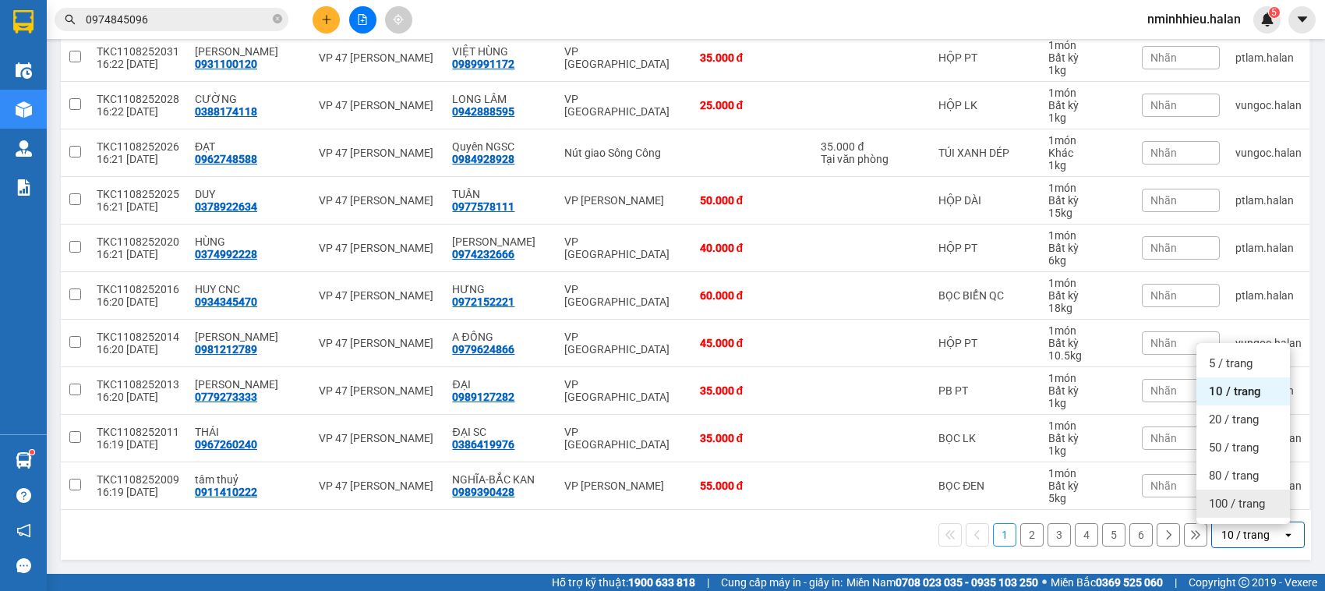
click at [1244, 509] on div "100 / trang" at bounding box center [1244, 504] width 94 height 28
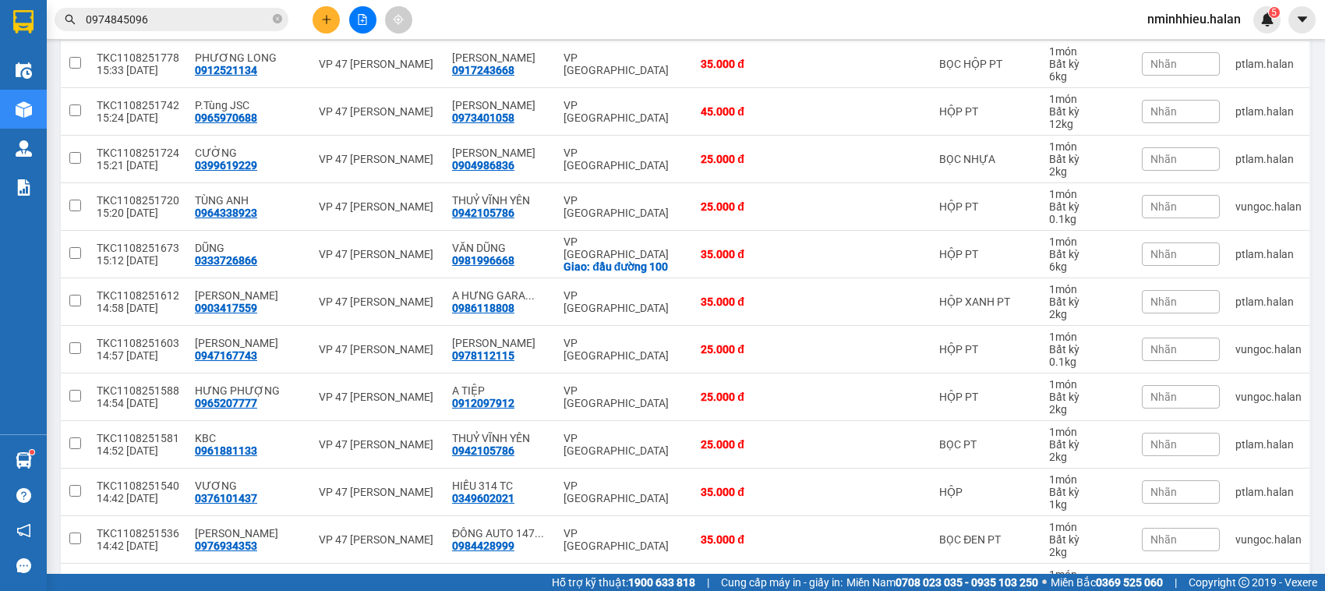
scroll to position [1935, 0]
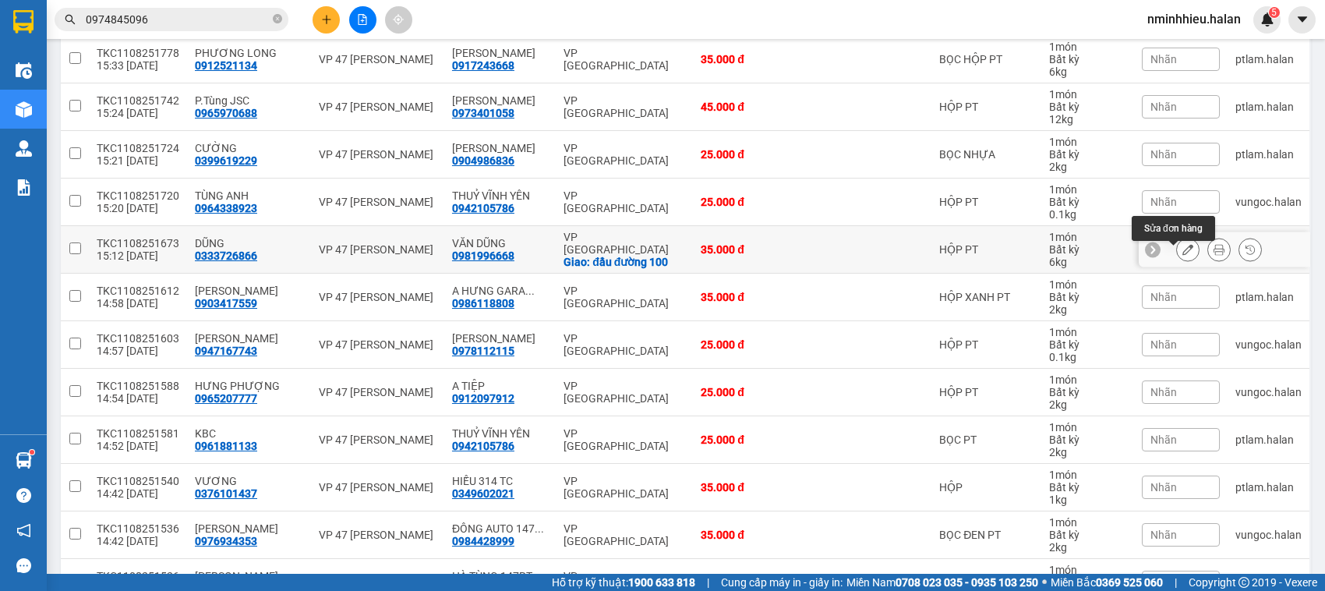
click at [1179, 258] on button at bounding box center [1188, 249] width 22 height 27
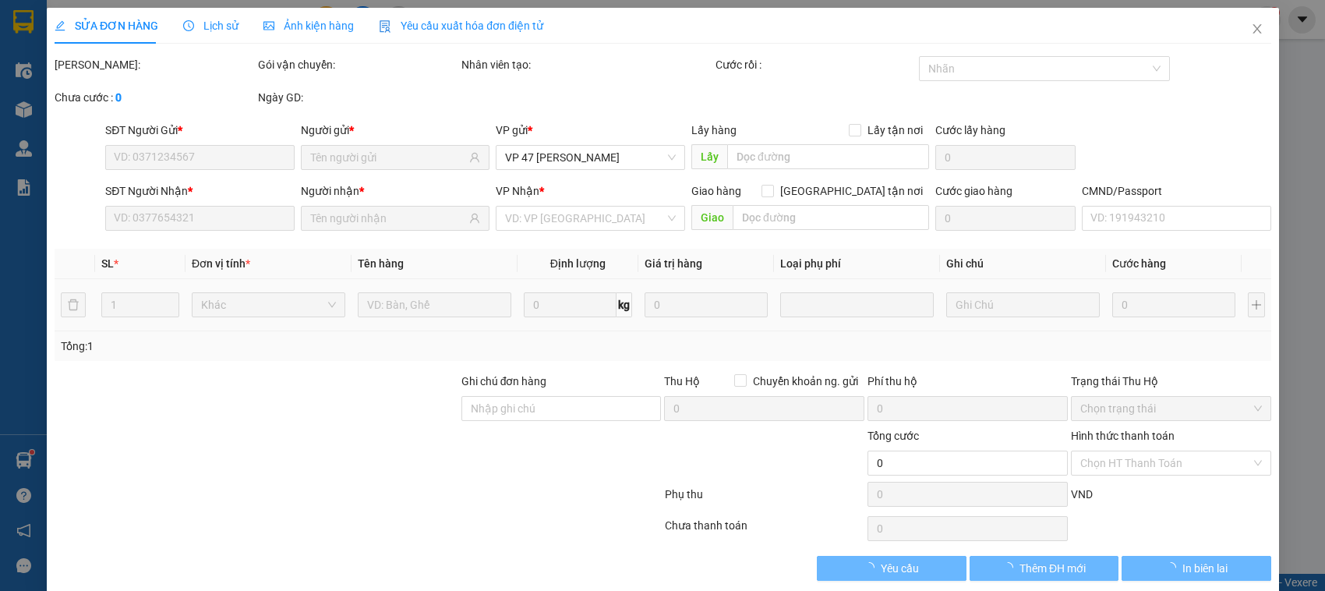
type input "0333726866"
type input "0981996668"
checkbox input "true"
type input "đầu đường 100"
type input "35.000"
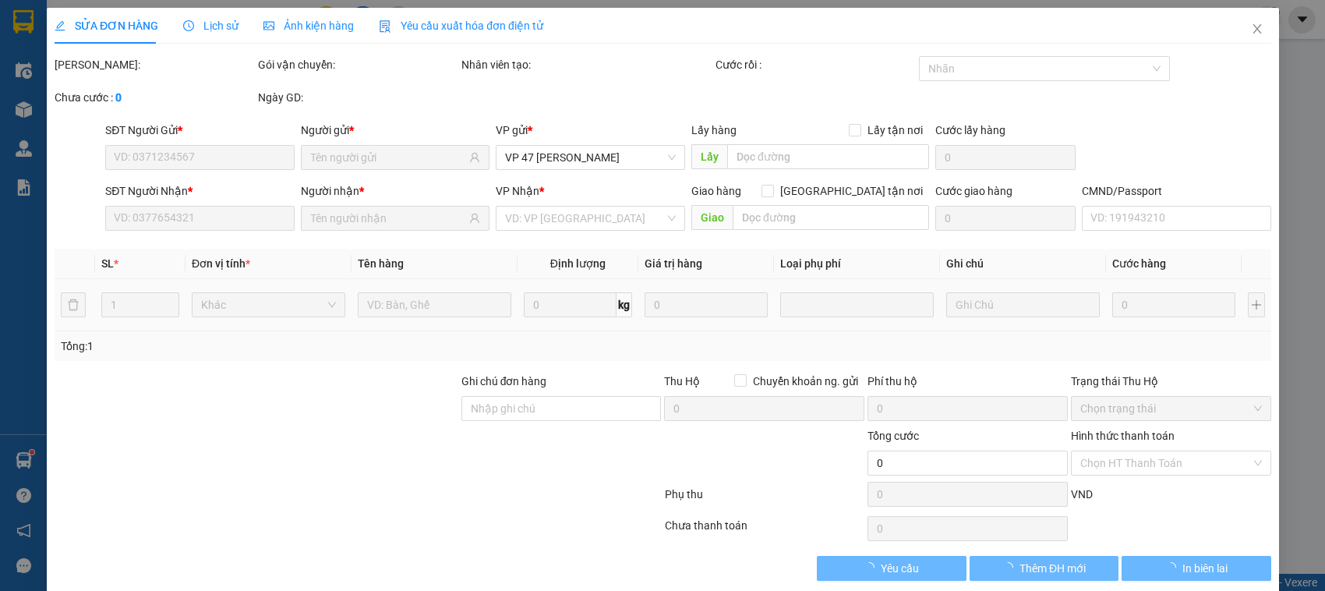
type input "35.000"
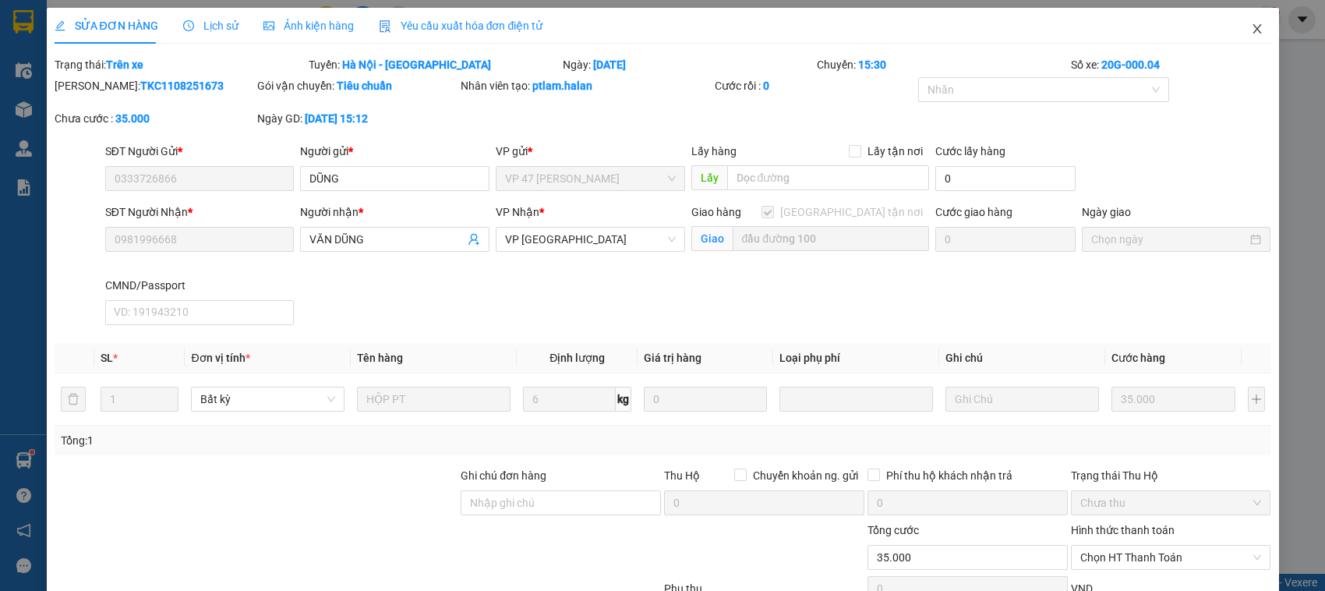
click at [1244, 40] on span "Close" at bounding box center [1258, 30] width 44 height 44
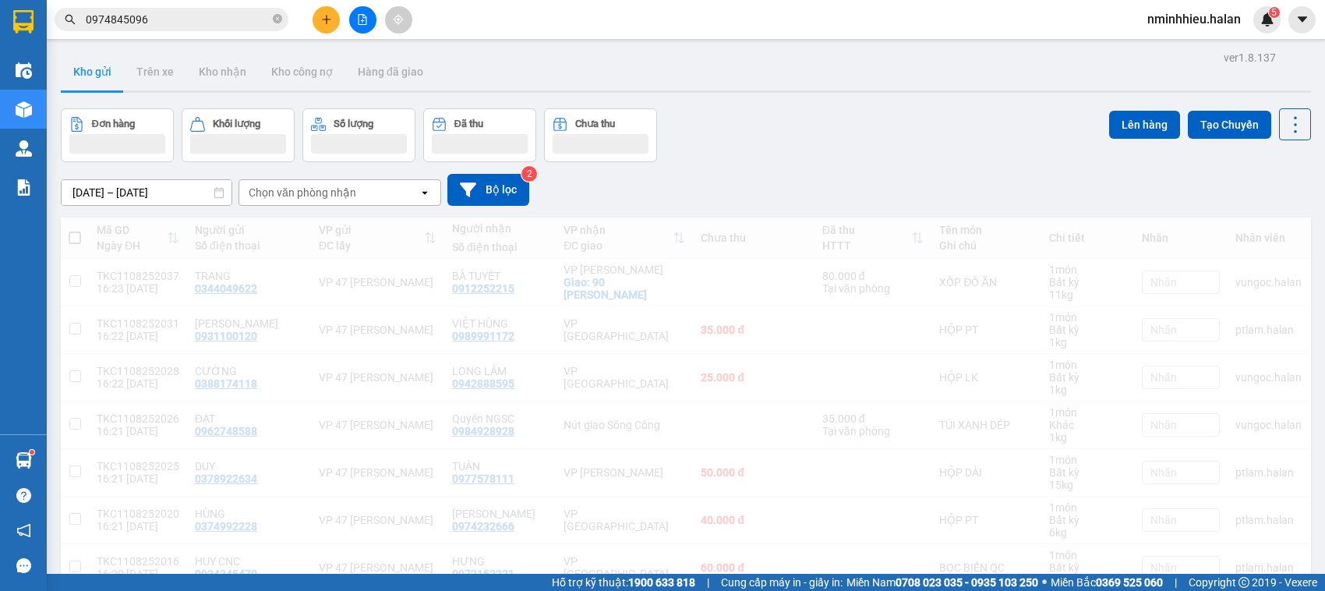
click at [147, 21] on input "0974845096" at bounding box center [178, 19] width 184 height 17
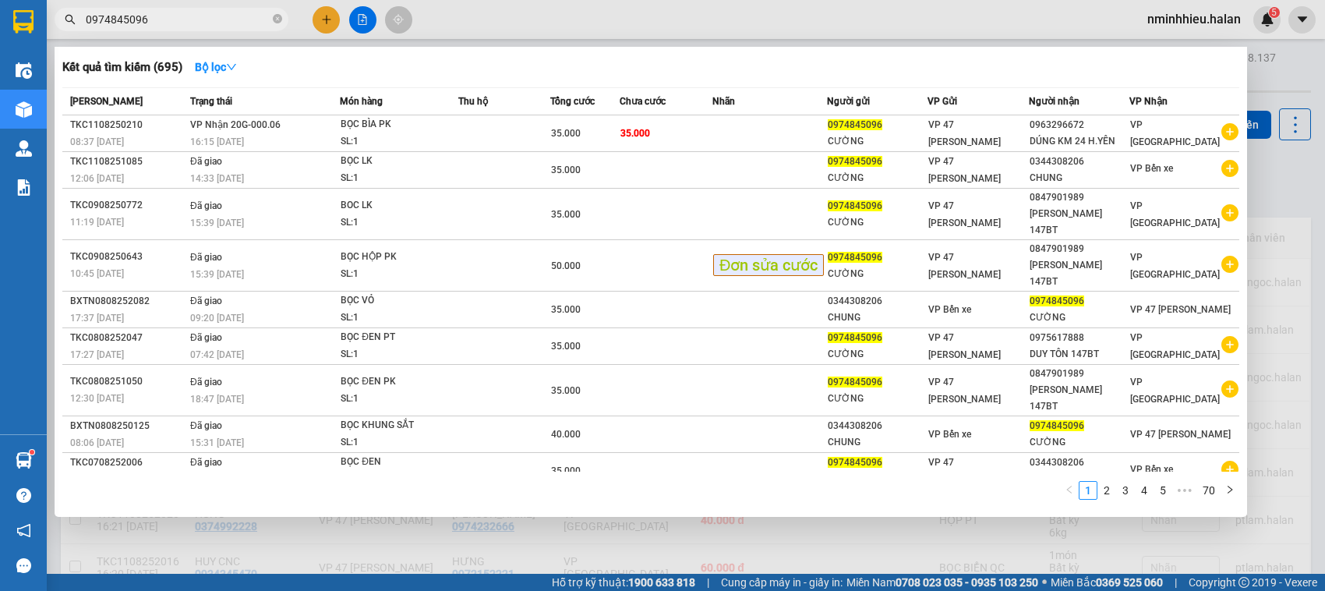
click at [147, 21] on input "0974845096" at bounding box center [178, 19] width 184 height 17
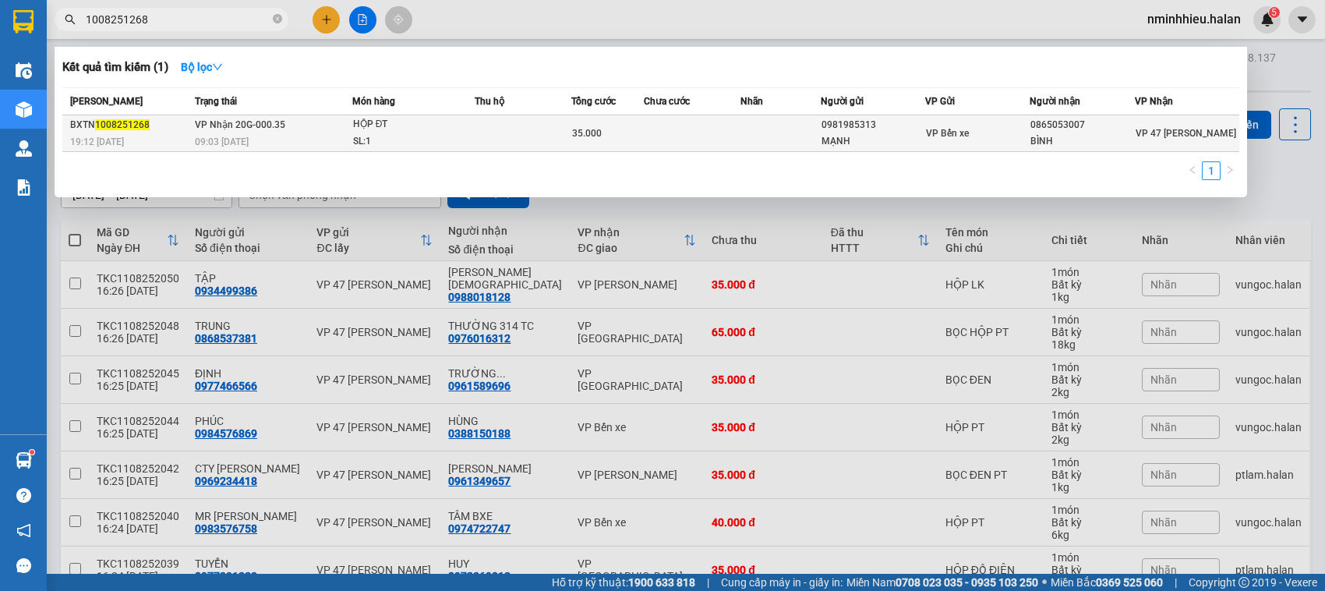
type input "1008251268"
click at [535, 147] on td at bounding box center [523, 133] width 97 height 37
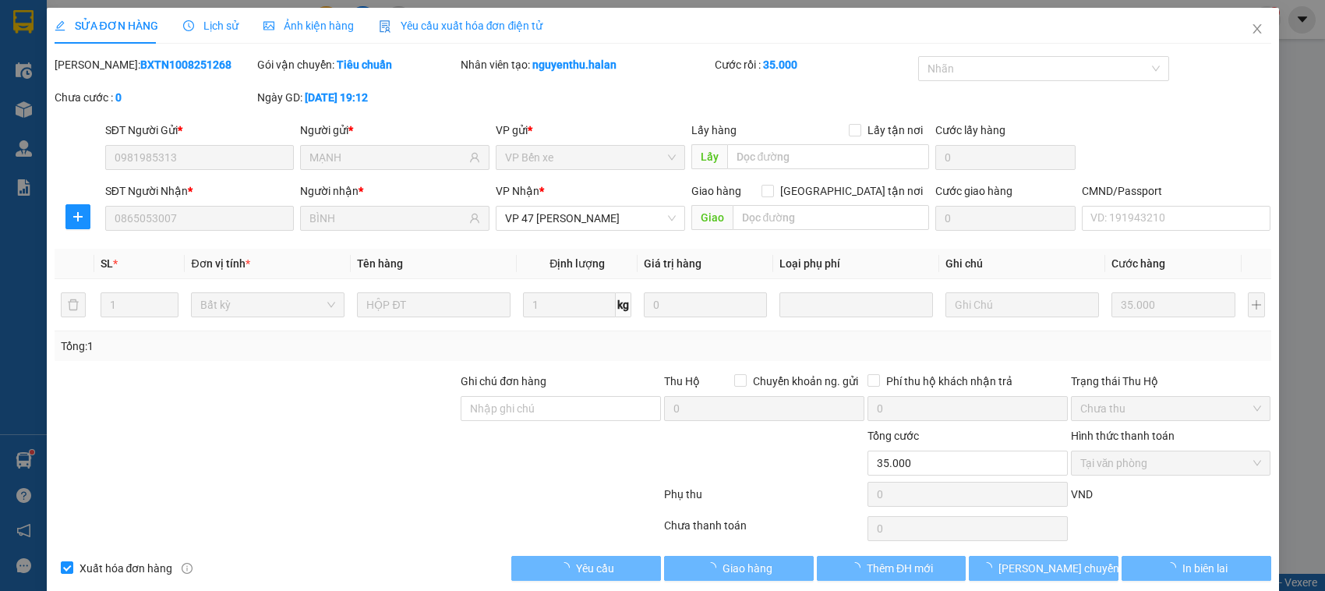
type input "0981985313"
type input "MẠNH"
type input "0865053007"
type input "BÌNH"
type input "35.000"
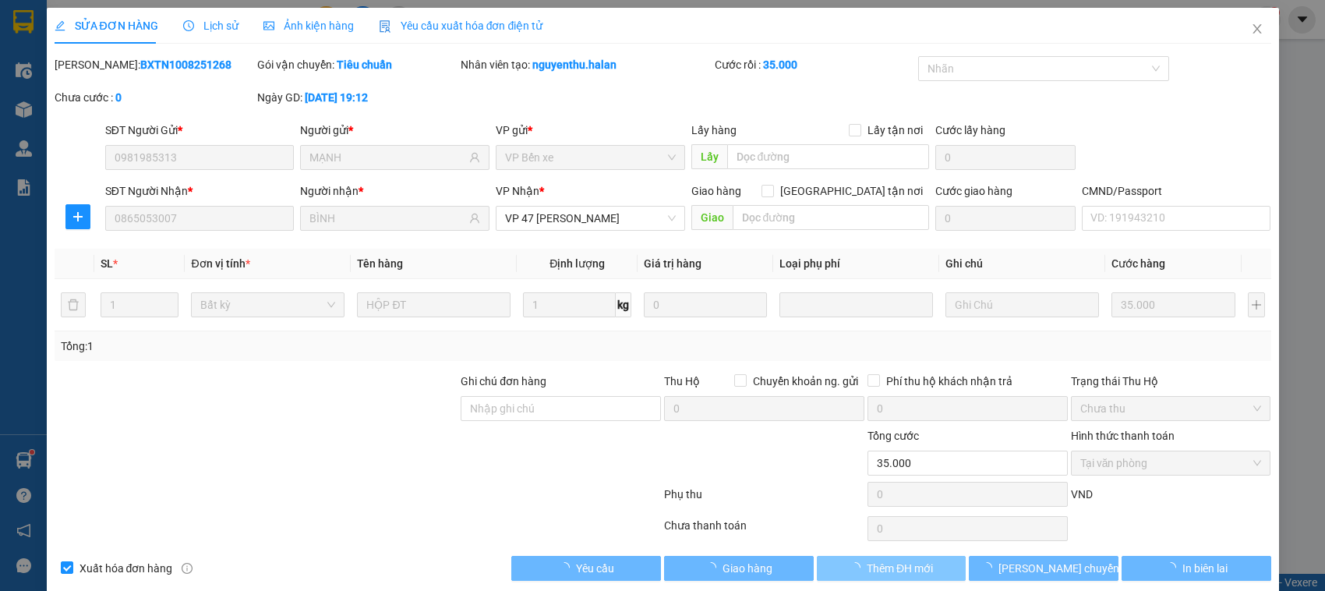
scroll to position [21, 0]
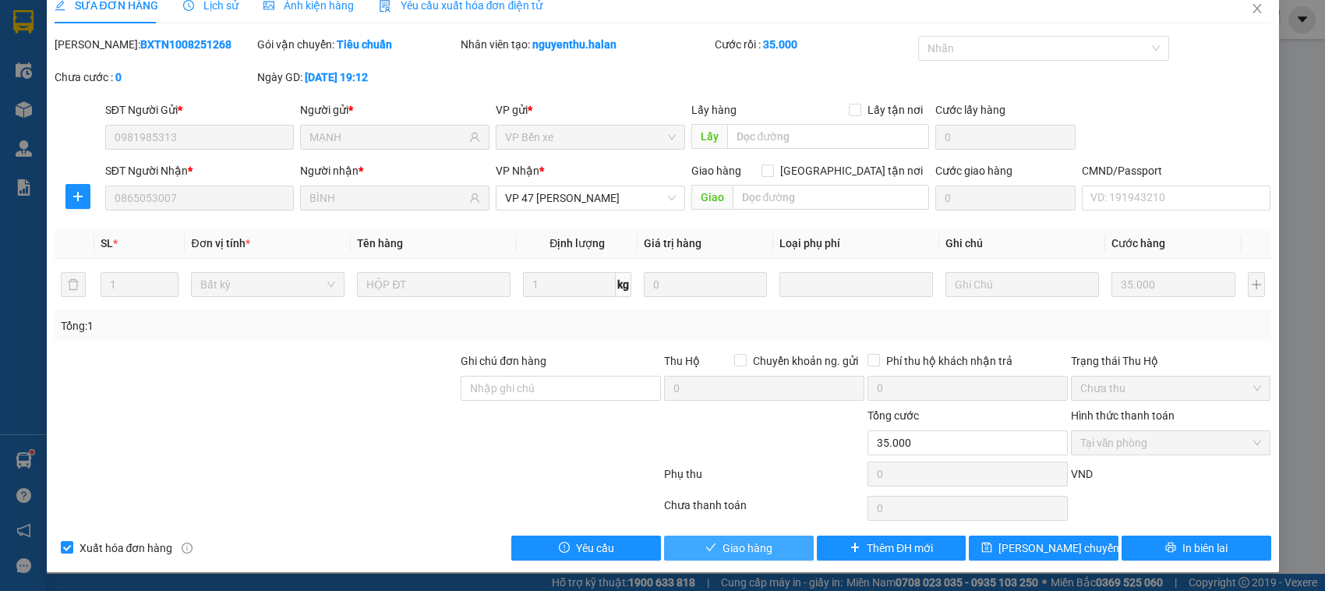
click at [738, 544] on span "Giao hàng" at bounding box center [748, 548] width 50 height 17
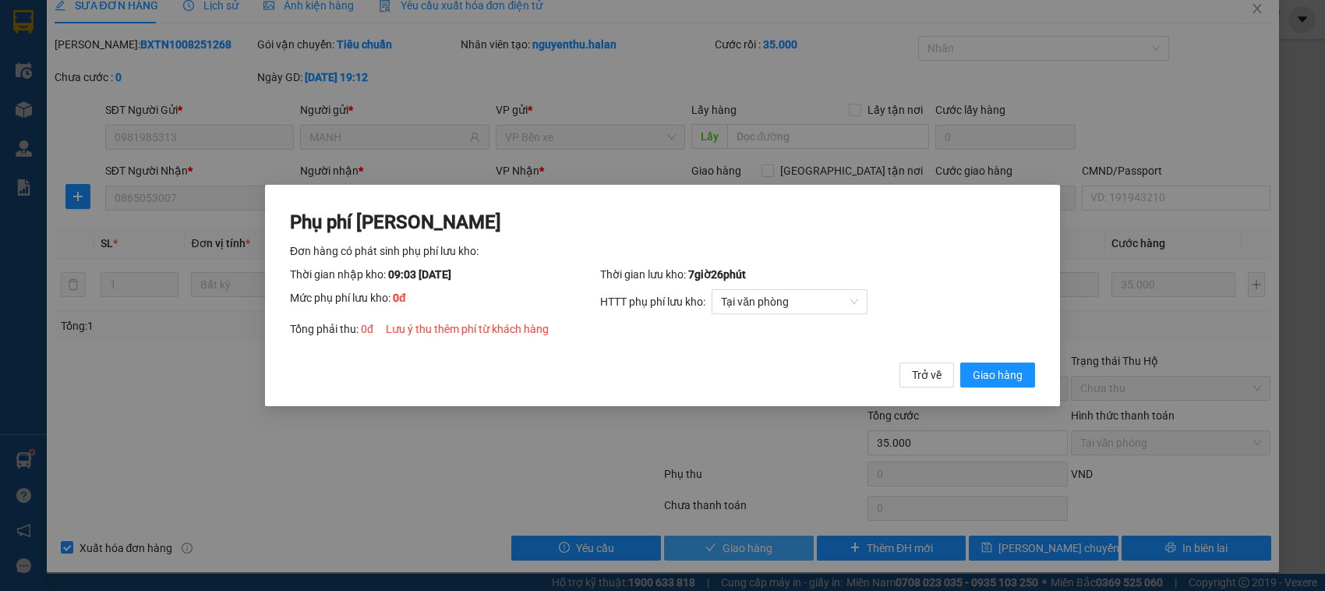
click at [961, 363] on button "Giao hàng" at bounding box center [998, 375] width 75 height 25
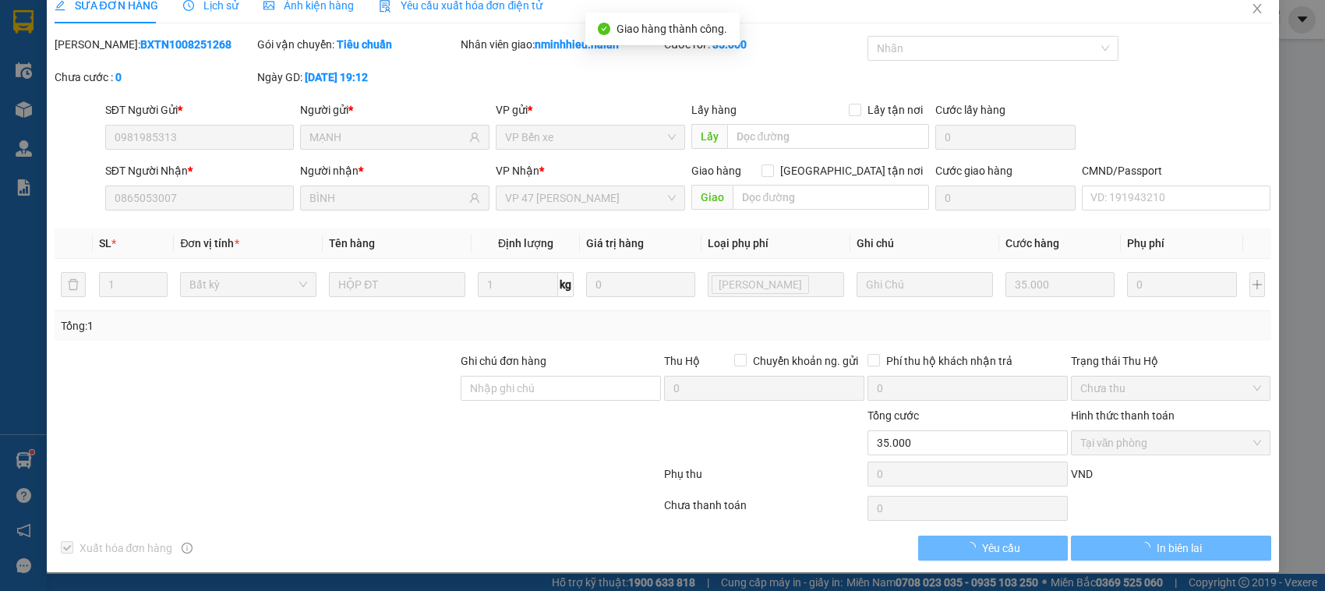
scroll to position [0, 0]
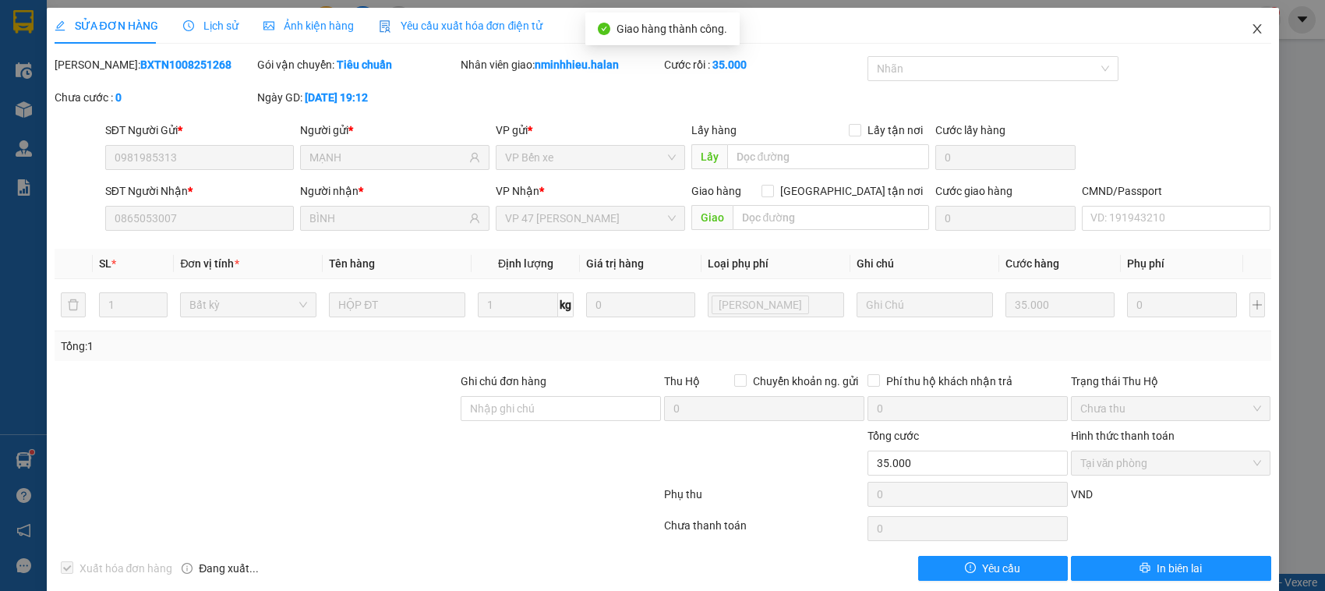
click at [1250, 29] on span "Close" at bounding box center [1258, 30] width 44 height 44
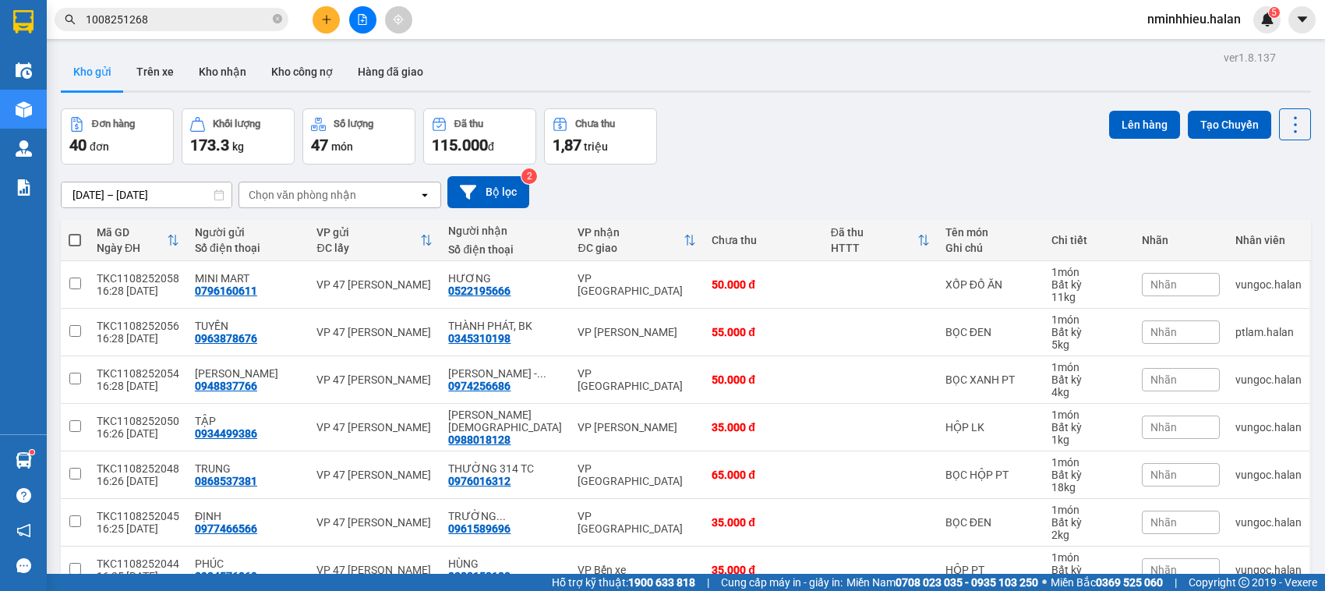
click at [1250, 29] on span "nminhhieu.halan" at bounding box center [1194, 18] width 119 height 19
click at [228, 14] on input "1008251268" at bounding box center [178, 19] width 184 height 17
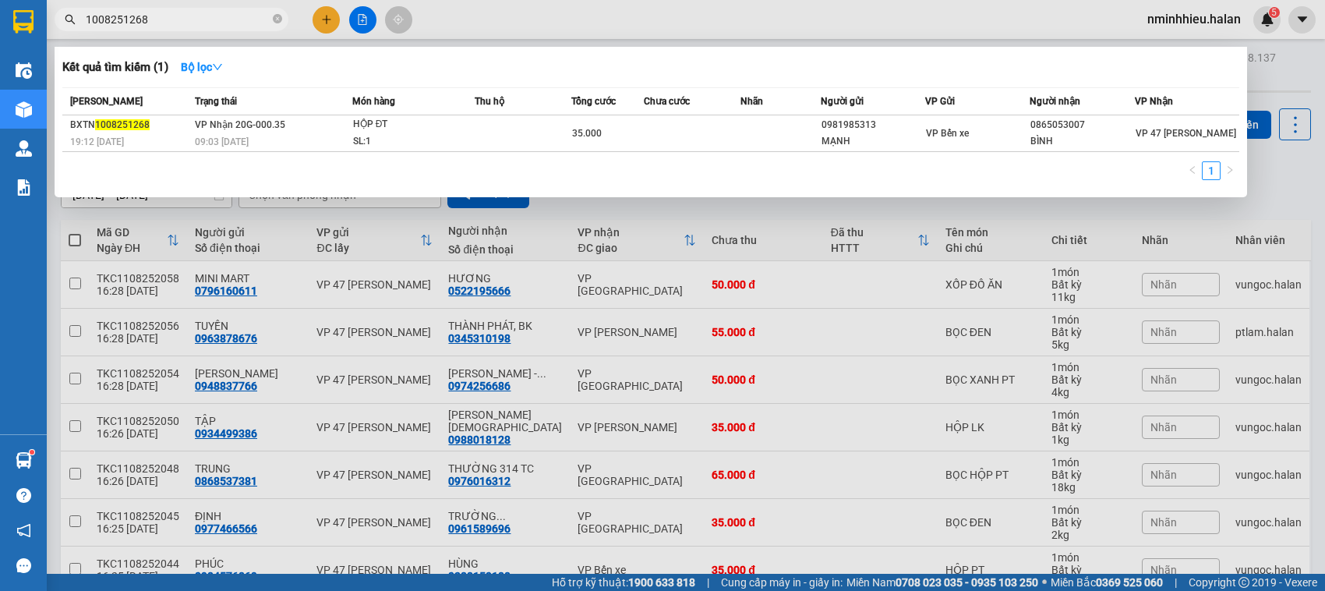
click at [228, 14] on input "1008251268" at bounding box center [178, 19] width 184 height 17
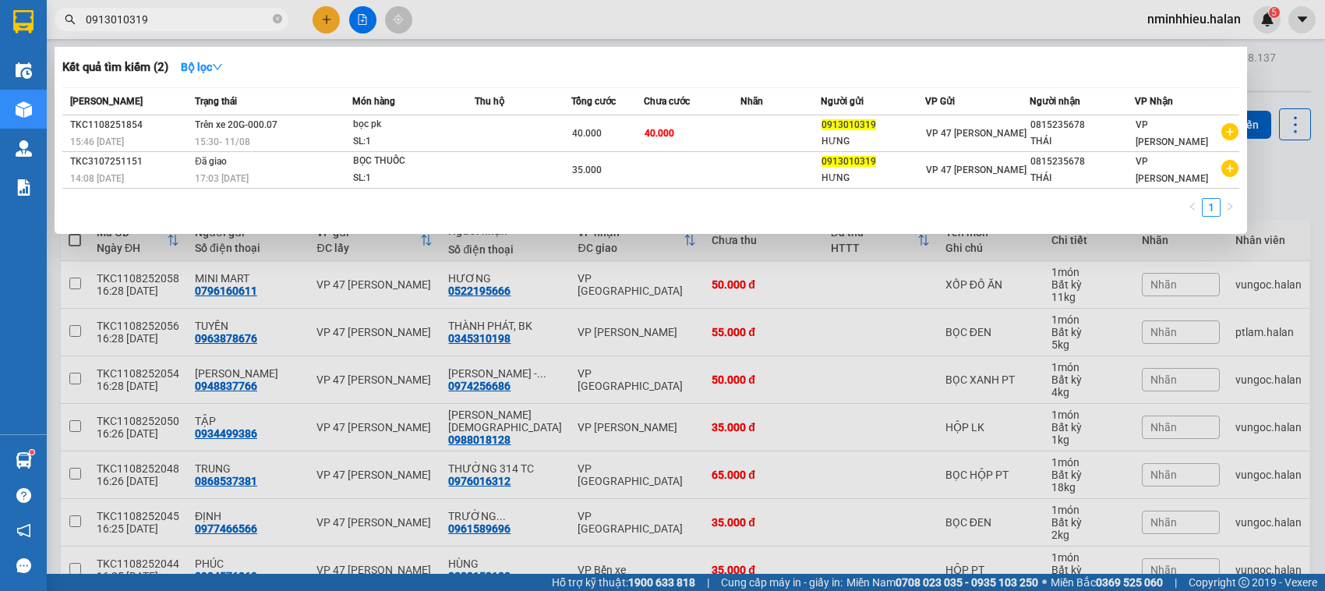
click at [191, 26] on input "0913010319" at bounding box center [178, 19] width 184 height 17
click at [191, 25] on input "0913010319" at bounding box center [178, 19] width 184 height 17
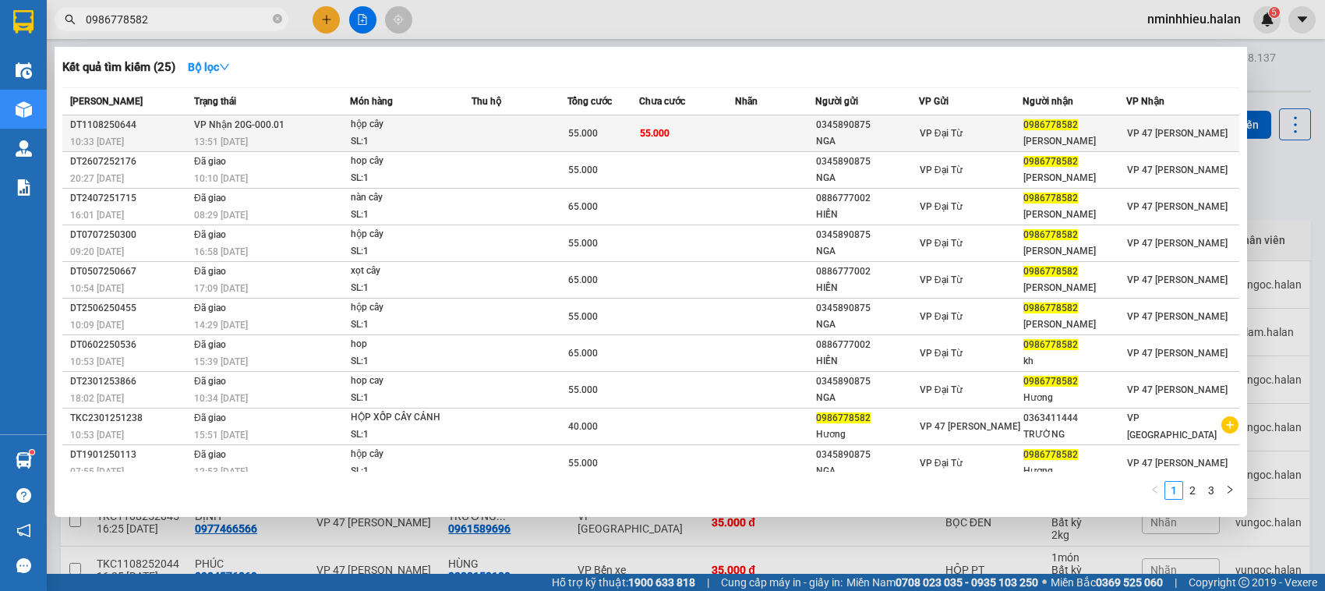
type input "0986778582"
click at [466, 140] on div "SL: 1" at bounding box center [409, 141] width 117 height 17
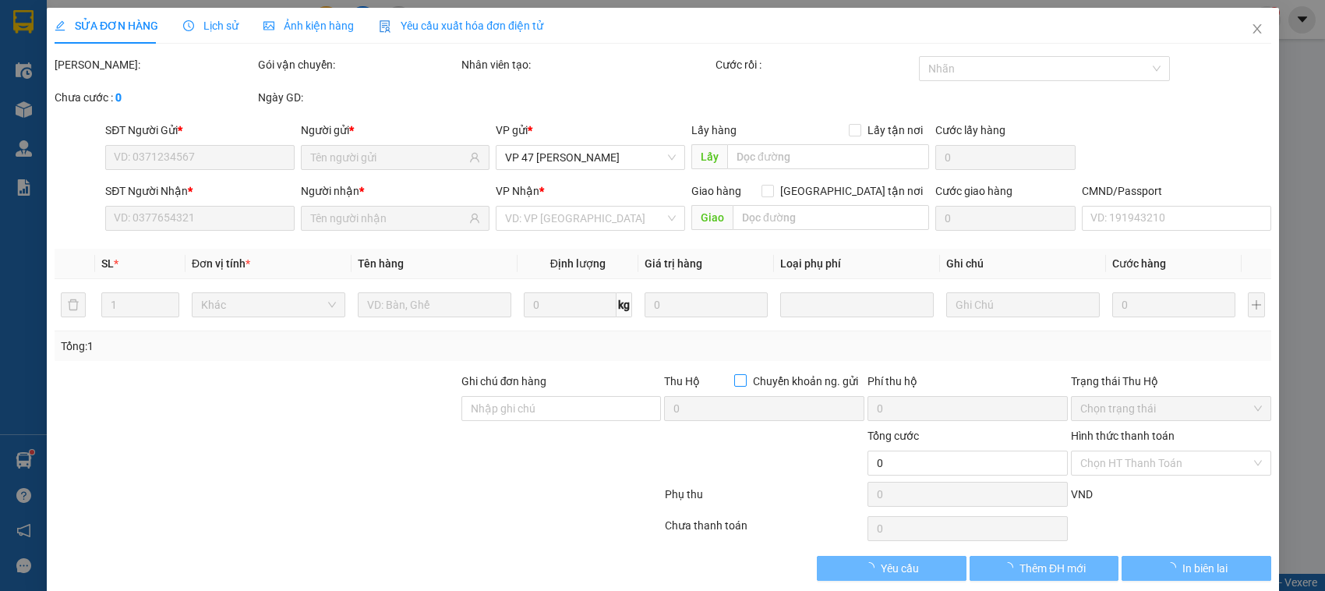
type input "0345890875"
type input "NGA"
type input "0986778582"
type input "[PERSON_NAME]"
type input "55.000"
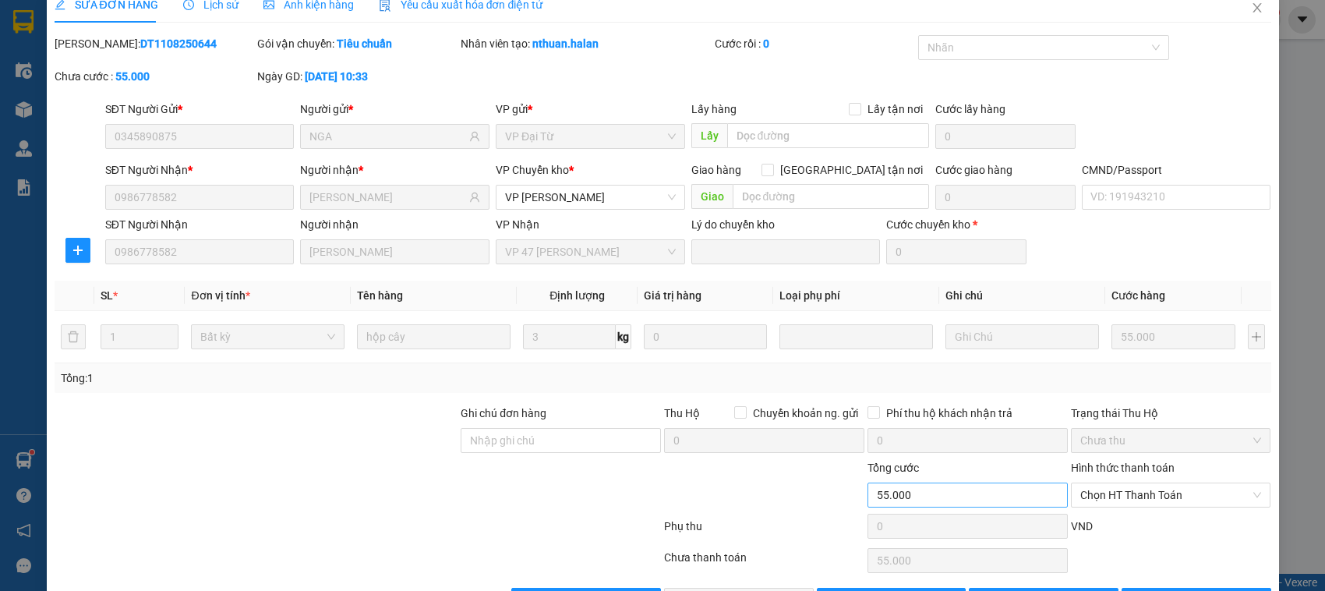
scroll to position [74, 0]
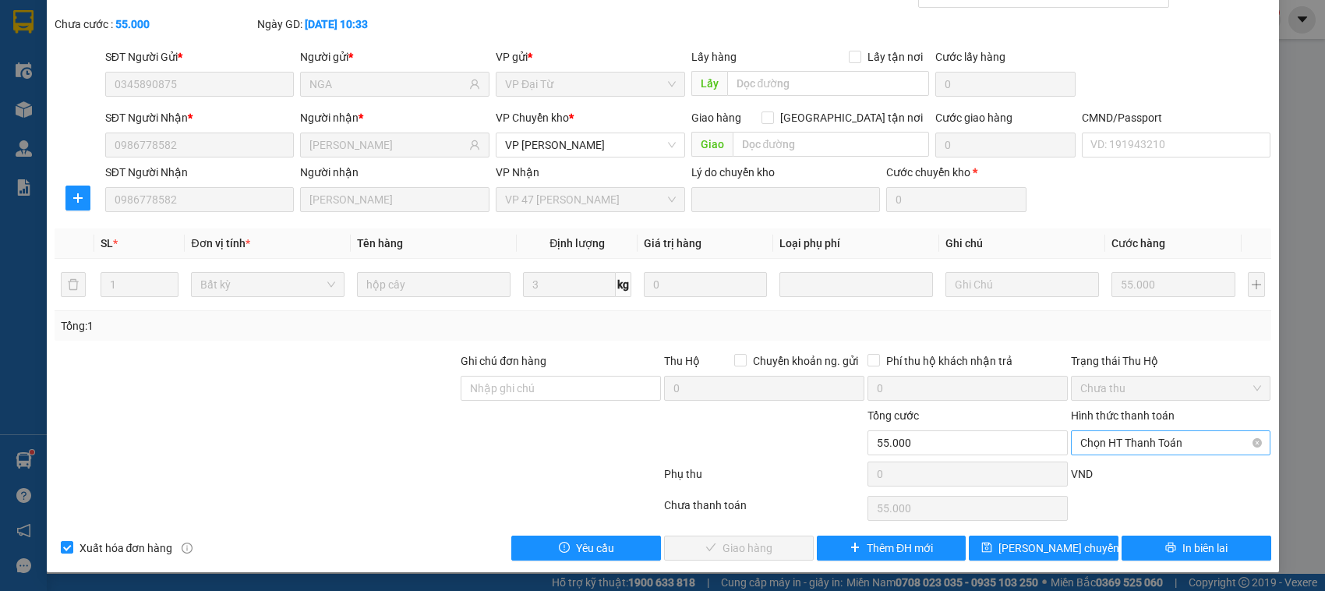
click at [1180, 439] on span "Chọn HT Thanh Toán" at bounding box center [1172, 442] width 182 height 23
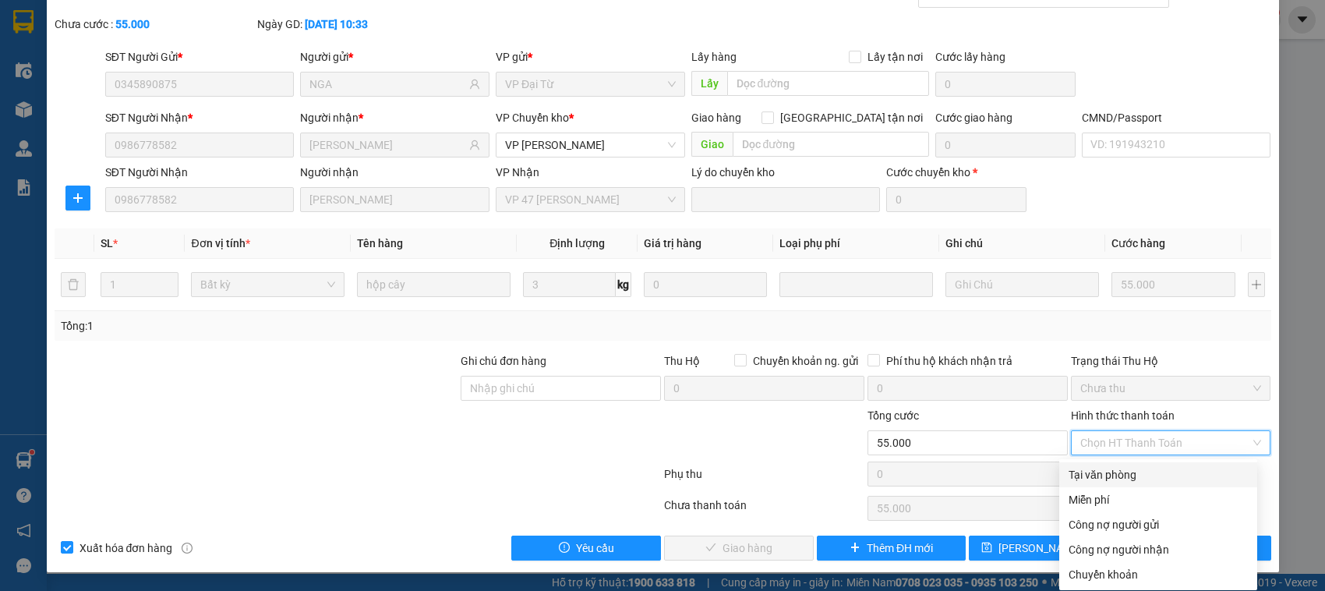
click at [1078, 466] on div "Tại văn phòng" at bounding box center [1158, 474] width 179 height 17
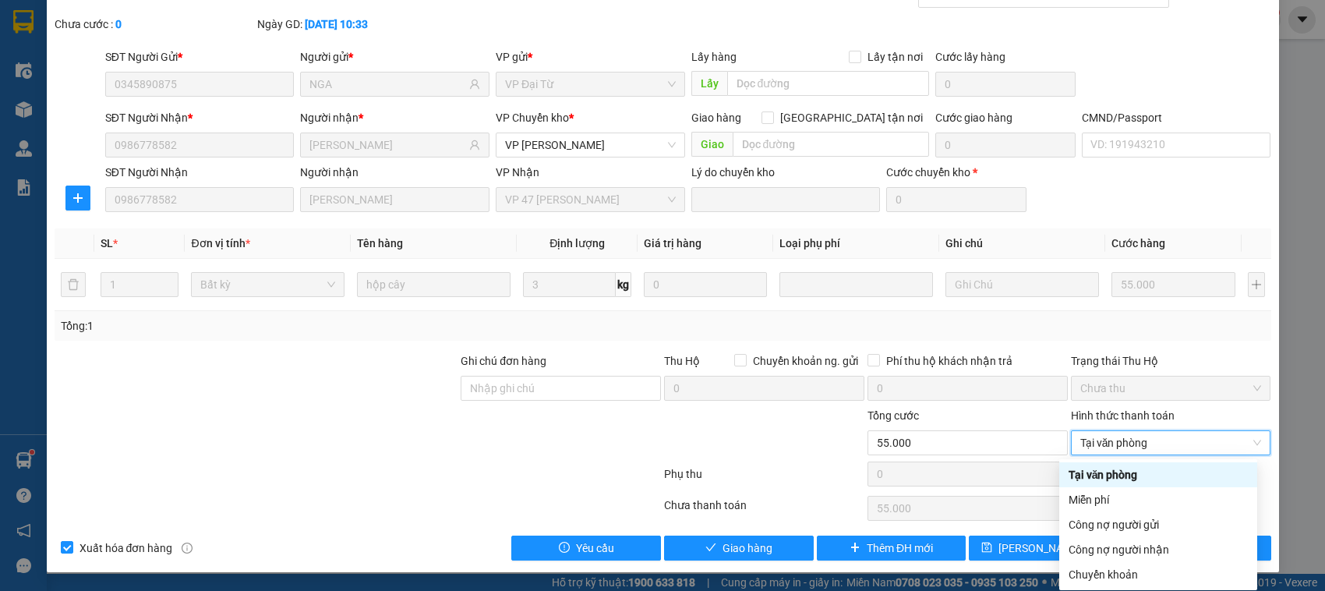
type input "0"
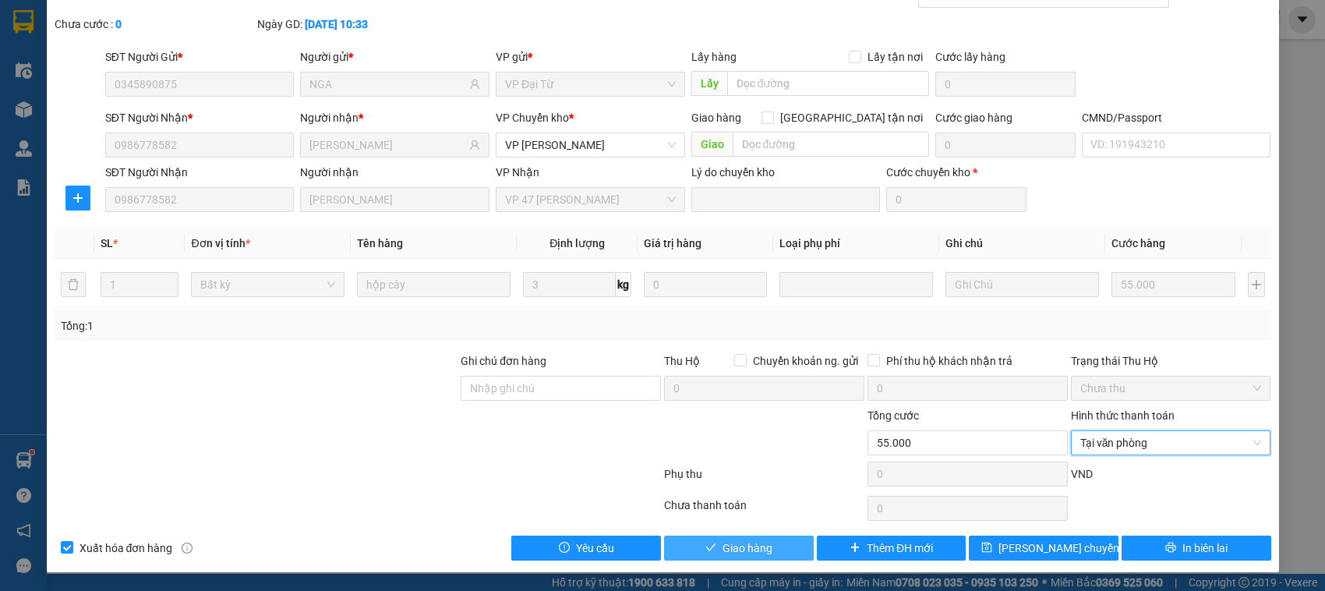
click at [695, 544] on button "Giao hàng" at bounding box center [739, 548] width 150 height 25
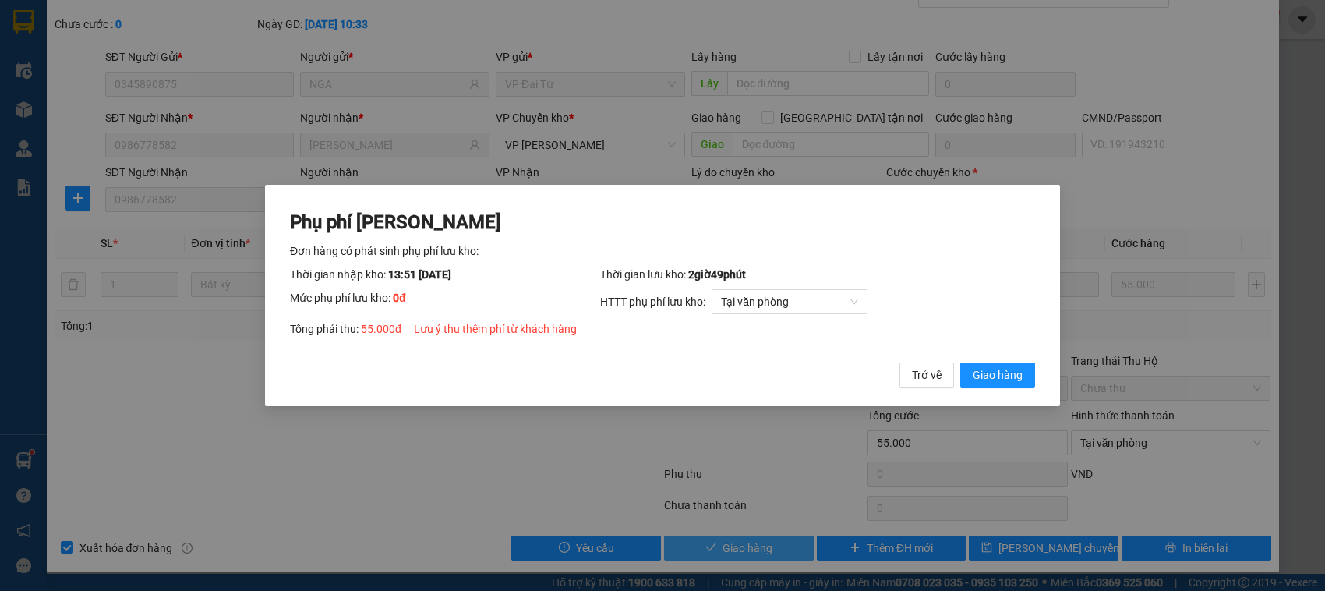
click at [961, 363] on button "Giao hàng" at bounding box center [998, 375] width 75 height 25
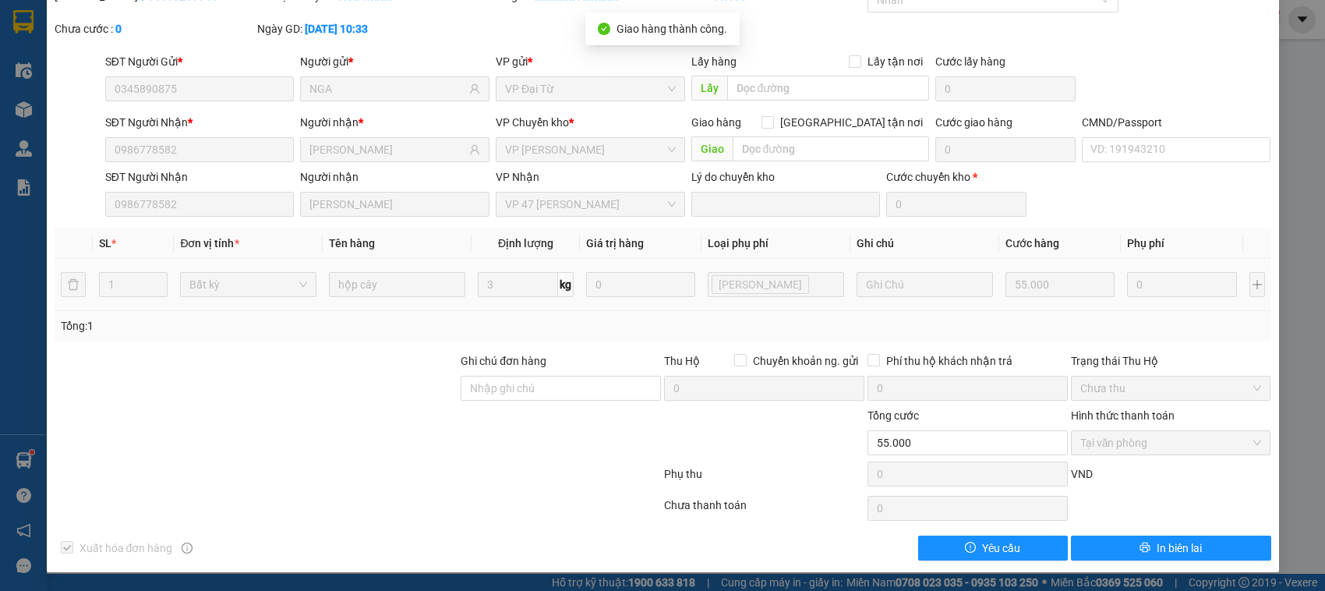
scroll to position [0, 0]
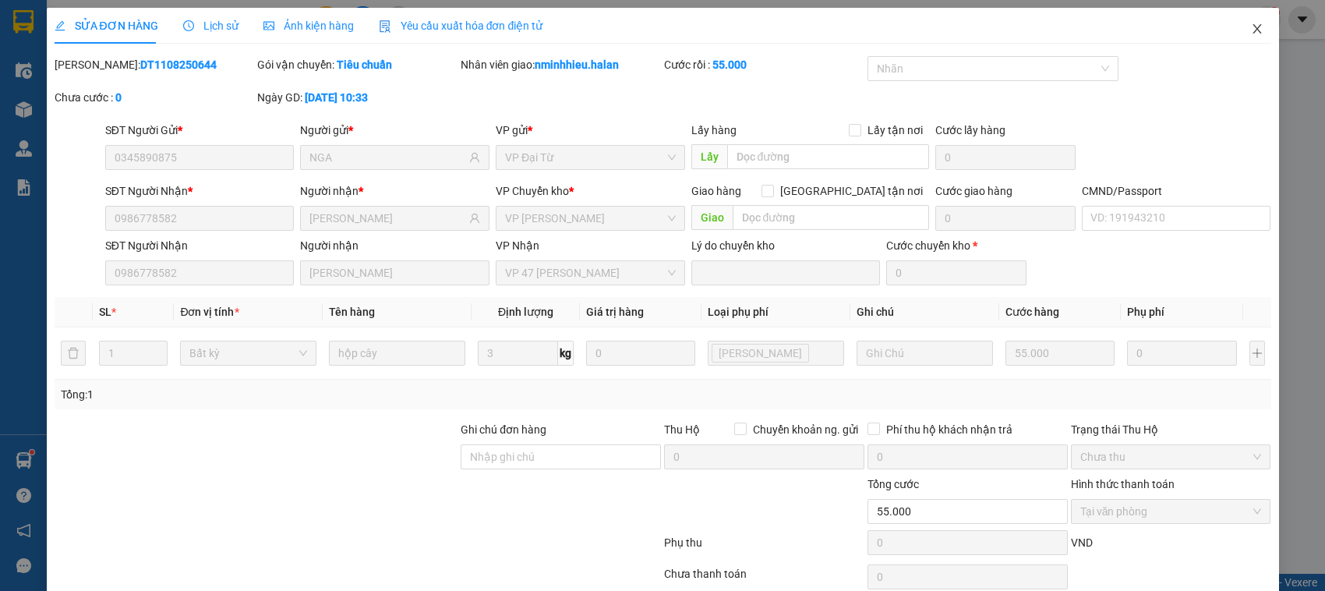
drag, startPoint x: 1253, startPoint y: 33, endPoint x: 236, endPoint y: 6, distance: 1017.0
click at [1251, 32] on span "Close" at bounding box center [1258, 30] width 44 height 44
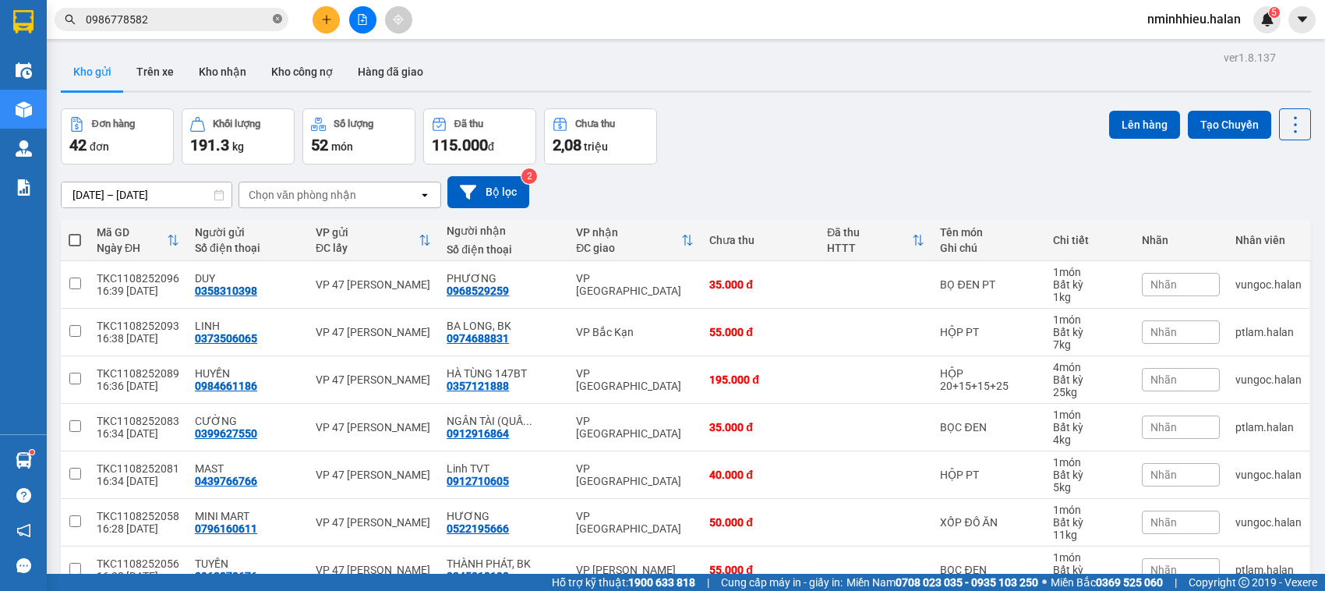
click at [277, 17] on icon "close-circle" at bounding box center [277, 18] width 9 height 9
click at [172, 26] on input "text" at bounding box center [178, 19] width 184 height 17
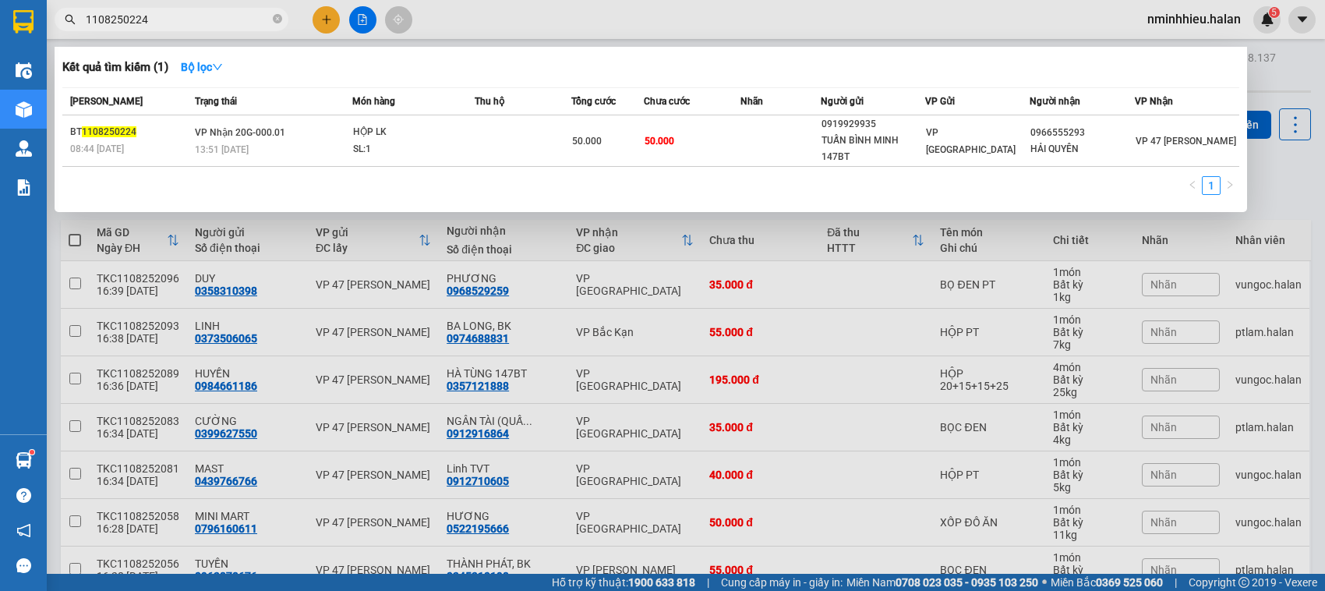
type input "1108250224"
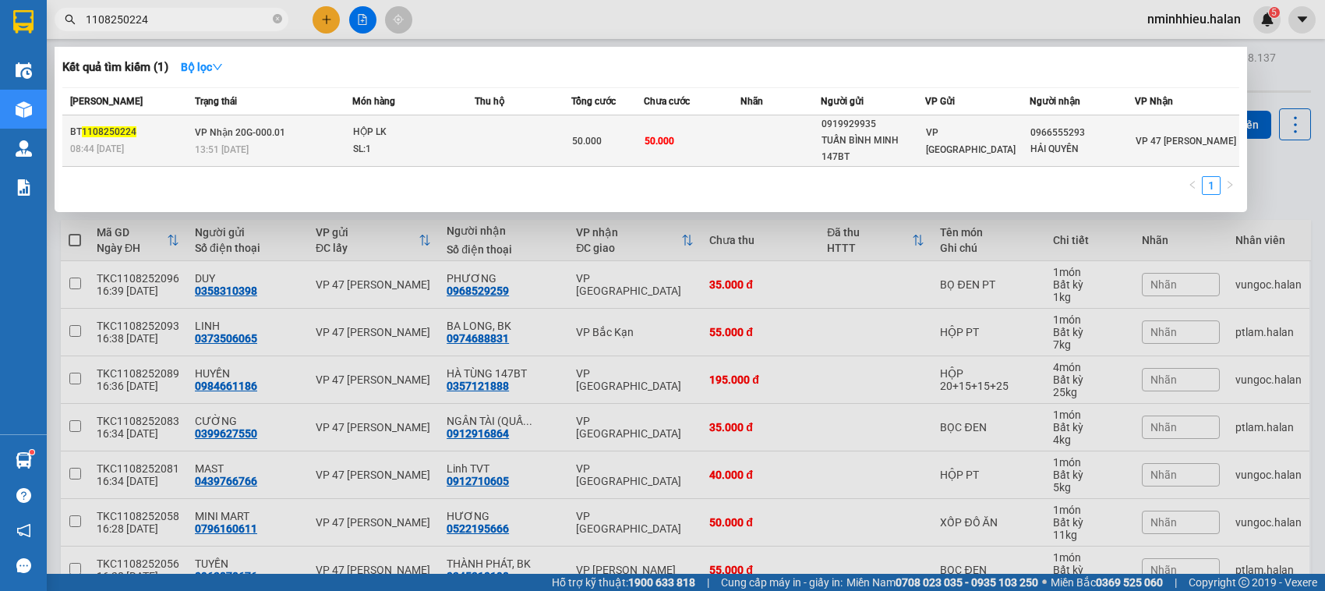
click at [790, 131] on td at bounding box center [781, 140] width 80 height 51
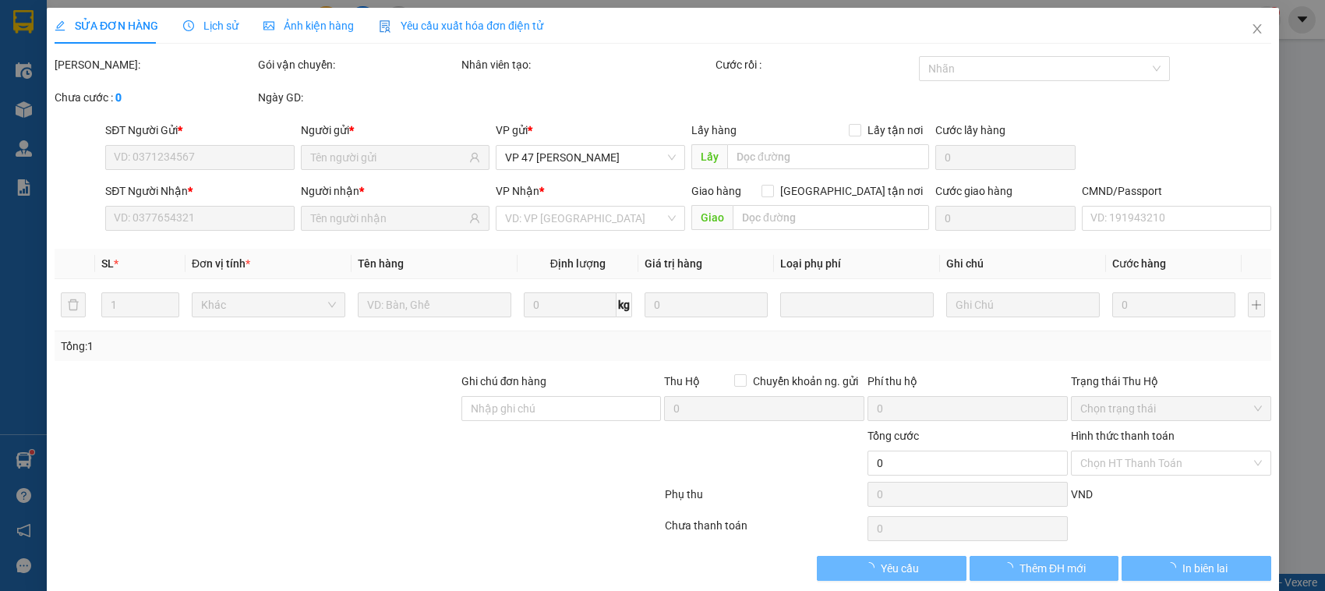
type input "0919929935"
type input "TUẤN BÌNH MINH 147BT"
type input "0966555293"
type input "HẢI QUYÊN"
type input "50.000"
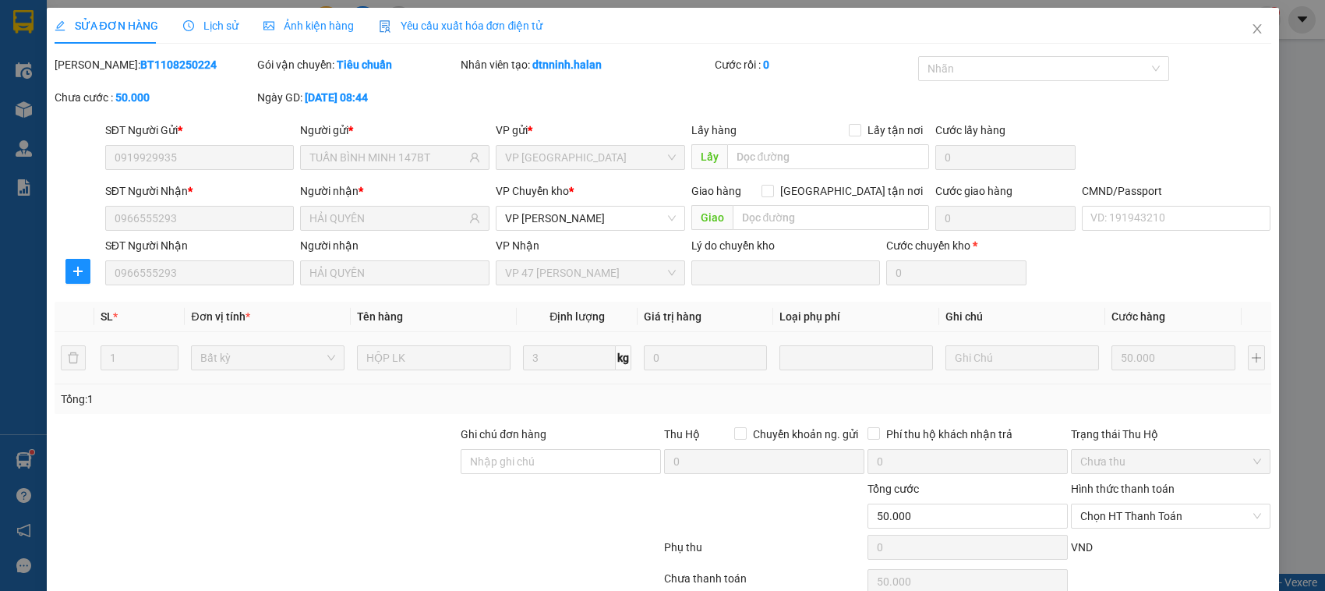
scroll to position [74, 0]
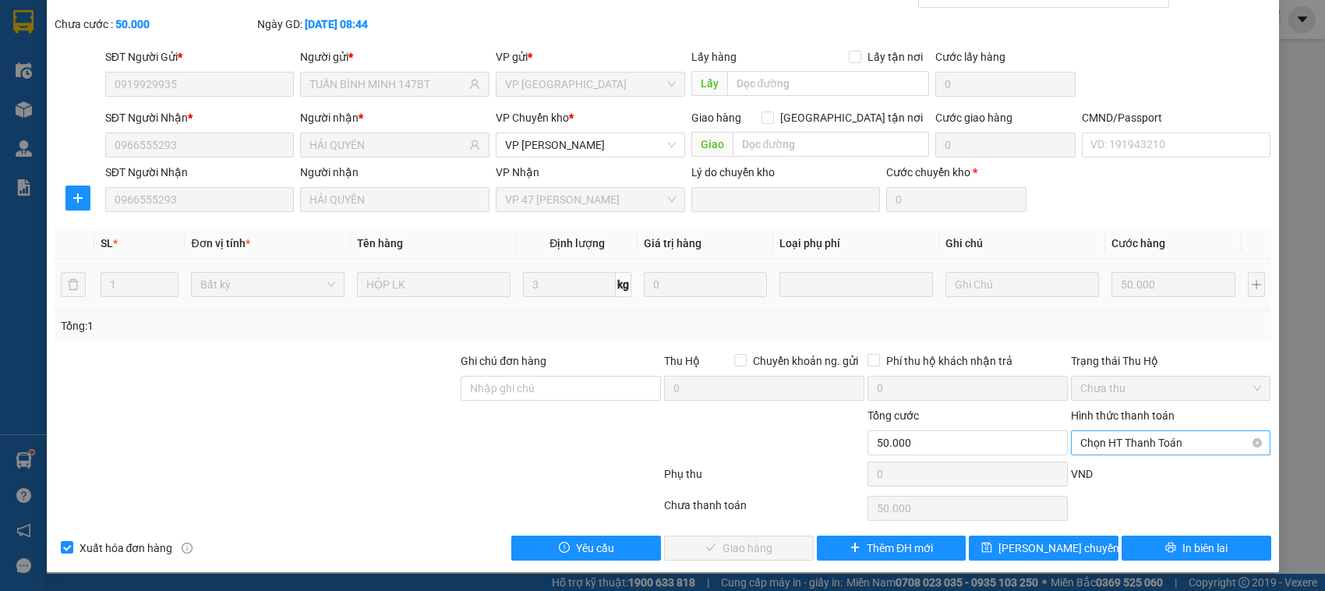
click at [1092, 441] on span "Chọn HT Thanh Toán" at bounding box center [1172, 442] width 182 height 23
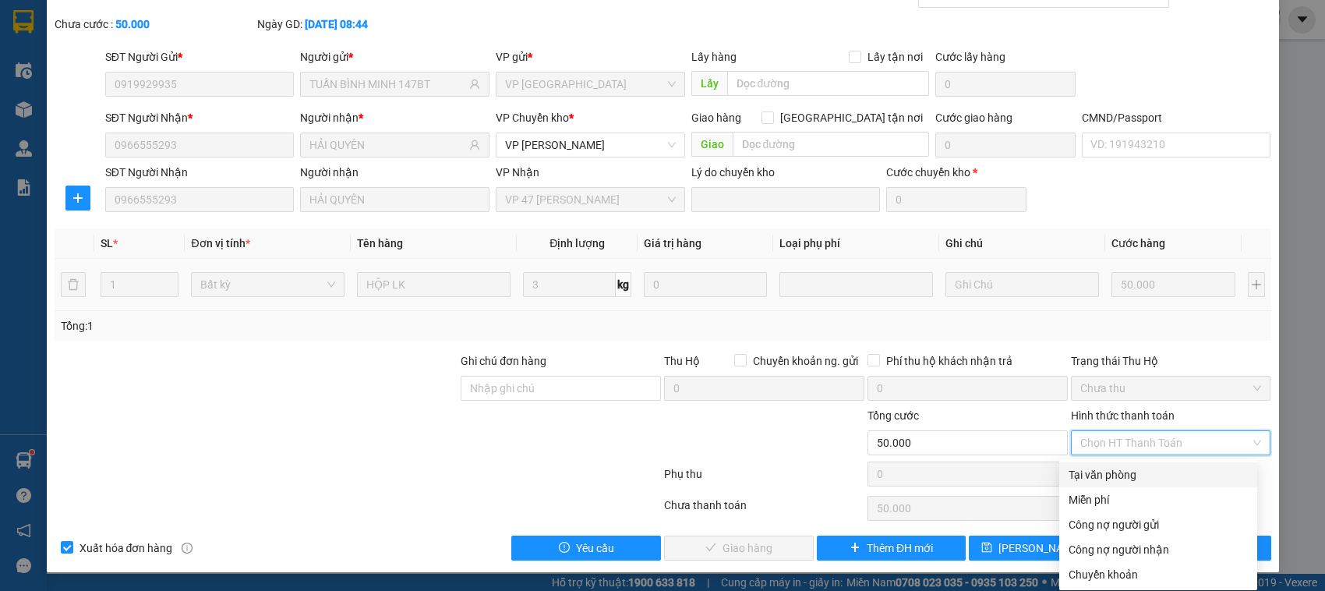
click at [1088, 468] on div "Tại văn phòng" at bounding box center [1158, 474] width 179 height 17
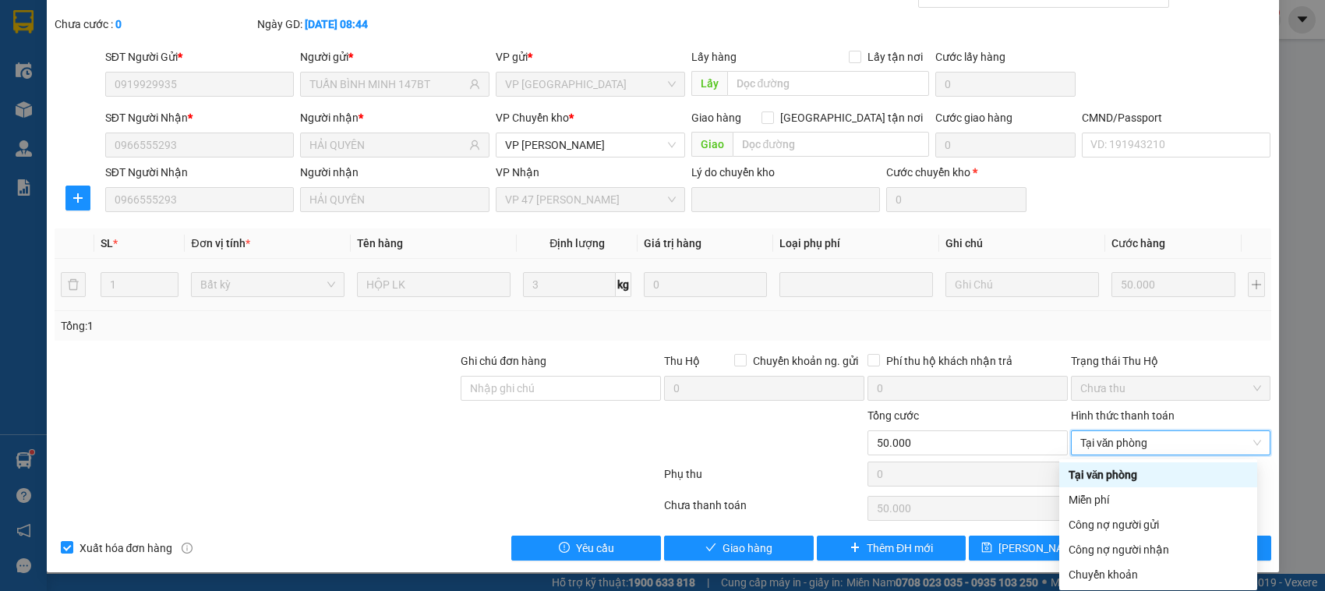
type input "0"
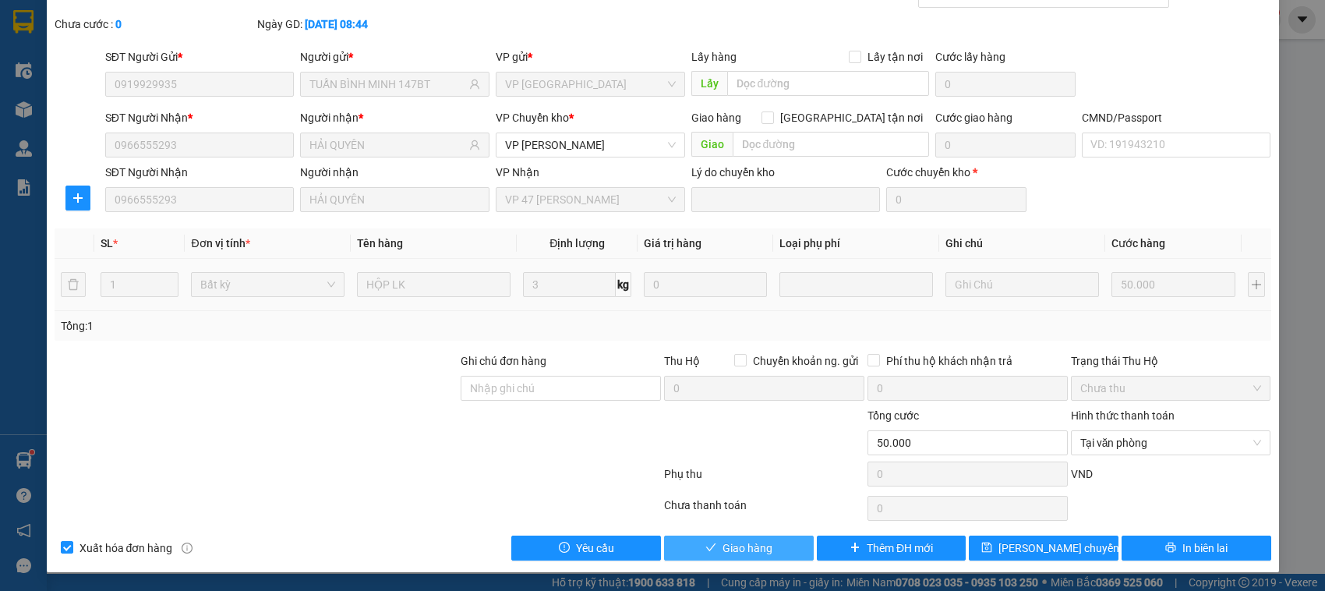
click at [745, 547] on span "Giao hàng" at bounding box center [748, 548] width 50 height 17
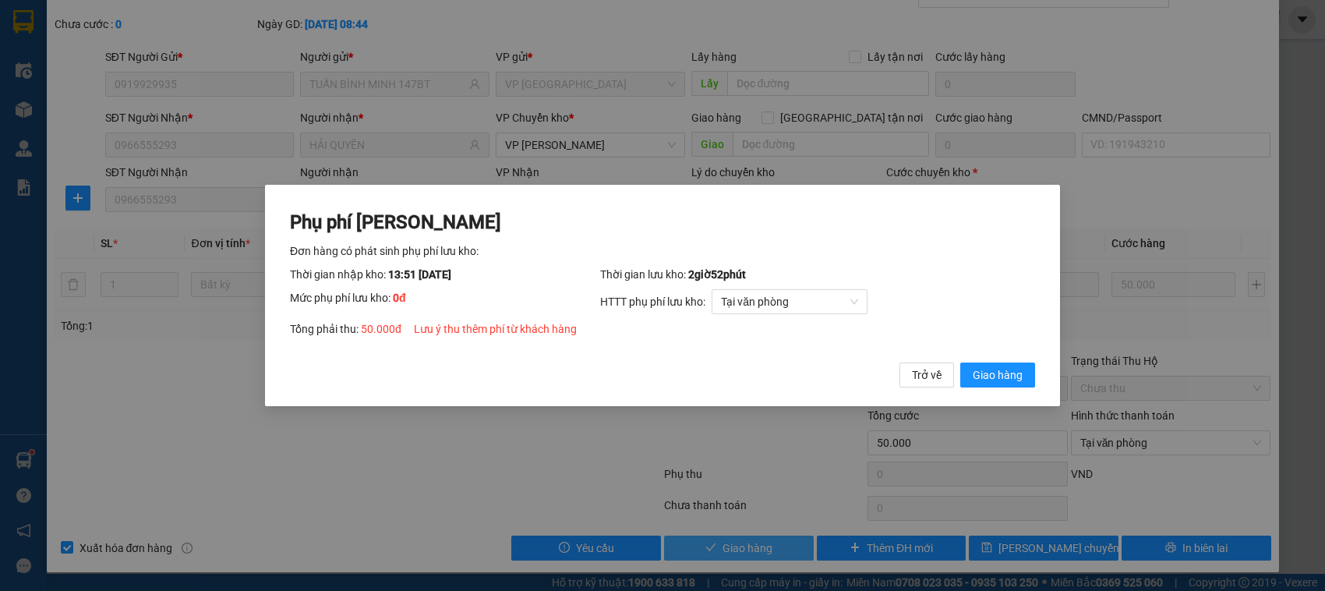
click at [961, 363] on button "Giao hàng" at bounding box center [998, 375] width 75 height 25
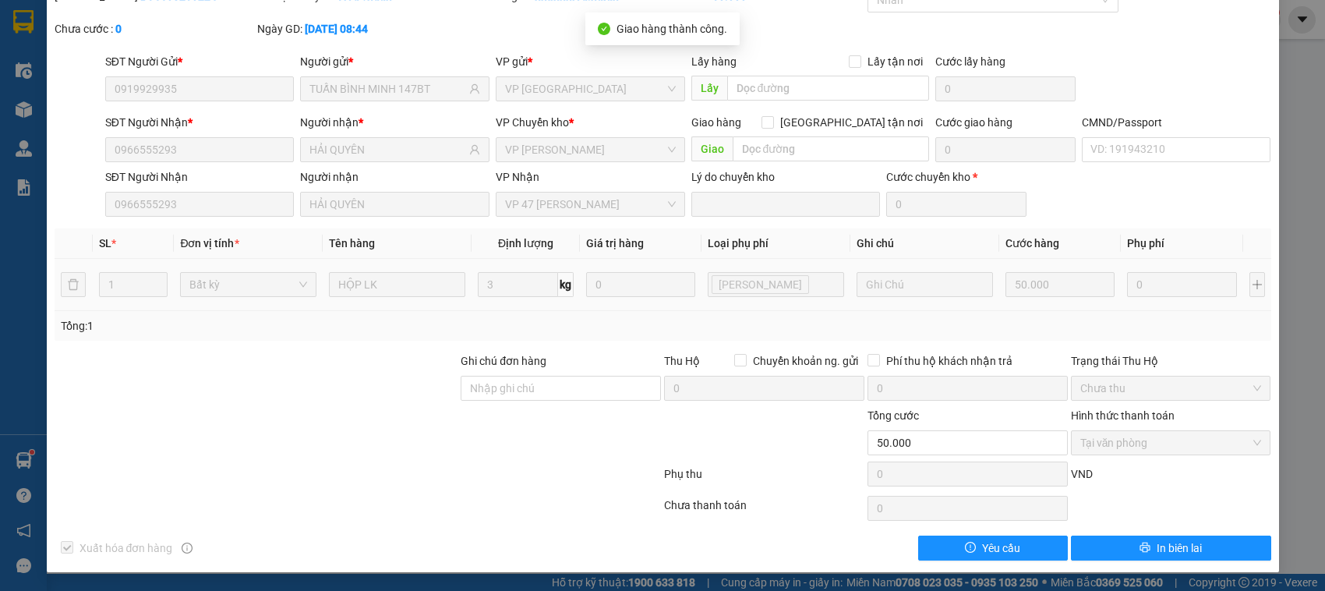
scroll to position [0, 0]
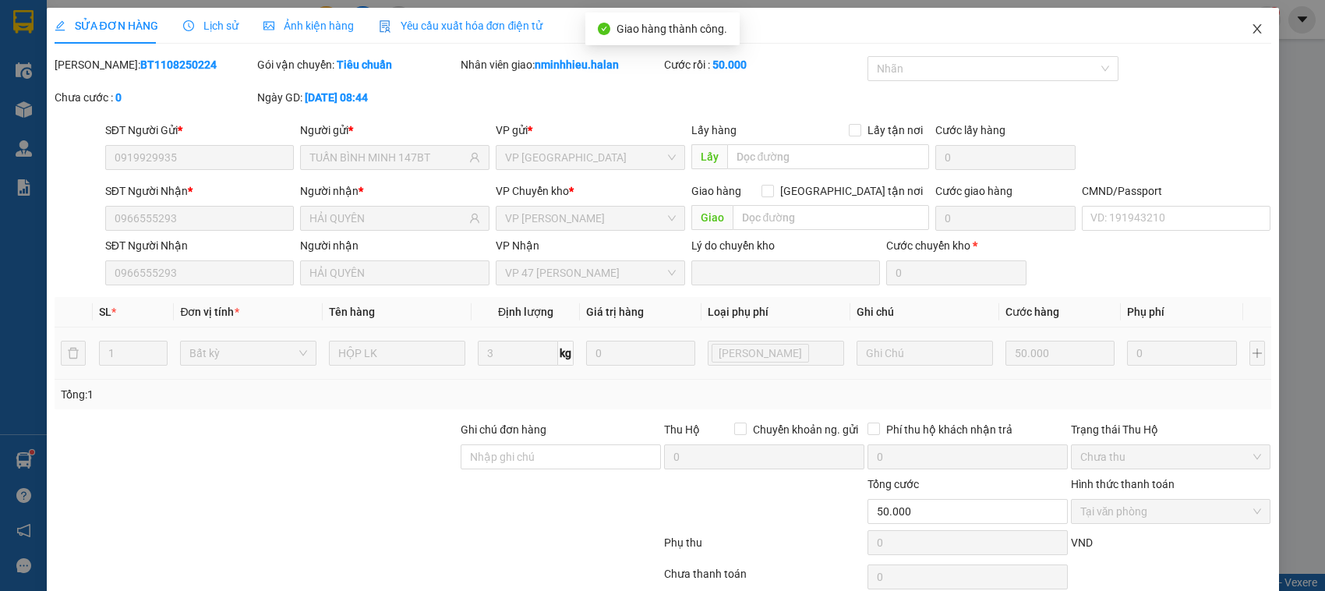
click at [1236, 30] on span "Close" at bounding box center [1258, 30] width 44 height 44
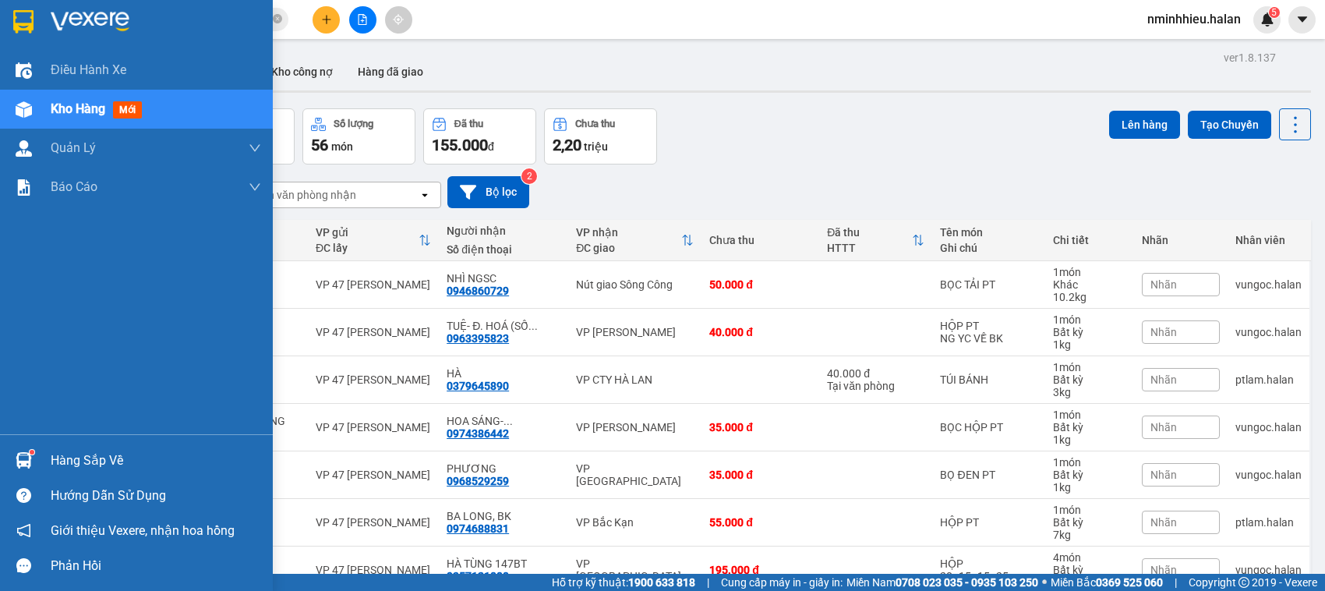
click at [6, 464] on div "Hàng sắp về" at bounding box center [136, 460] width 273 height 35
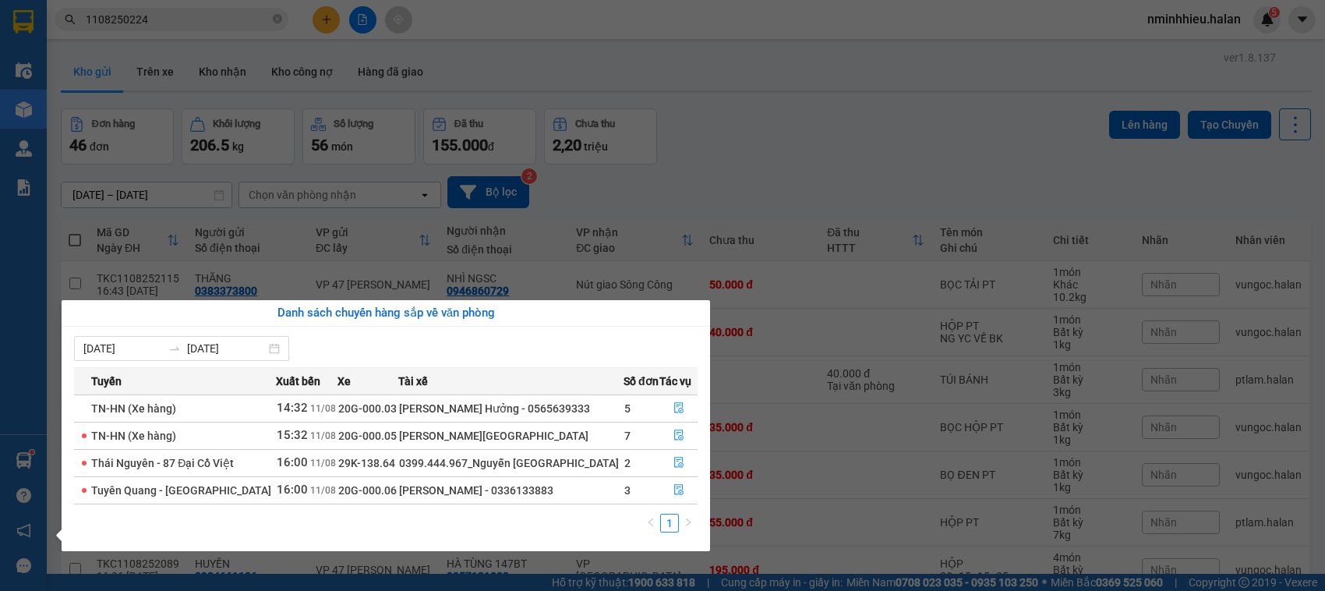
click at [156, 52] on section "Kết quả tìm kiếm ( 1 ) Bộ lọc Mã ĐH Trạng thái Món hàng Thu hộ Tổng cước Chưa c…" at bounding box center [662, 295] width 1325 height 591
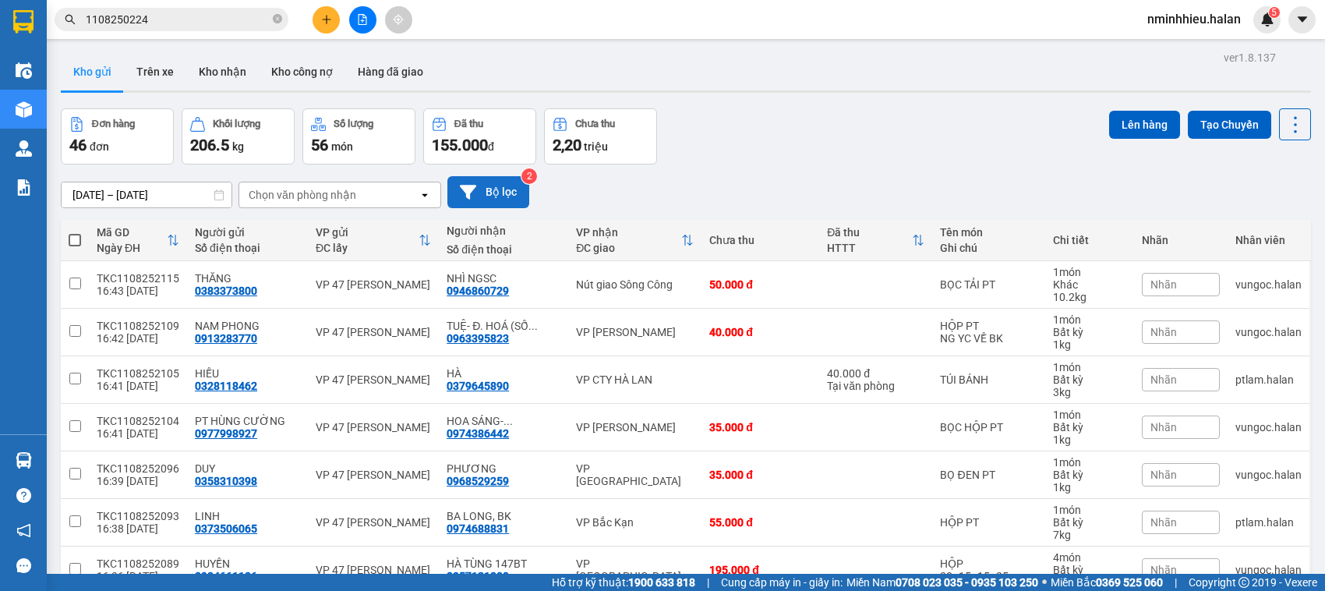
click at [524, 195] on button "Bộ lọc" at bounding box center [489, 192] width 82 height 32
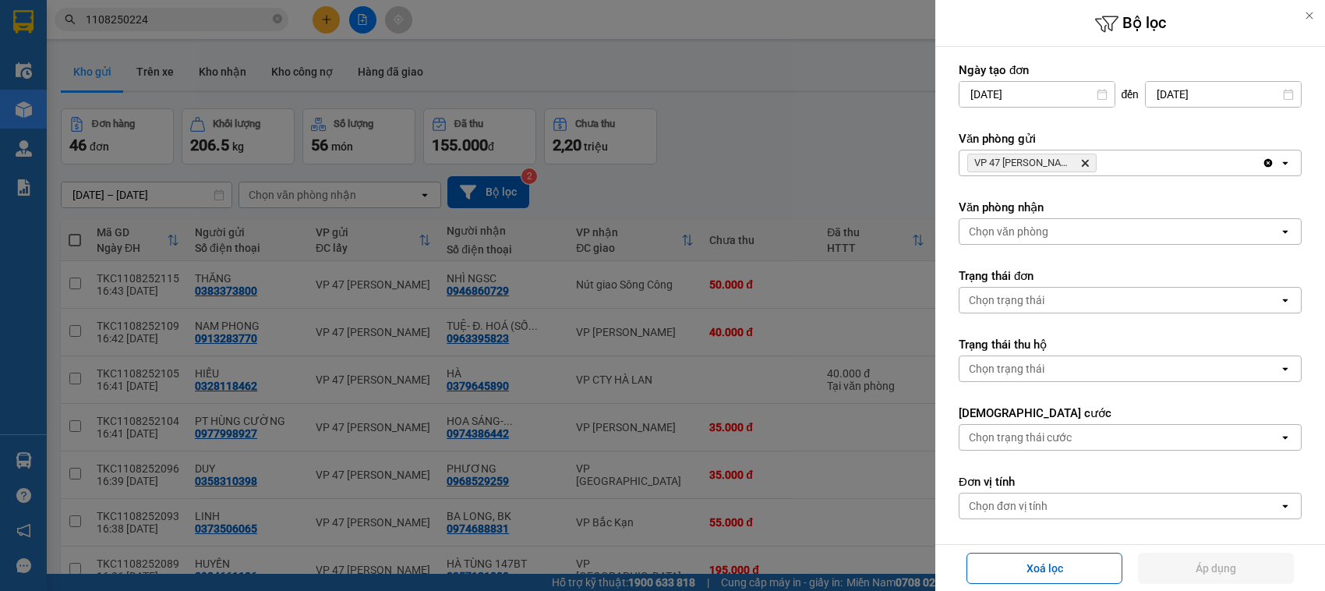
click at [1143, 236] on div "Chọn văn phòng" at bounding box center [1120, 231] width 320 height 25
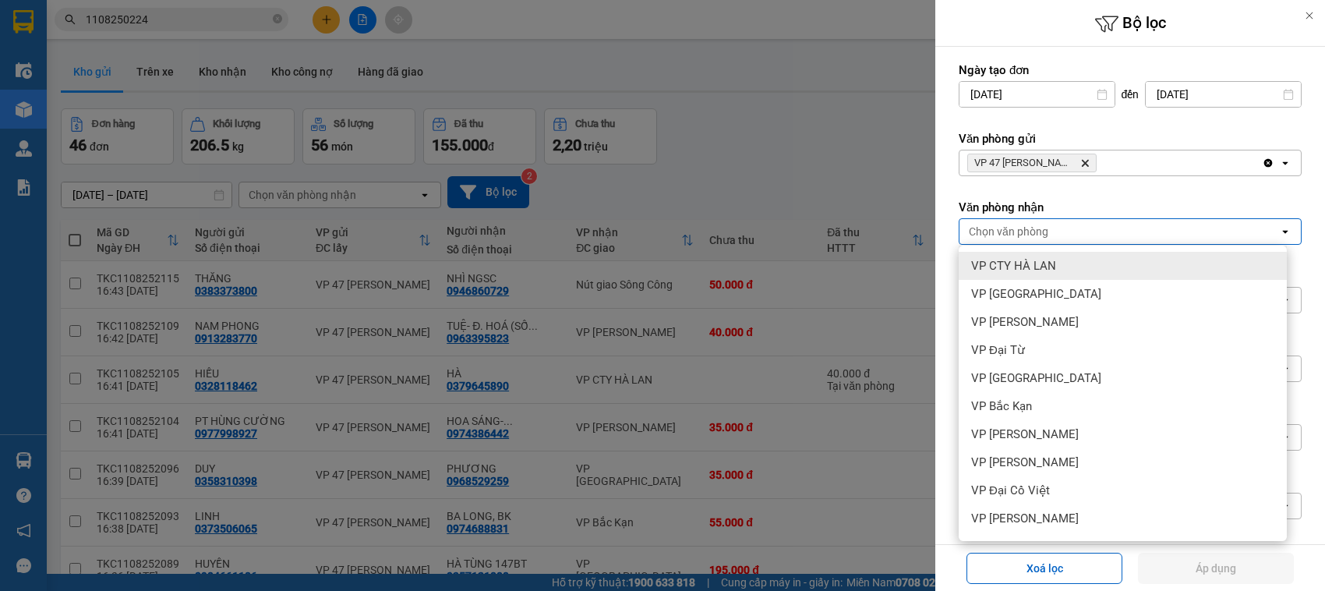
click at [1081, 267] on div "VP CTY HÀ LAN" at bounding box center [1123, 266] width 328 height 28
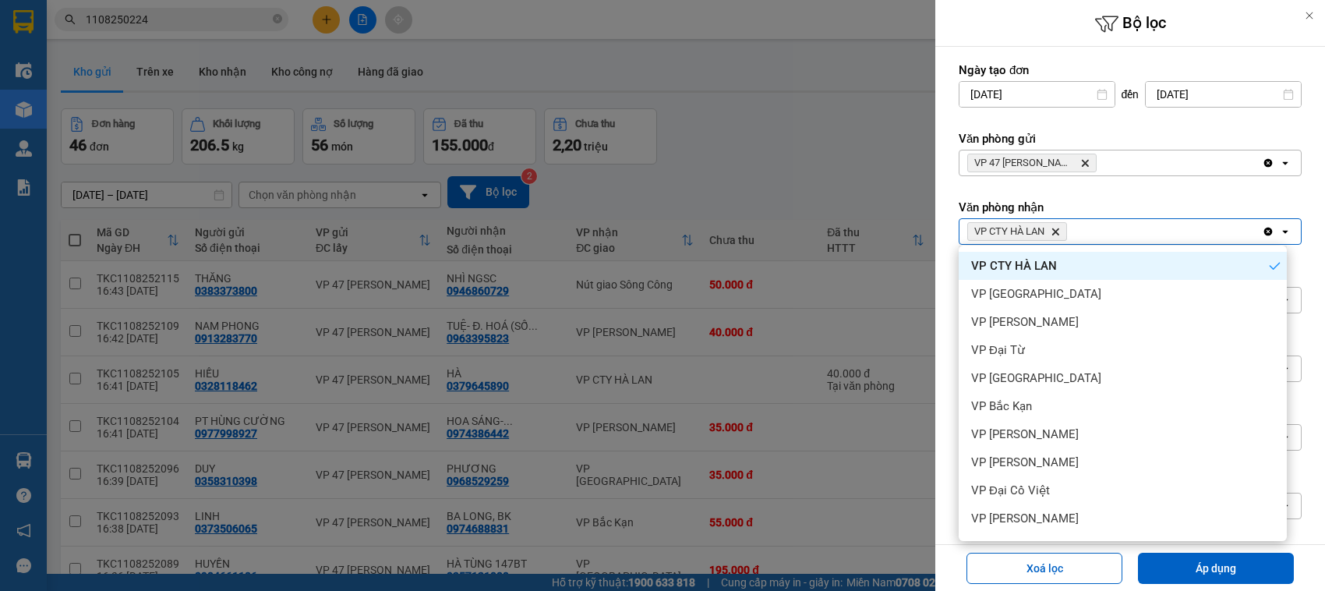
click at [1092, 302] on div "VP [GEOGRAPHIC_DATA]" at bounding box center [1123, 294] width 328 height 28
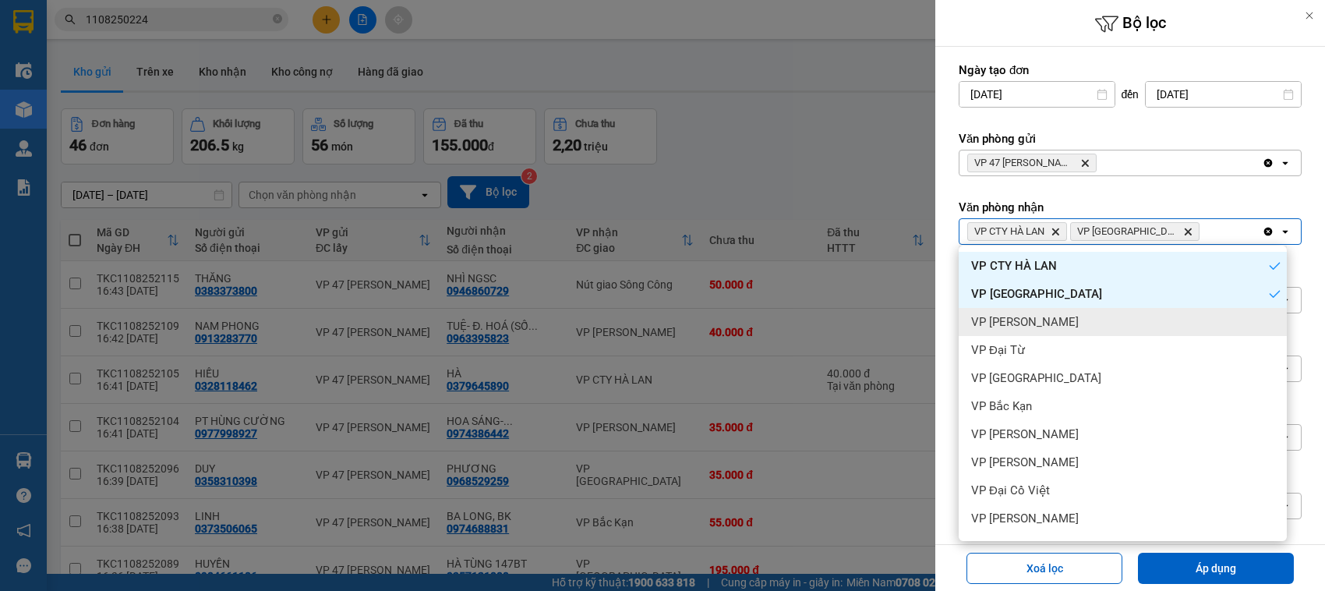
click at [1092, 313] on div "VP [PERSON_NAME]" at bounding box center [1123, 322] width 328 height 28
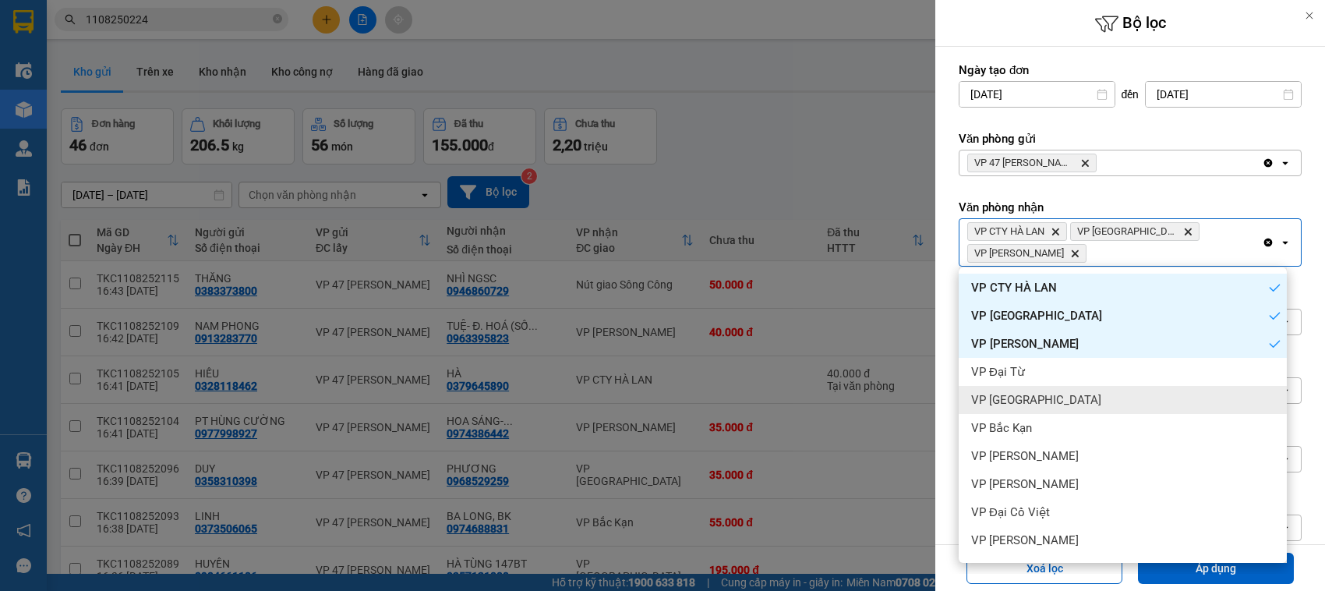
click at [1046, 388] on div "VP [GEOGRAPHIC_DATA]" at bounding box center [1123, 400] width 328 height 28
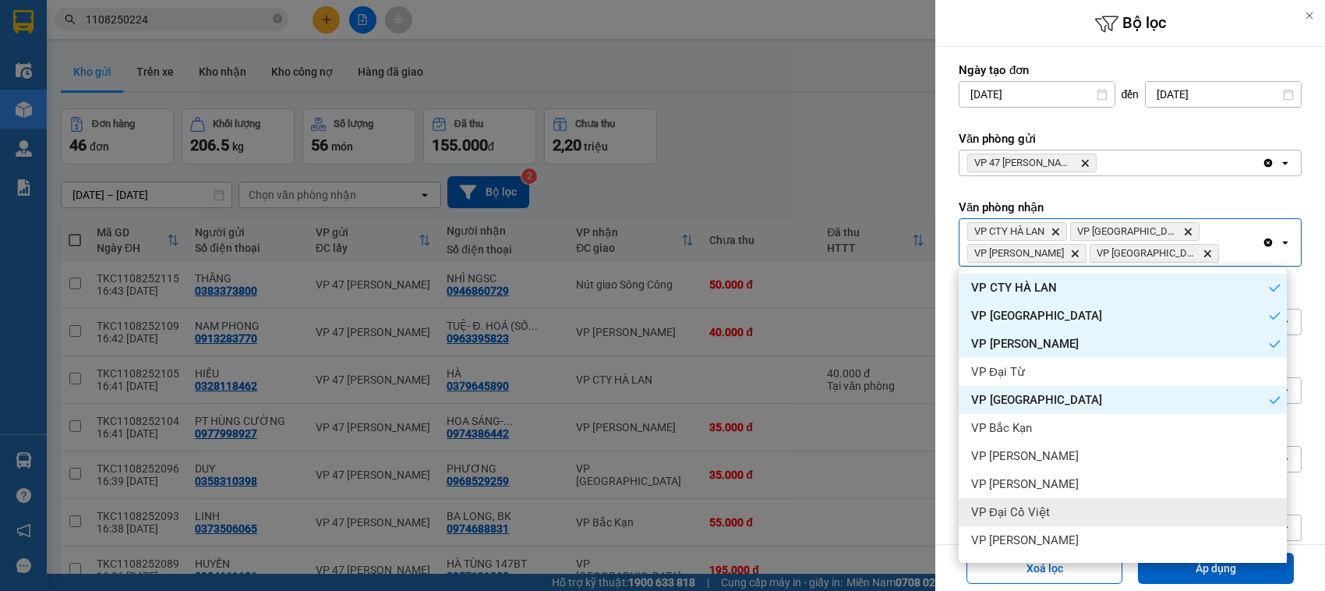
click at [1037, 524] on div "VP Đại Cồ Việt" at bounding box center [1123, 512] width 328 height 28
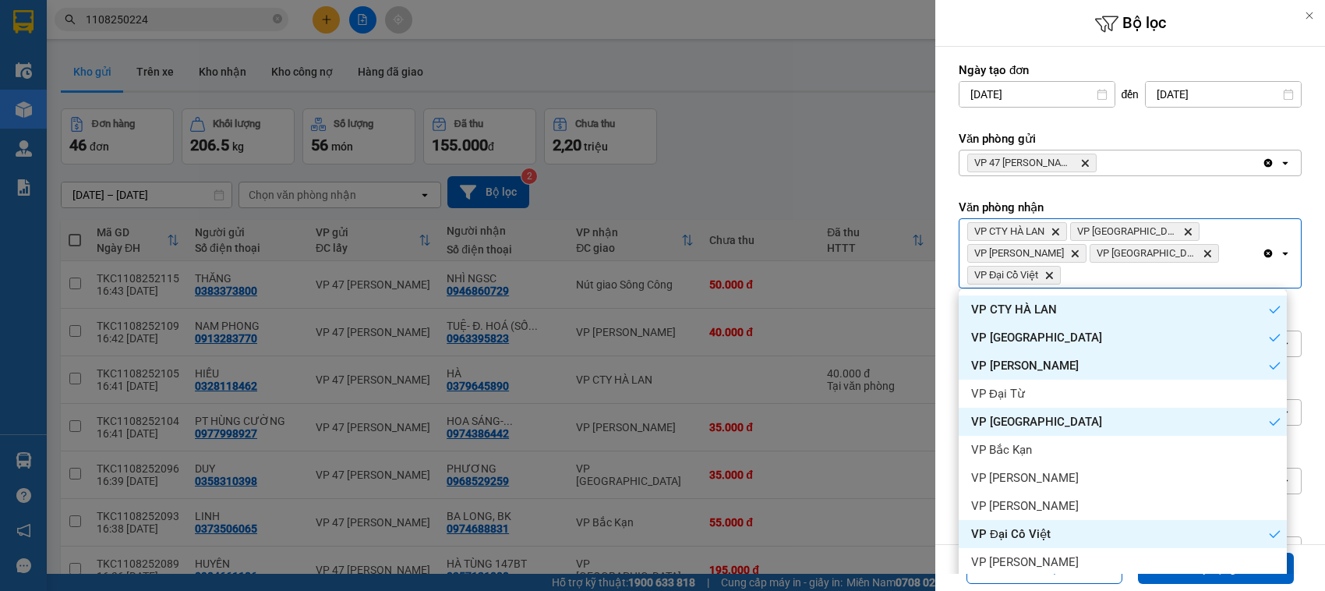
click at [1053, 539] on div "VP Đại Cồ Việt" at bounding box center [1123, 534] width 328 height 28
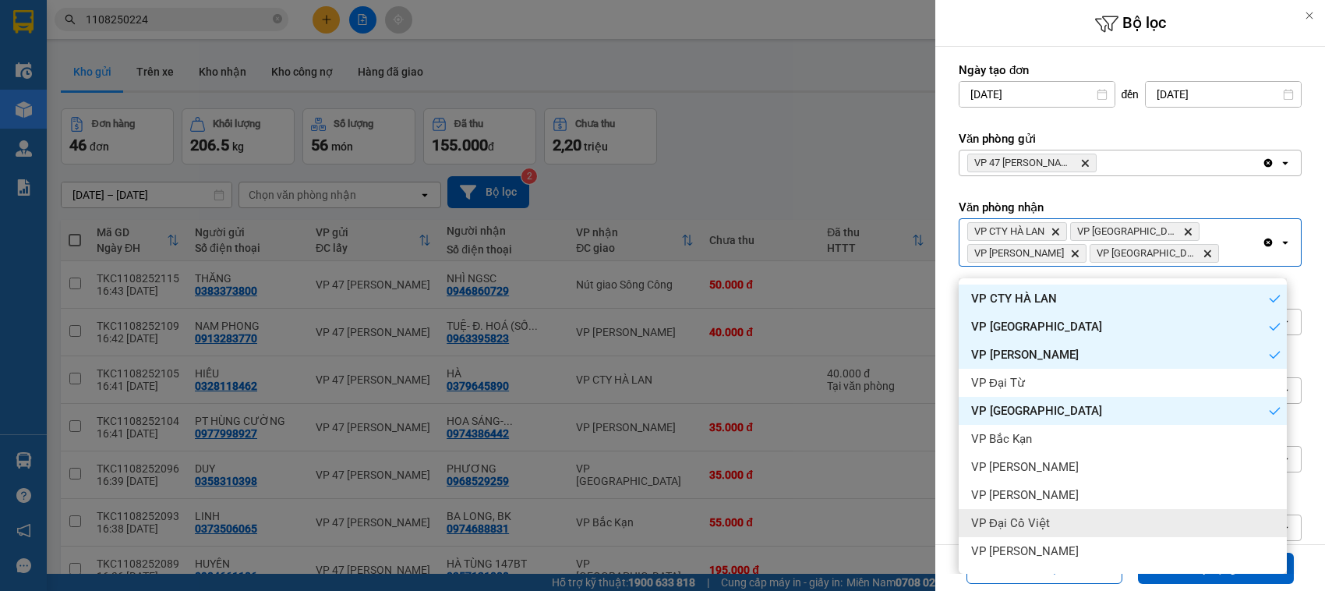
scroll to position [10, 0]
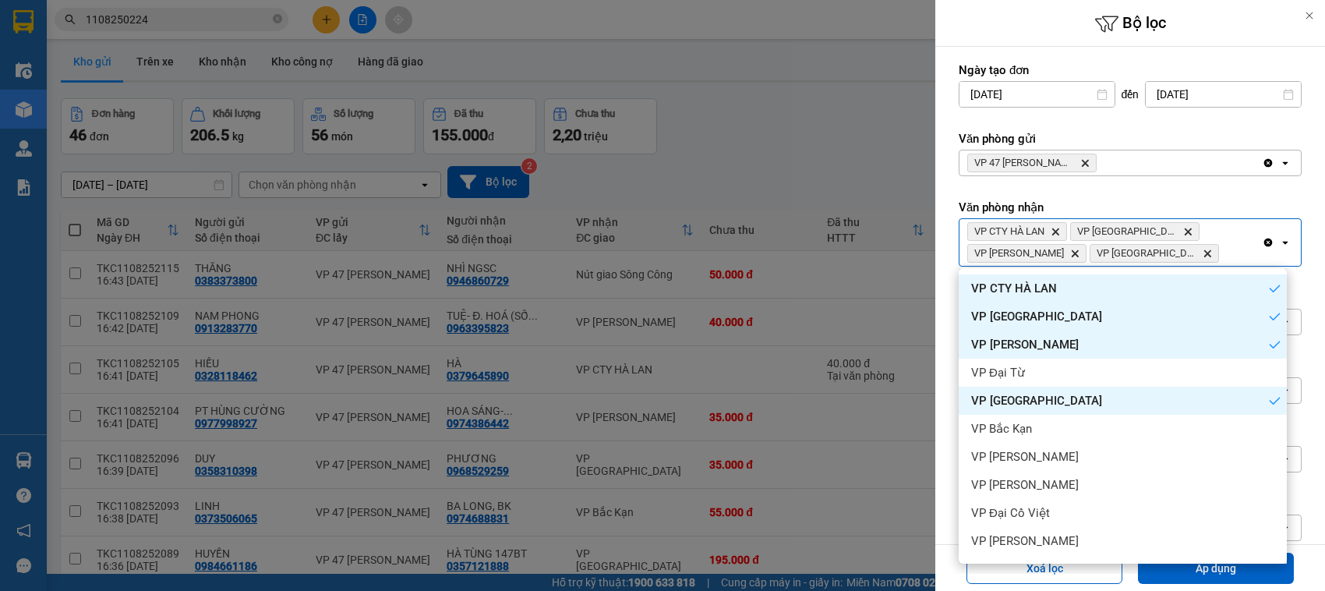
click at [1265, 239] on icon "Clear all" at bounding box center [1269, 243] width 9 height 9
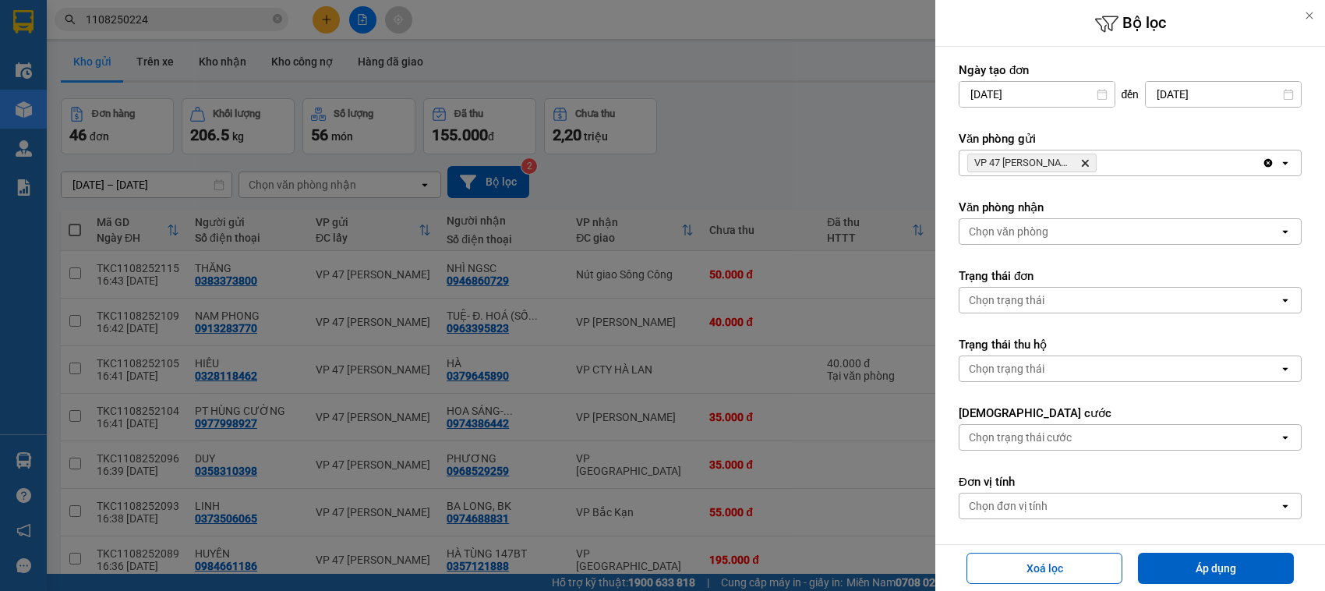
click at [700, 74] on div at bounding box center [662, 295] width 1325 height 591
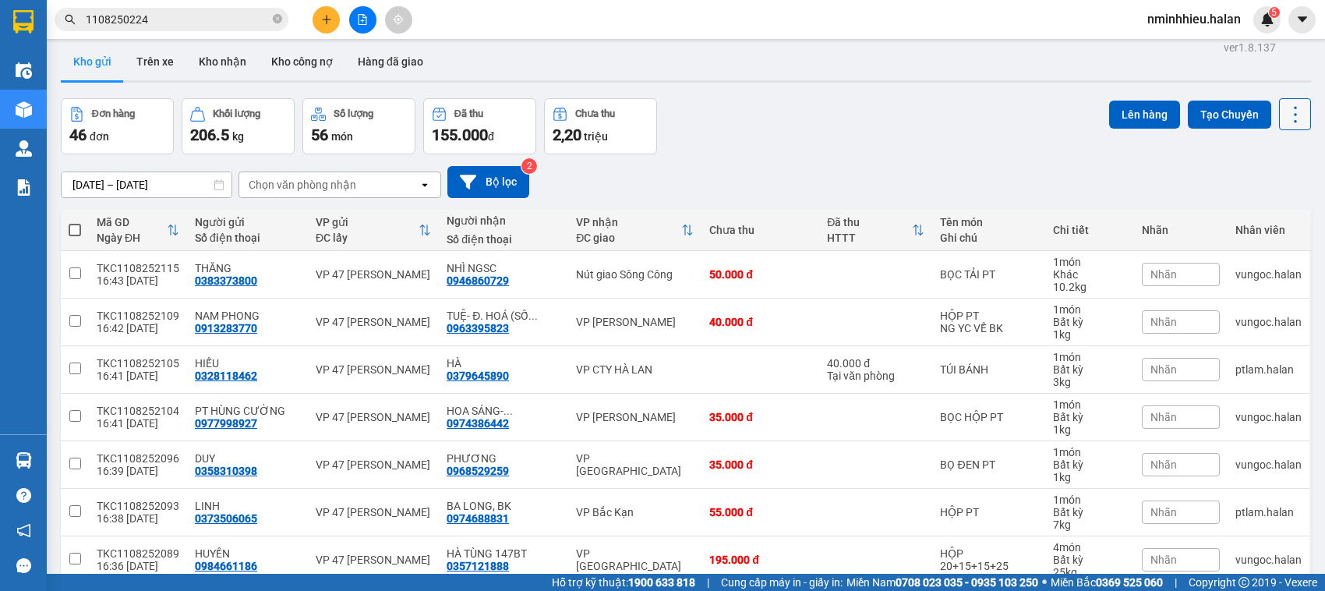
click at [1285, 114] on icon at bounding box center [1296, 115] width 22 height 22
click at [1255, 205] on span "Làm mới" at bounding box center [1258, 212] width 43 height 16
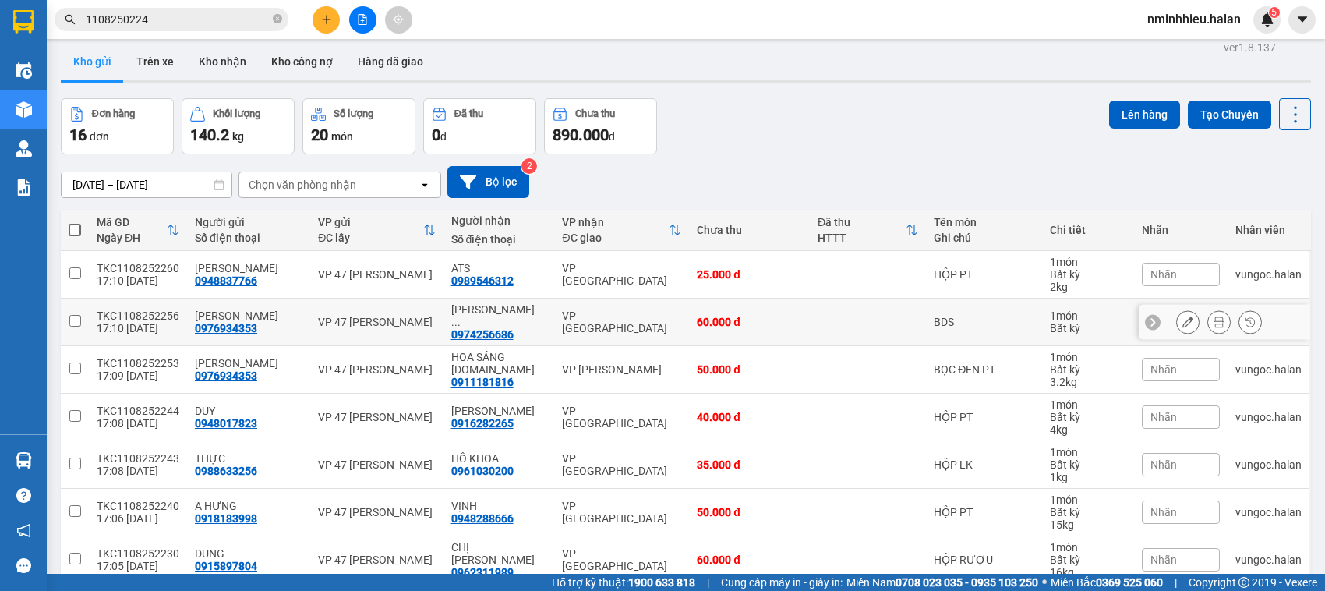
scroll to position [504, 0]
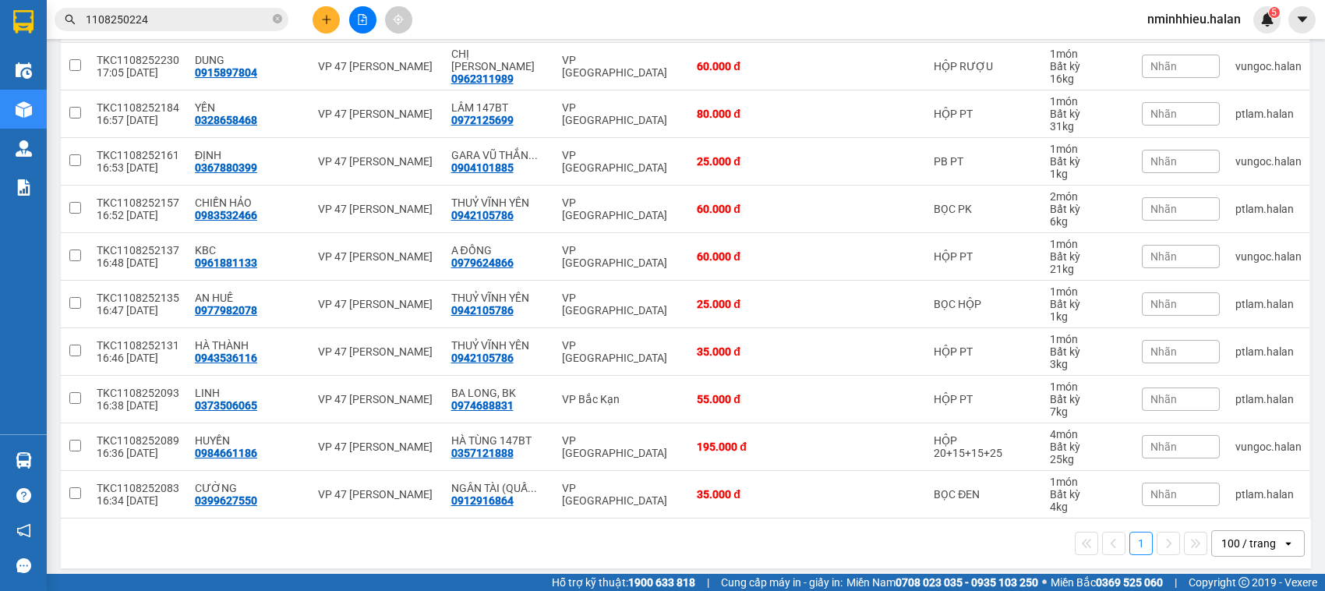
click at [207, 25] on input "1108250224" at bounding box center [178, 19] width 184 height 17
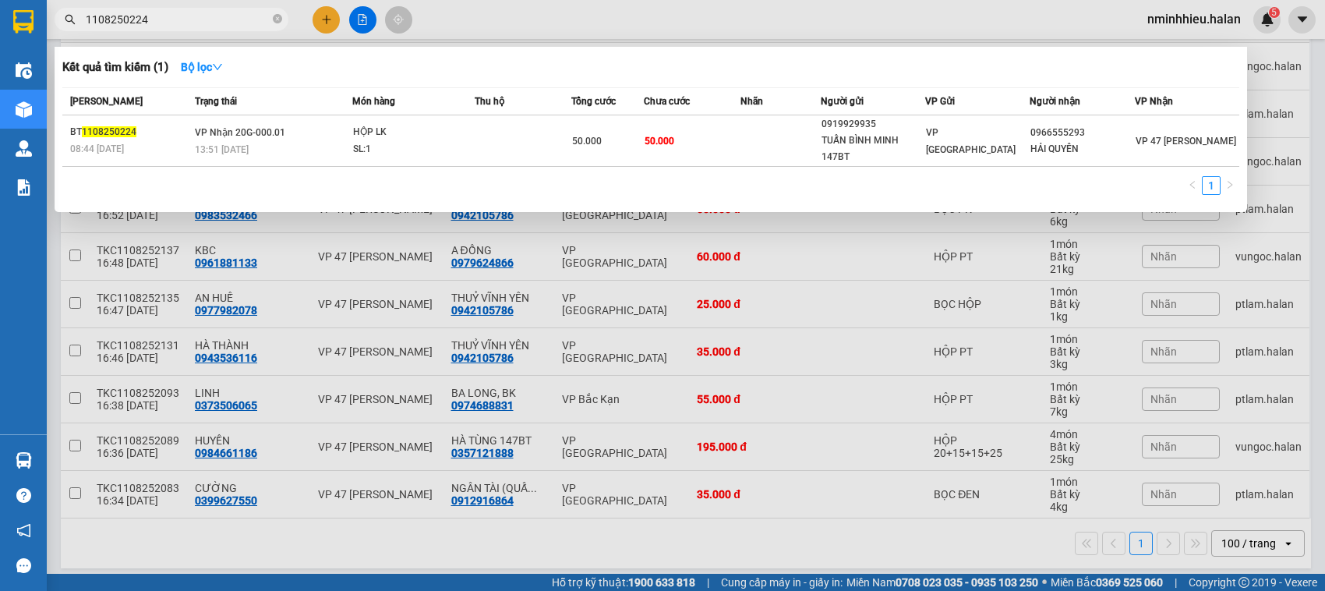
click at [207, 24] on input "1108250224" at bounding box center [178, 19] width 184 height 17
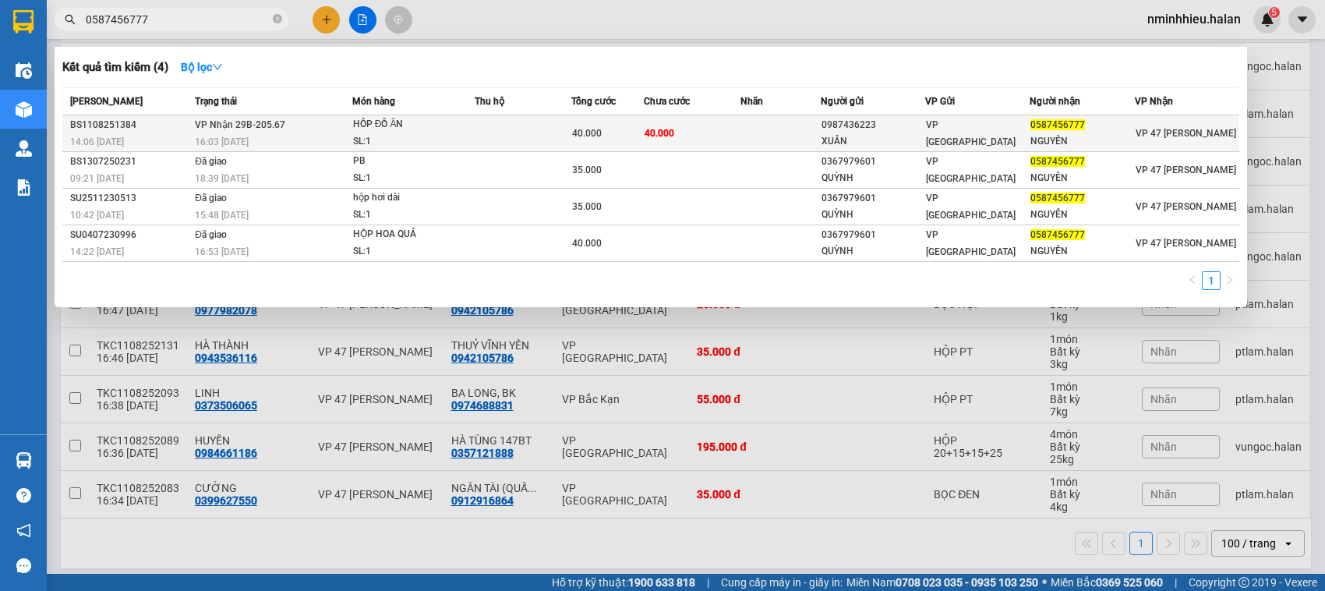
type input "0587456777"
click at [565, 134] on td at bounding box center [523, 133] width 97 height 37
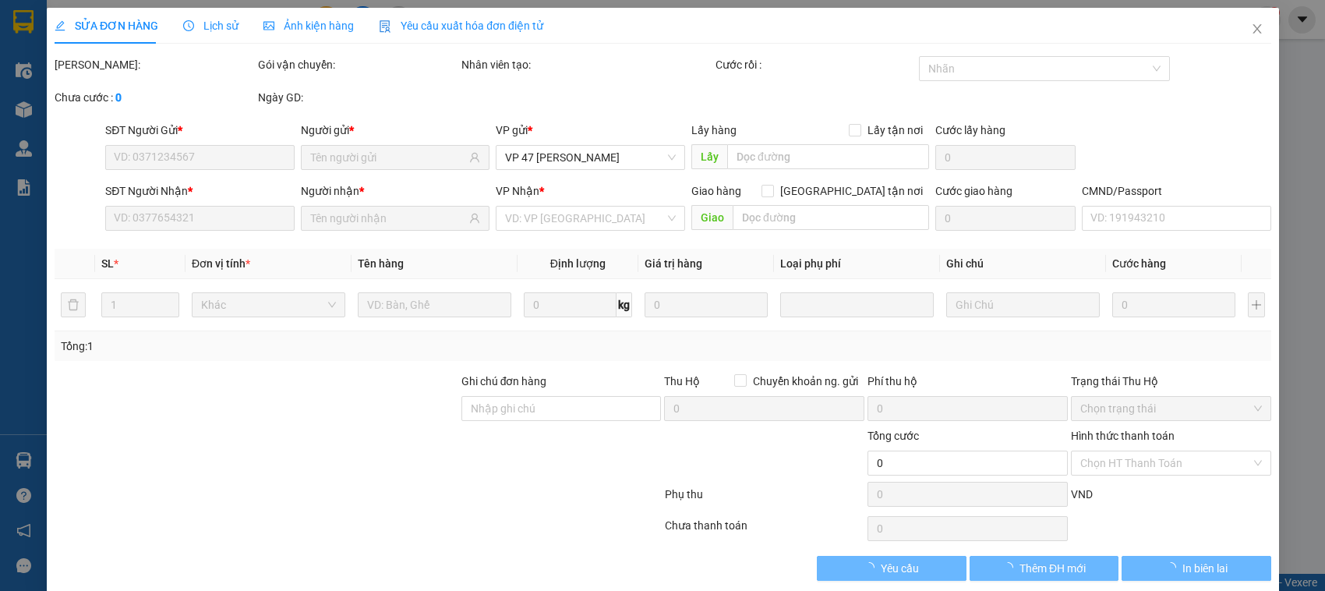
type input "0987436223"
type input "XUÂN"
type input "0587456777"
type input "NGUYÊN"
type input "40.000"
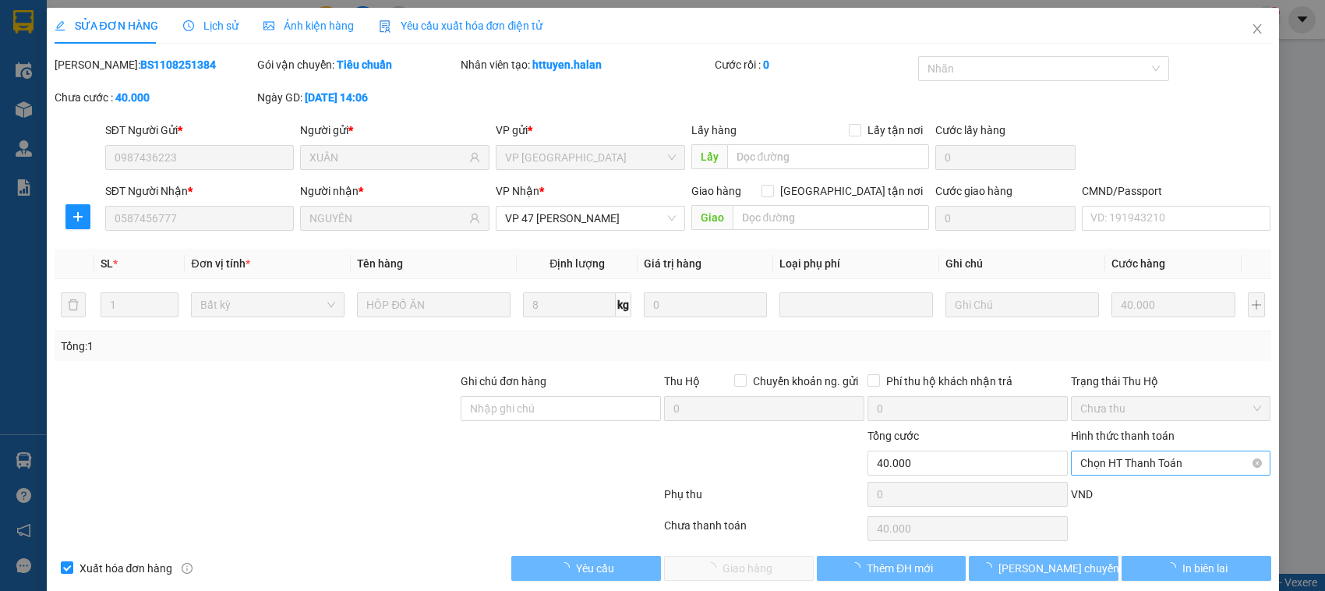
scroll to position [21, 0]
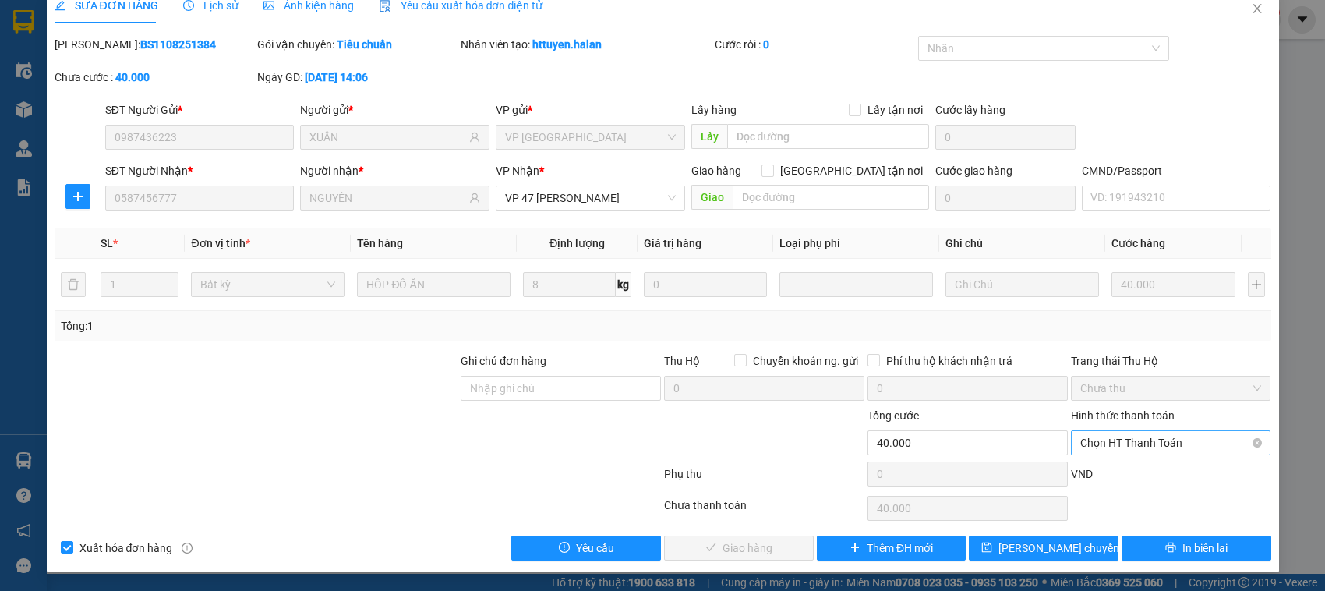
click at [1148, 441] on span "Chọn HT Thanh Toán" at bounding box center [1172, 442] width 182 height 23
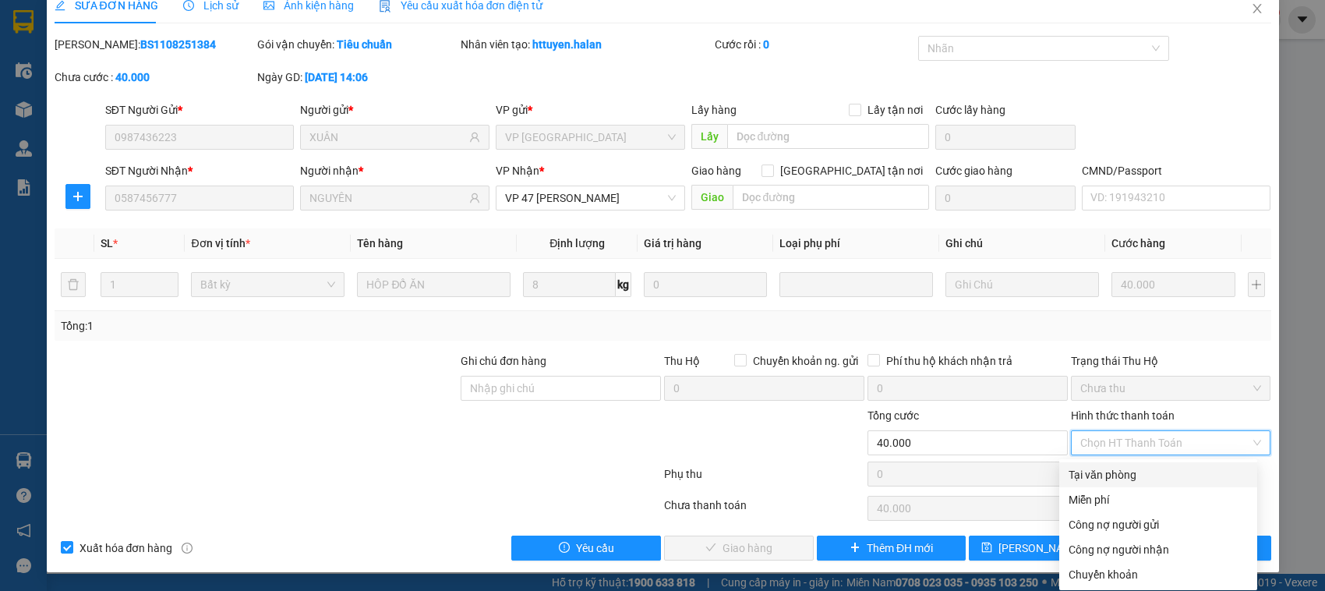
click at [1109, 474] on div "Tại văn phòng" at bounding box center [1158, 474] width 179 height 17
type input "0"
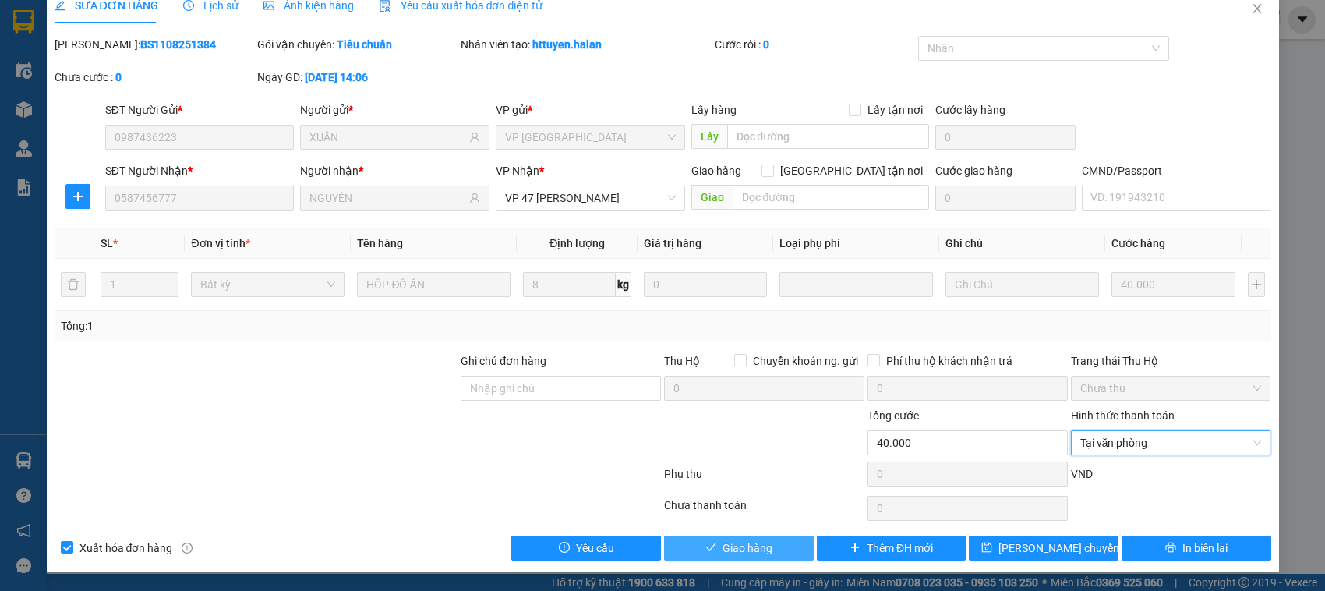
click at [723, 550] on span "Giao hàng" at bounding box center [748, 548] width 50 height 17
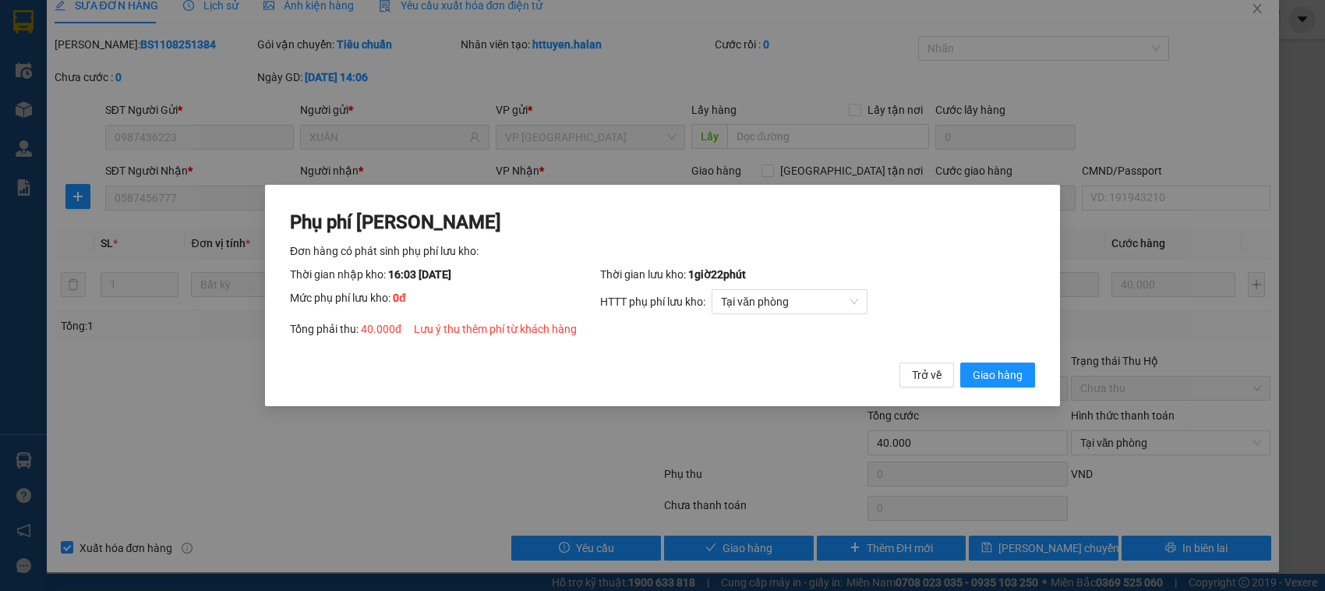
click at [961, 363] on button "Giao hàng" at bounding box center [998, 375] width 75 height 25
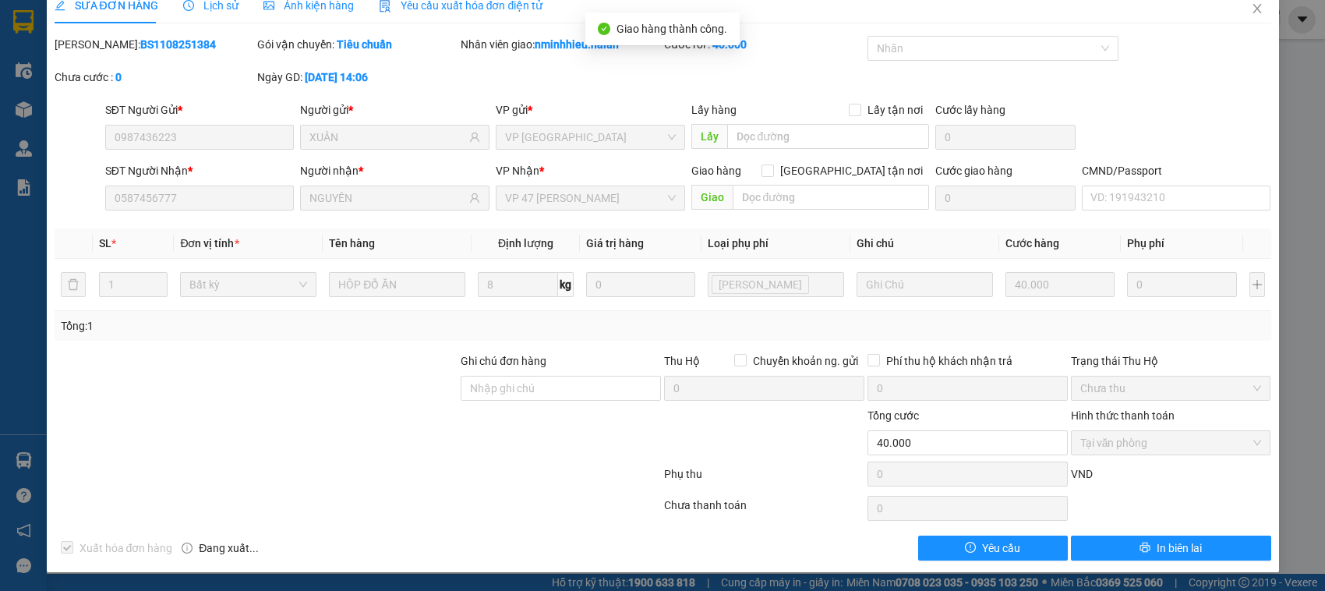
scroll to position [0, 0]
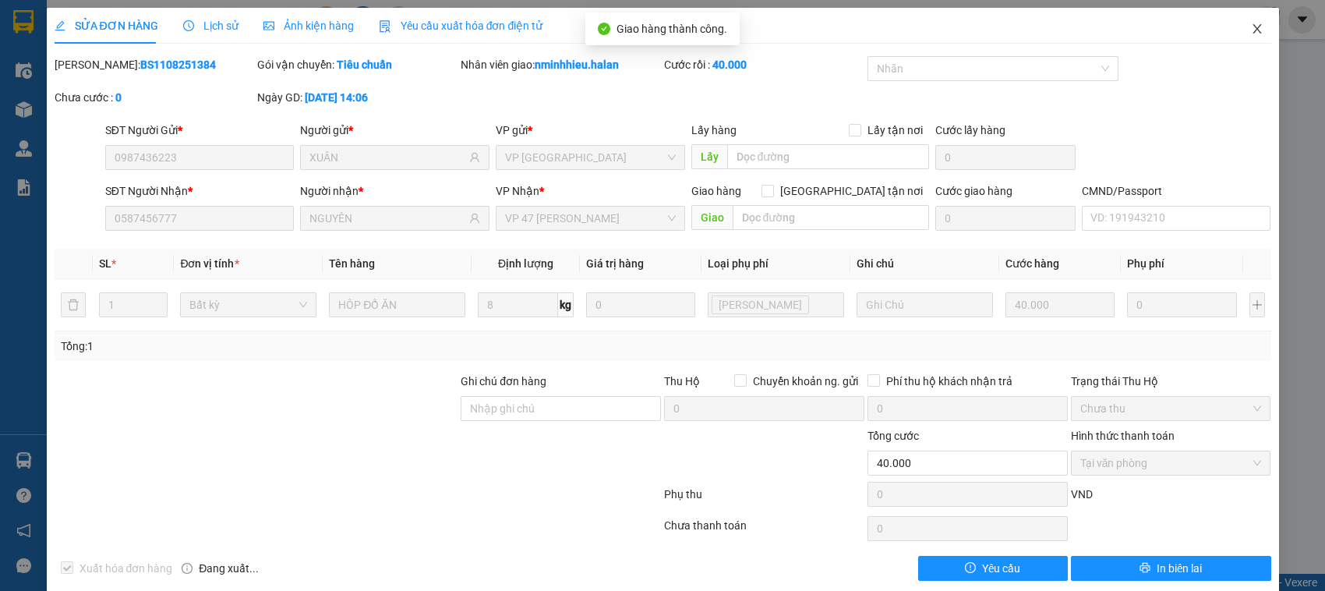
click at [1256, 29] on span "Close" at bounding box center [1258, 30] width 44 height 44
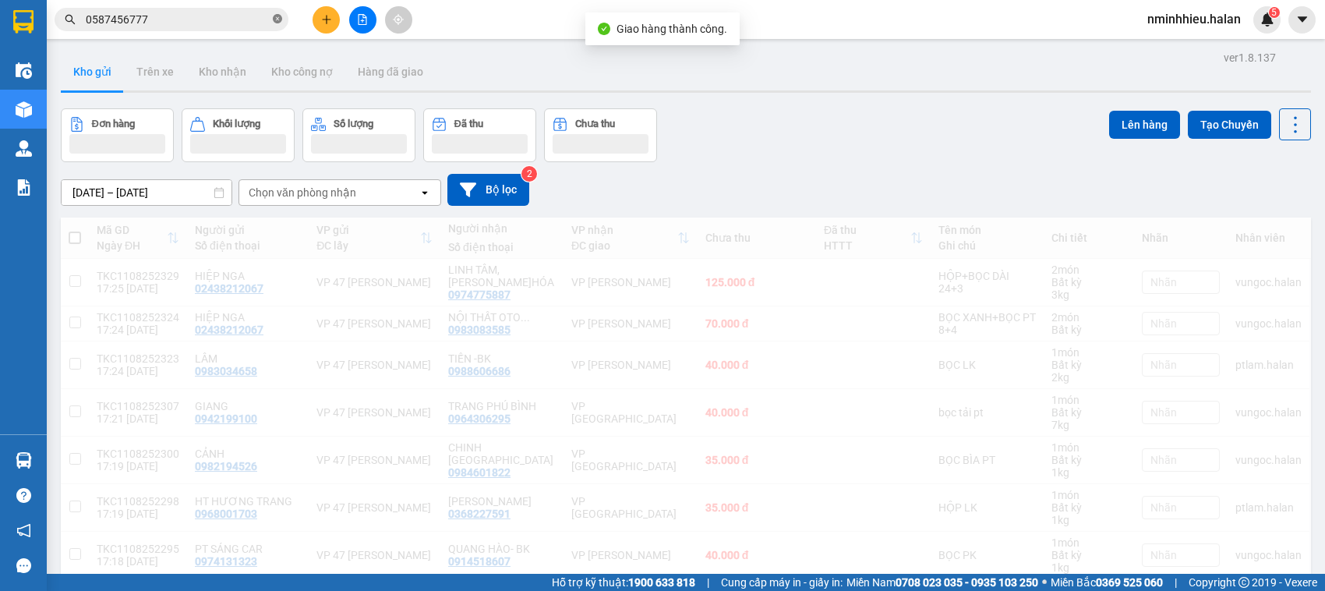
click at [278, 13] on span at bounding box center [277, 19] width 9 height 15
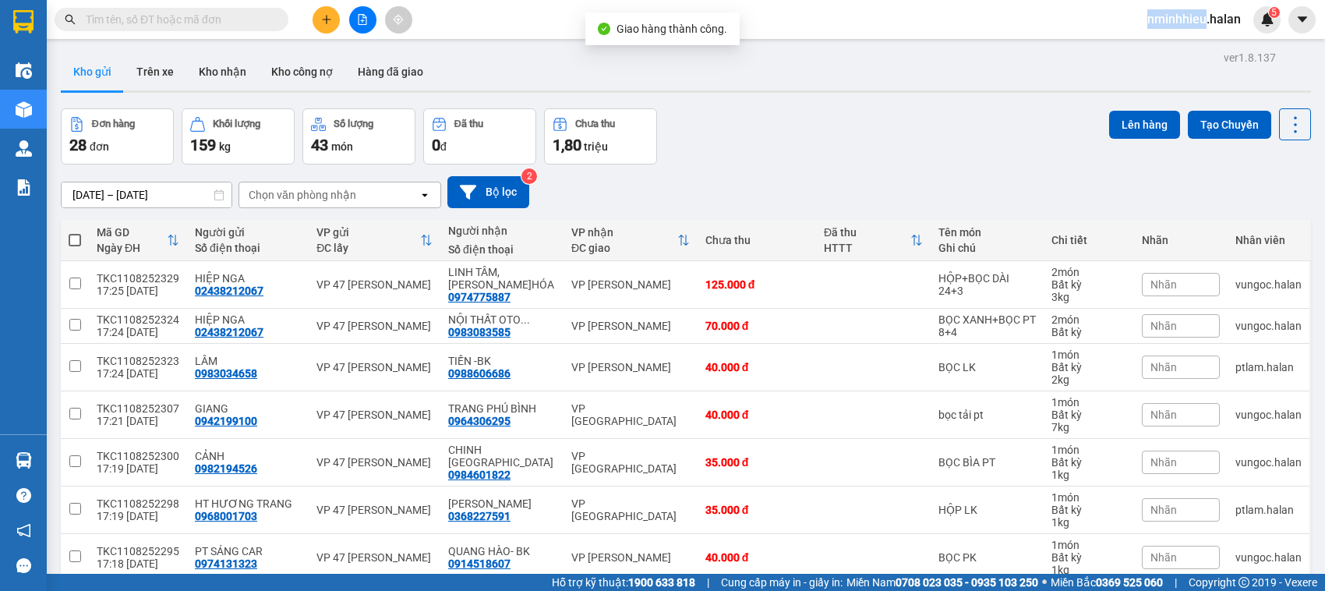
click at [278, 13] on span at bounding box center [277, 19] width 9 height 17
click at [231, 20] on input "text" at bounding box center [178, 19] width 184 height 17
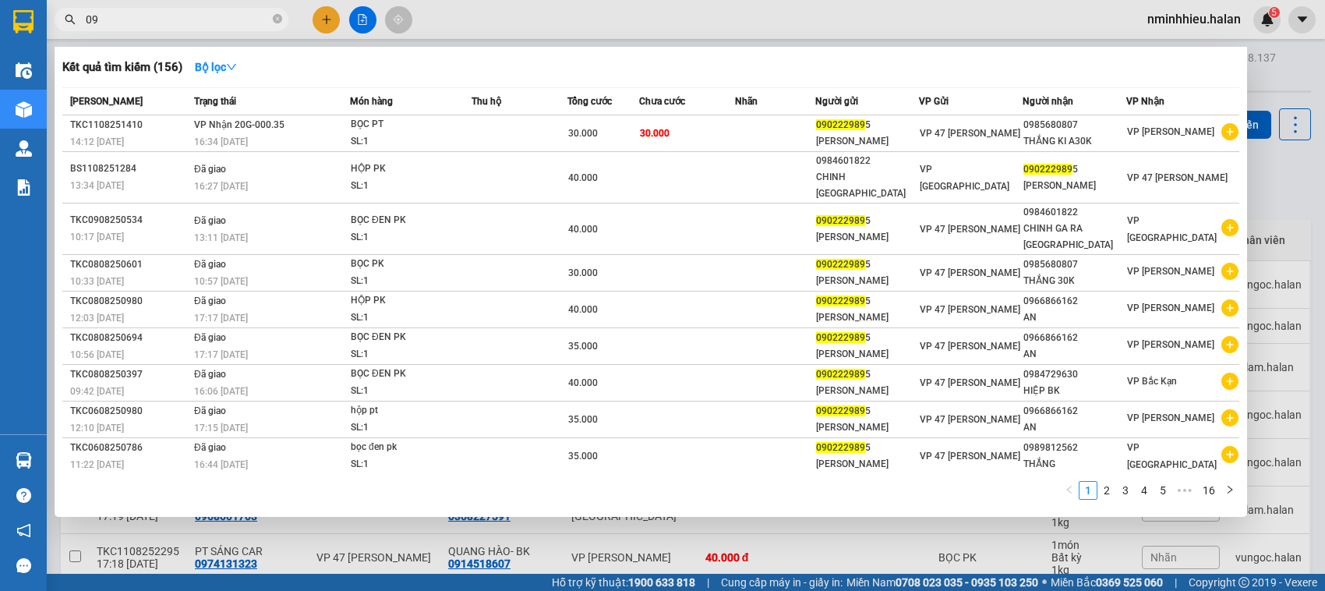
type input "0"
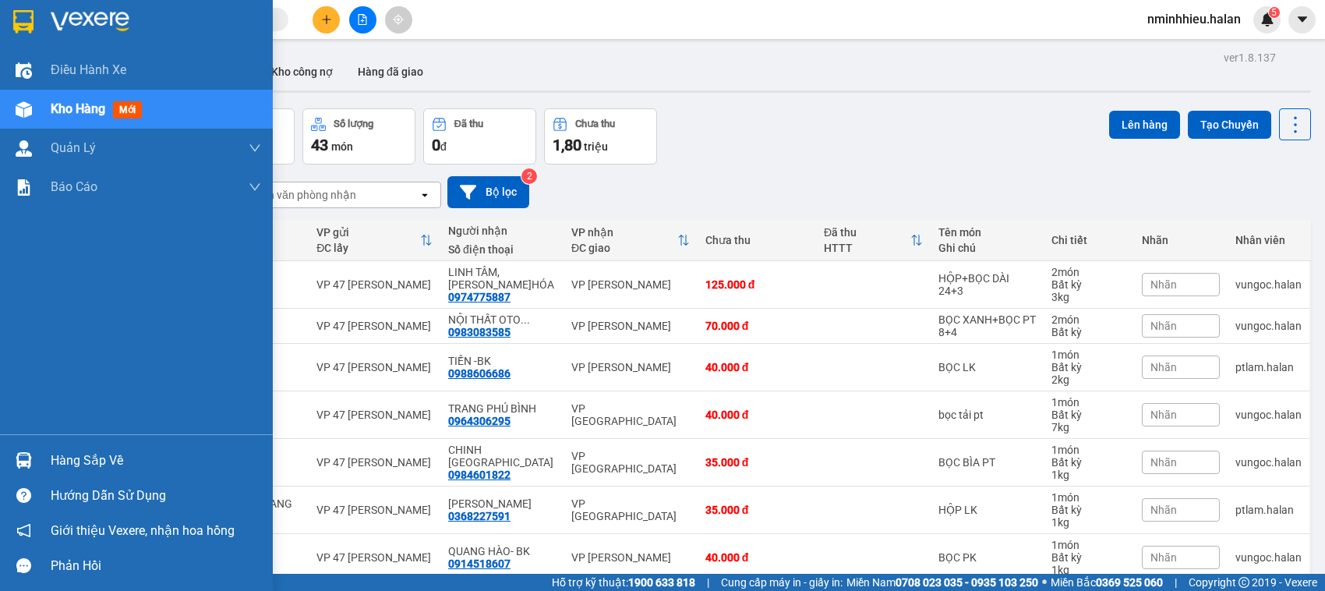
click at [0, 466] on div "Hàng sắp về" at bounding box center [136, 460] width 273 height 35
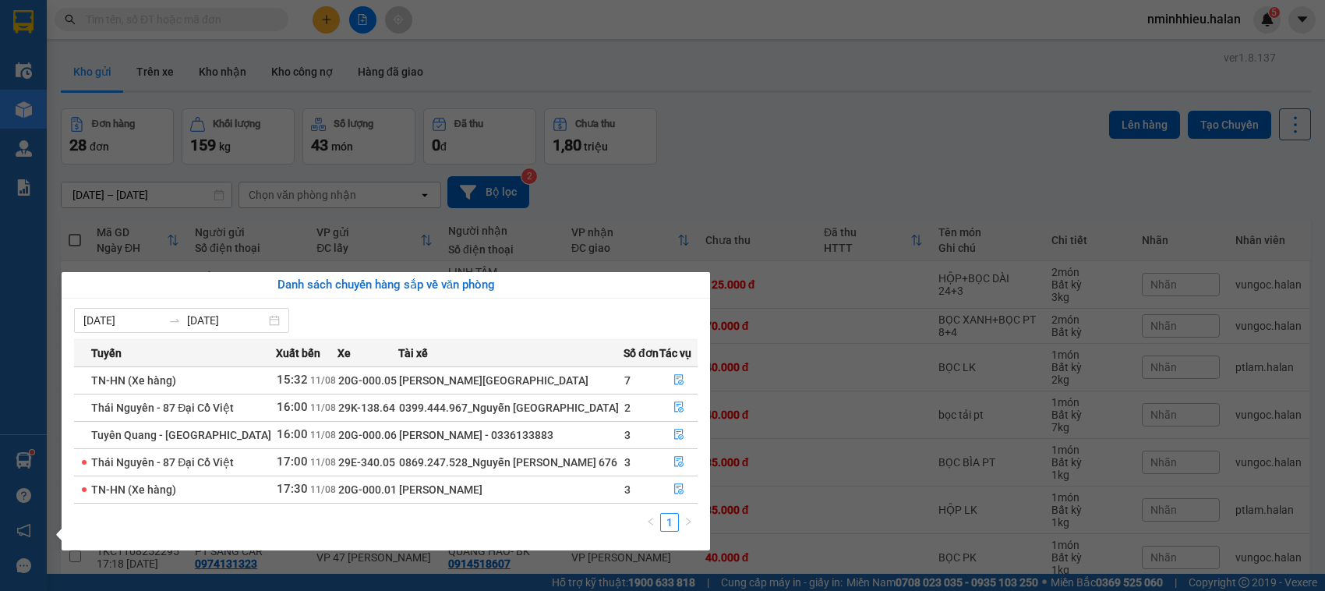
click at [119, 26] on section "Kết quả tìm kiếm ( 156 ) Bộ lọc Mã ĐH Trạng thái Món hàng Thu hộ Tổng cước Chưa…" at bounding box center [662, 295] width 1325 height 591
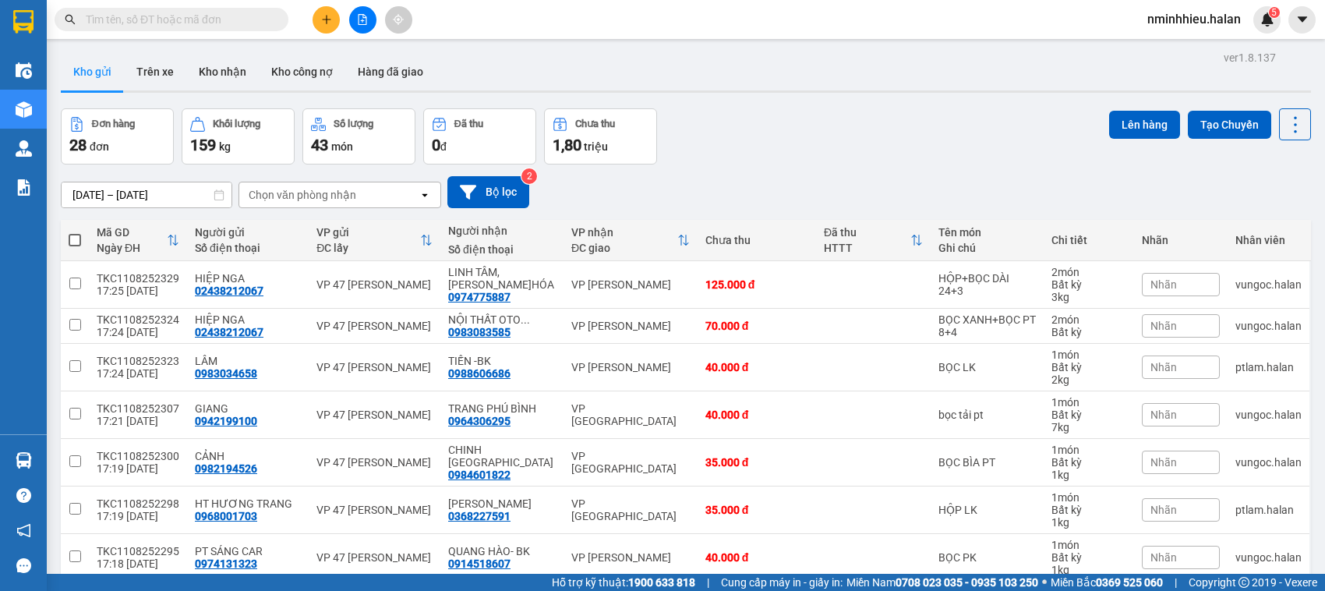
click at [119, 26] on input "text" at bounding box center [178, 19] width 184 height 17
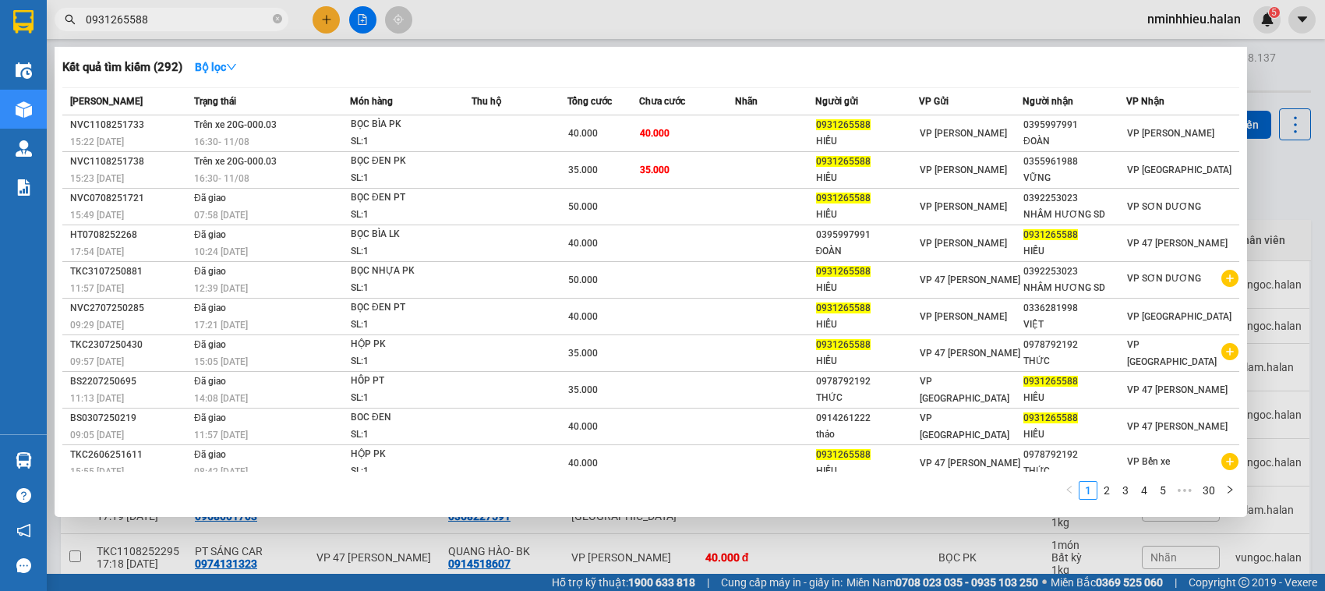
type input "0931265588"
click at [278, 12] on span at bounding box center [277, 19] width 9 height 15
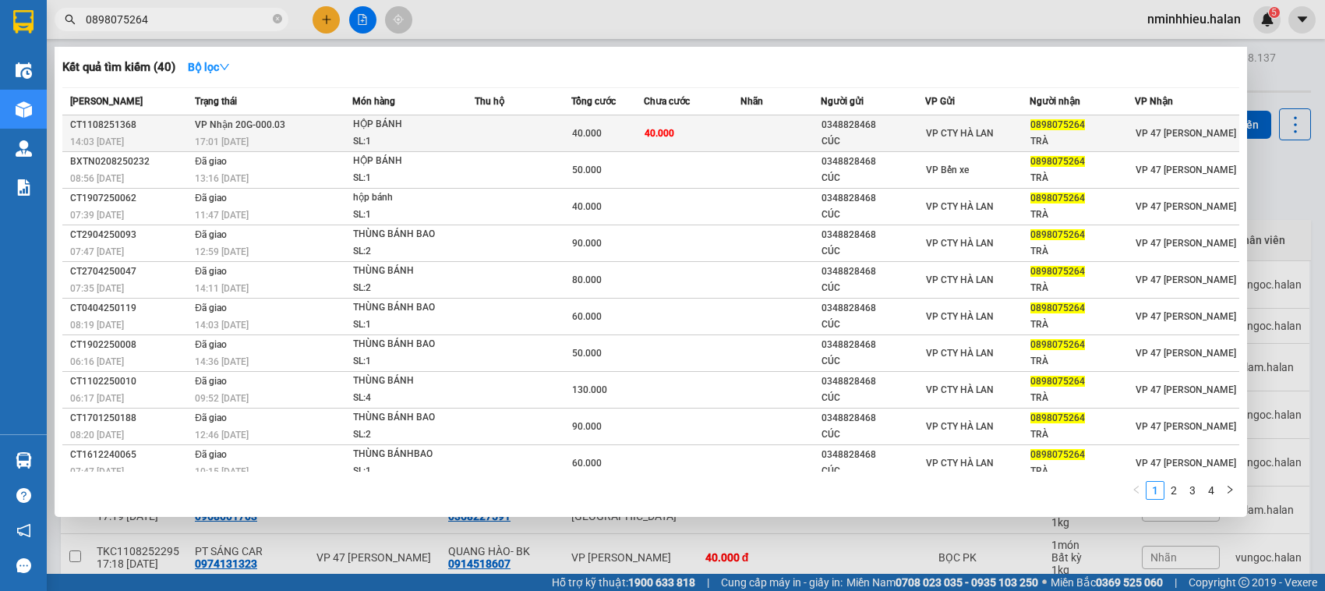
type input "0898075264"
click at [543, 133] on td at bounding box center [523, 133] width 97 height 37
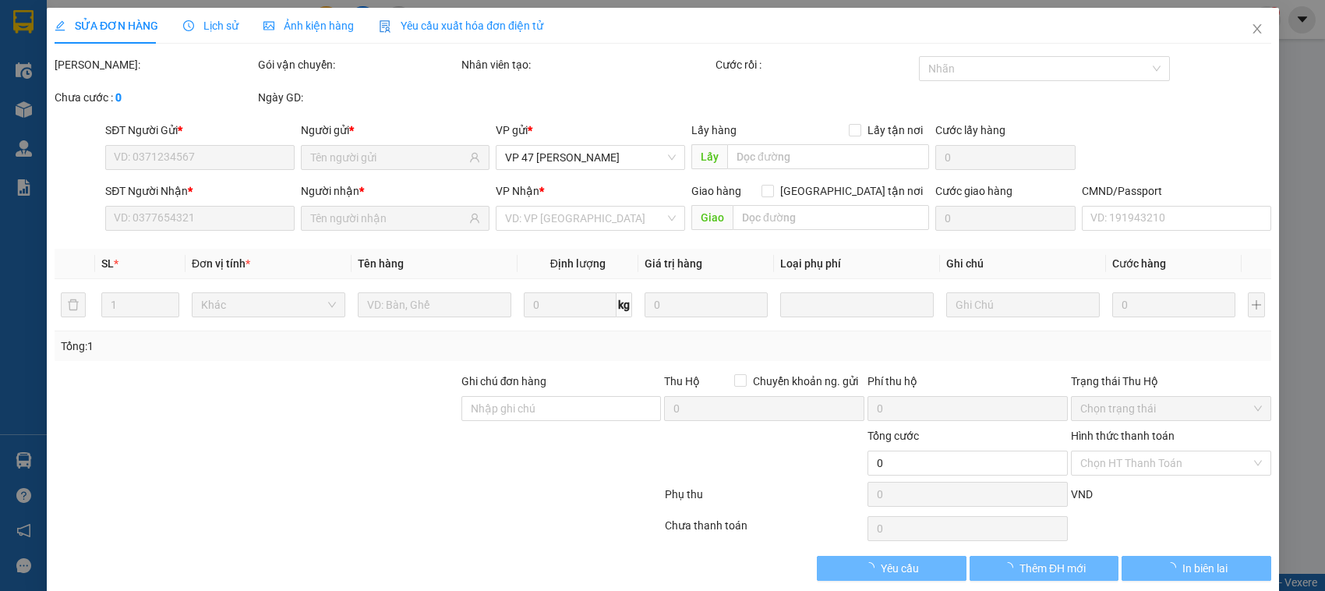
type input "0348828468"
type input "CÚC"
type input "0898075264"
type input "TRÀ"
type input "40.000"
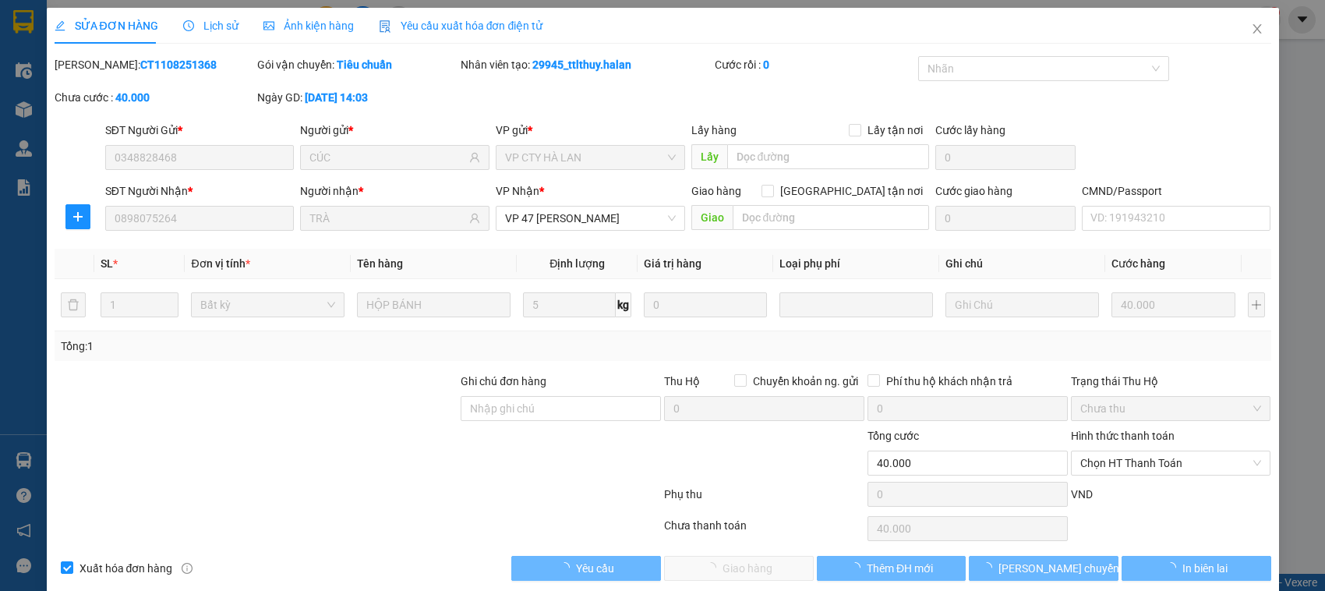
scroll to position [21, 0]
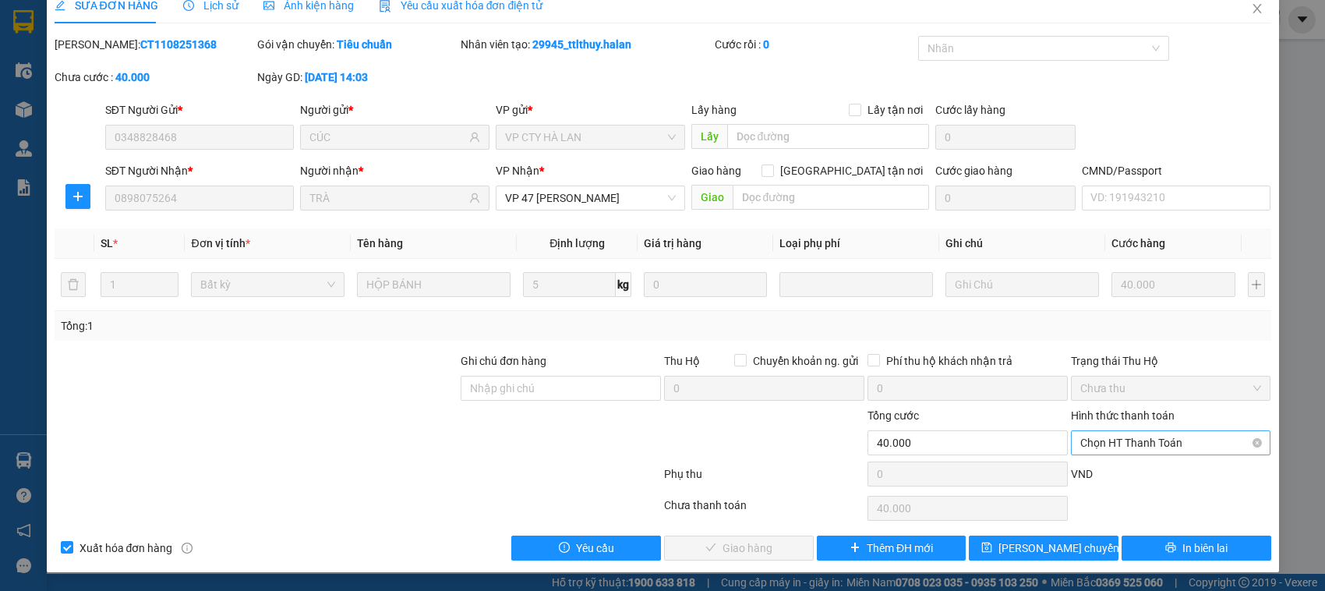
click at [1081, 447] on span "Chọn HT Thanh Toán" at bounding box center [1172, 442] width 182 height 23
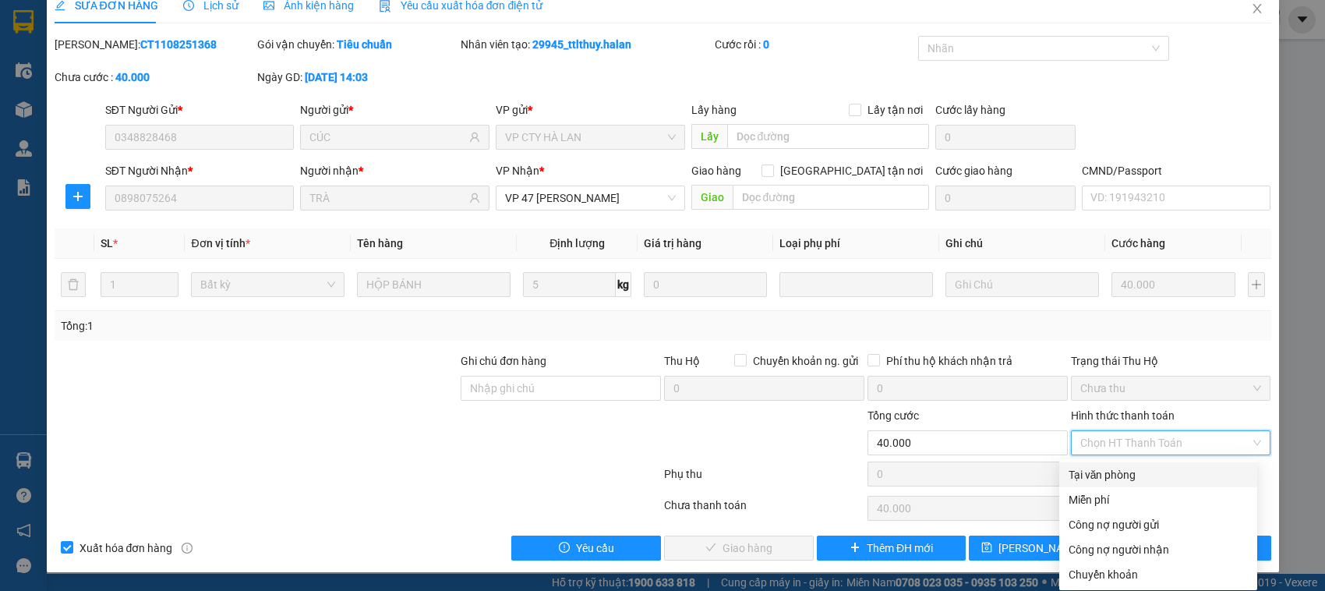
click at [1077, 472] on div "Tại văn phòng" at bounding box center [1158, 474] width 179 height 17
type input "0"
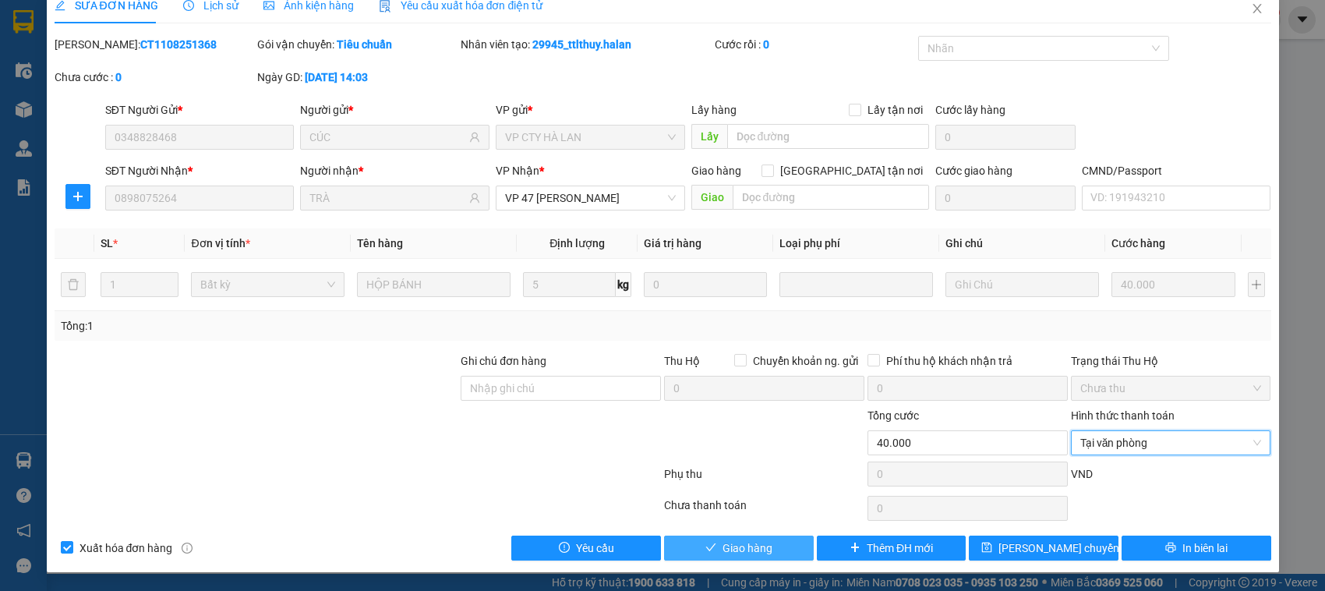
click at [762, 544] on span "Giao hàng" at bounding box center [748, 548] width 50 height 17
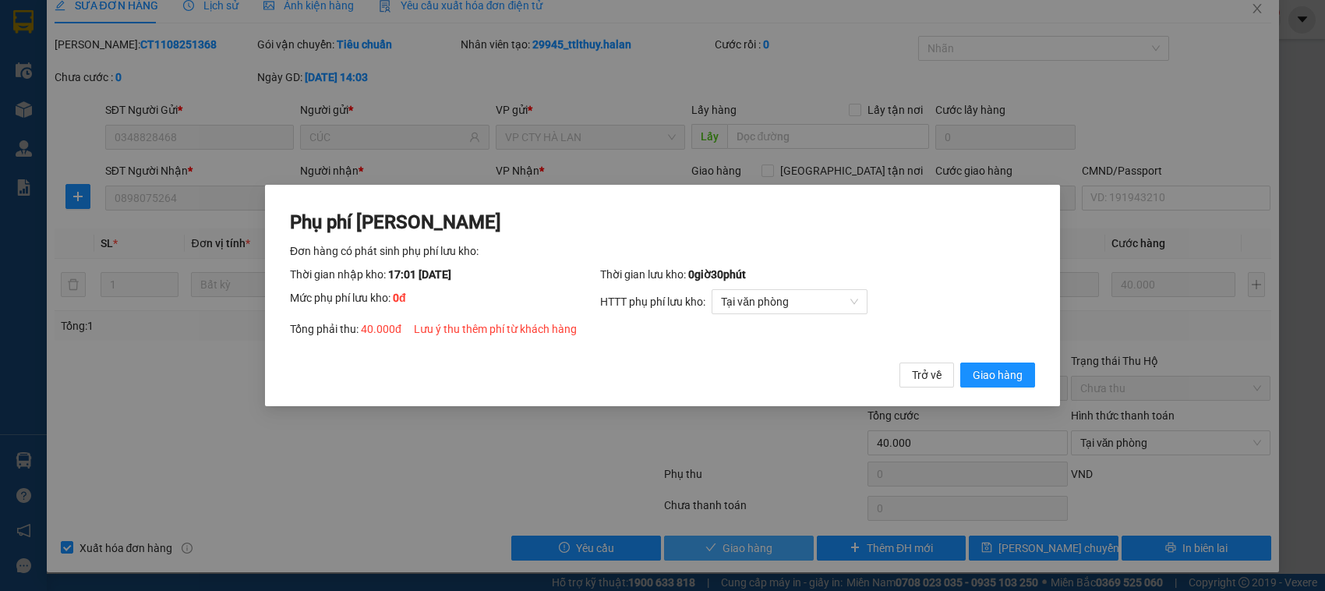
click at [961, 363] on button "Giao hàng" at bounding box center [998, 375] width 75 height 25
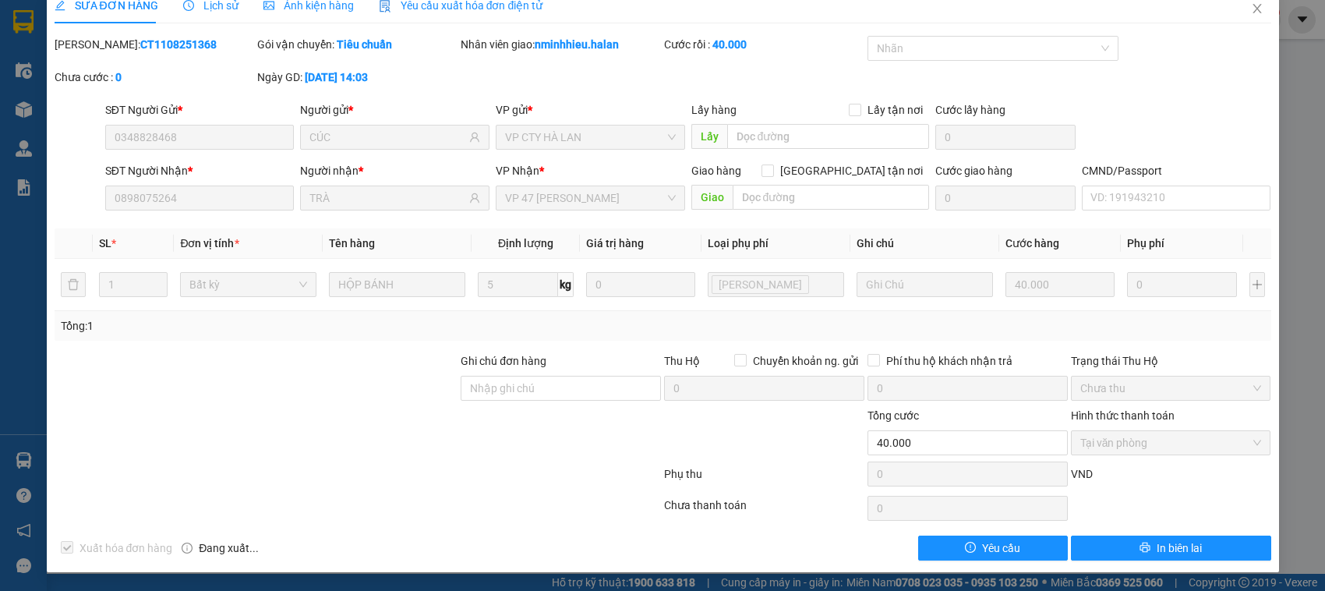
scroll to position [0, 0]
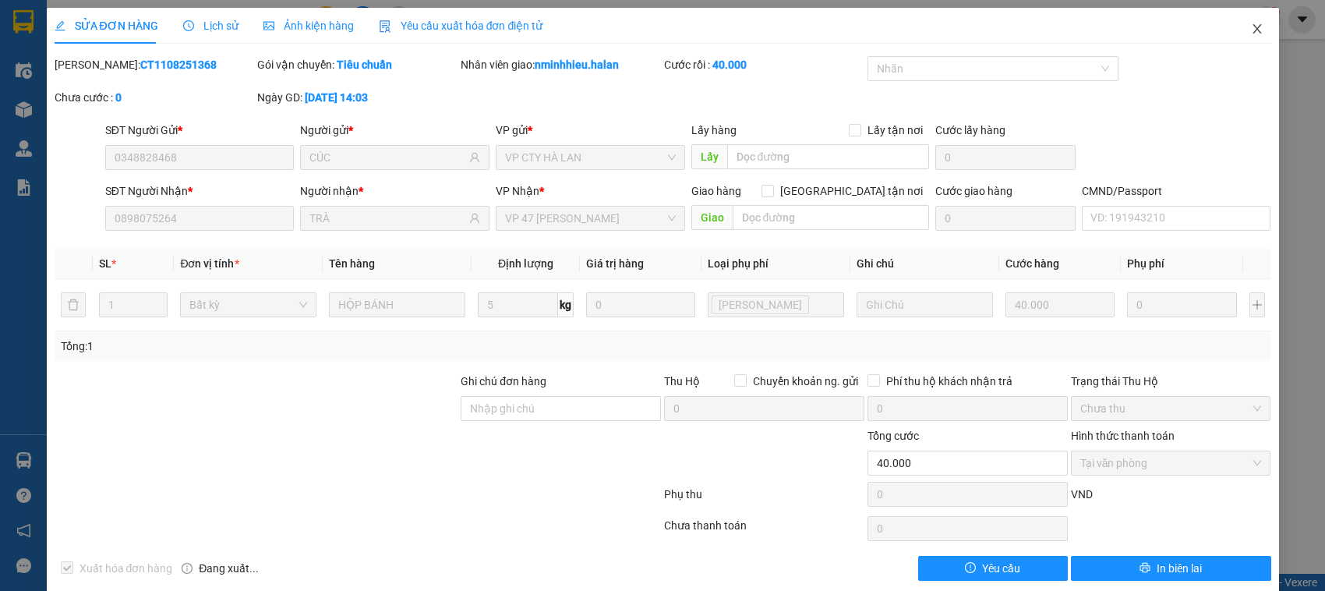
click at [1252, 47] on span "Close" at bounding box center [1258, 30] width 44 height 44
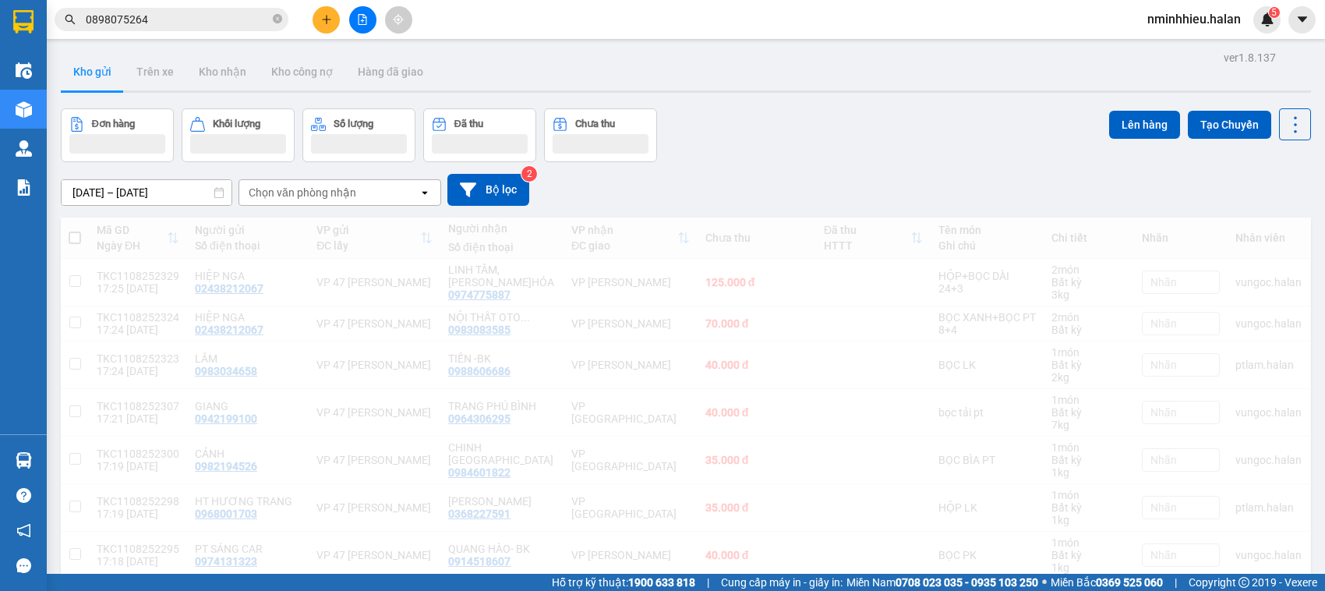
click at [197, 25] on input "0898075264" at bounding box center [178, 19] width 184 height 17
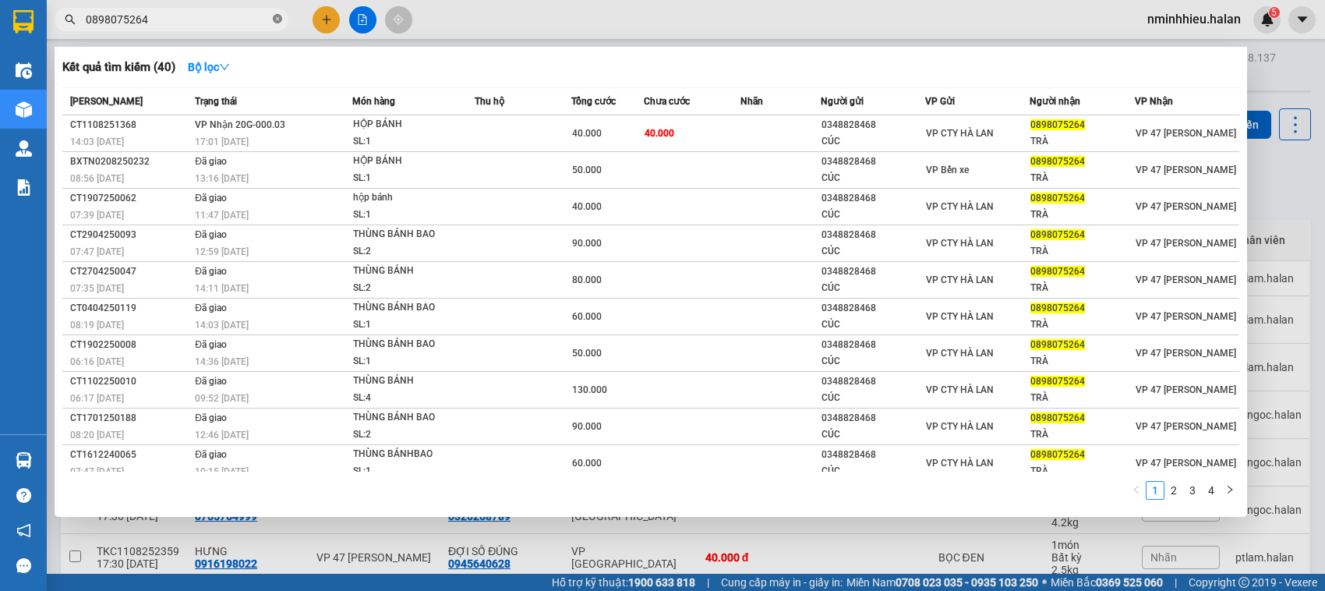
click at [279, 23] on icon "close-circle" at bounding box center [277, 18] width 9 height 9
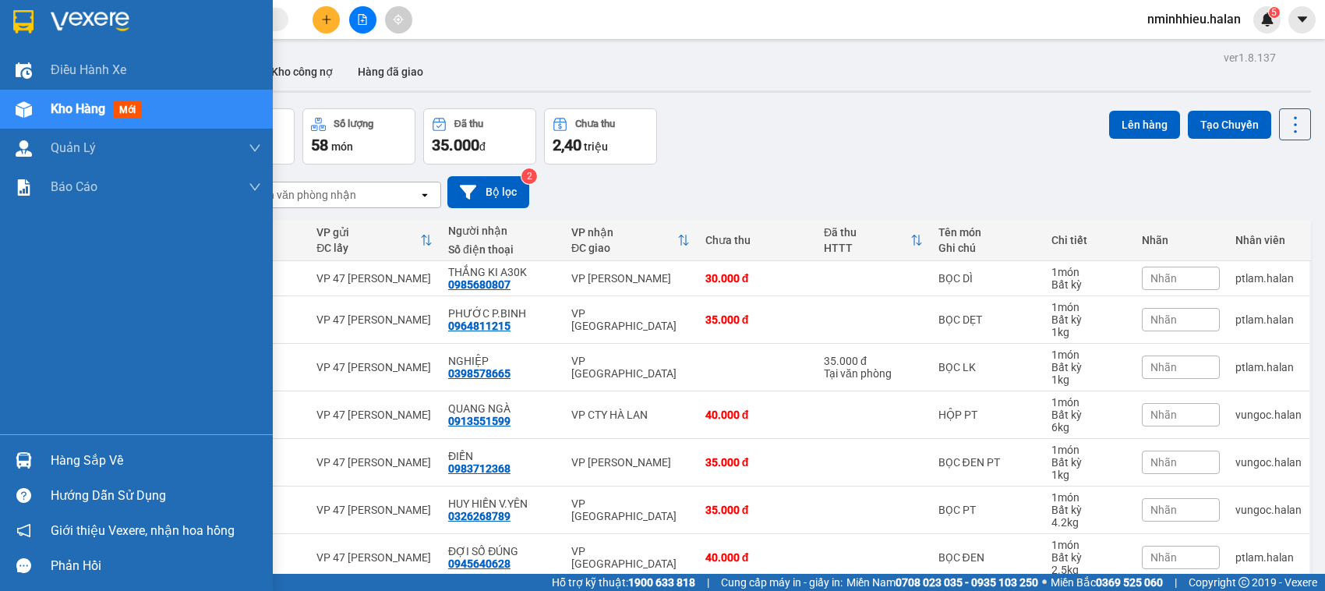
click at [0, 464] on div "Hàng sắp về" at bounding box center [136, 460] width 273 height 35
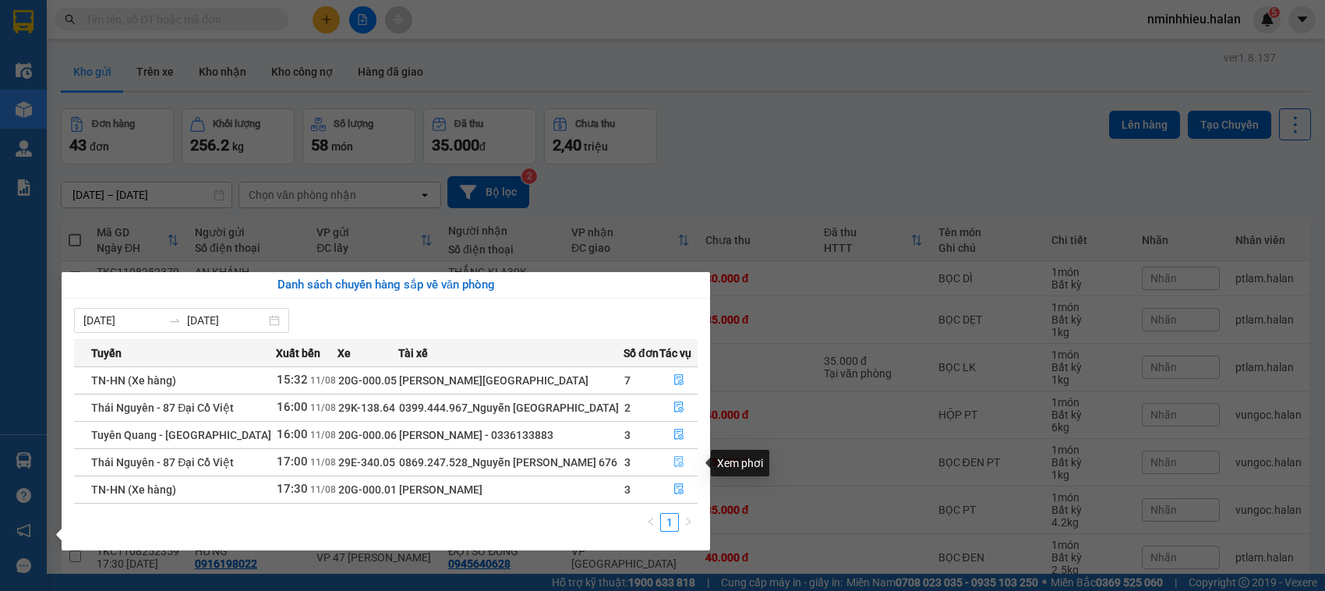
click at [683, 468] on button "button" at bounding box center [678, 462] width 37 height 25
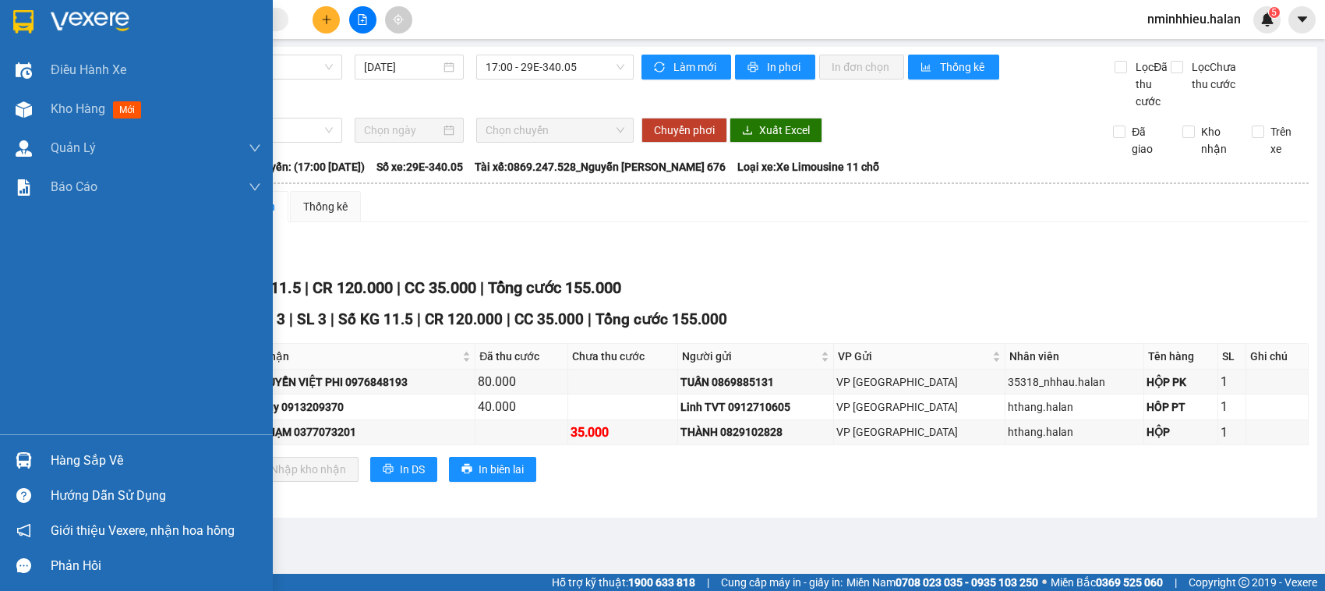
click at [13, 457] on div at bounding box center [23, 460] width 27 height 27
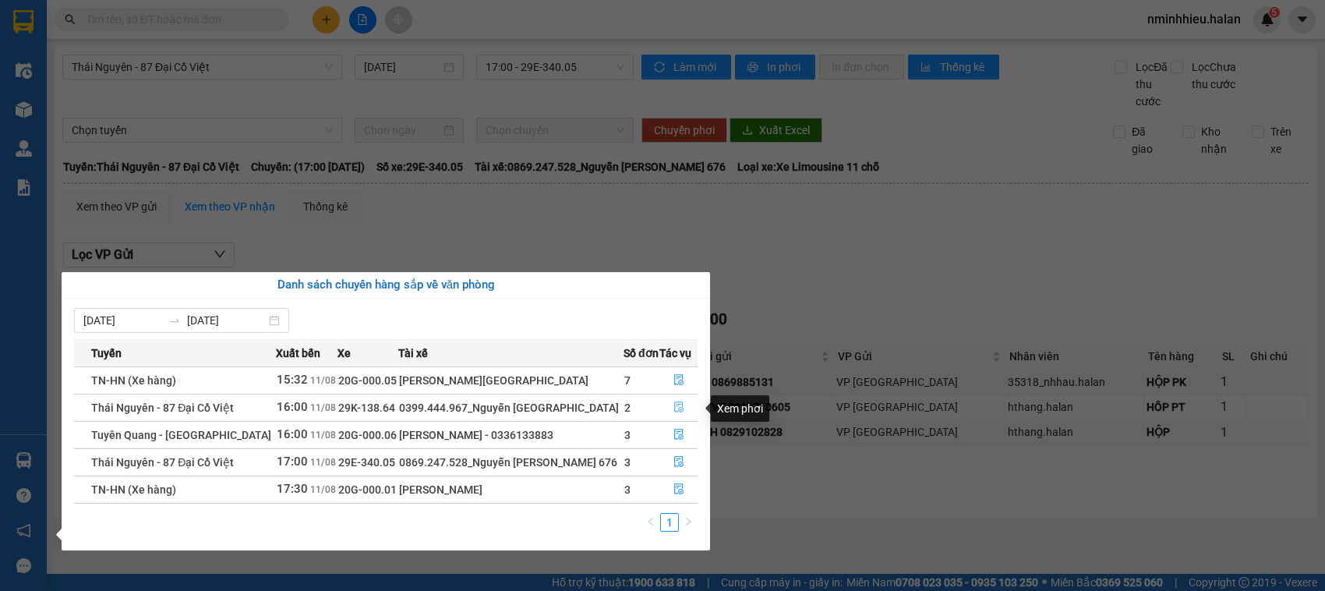
click at [691, 418] on button "button" at bounding box center [678, 407] width 37 height 25
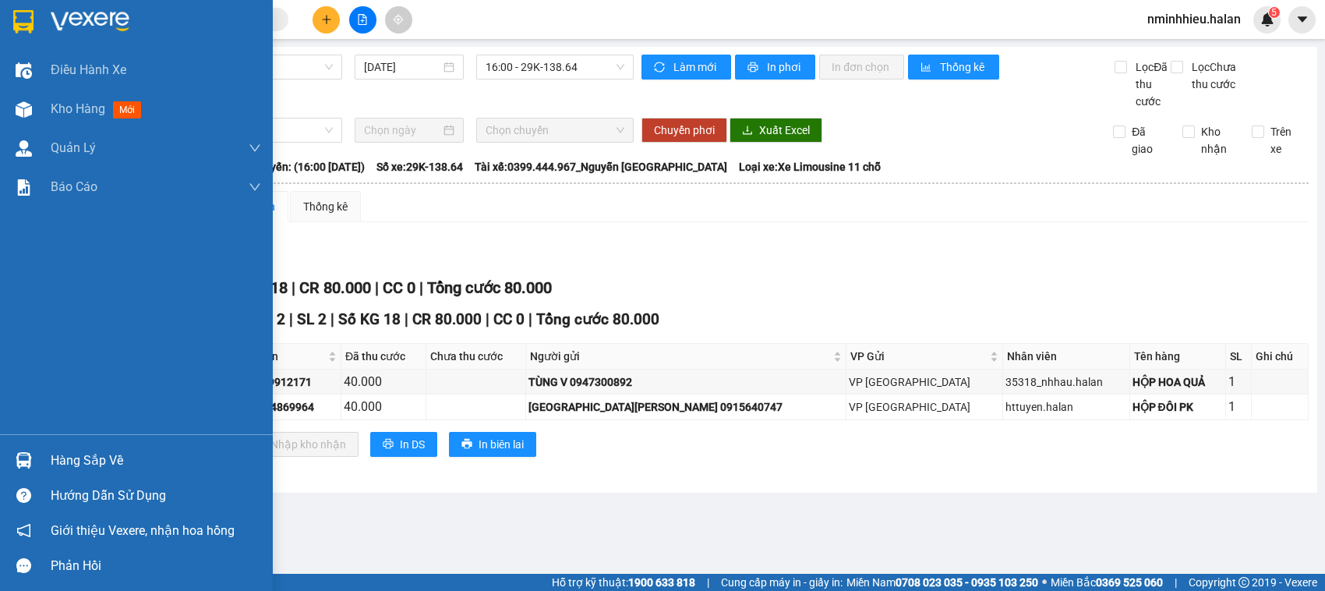
click at [17, 458] on img at bounding box center [24, 460] width 16 height 16
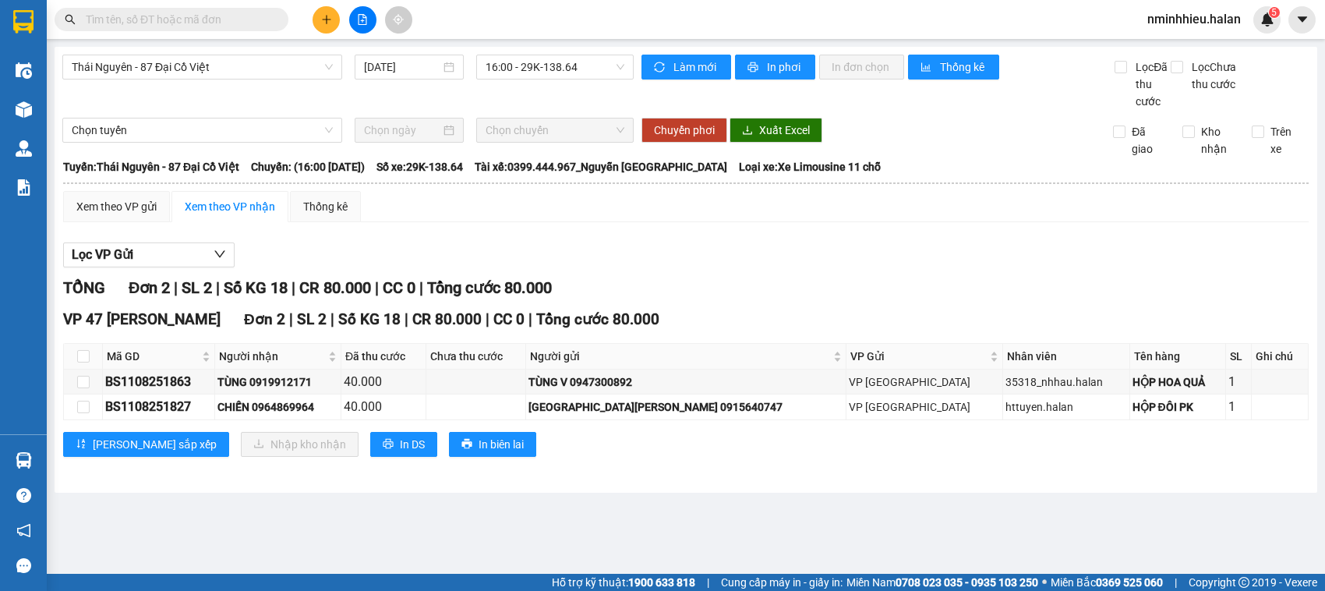
click at [133, 16] on section "Kết quả tìm kiếm ( 40 ) Bộ lọc Mã ĐH Trạng thái Món hàng Thu hộ Tổng cước Chưa …" at bounding box center [662, 295] width 1325 height 591
click at [133, 16] on input "text" at bounding box center [178, 19] width 184 height 17
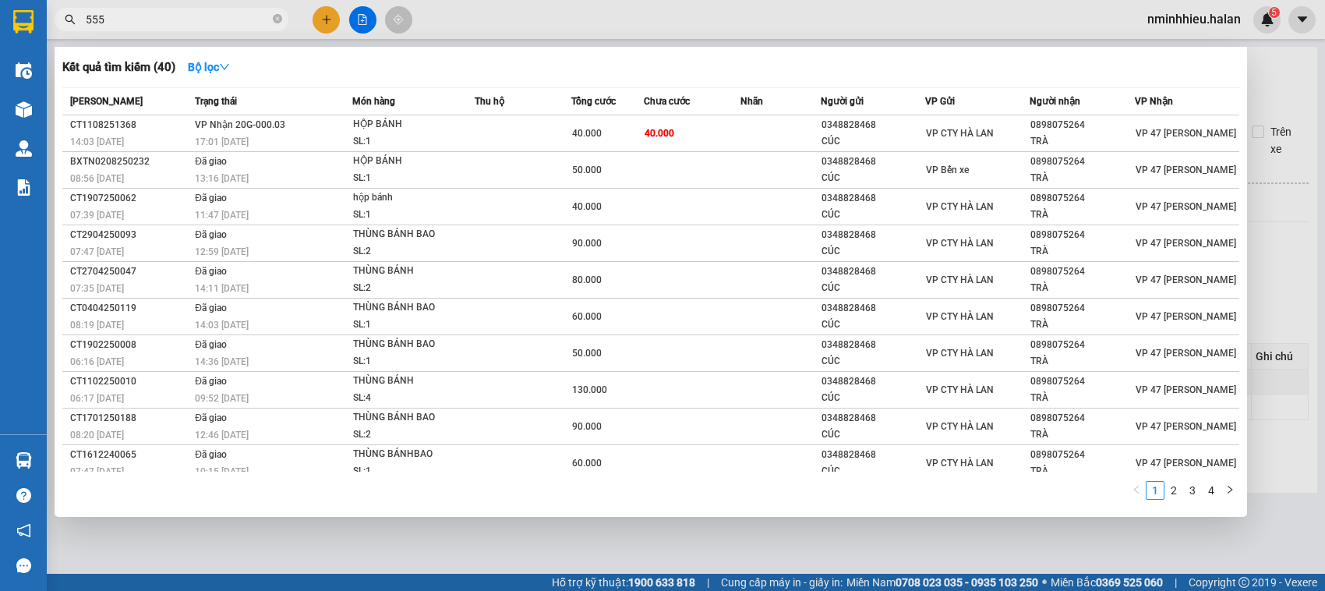
type input "5555"
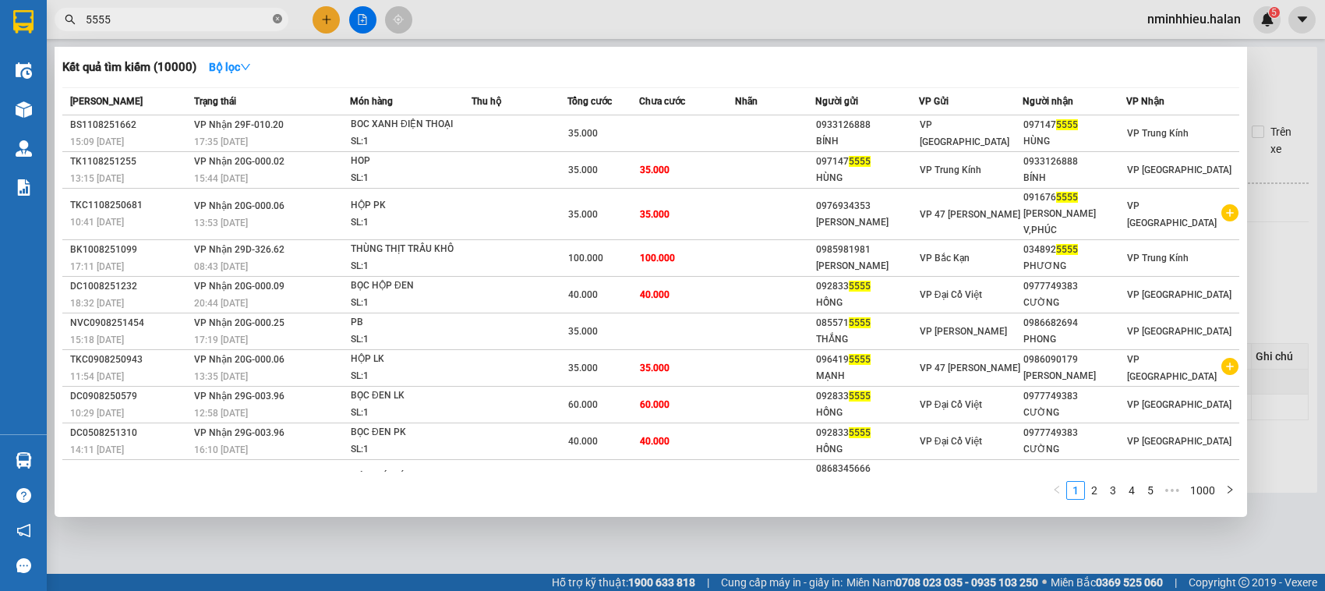
click at [273, 18] on icon "close-circle" at bounding box center [277, 18] width 9 height 9
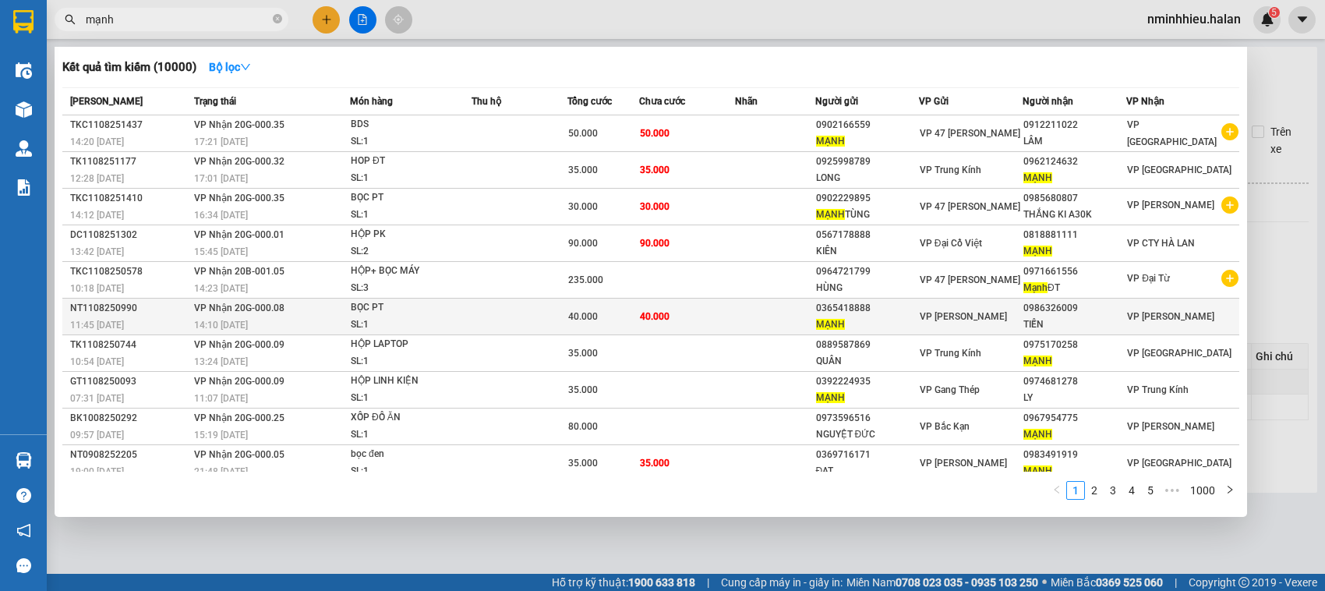
scroll to position [5, 0]
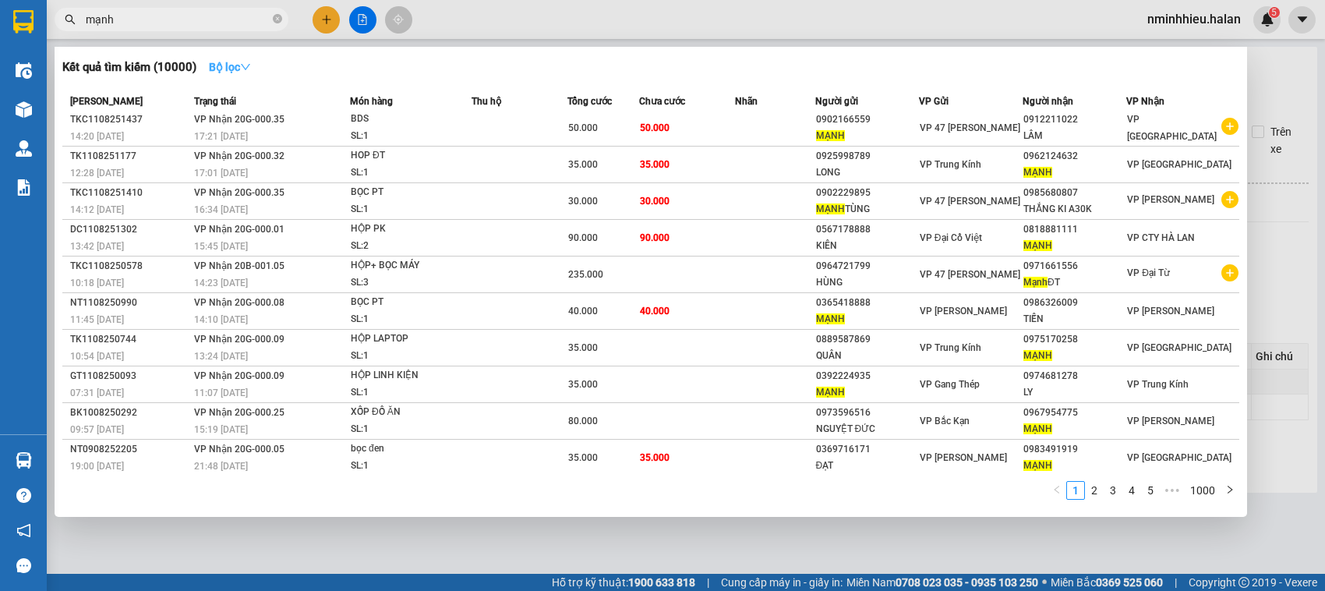
type input "mạnh"
click at [246, 65] on icon "down" at bounding box center [245, 67] width 9 height 6
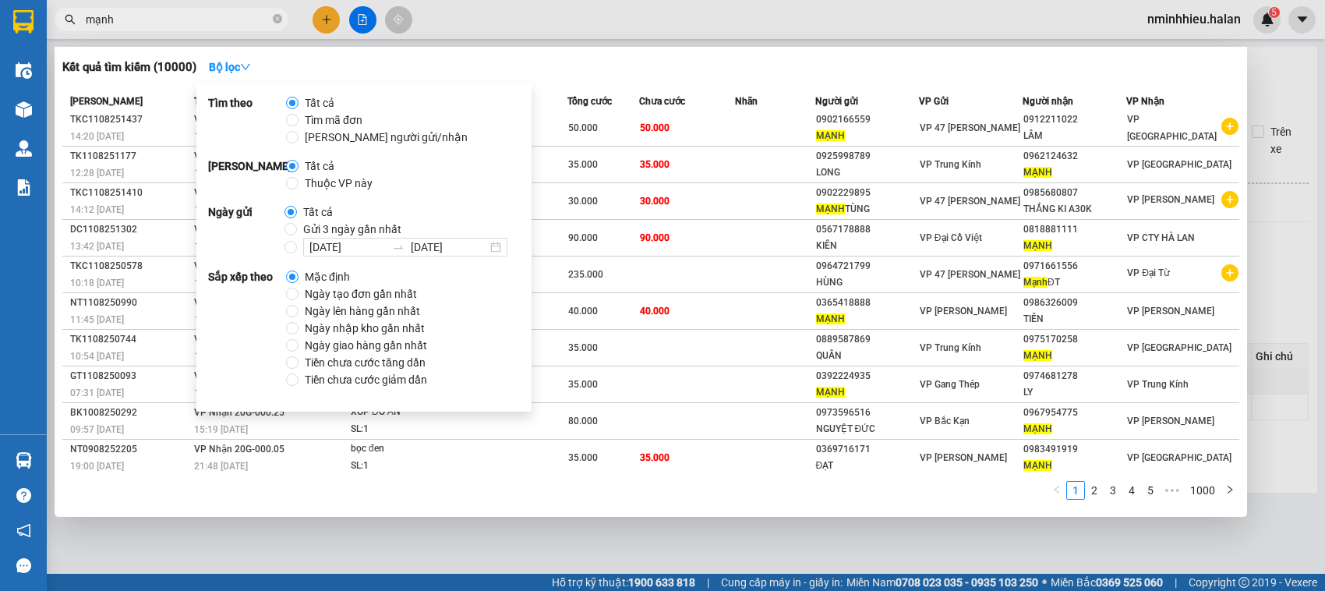
click at [340, 188] on span "Thuộc VP này" at bounding box center [339, 183] width 80 height 17
click at [299, 188] on input "Thuộc VP này" at bounding box center [292, 183] width 12 height 12
radio input "true"
radio input "false"
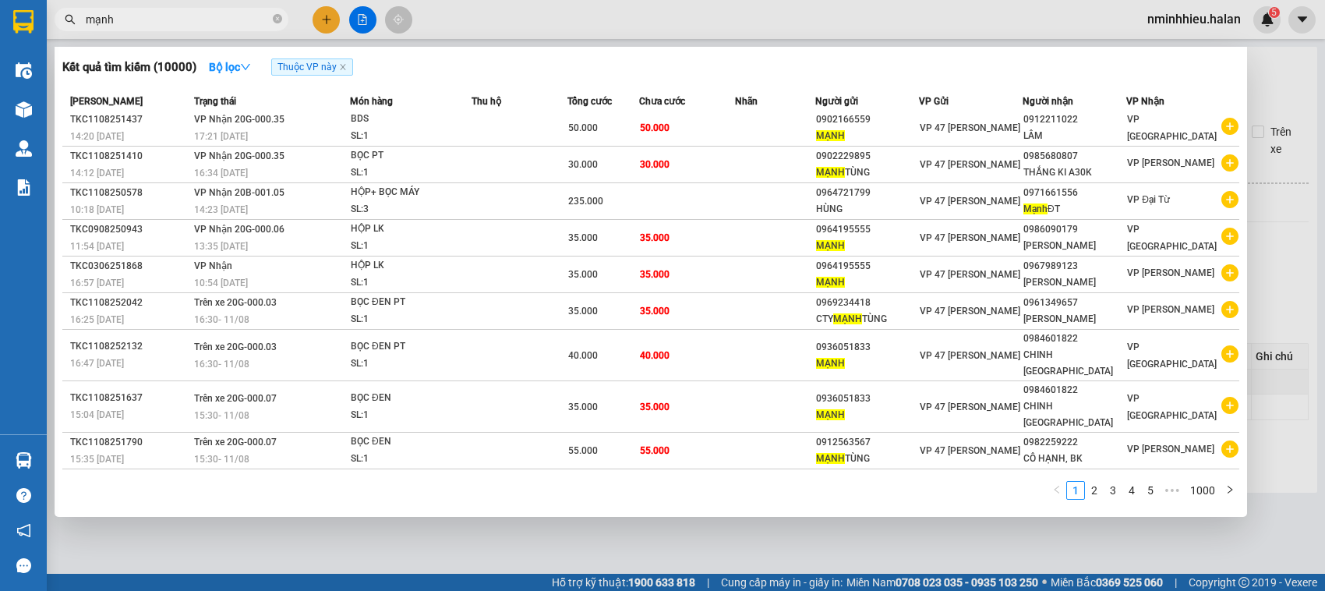
click at [719, 44] on div at bounding box center [662, 295] width 1325 height 591
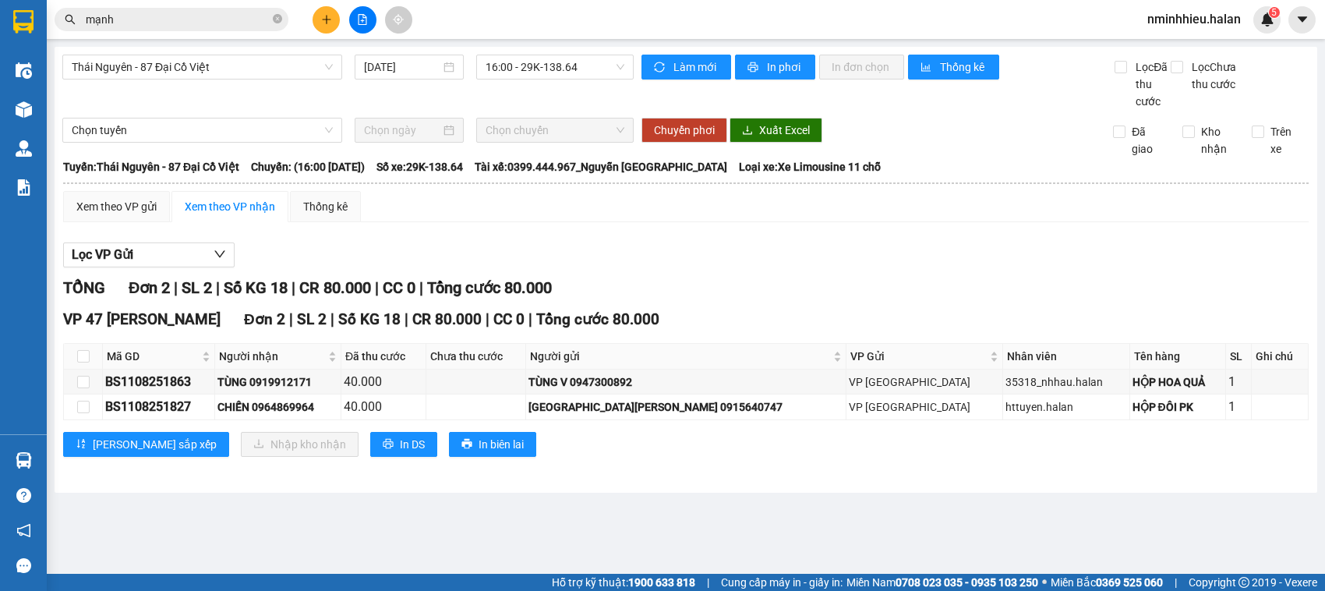
click at [141, 18] on input "mạnh" at bounding box center [178, 19] width 184 height 17
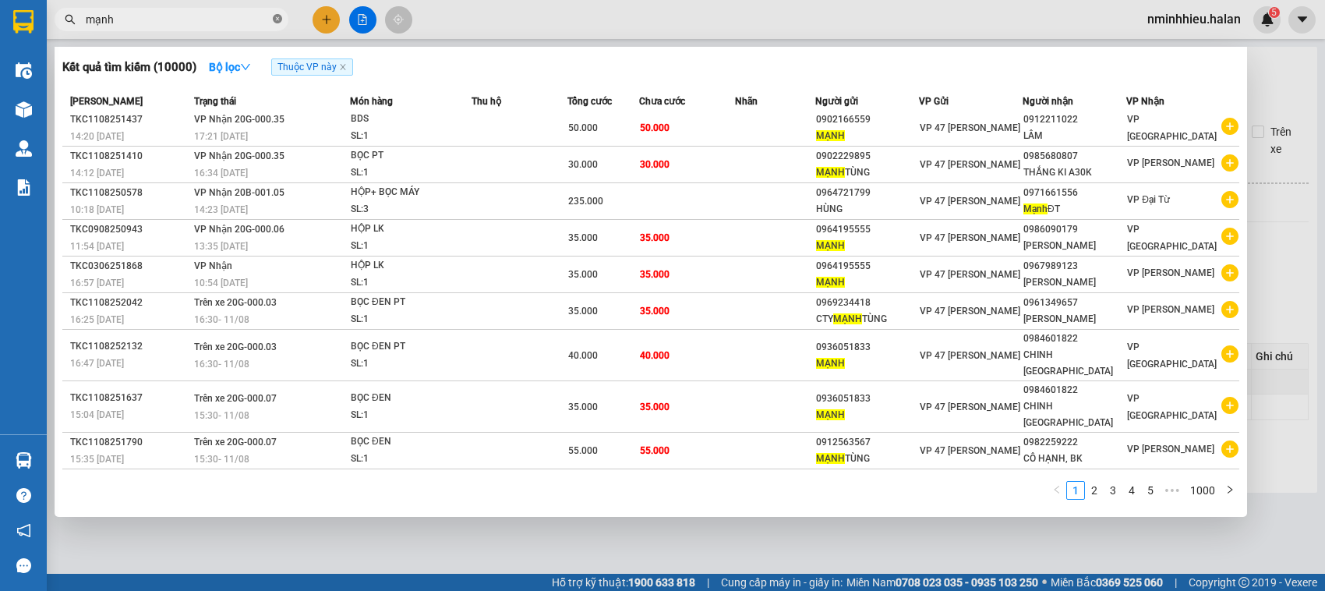
click at [274, 13] on span at bounding box center [277, 19] width 9 height 15
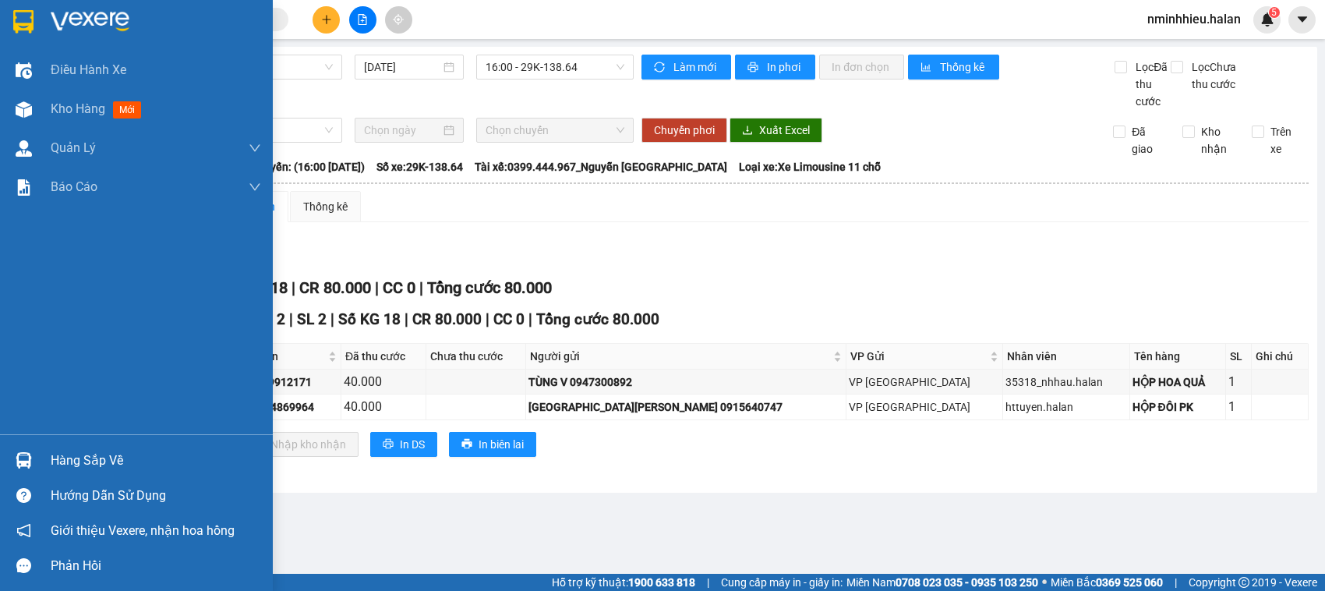
click at [0, 452] on div "Hàng sắp về" at bounding box center [136, 460] width 273 height 35
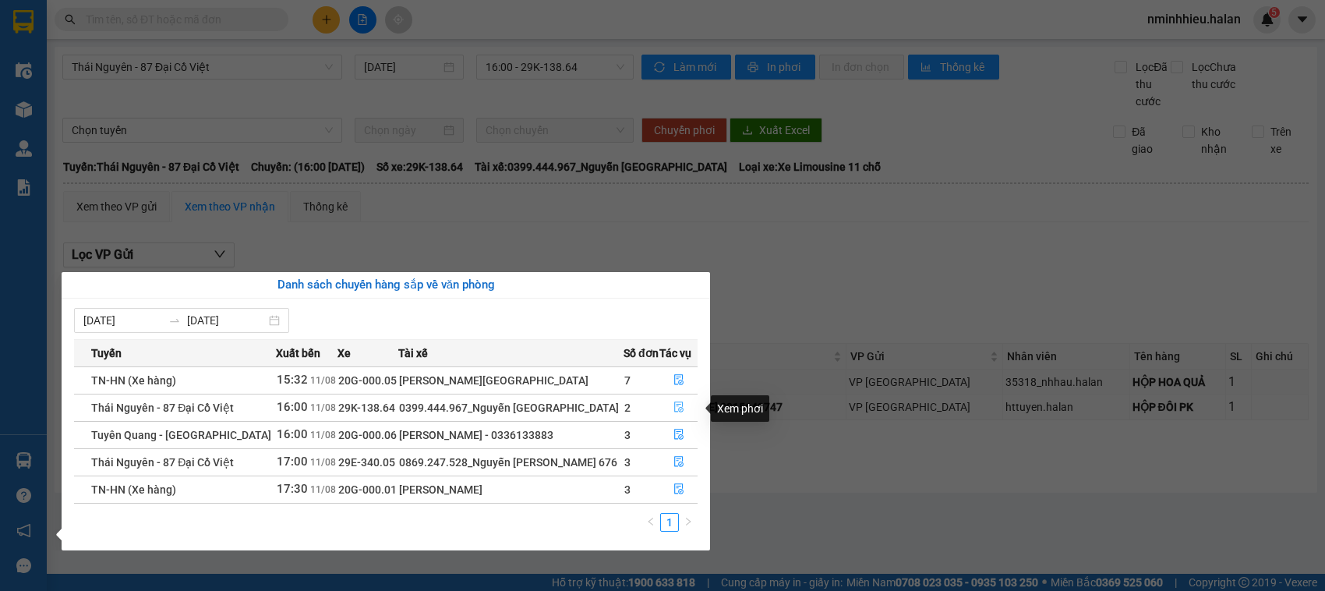
click at [695, 411] on button "button" at bounding box center [678, 407] width 37 height 25
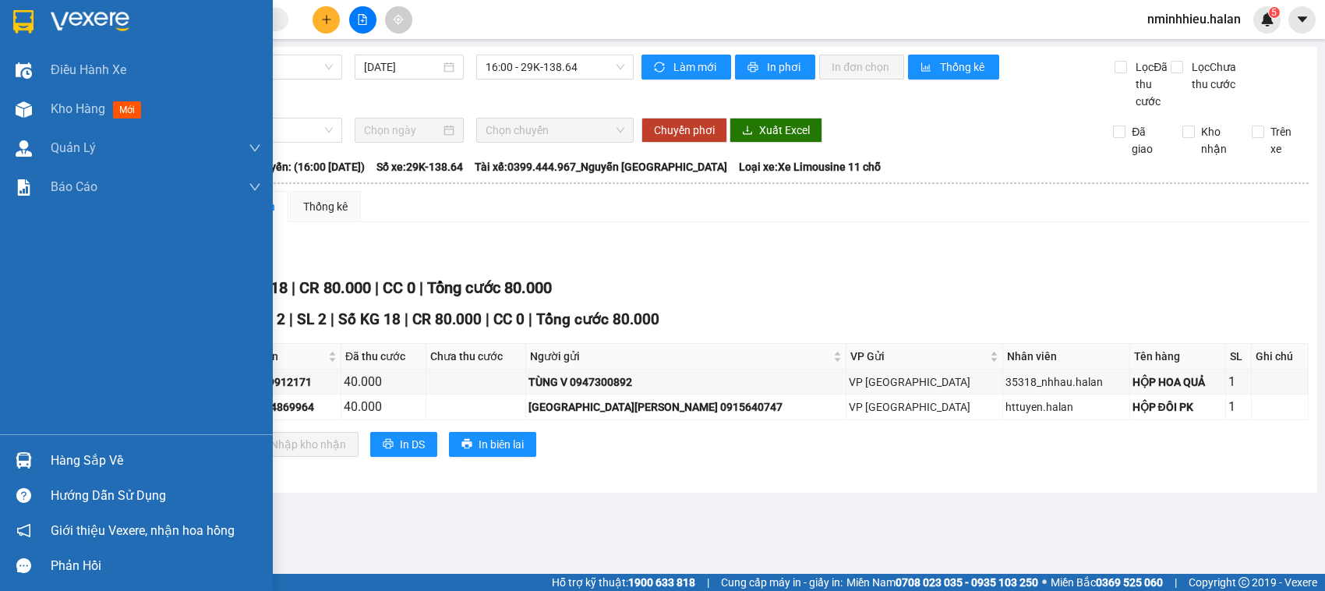
click at [13, 441] on div "Hàng sắp về Hướng dẫn sử dụng Giới thiệu Vexere, nhận hoa hồng Phản hồi" at bounding box center [136, 508] width 273 height 149
click at [41, 447] on div "Hàng sắp về" at bounding box center [136, 460] width 273 height 35
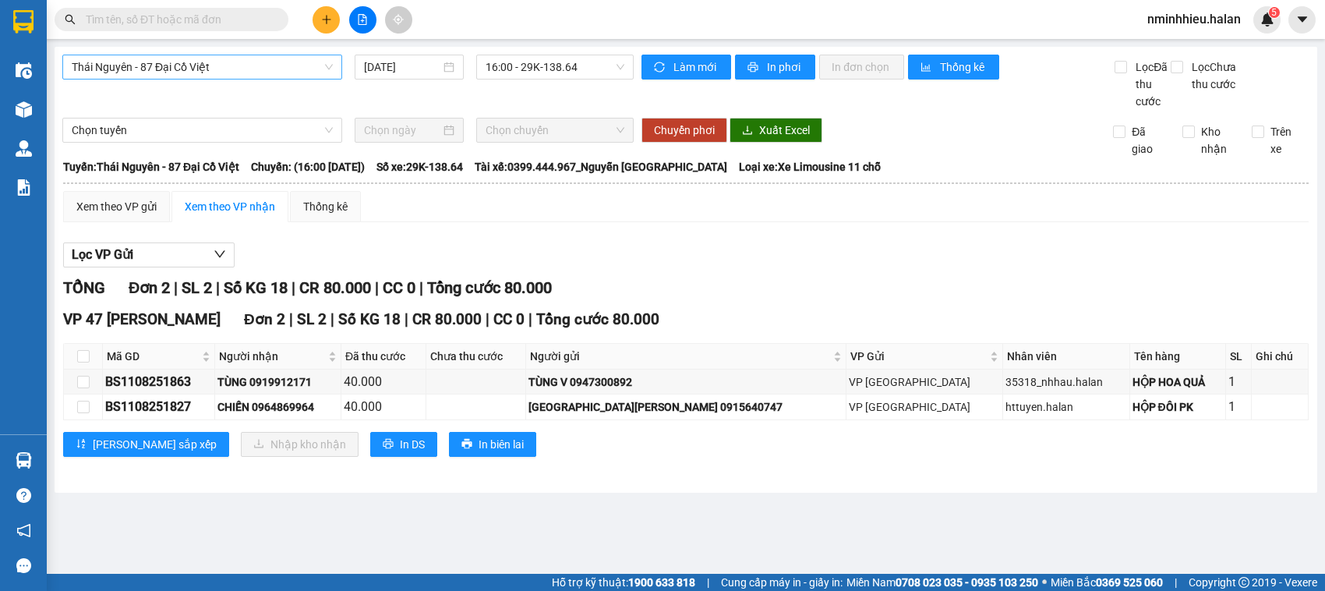
drag, startPoint x: 251, startPoint y: 187, endPoint x: 177, endPoint y: 65, distance: 143.1
click at [251, 186] on section "Kết quả tìm kiếm ( 10000 ) Bộ lọc Thuộc VP này [PERSON_NAME] thái Món hàng Thu …" at bounding box center [662, 295] width 1325 height 591
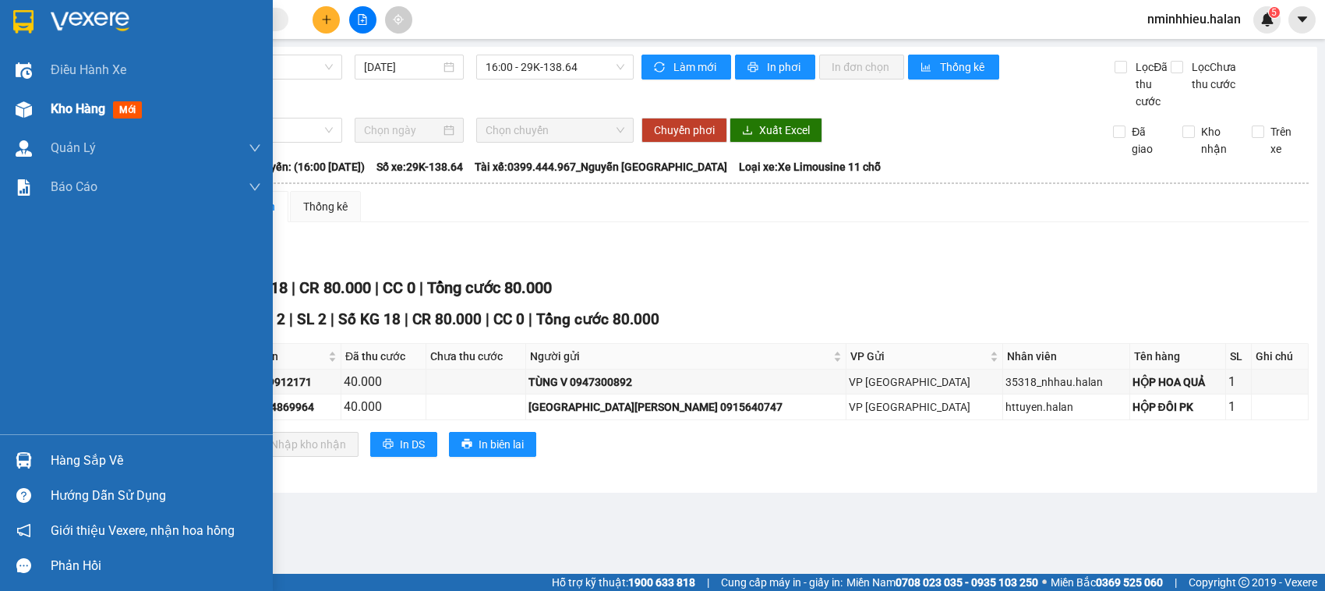
click at [0, 122] on div "Kho hàng mới" at bounding box center [136, 109] width 273 height 39
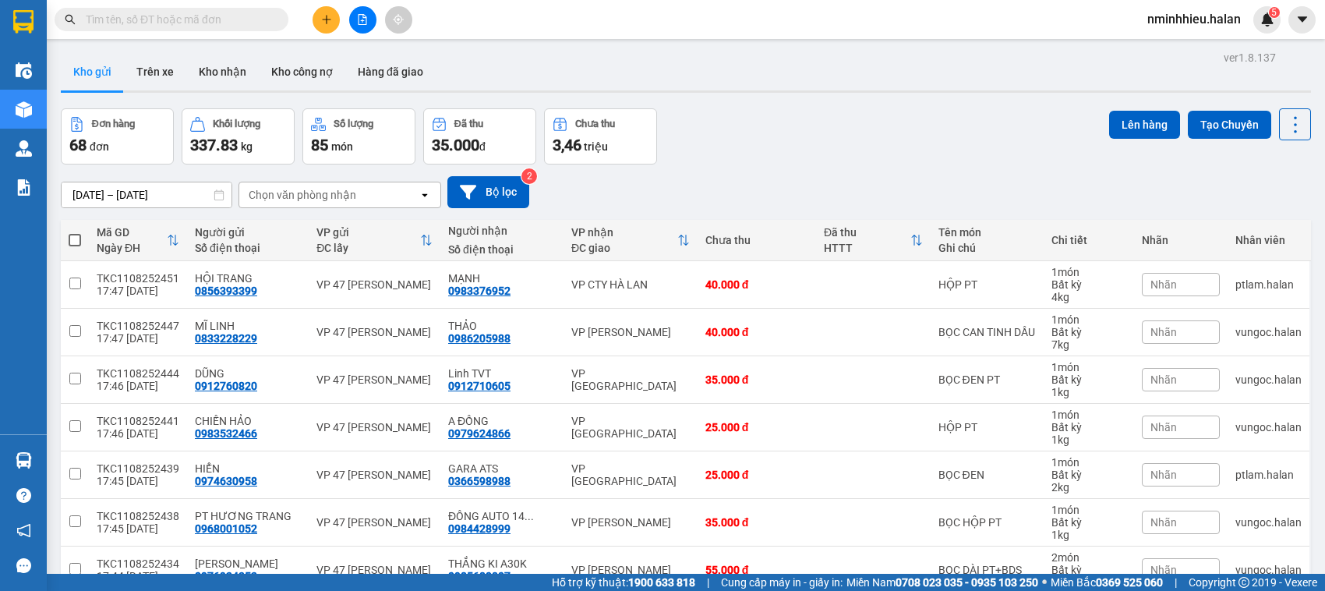
click at [416, 192] on div "Chọn văn phòng nhận" at bounding box center [328, 194] width 179 height 25
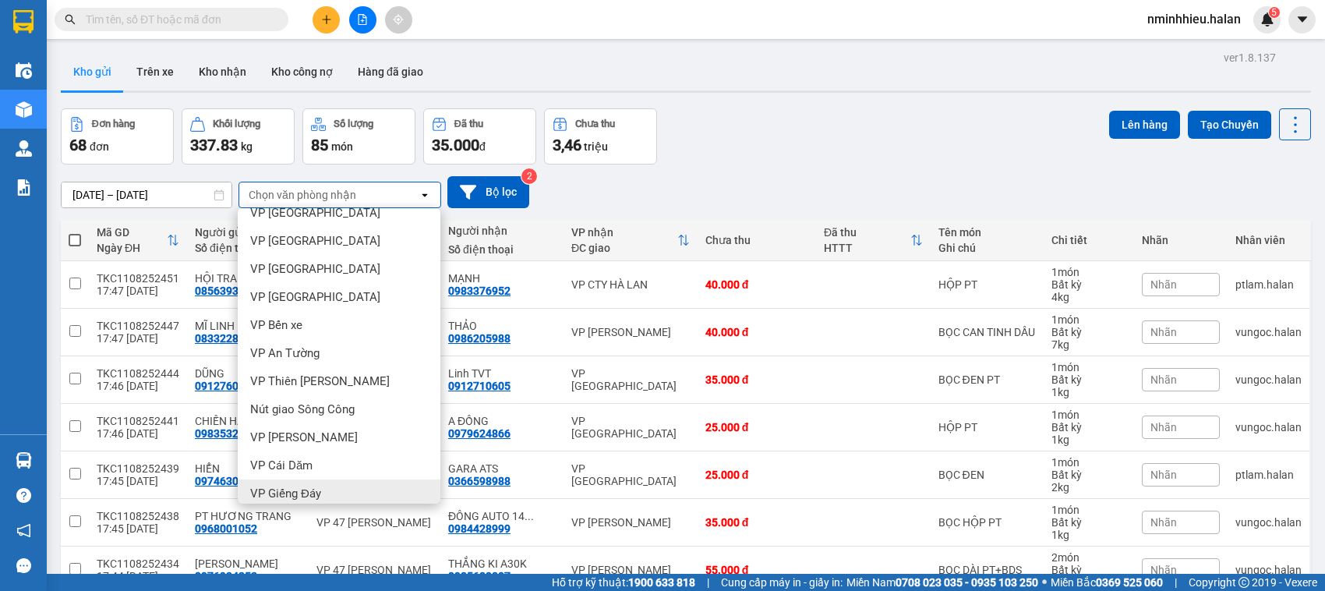
scroll to position [604, 0]
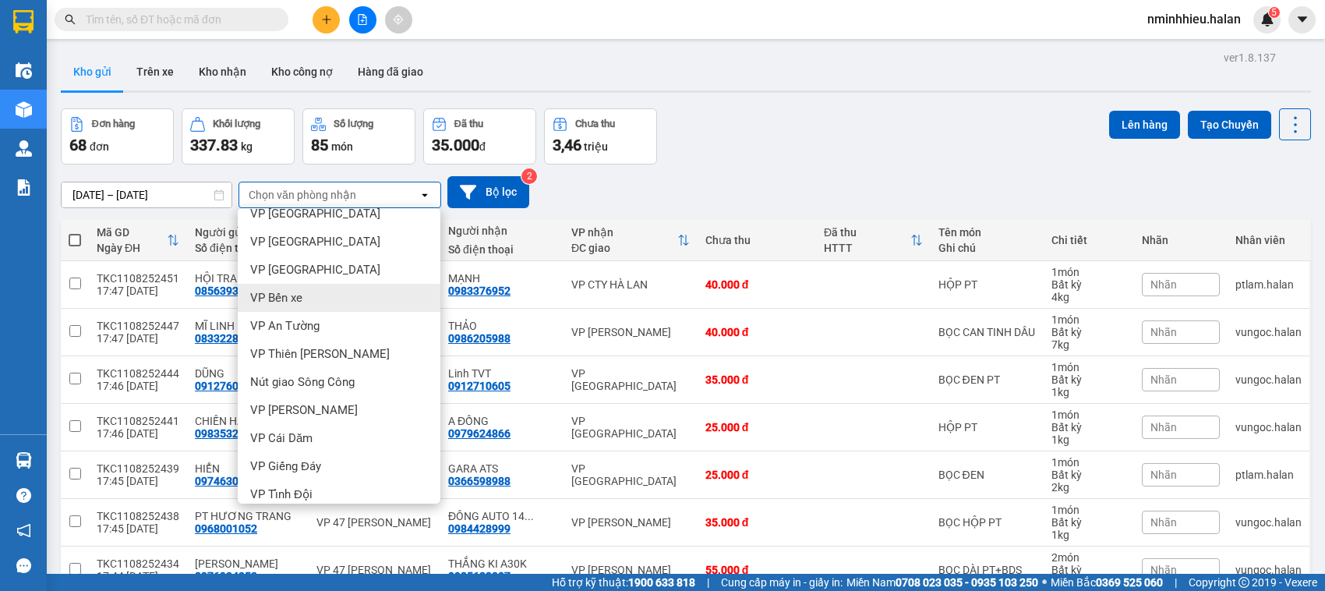
click at [341, 305] on div "VP Bến xe" at bounding box center [339, 298] width 203 height 28
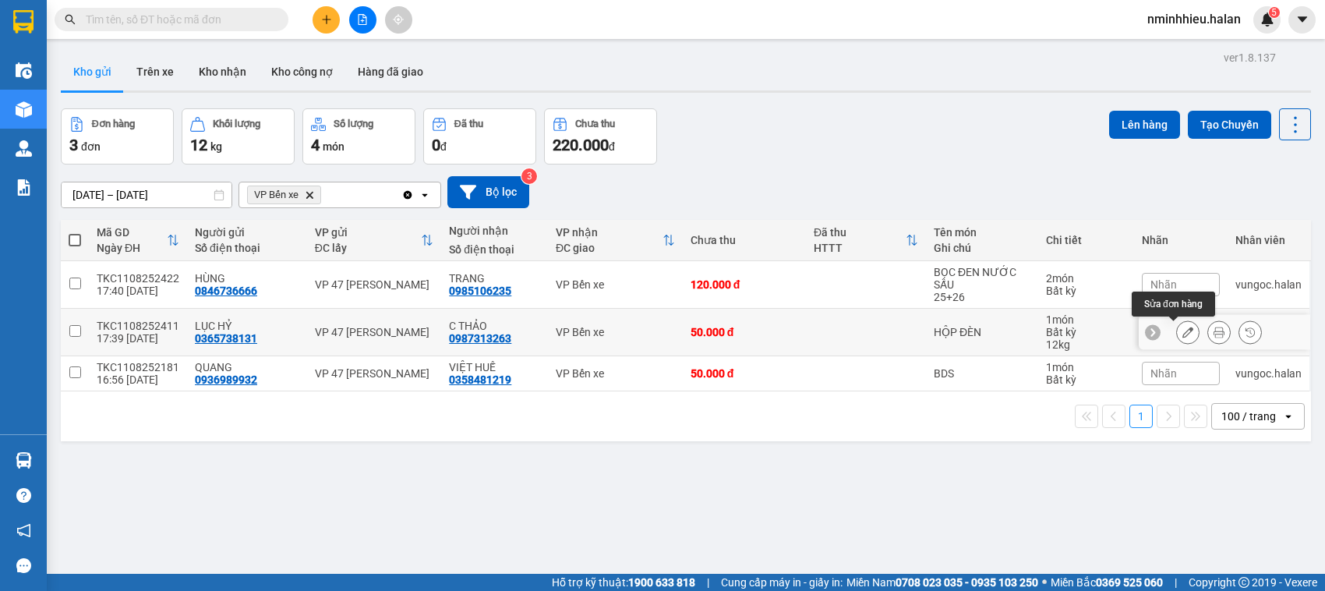
click at [1182, 337] on button at bounding box center [1188, 332] width 22 height 27
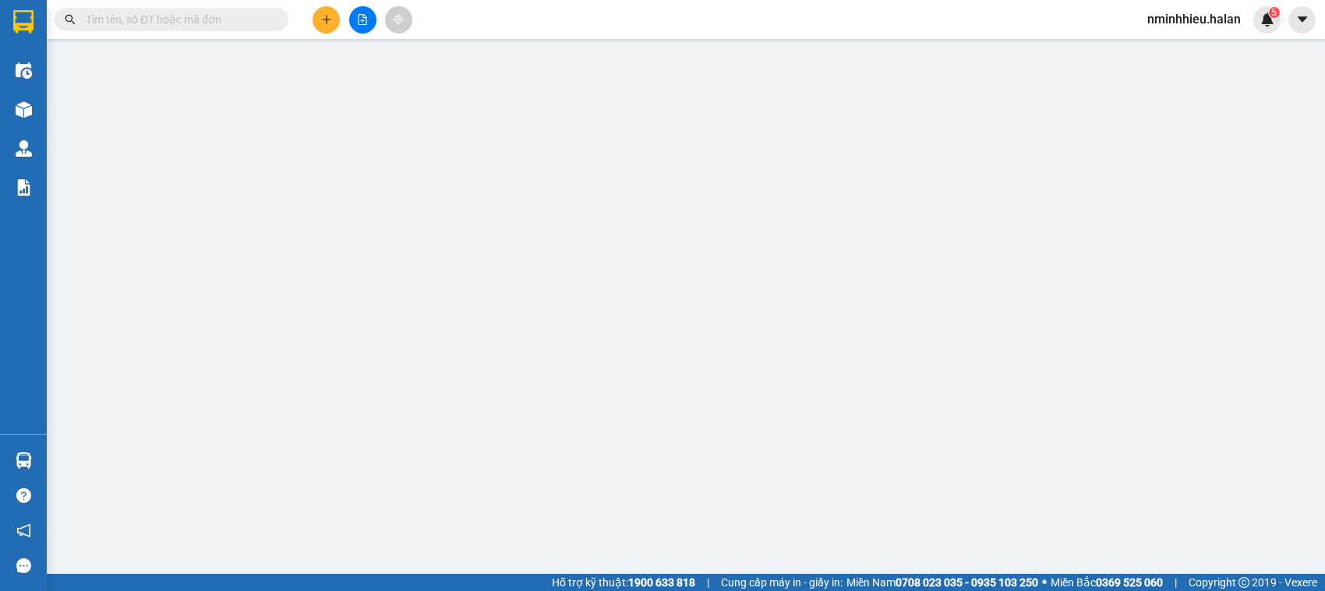
type input "0365738131"
type input "0987313263"
type input "50.000"
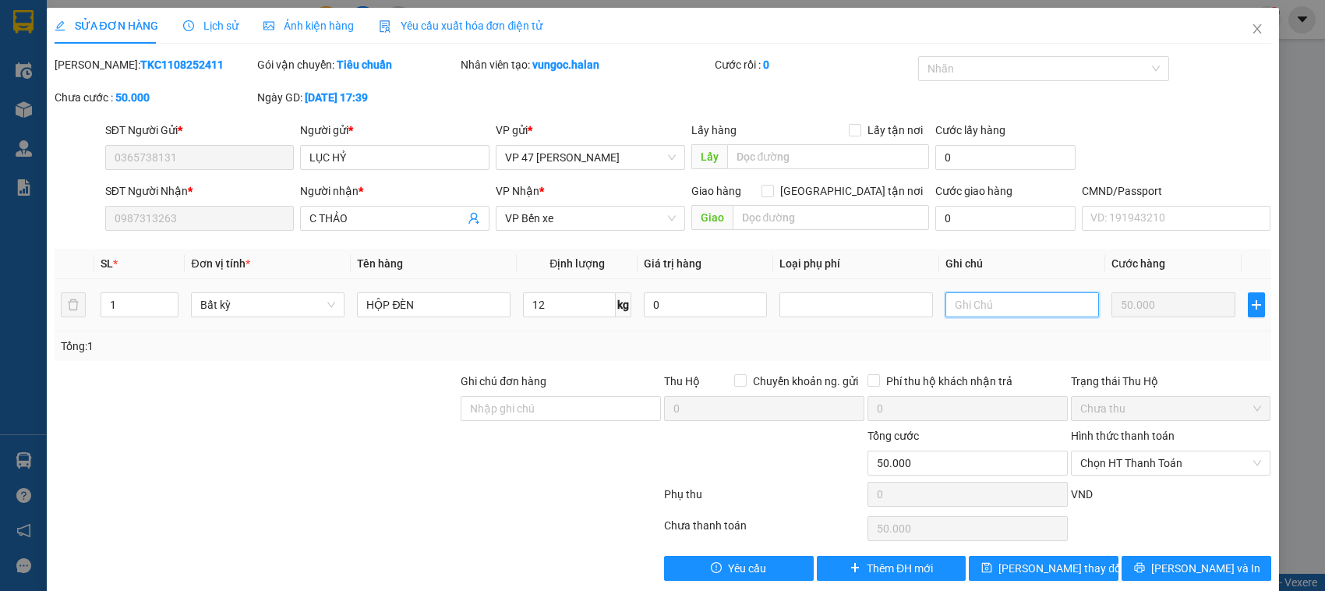
click at [991, 297] on input "text" at bounding box center [1023, 304] width 154 height 25
click at [900, 345] on div "Tổng: 1" at bounding box center [663, 346] width 1205 height 17
click at [1253, 30] on icon "close" at bounding box center [1257, 28] width 9 height 9
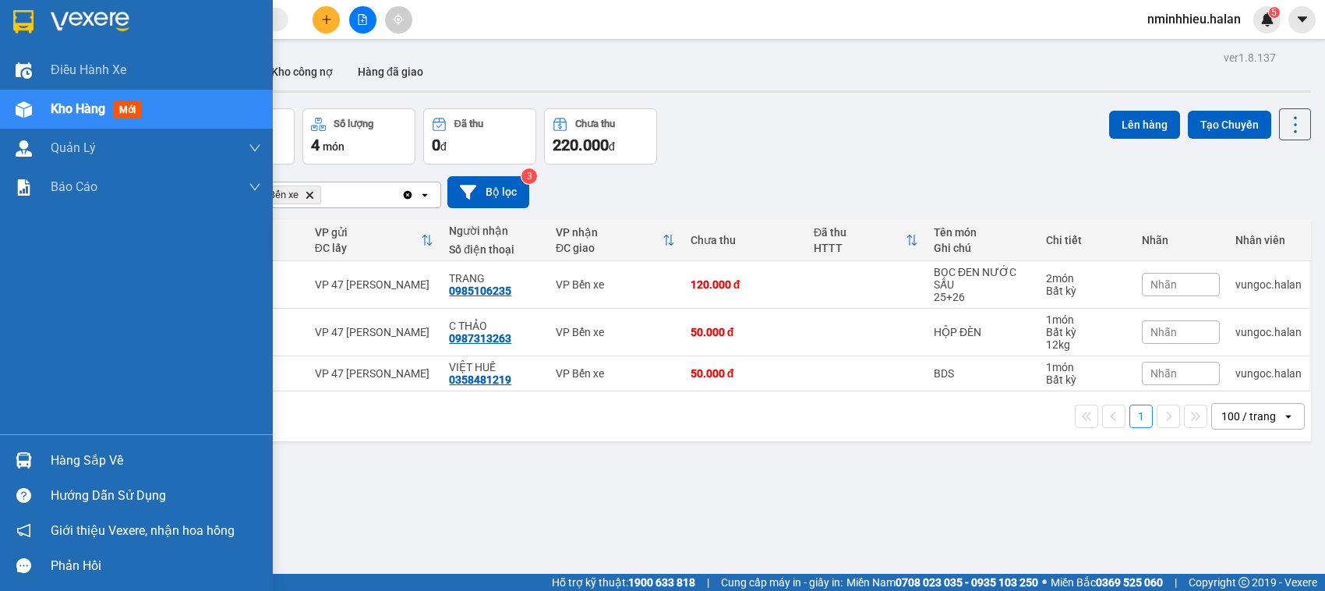
click at [110, 464] on div "Hàng sắp về" at bounding box center [156, 460] width 211 height 23
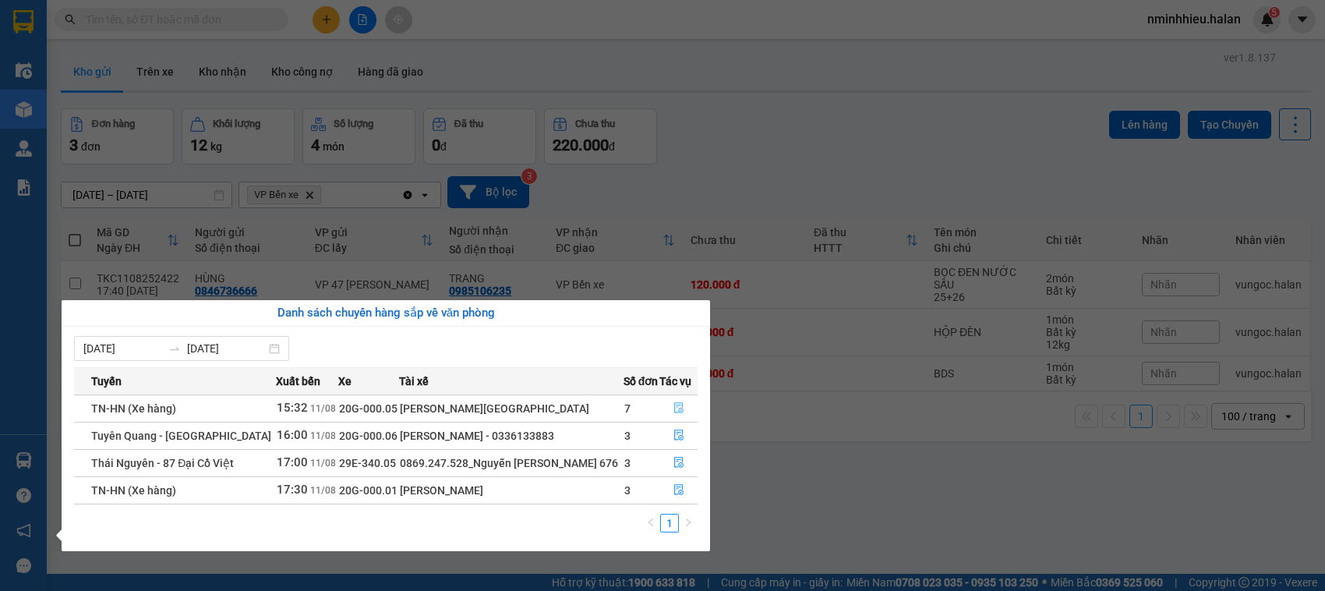
click at [674, 408] on icon "file-done" at bounding box center [678, 407] width 9 height 11
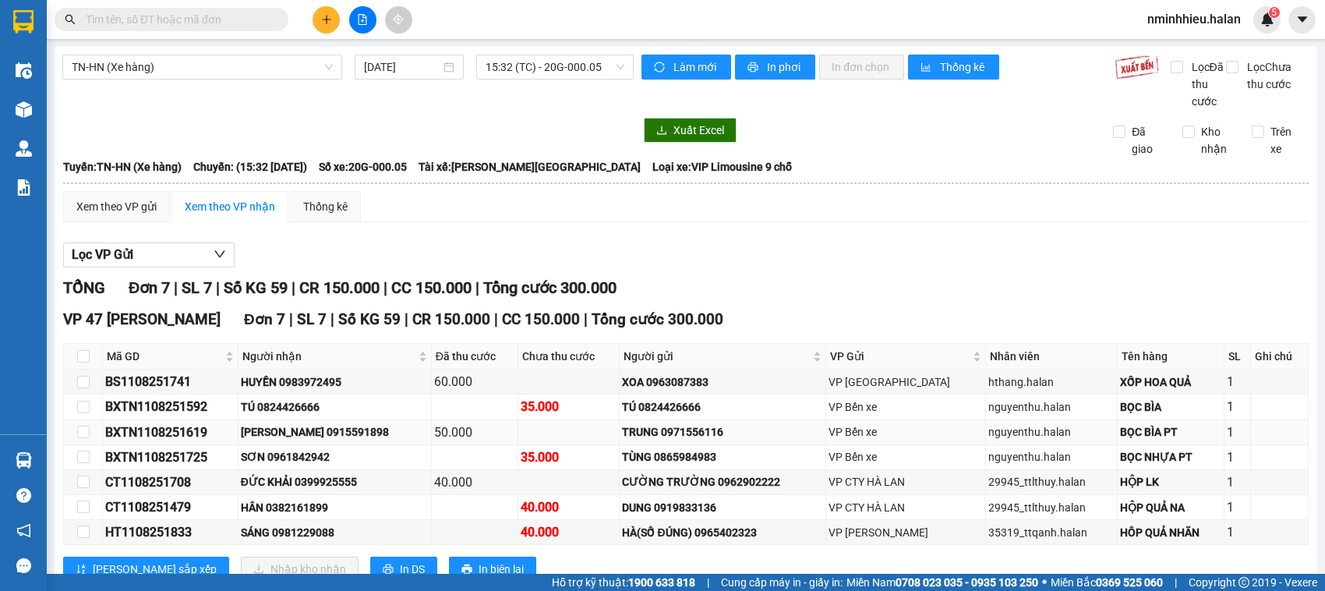
scroll to position [71, 0]
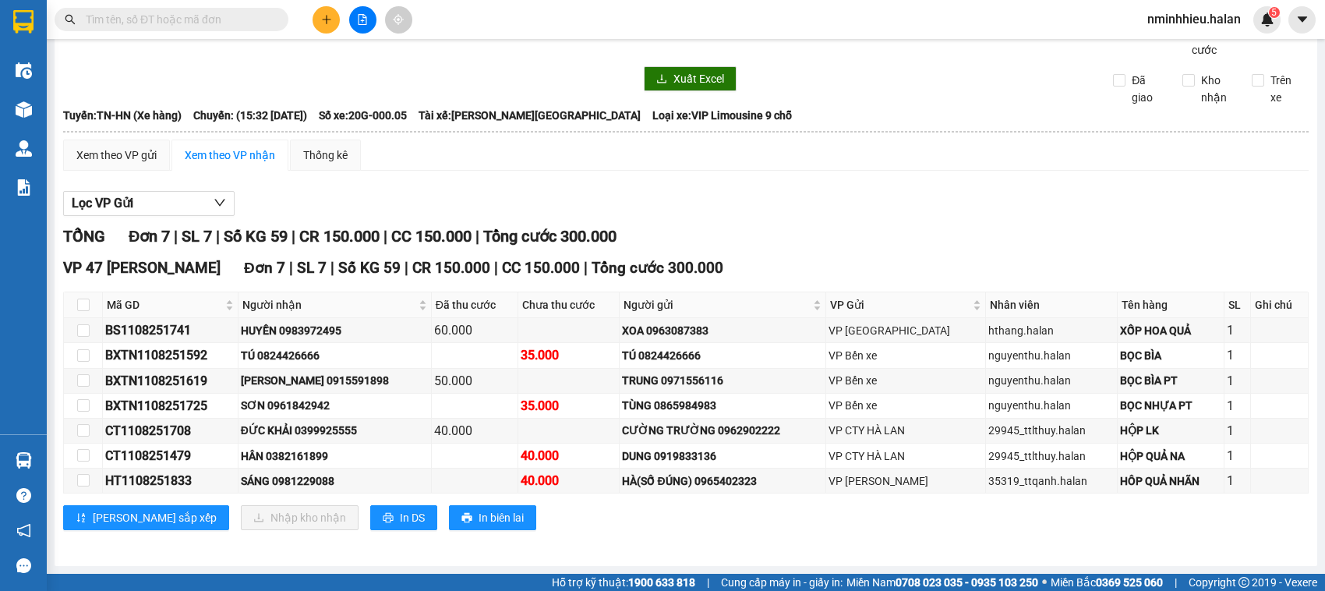
click at [157, 18] on input "text" at bounding box center [178, 19] width 184 height 17
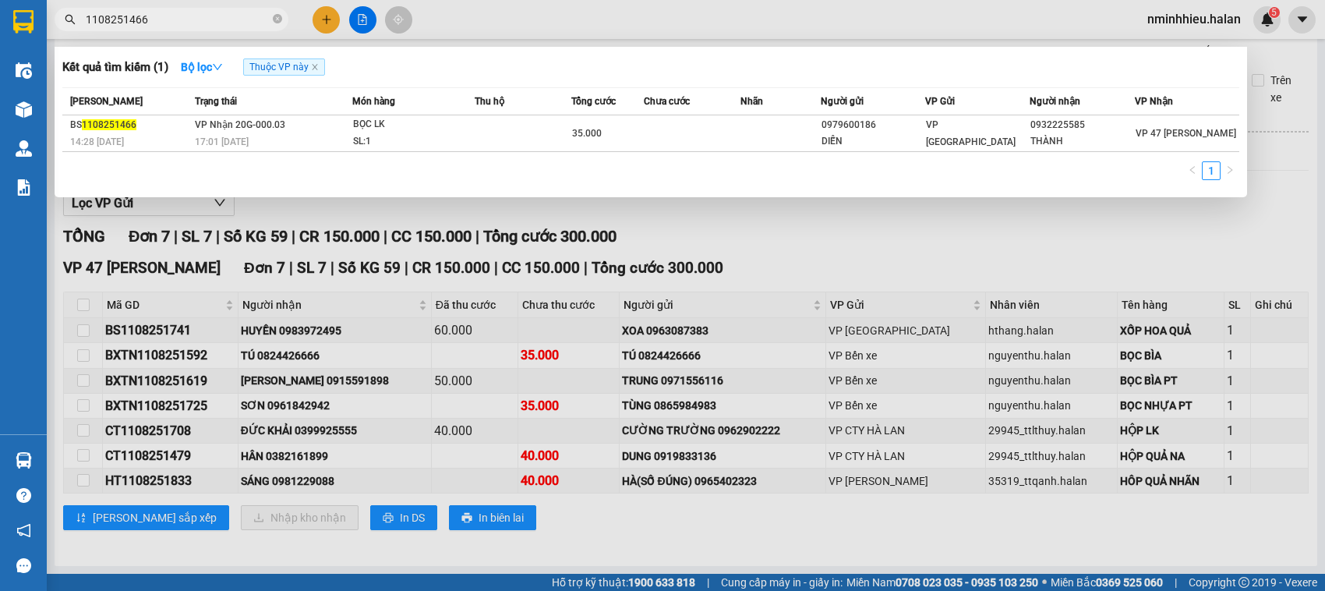
click at [157, 18] on input "1108251466" at bounding box center [178, 19] width 184 height 17
type input "1108251466"
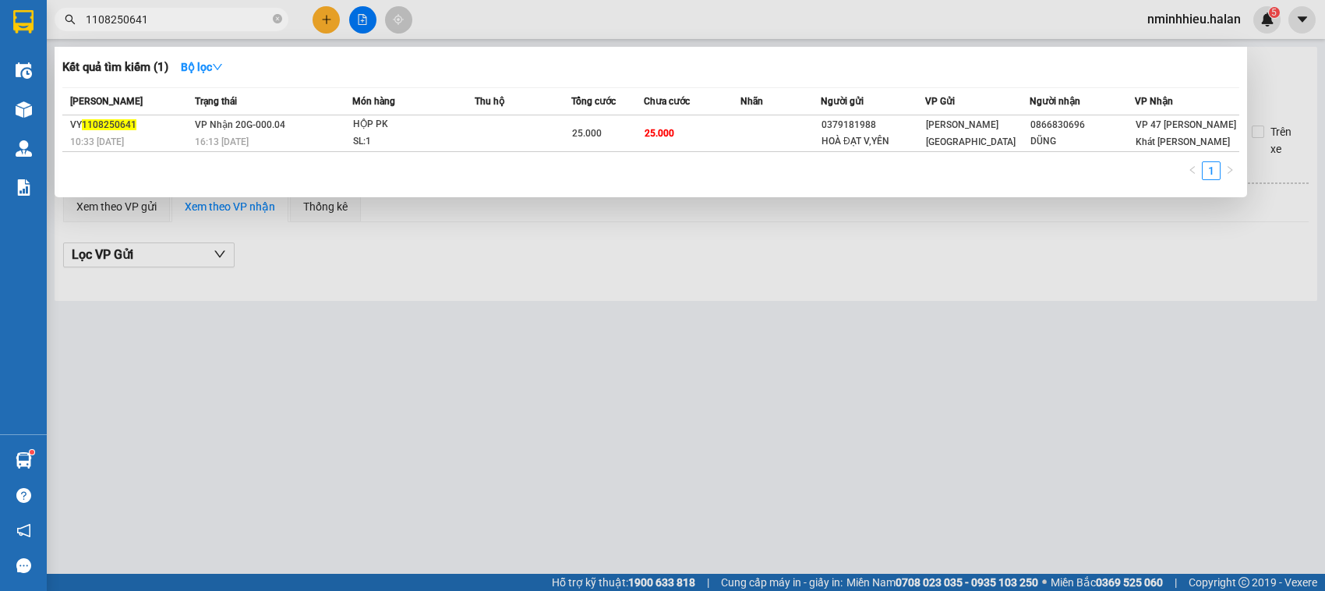
click at [149, 9] on span "1108250641" at bounding box center [172, 19] width 234 height 23
click at [152, 13] on input "1108250641" at bounding box center [178, 19] width 184 height 17
click at [178, 27] on input "0983972495" at bounding box center [178, 19] width 184 height 17
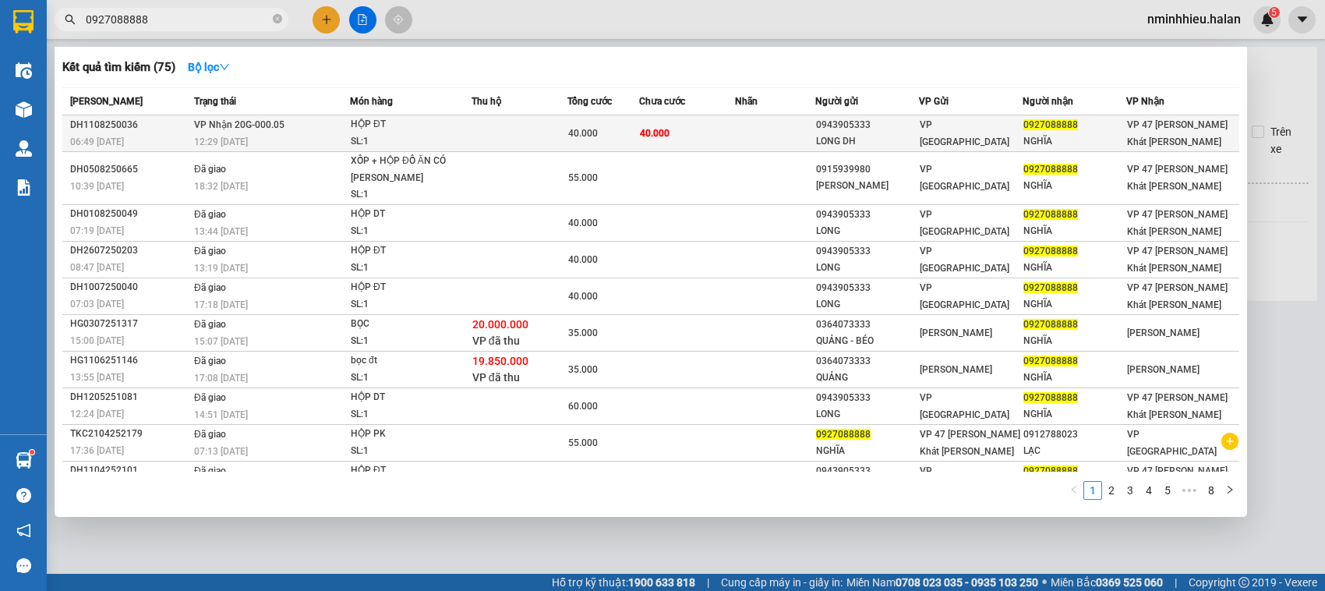
type input "0927088888"
click at [694, 121] on td "40.000" at bounding box center [687, 133] width 96 height 37
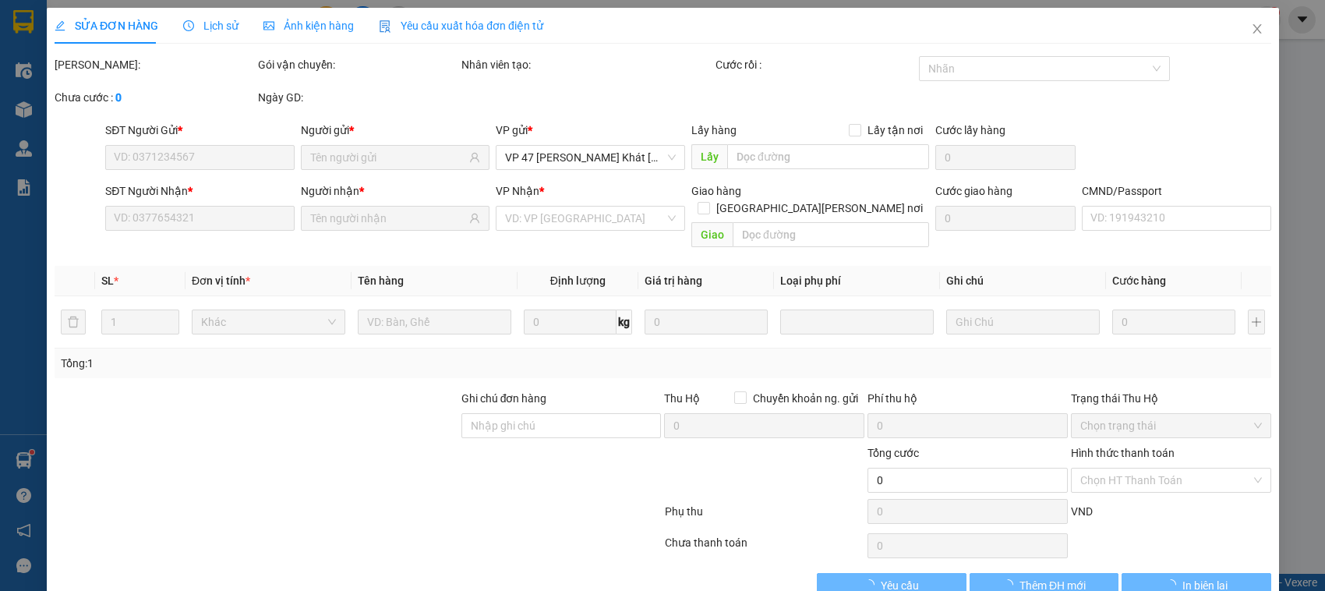
type input "0943905333"
type input "LONG DH"
type input "0927088888"
type input "NGHĨA"
type input "40.000"
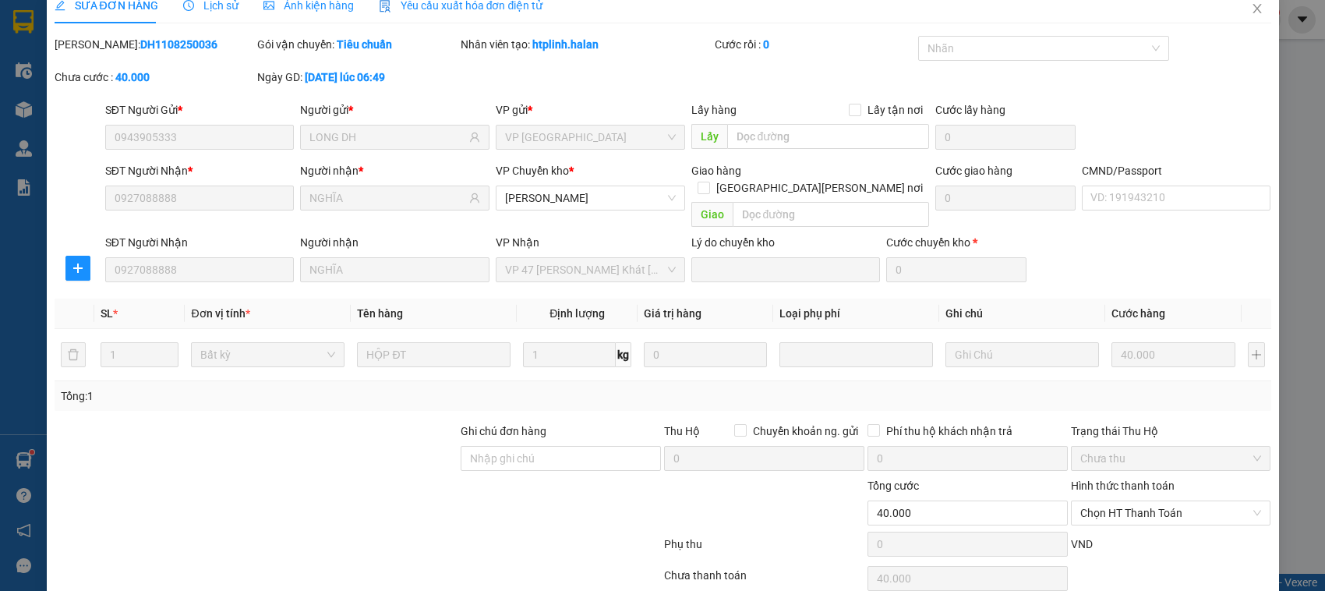
scroll to position [74, 0]
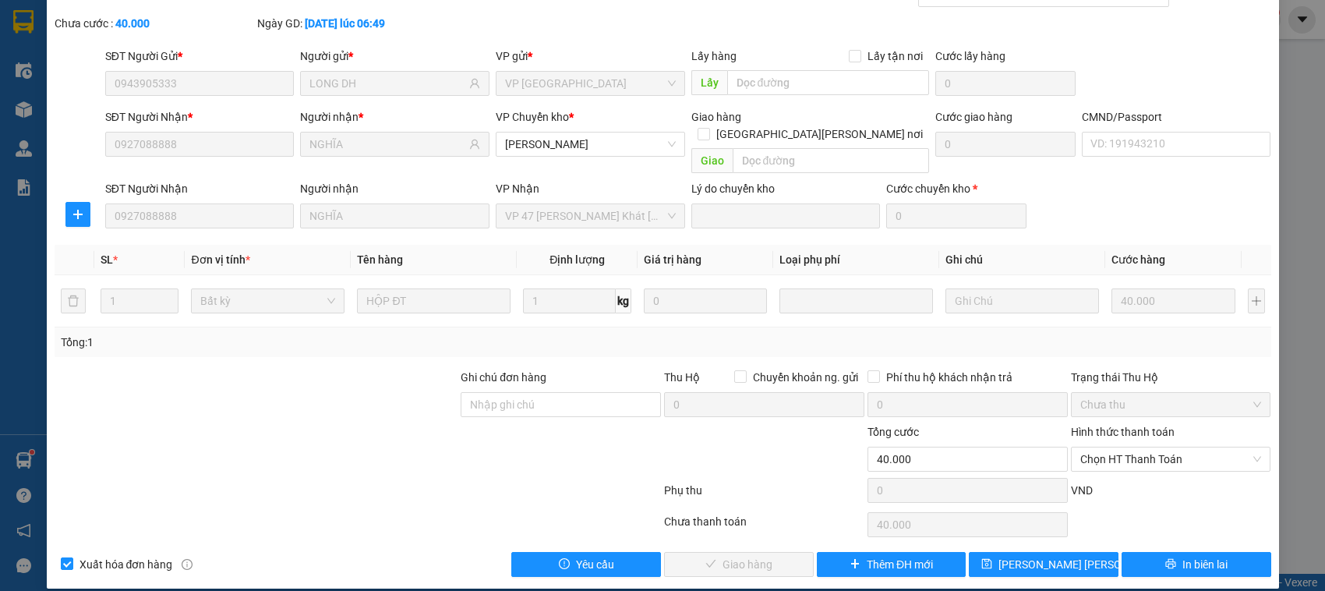
click at [1127, 456] on div "Hình thức thanh toán Chọn HT Thanh Toán" at bounding box center [1171, 450] width 200 height 55
click at [1123, 450] on span "Chọn HT Thanh Toán" at bounding box center [1172, 459] width 182 height 23
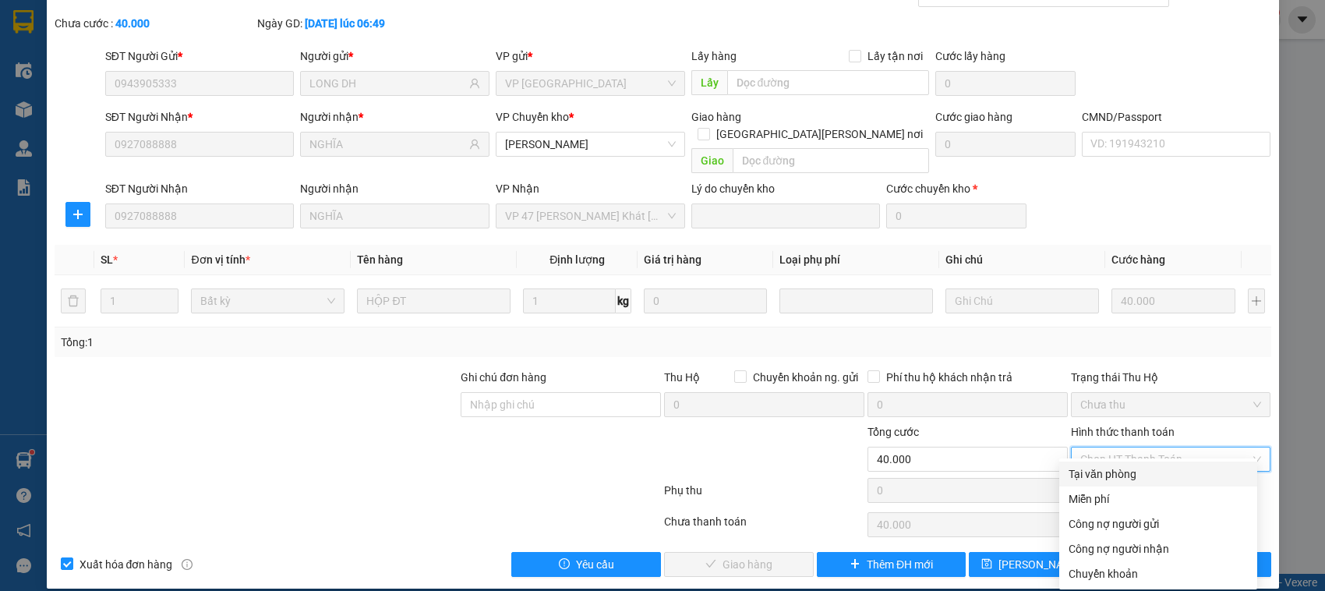
click at [1109, 481] on div "Tại văn phòng" at bounding box center [1158, 473] width 179 height 17
type input "0"
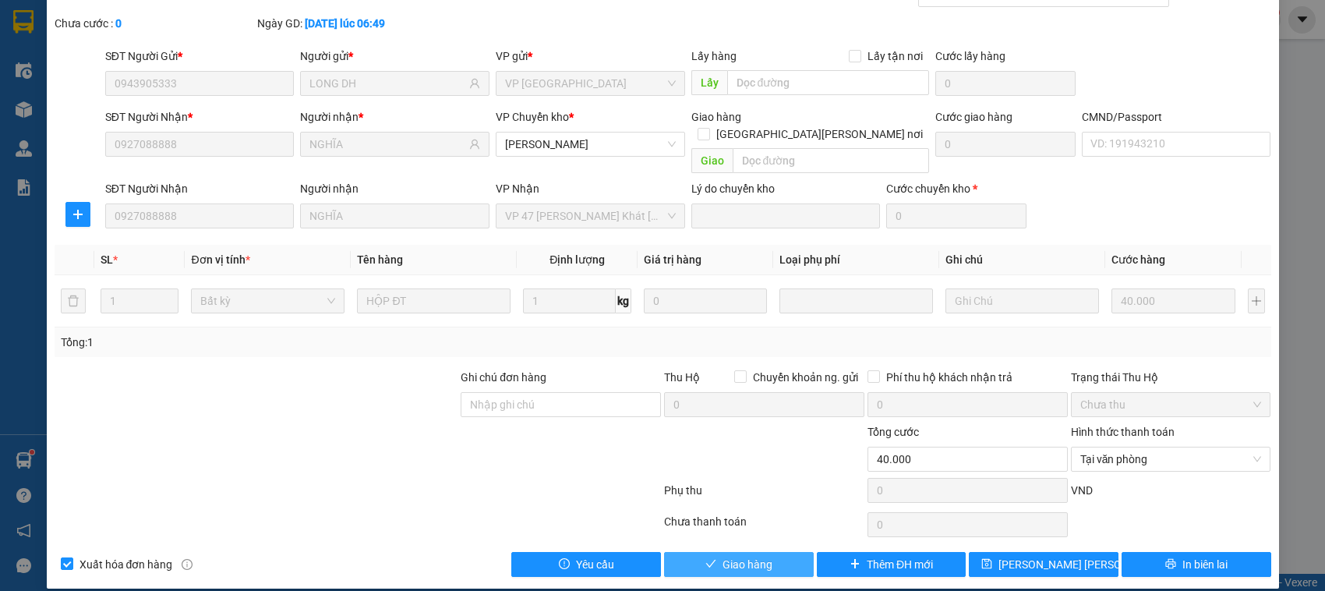
click at [788, 552] on button "Giao hàng" at bounding box center [739, 564] width 150 height 25
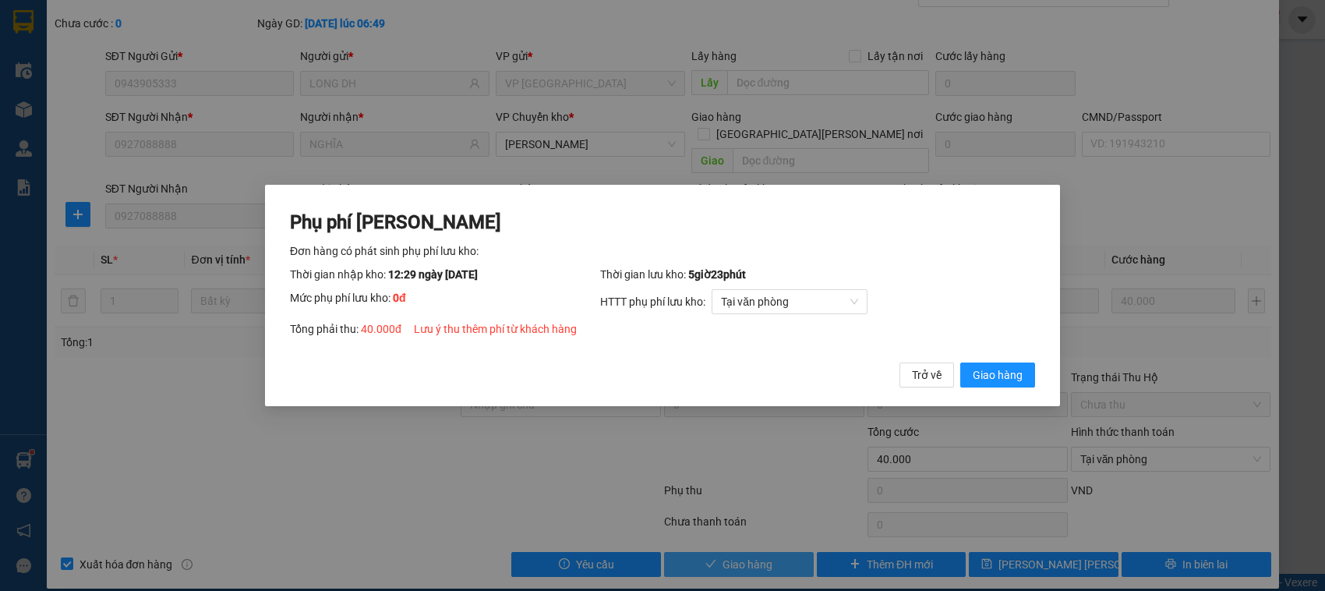
click at [961, 363] on button "Giao hàng" at bounding box center [998, 375] width 75 height 25
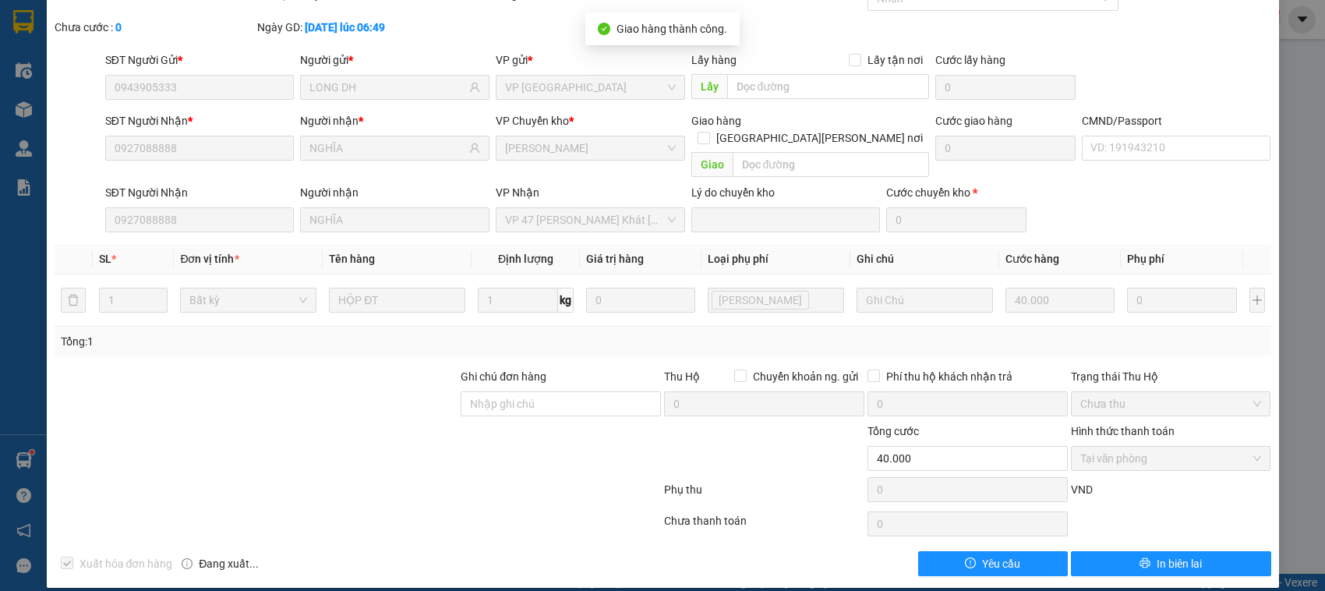
scroll to position [0, 0]
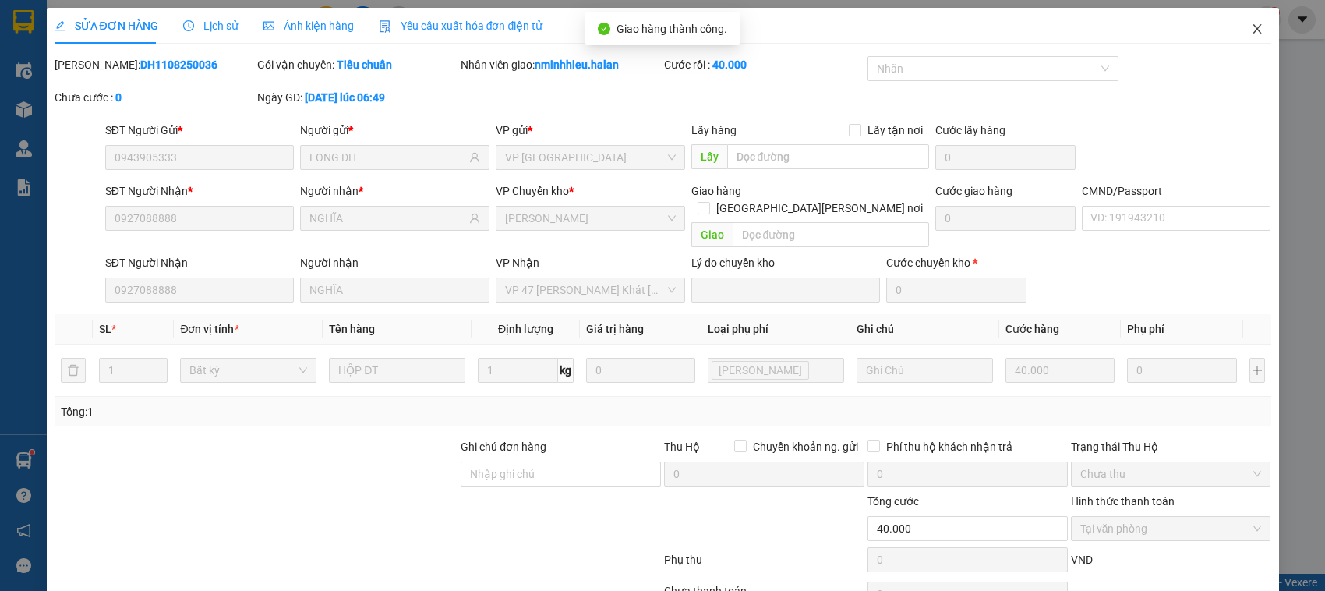
click at [1248, 37] on span "Close" at bounding box center [1258, 30] width 44 height 44
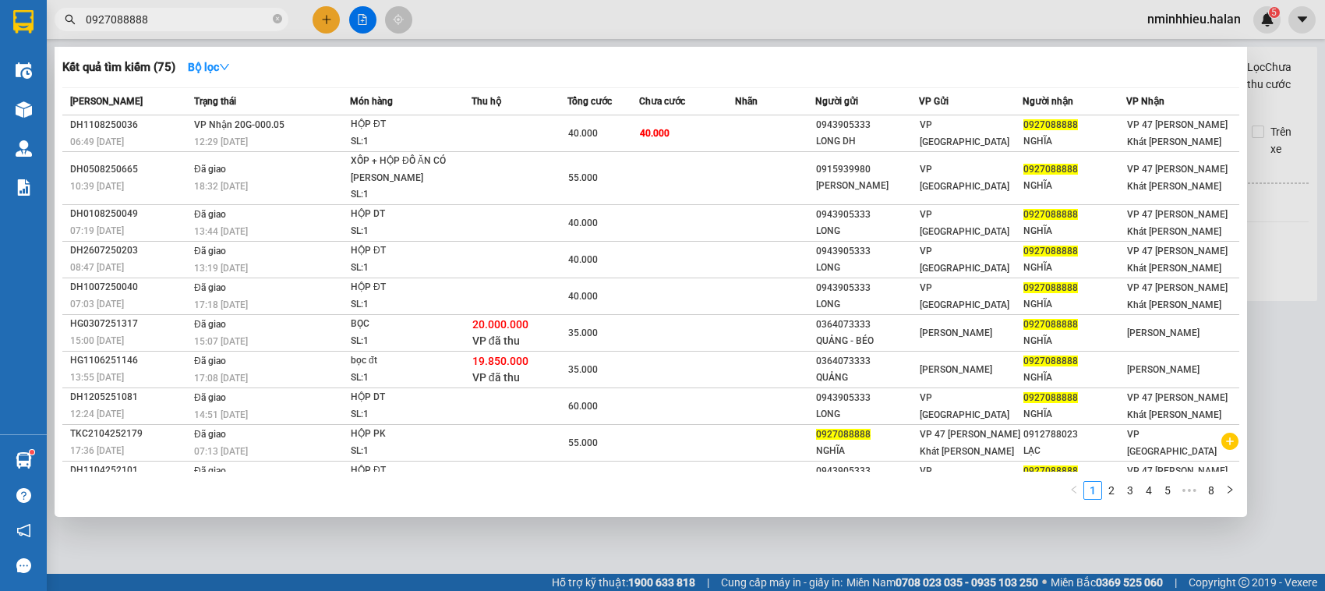
click at [196, 18] on input "0927088888" at bounding box center [178, 19] width 184 height 17
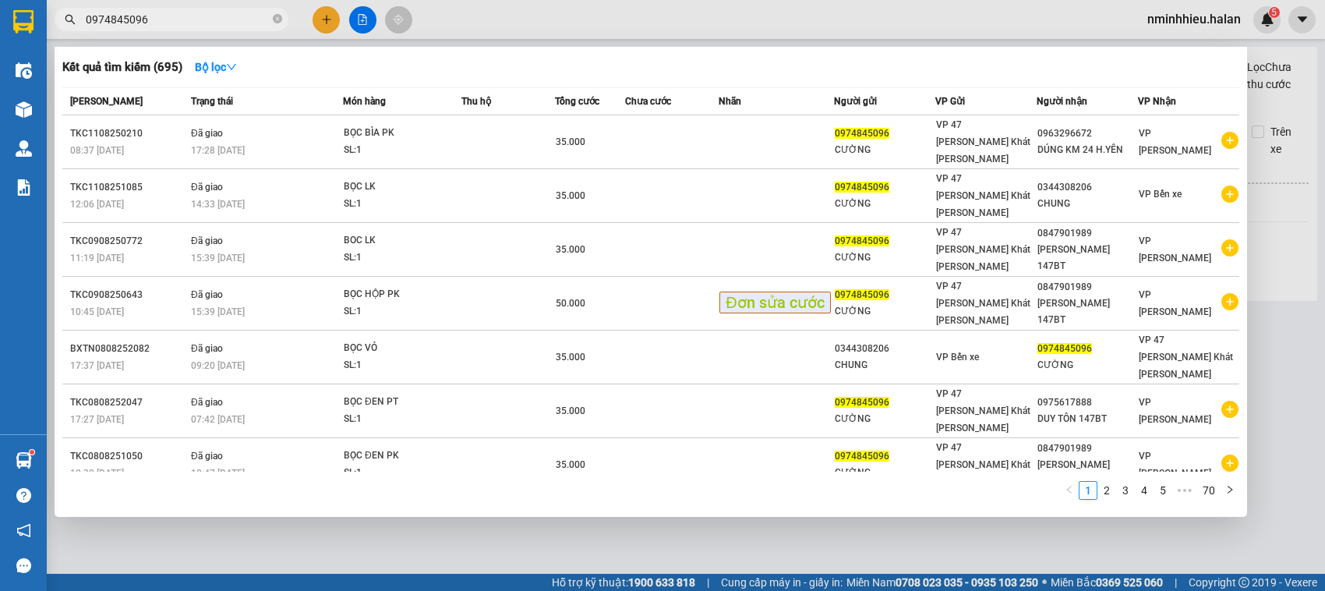
type input "0974845096"
